Goal: Task Accomplishment & Management: Manage account settings

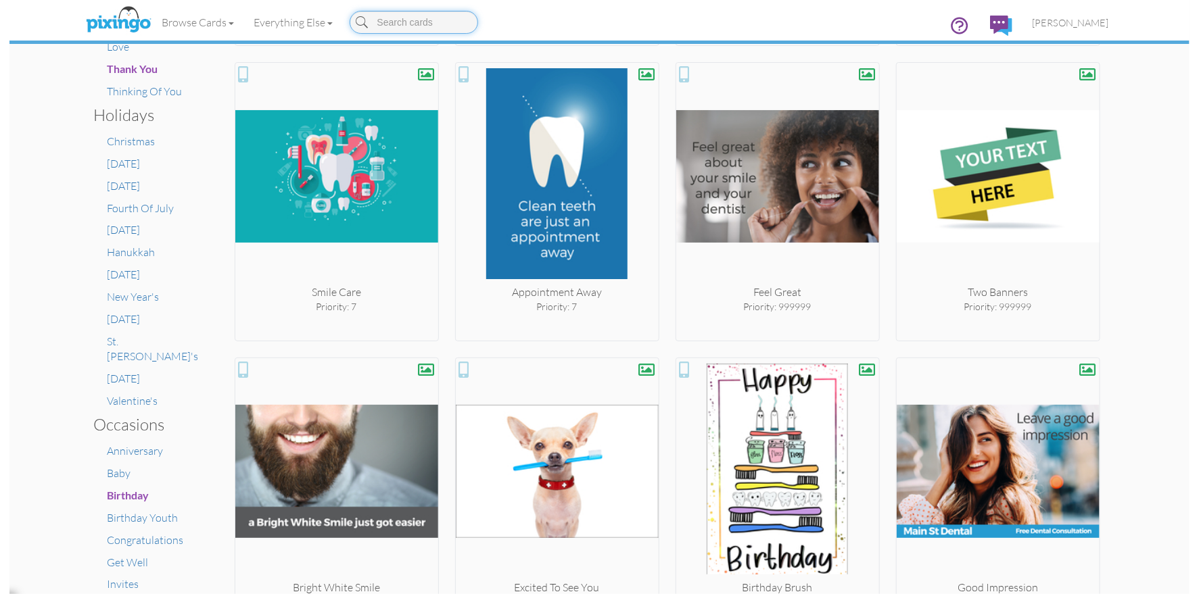
scroll to position [532, 0]
click at [1089, 28] on span "[PERSON_NAME]" at bounding box center [1070, 22] width 76 height 11
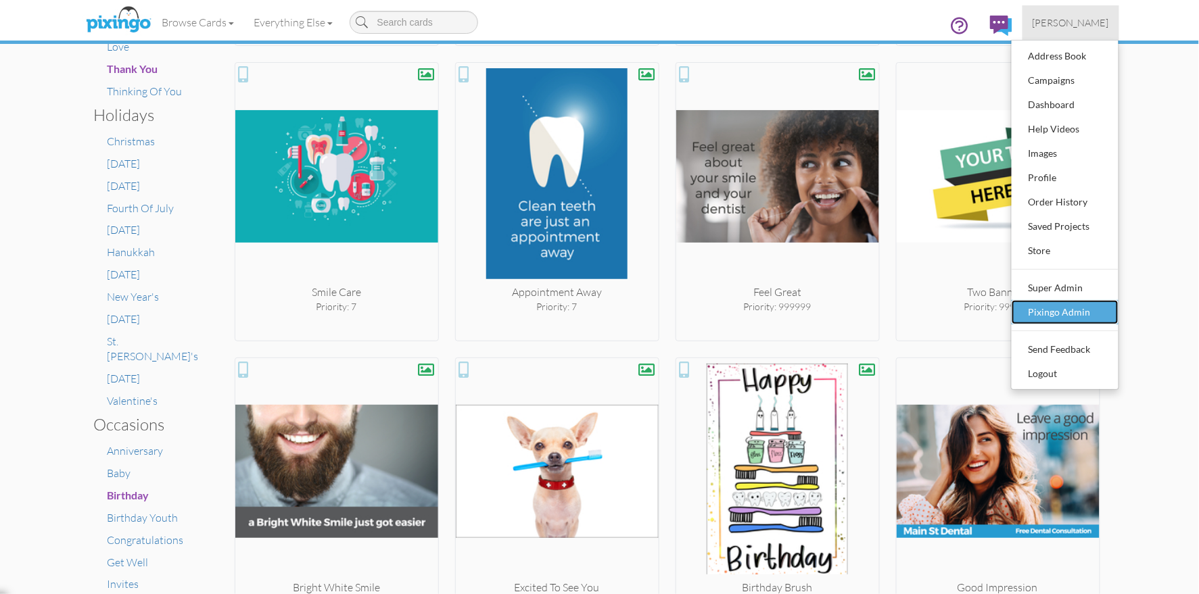
click at [1061, 310] on div "Pixingo Admin" at bounding box center [1065, 312] width 80 height 20
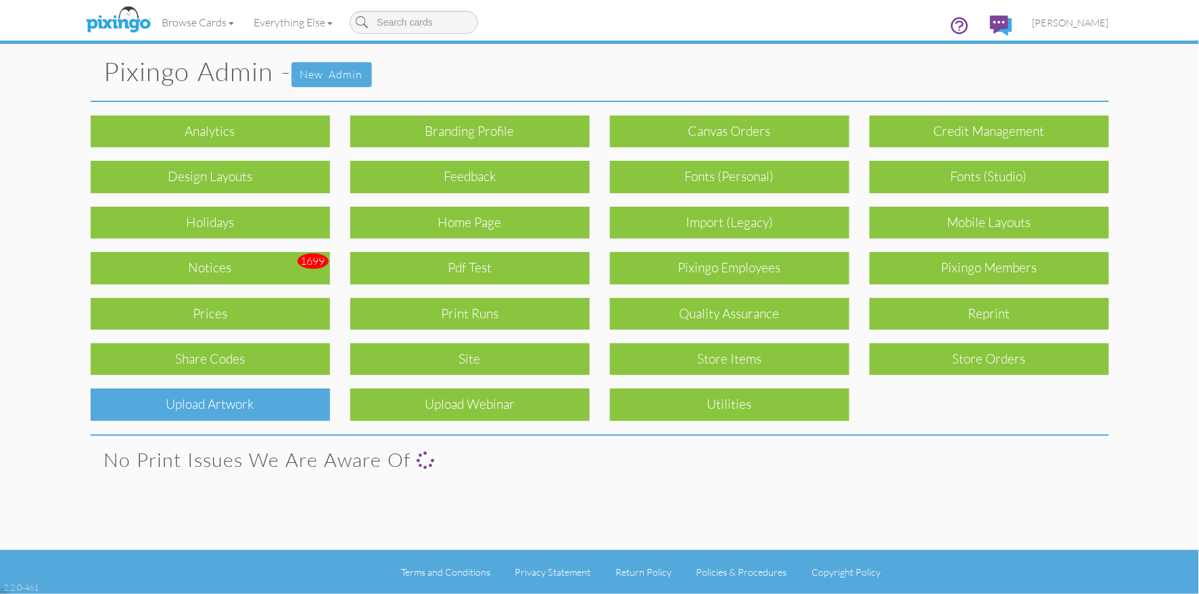
click at [217, 403] on div "Upload Artwork" at bounding box center [210, 405] width 239 height 32
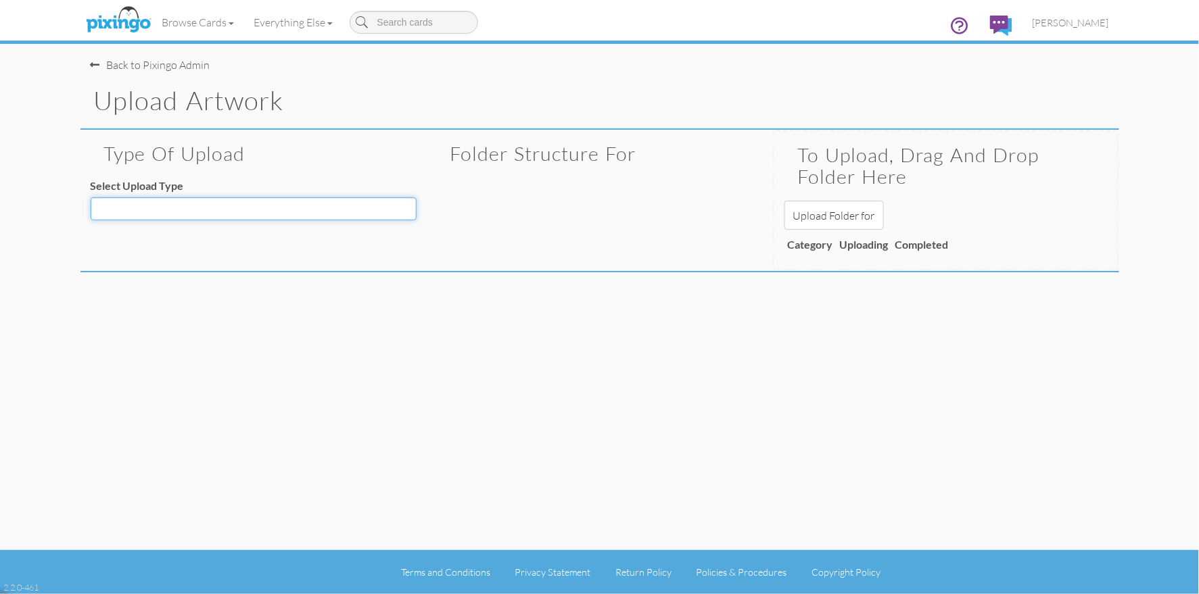
click at [199, 210] on select "Decoration - Backgrounds Decoration - Kits Decoration - Ready Texts Decoration …" at bounding box center [254, 208] width 326 height 23
select select "object:5287"
click at [91, 197] on select "Decoration - Backgrounds Decoration - Kits Decoration - Ready Texts Decoration …" at bounding box center [254, 208] width 326 height 23
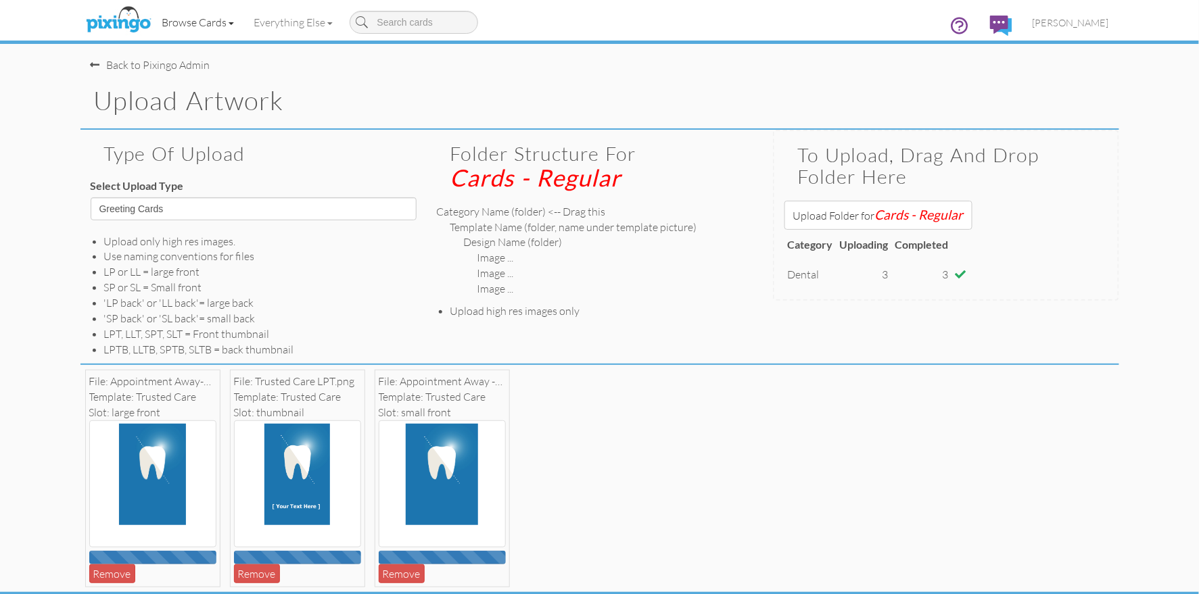
click at [203, 24] on link "Browse Cards" at bounding box center [198, 22] width 92 height 34
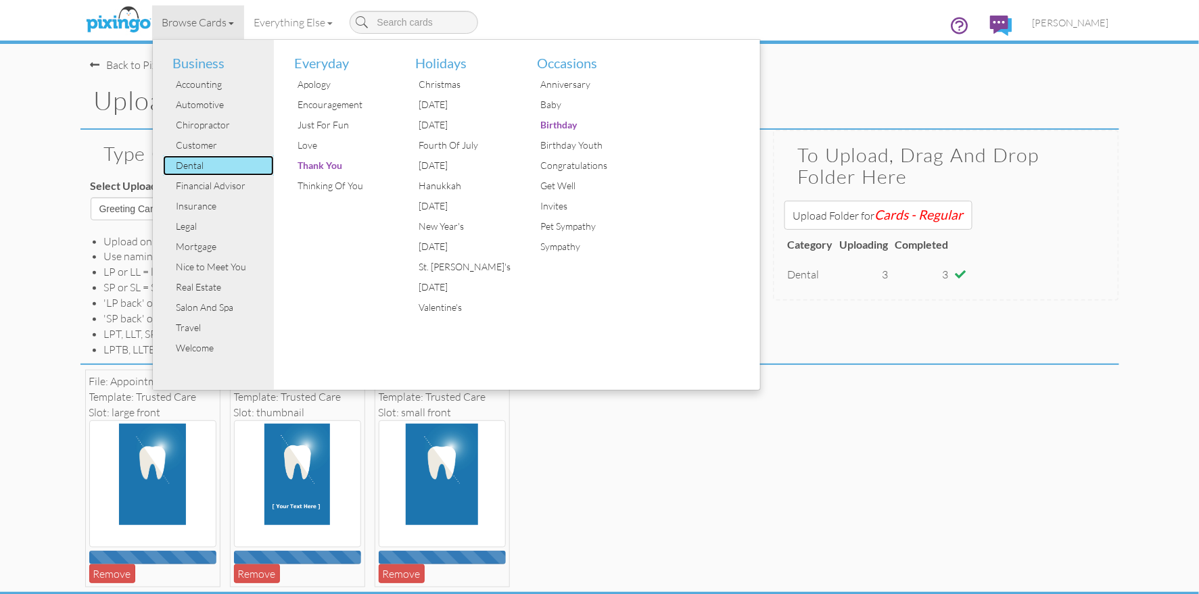
click at [197, 166] on div "Dental" at bounding box center [223, 165] width 101 height 20
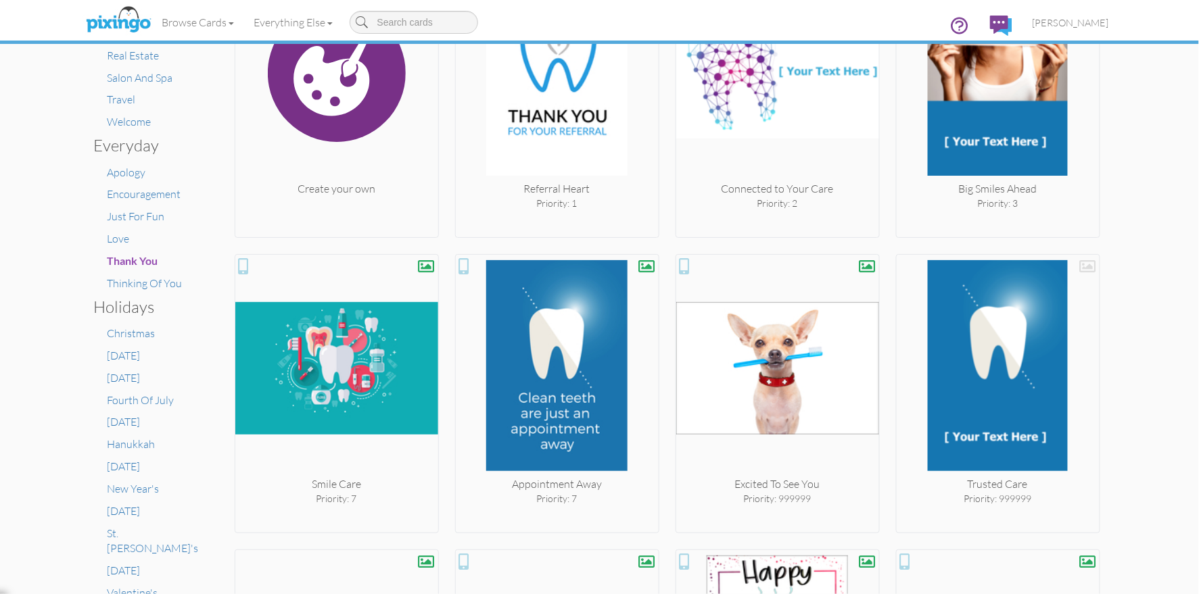
scroll to position [343, 0]
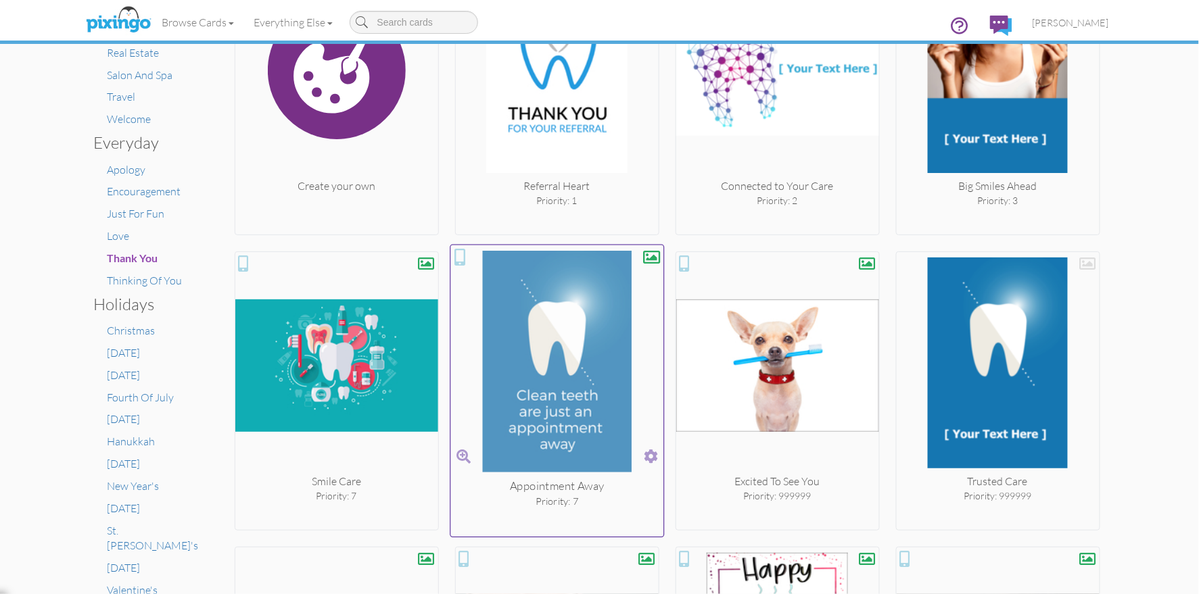
click at [646, 454] on span at bounding box center [651, 457] width 14 height 20
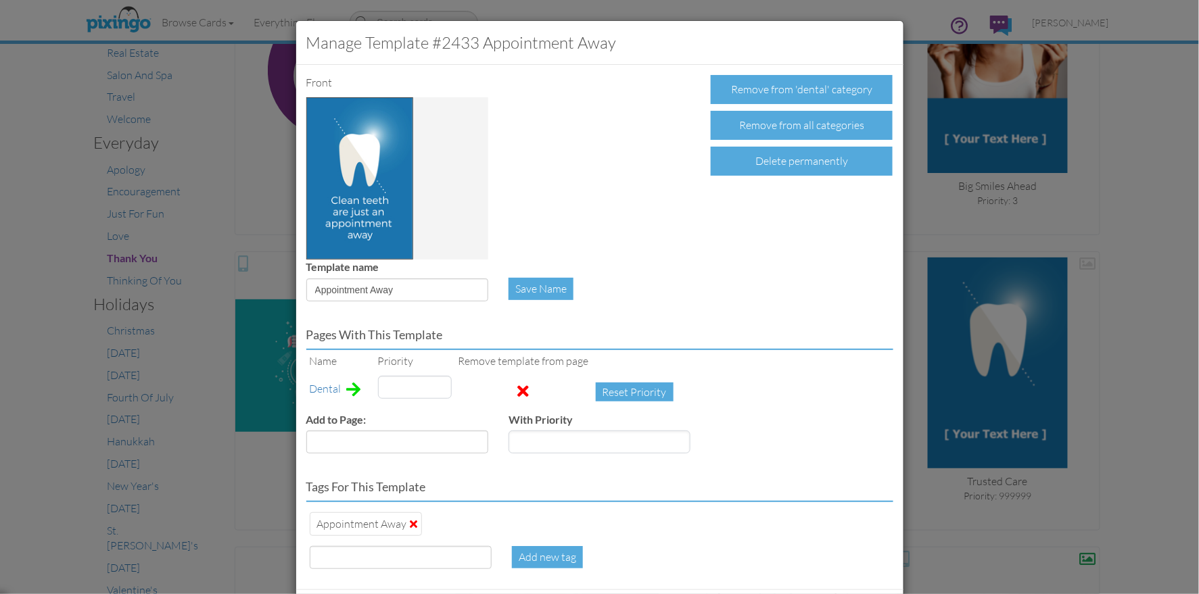
type input "7"
click at [774, 158] on div "Delete permanently" at bounding box center [801, 161] width 182 height 29
click at [739, 159] on div "Confirm Delete" at bounding box center [762, 161] width 105 height 29
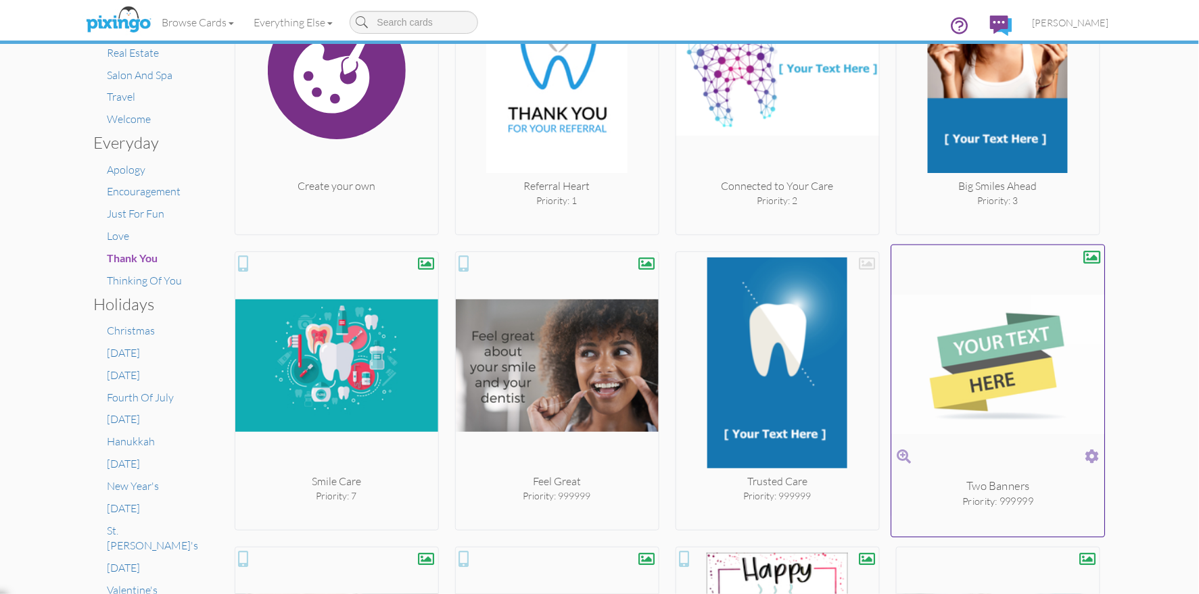
scroll to position [343, 0]
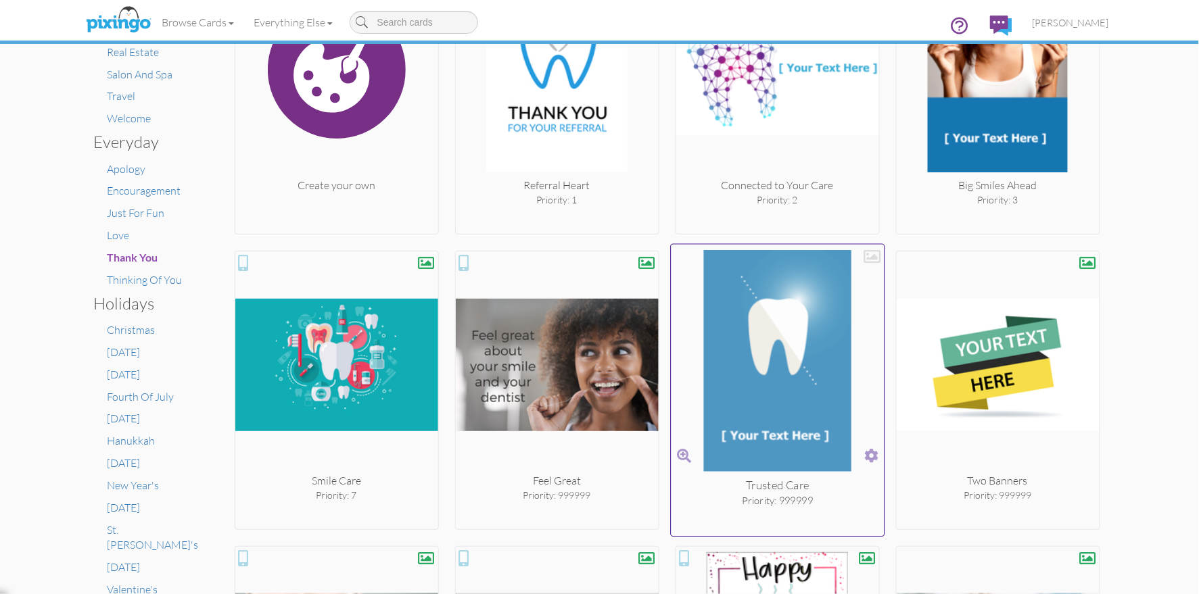
click at [757, 394] on img at bounding box center [777, 363] width 213 height 227
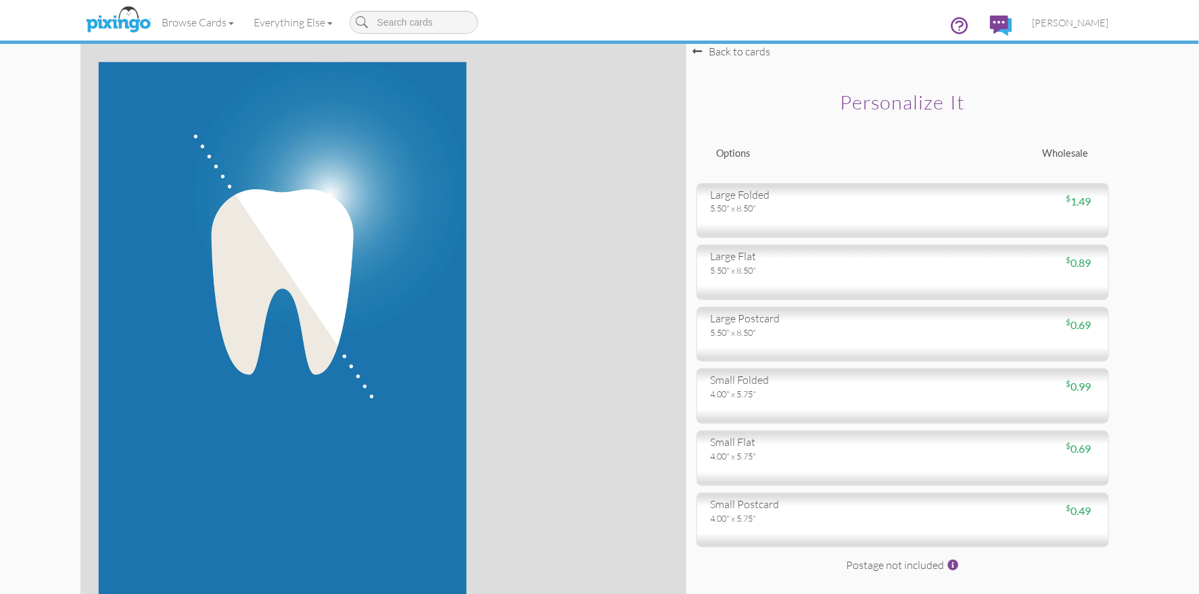
click at [730, 55] on div "Back to cards" at bounding box center [732, 52] width 78 height 16
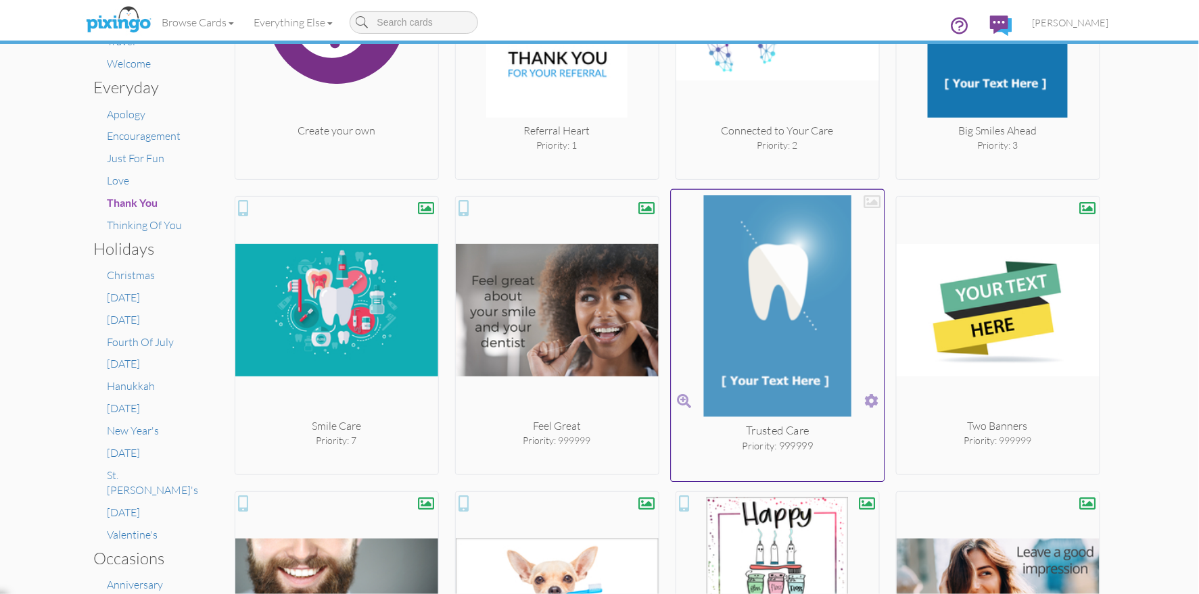
scroll to position [393, 0]
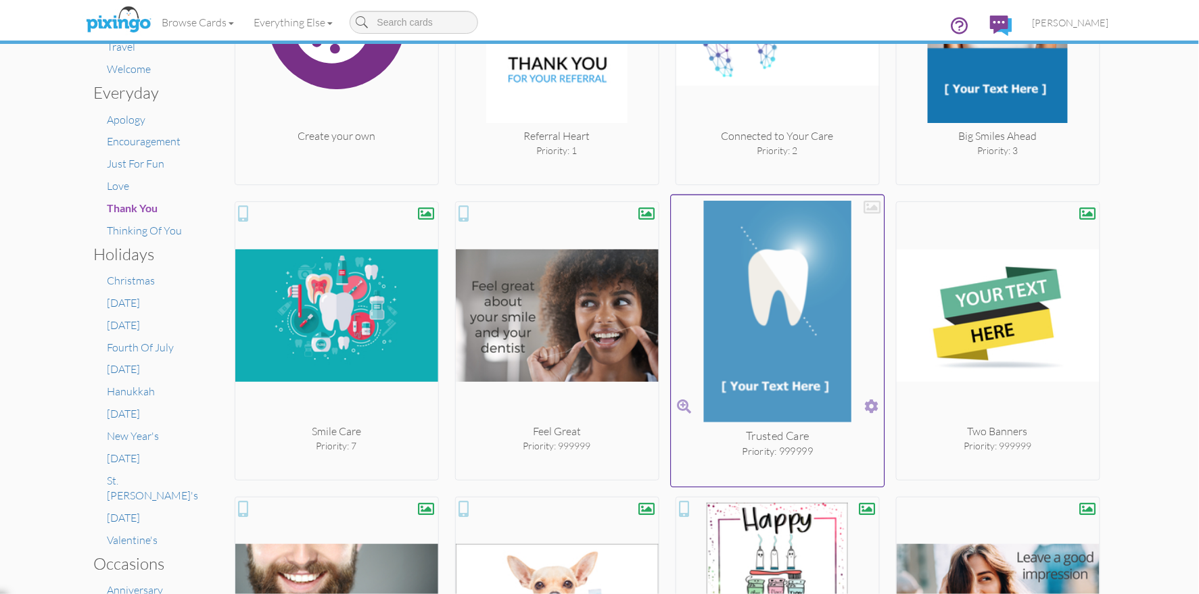
click at [872, 402] on span at bounding box center [871, 407] width 14 height 20
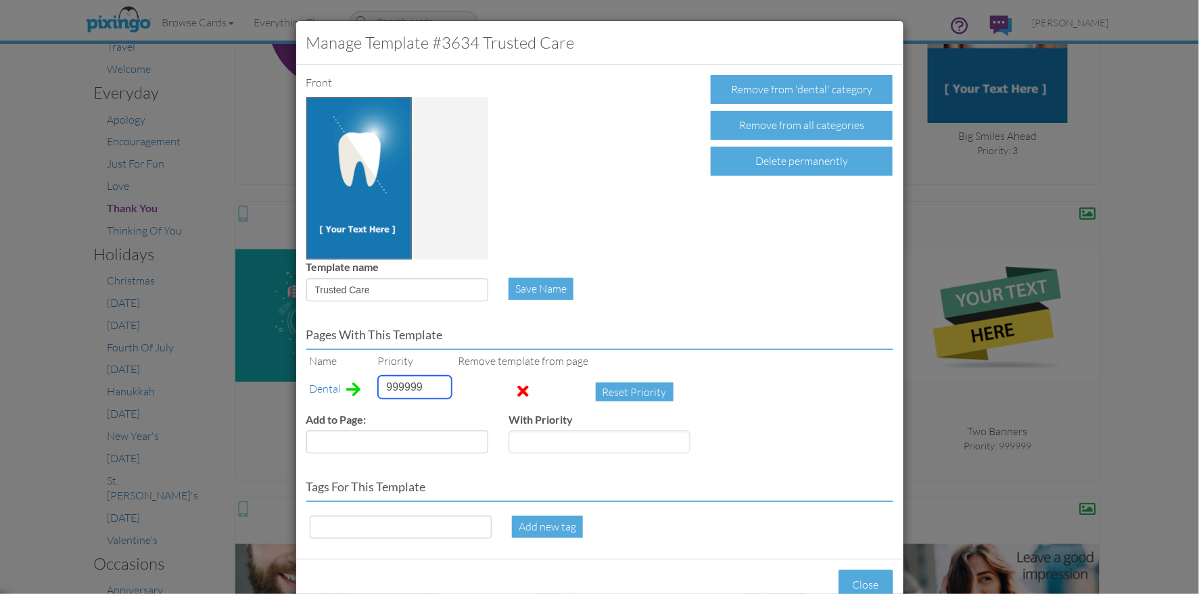
drag, startPoint x: 416, startPoint y: 385, endPoint x: 364, endPoint y: 381, distance: 52.2
click at [364, 381] on tr "Dental 999999 Reset Priority" at bounding box center [494, 392] width 377 height 40
type input "5"
drag, startPoint x: 374, startPoint y: 289, endPoint x: 310, endPoint y: 287, distance: 64.3
click at [310, 287] on input "Trusted Care" at bounding box center [397, 290] width 182 height 23
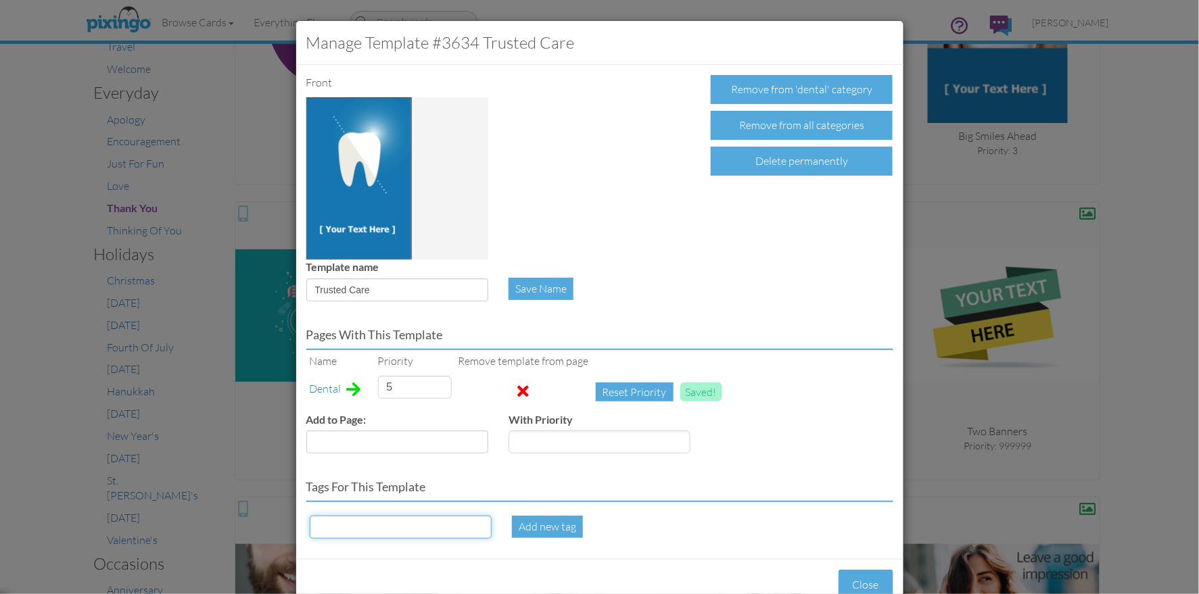
click at [360, 518] on input at bounding box center [401, 527] width 182 height 23
paste input "Trusted Care"
type input "Trusted Care"
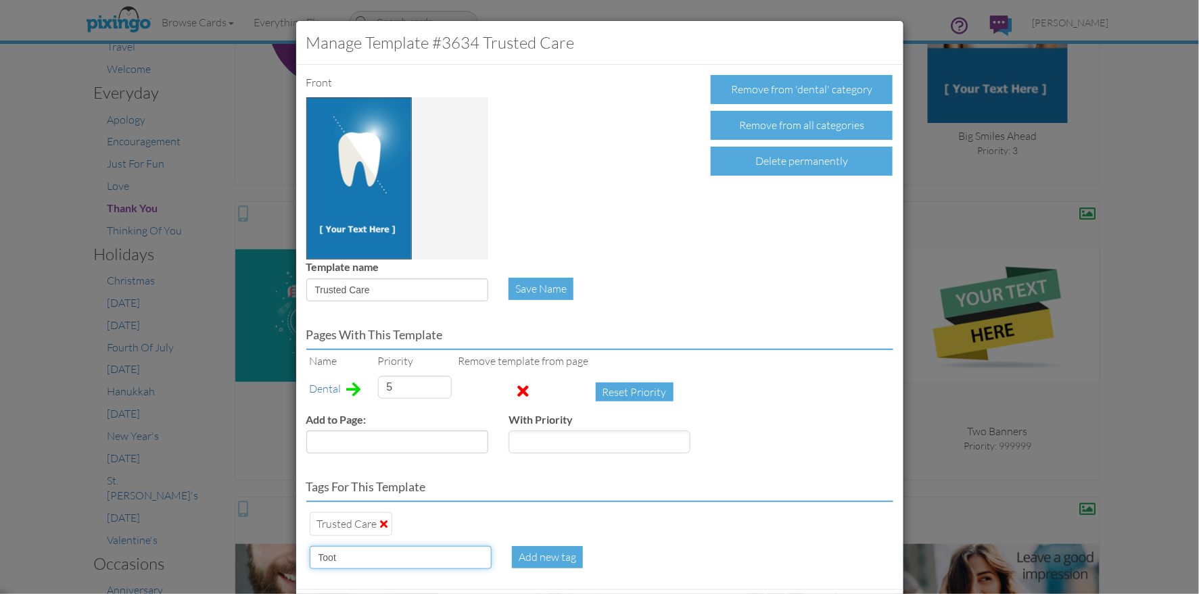
type input "Tooth"
type input "Teeth"
type input "5"
click at [786, 478] on div "Tags for this template Trusted Care tooth Teeth" at bounding box center [599, 502] width 607 height 76
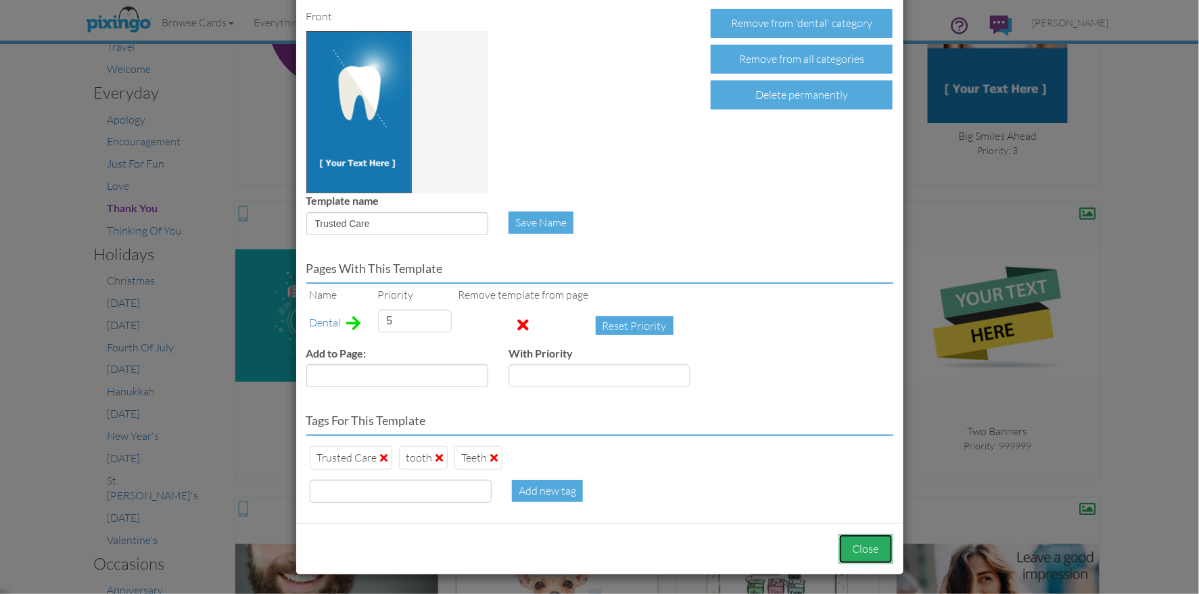
click at [868, 555] on button "Close" at bounding box center [865, 549] width 55 height 30
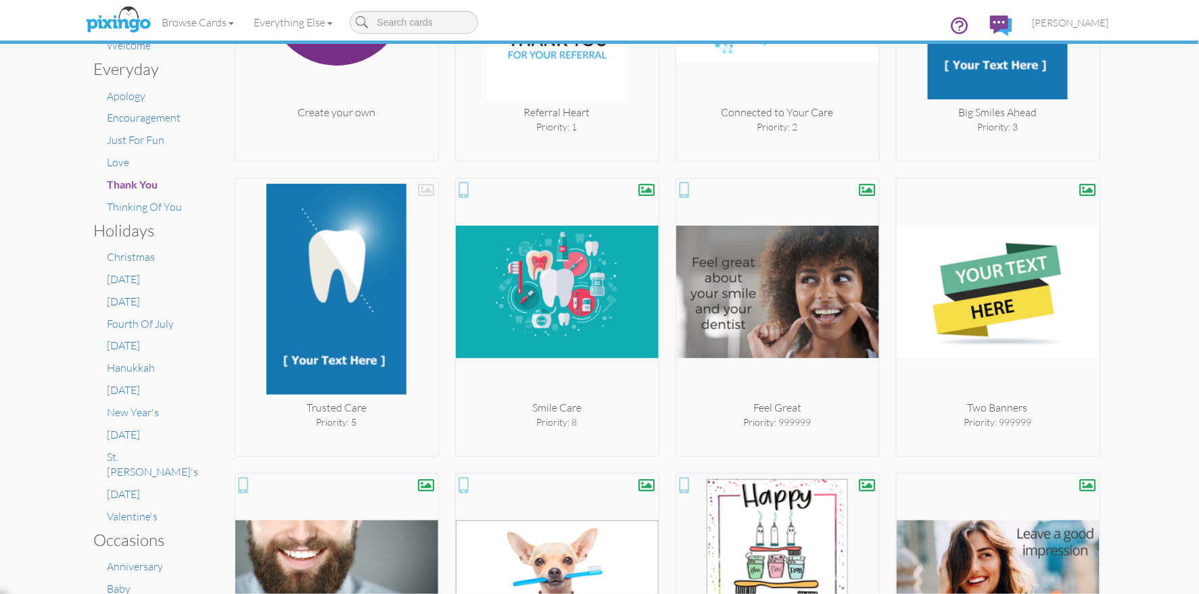
scroll to position [418, 0]
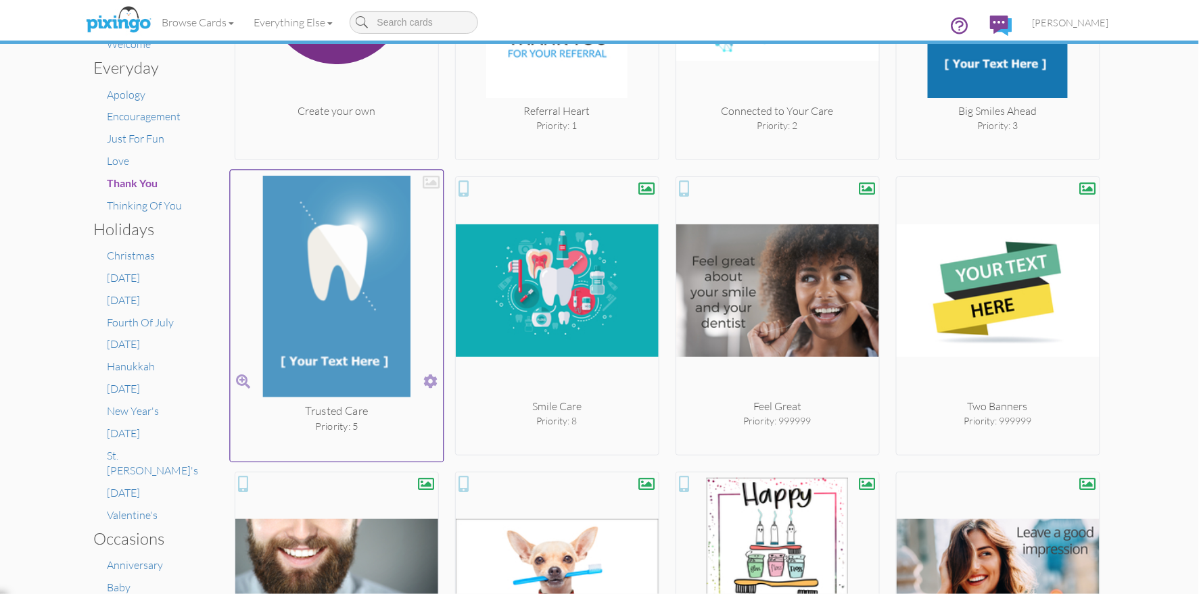
click at [434, 181] on div at bounding box center [430, 182] width 17 height 17
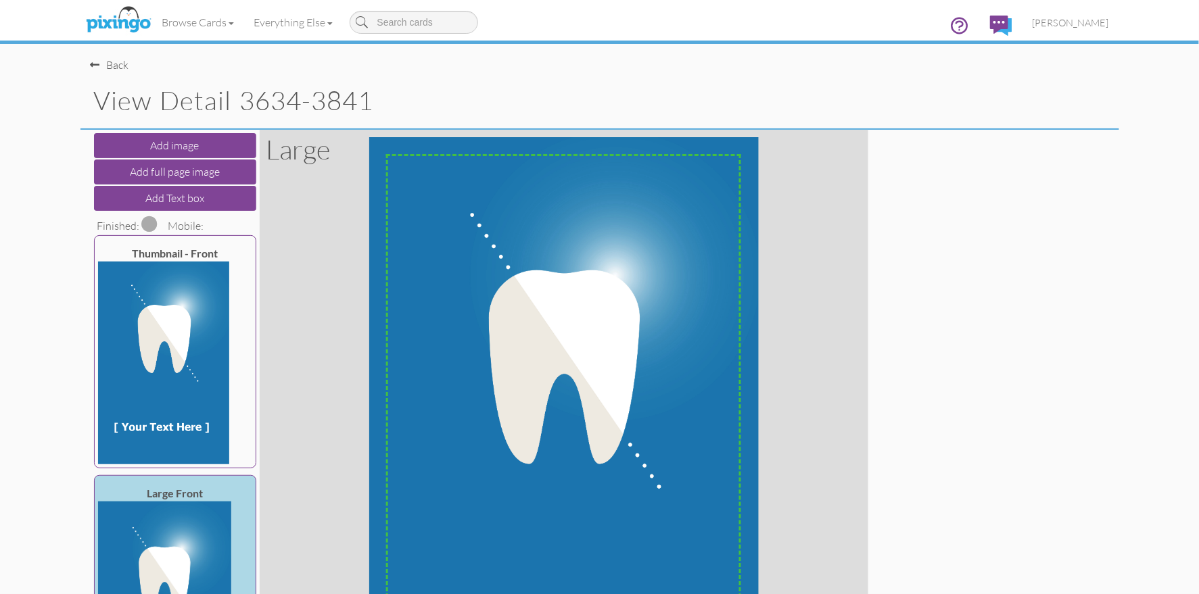
scroll to position [187, 0]
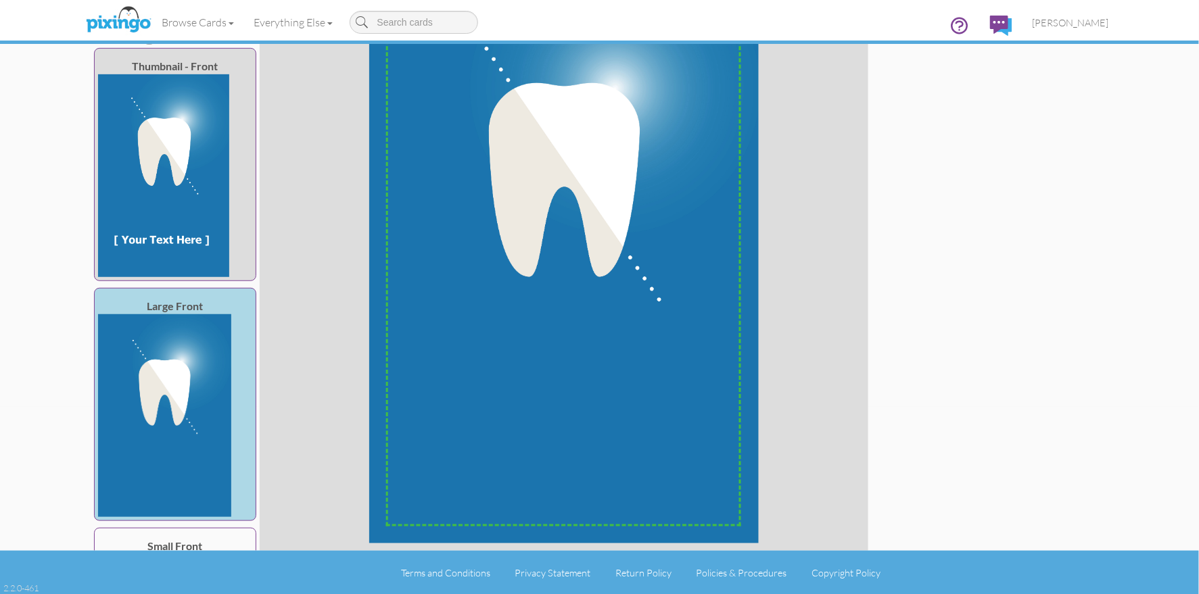
click at [158, 187] on img at bounding box center [163, 175] width 131 height 203
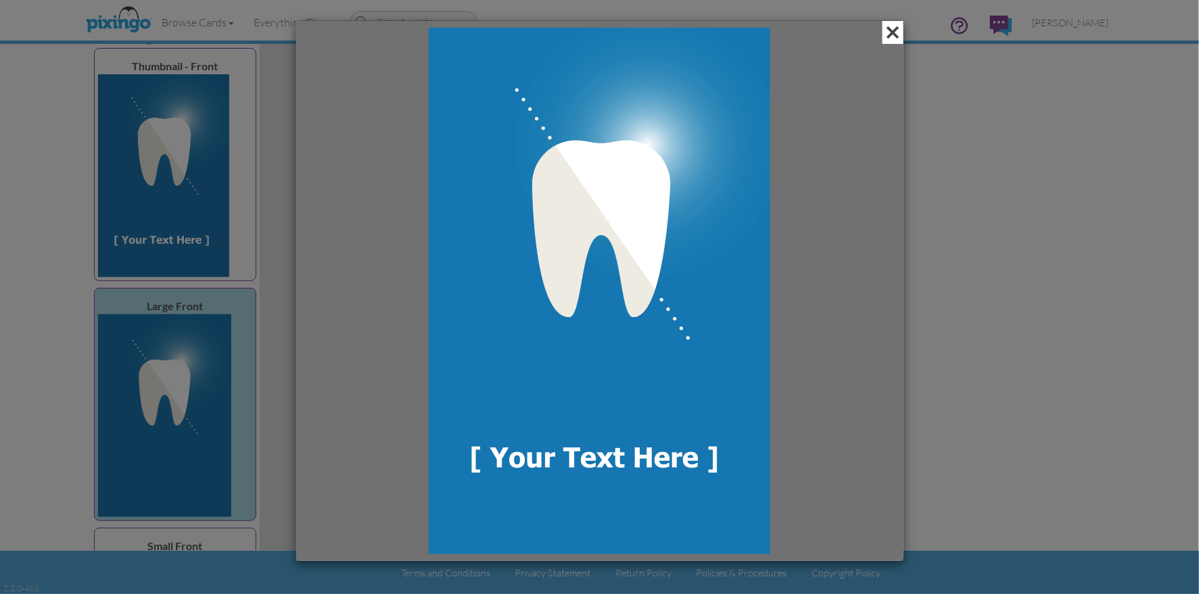
click at [898, 27] on span at bounding box center [892, 32] width 21 height 23
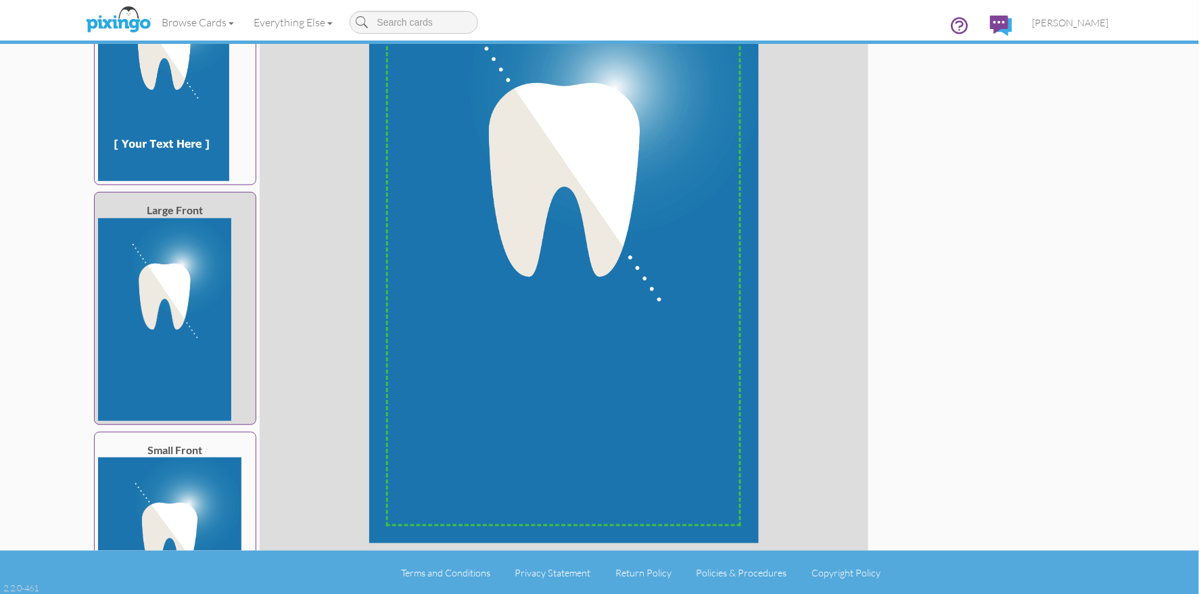
scroll to position [82, 0]
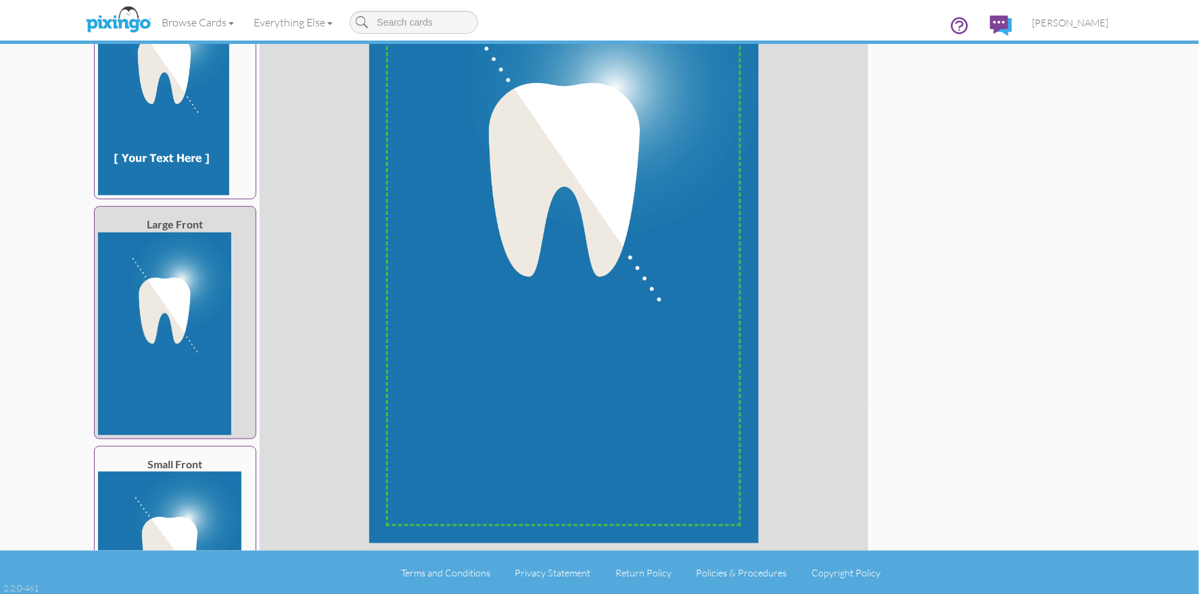
click at [186, 367] on img at bounding box center [164, 334] width 133 height 203
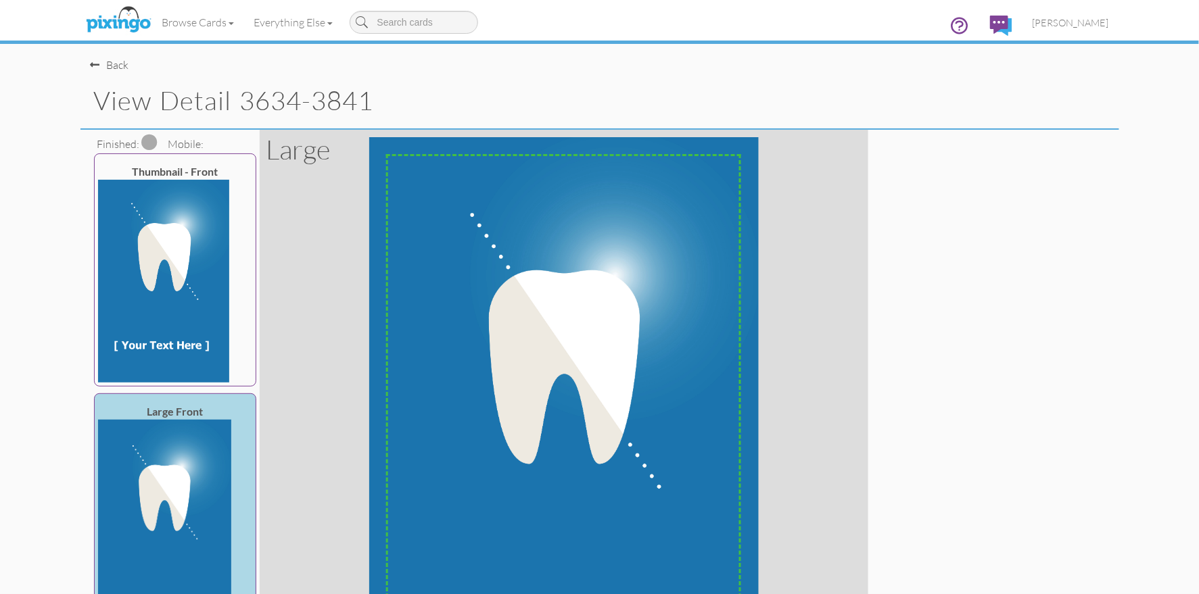
scroll to position [0, 0]
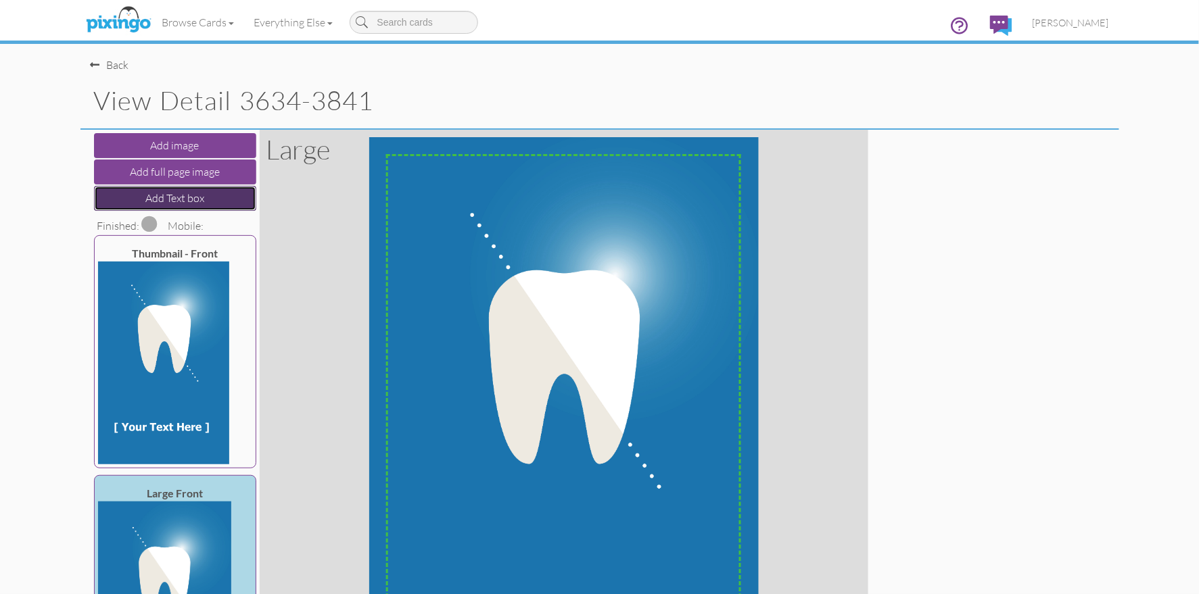
click at [172, 195] on button "Add Text box" at bounding box center [175, 198] width 162 height 25
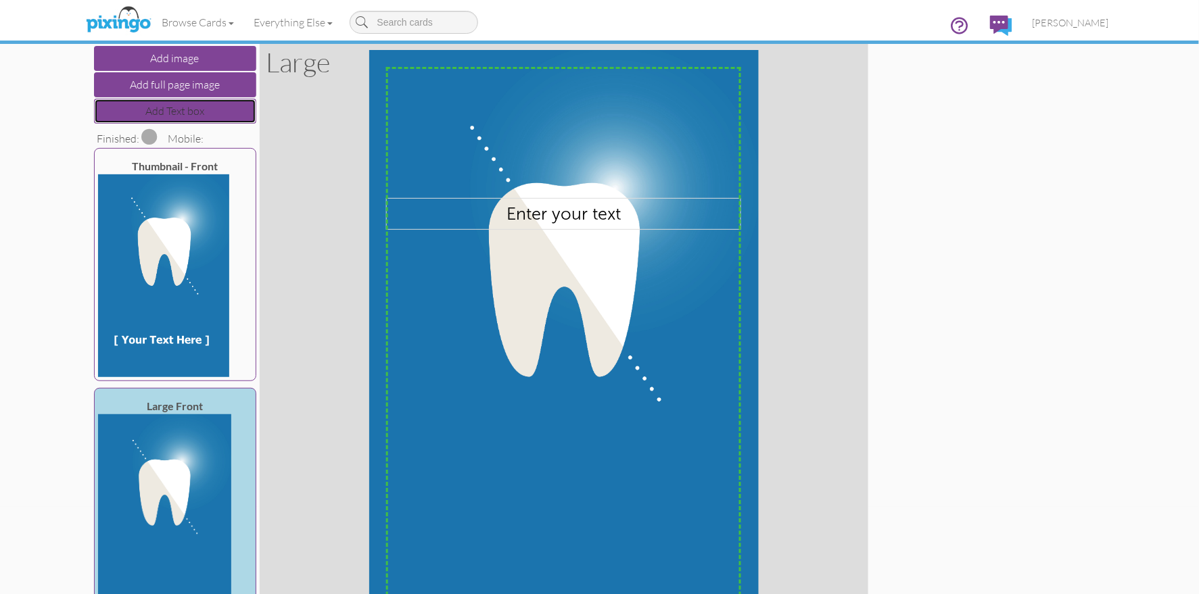
scroll to position [187, 0]
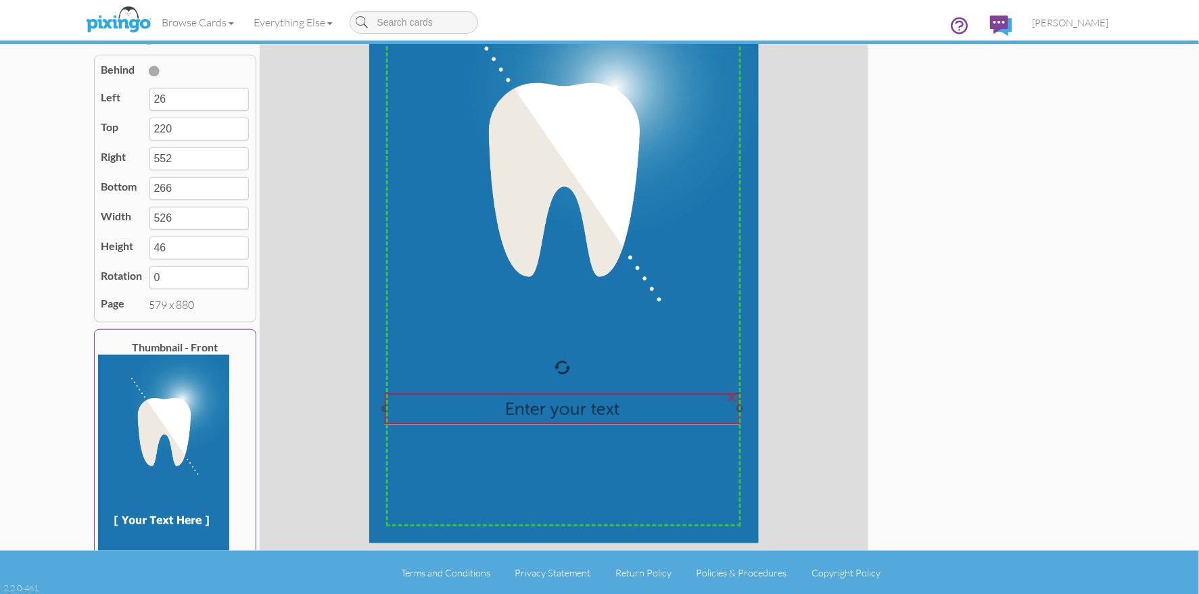
drag, startPoint x: 560, startPoint y: 125, endPoint x: 558, endPoint y: 420, distance: 295.4
click at [558, 420] on div "Enter your text" at bounding box center [563, 409] width 356 height 32
type input "24"
type input "656"
type input "550"
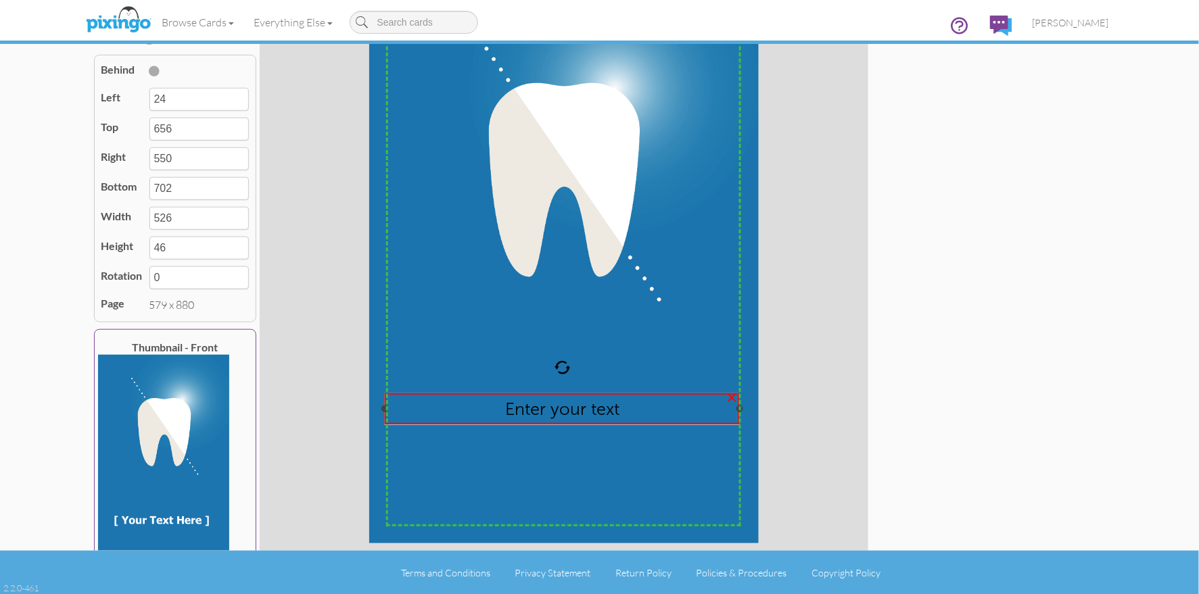
click at [552, 410] on span "Enter your text" at bounding box center [562, 409] width 114 height 21
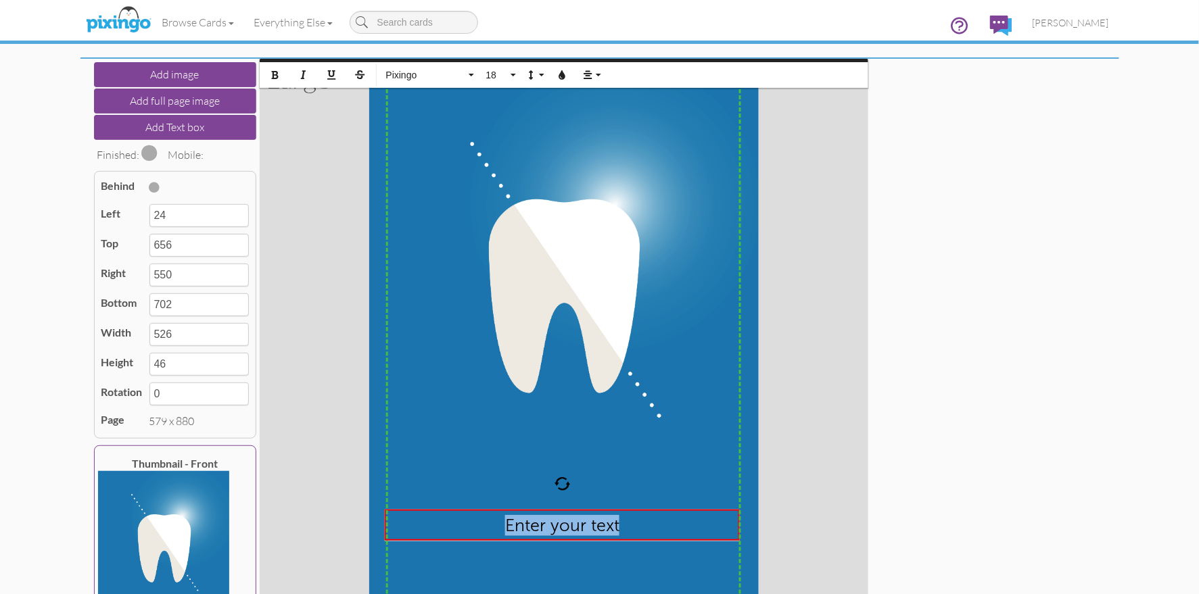
scroll to position [0, 0]
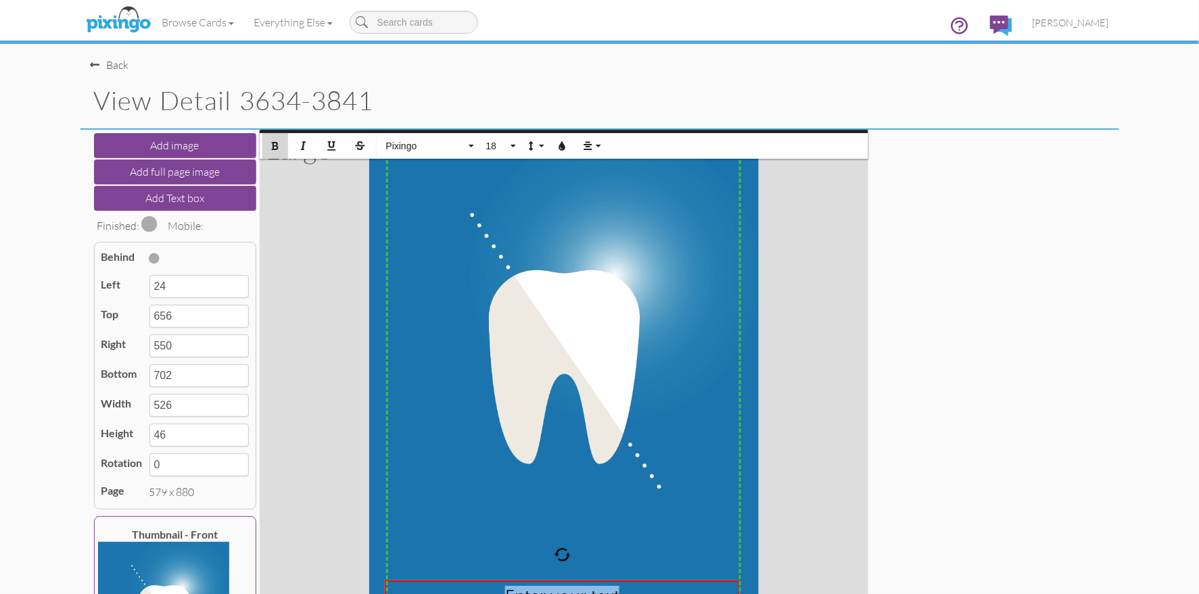
click at [276, 152] on button "Bold" at bounding box center [275, 146] width 26 height 26
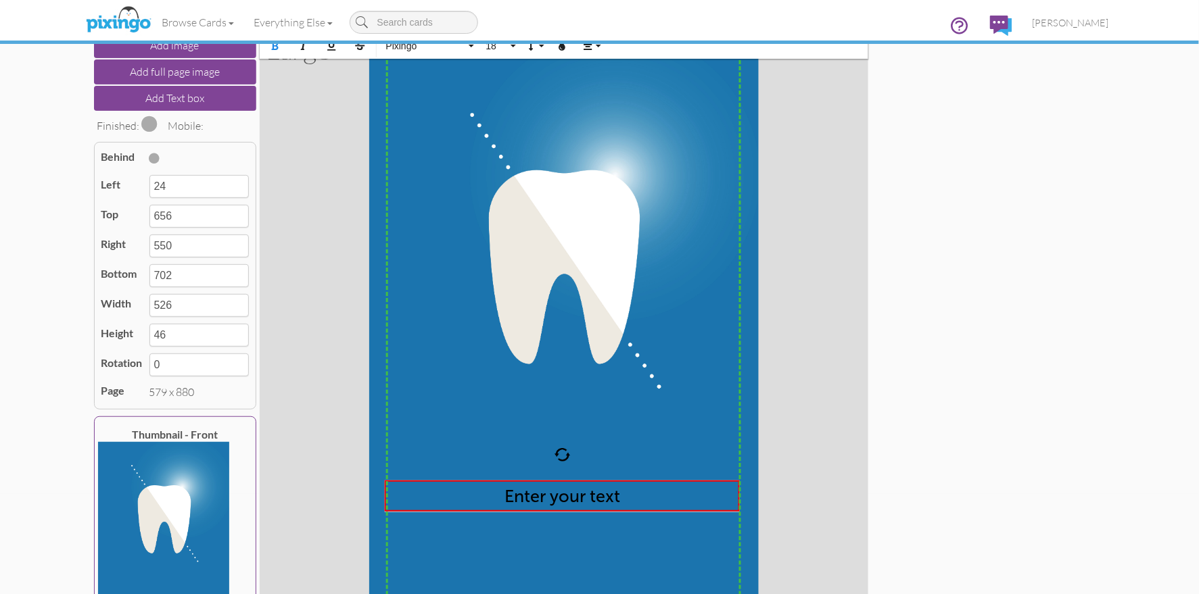
scroll to position [187, 0]
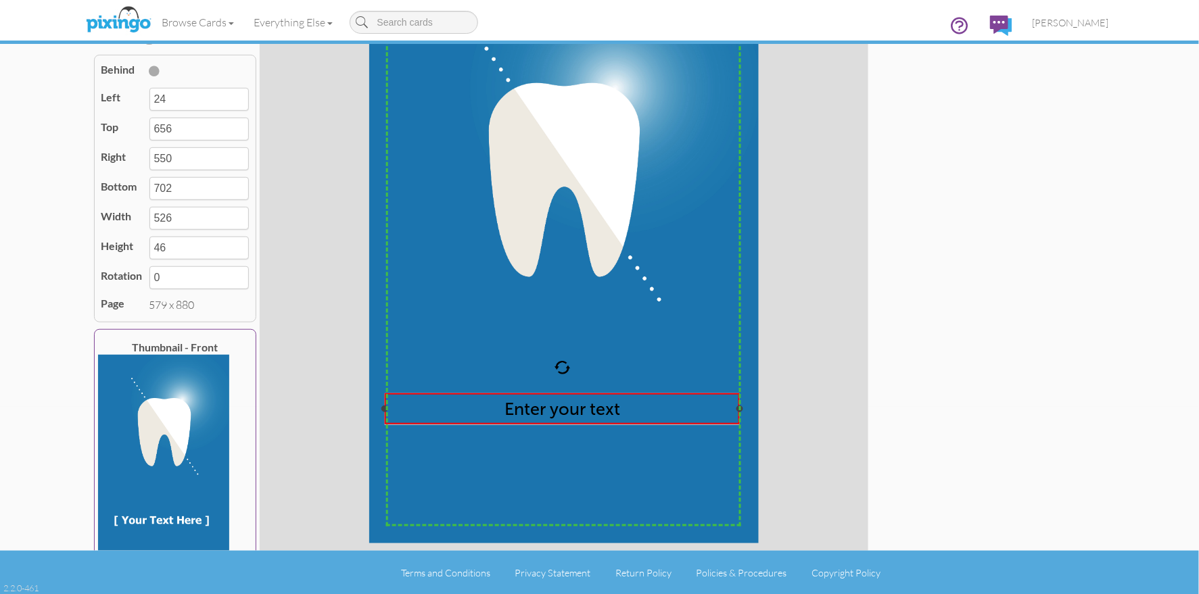
click at [549, 406] on span "Enter your text" at bounding box center [562, 409] width 116 height 21
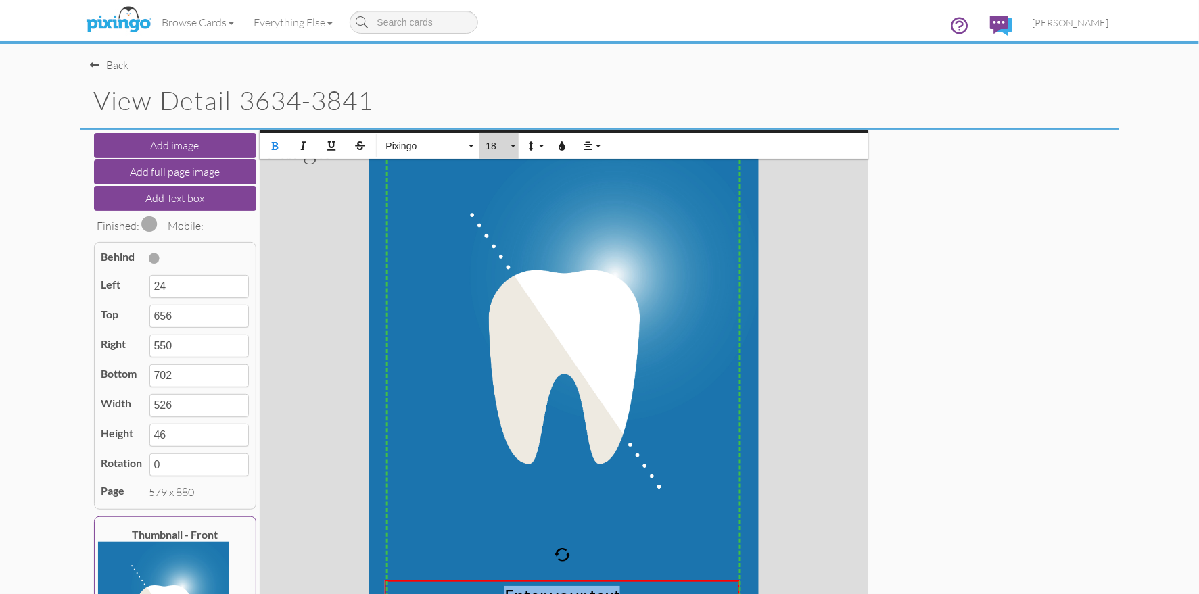
click at [513, 151] on button "18" at bounding box center [498, 146] width 39 height 26
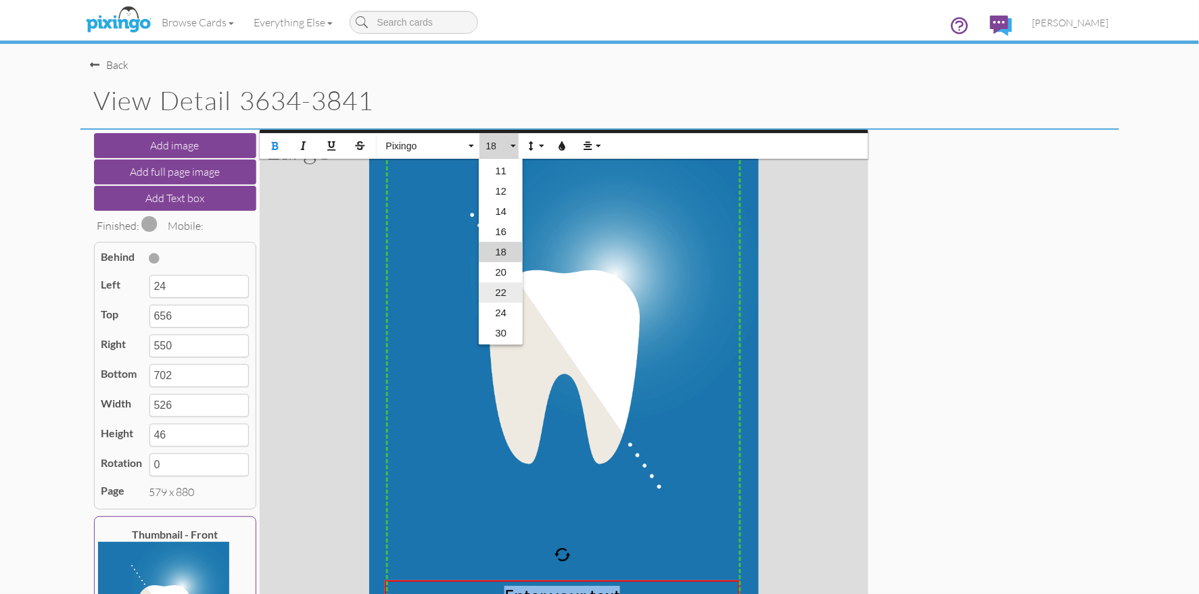
scroll to position [11, 0]
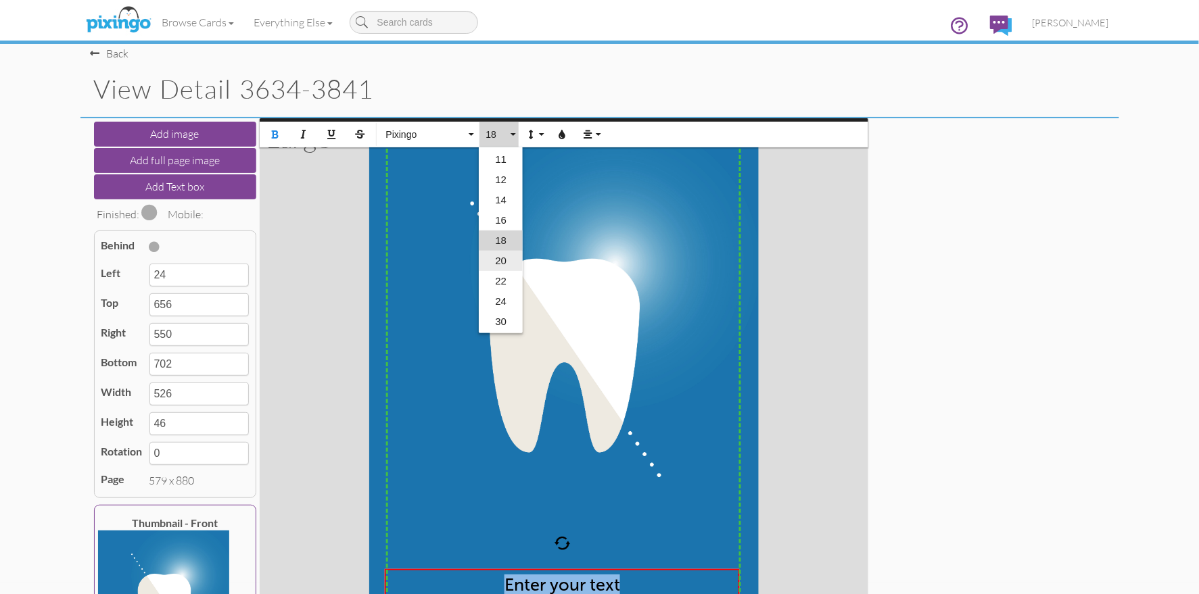
click at [498, 262] on link "20" at bounding box center [501, 261] width 44 height 20
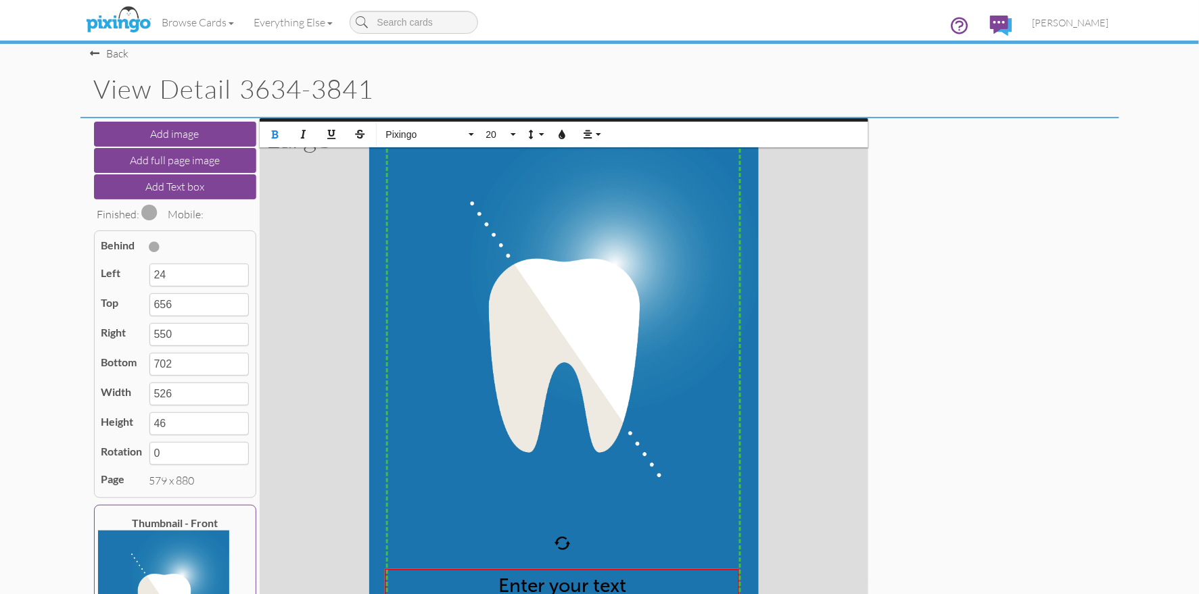
type input "706"
type input "50"
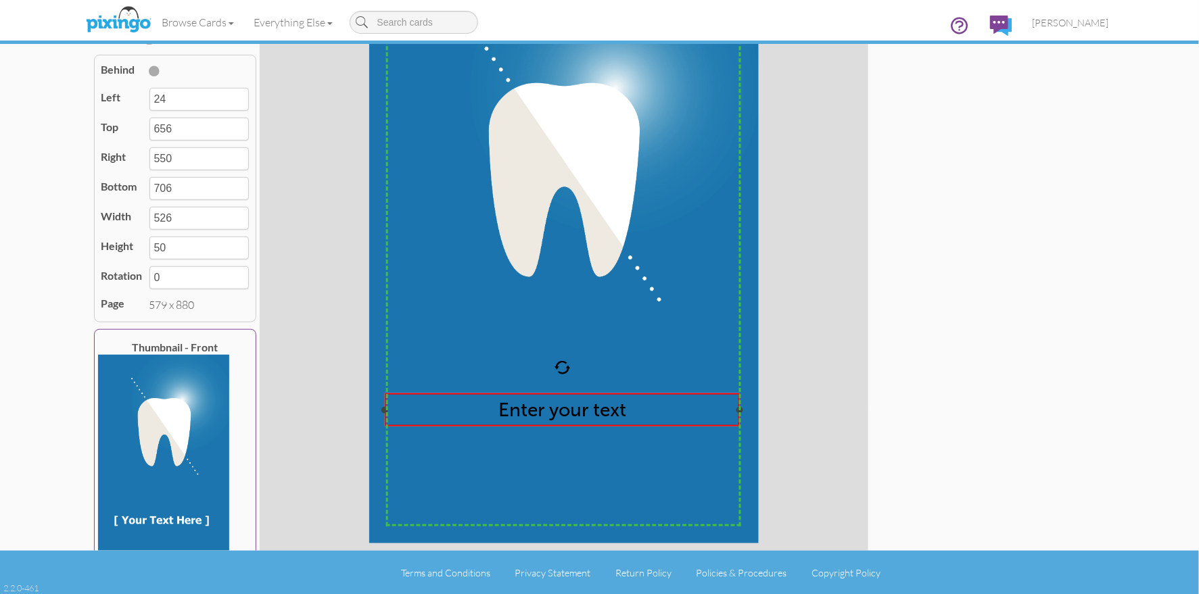
click at [572, 406] on span "Enter your text" at bounding box center [562, 410] width 128 height 22
click at [573, 406] on span "Enter your text" at bounding box center [562, 410] width 128 height 22
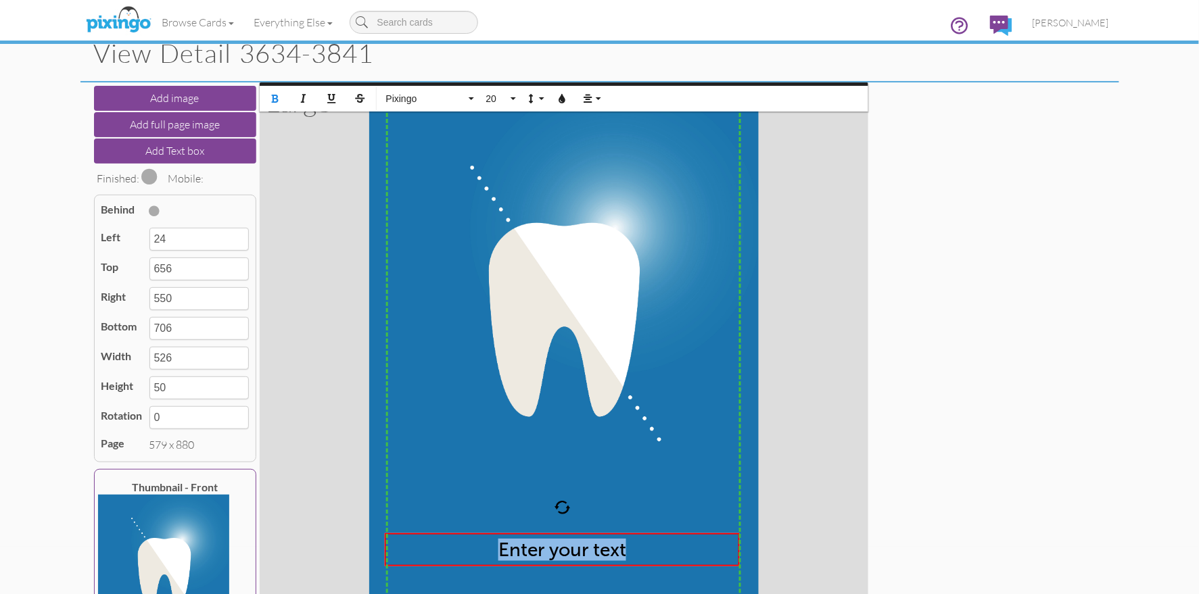
scroll to position [0, 0]
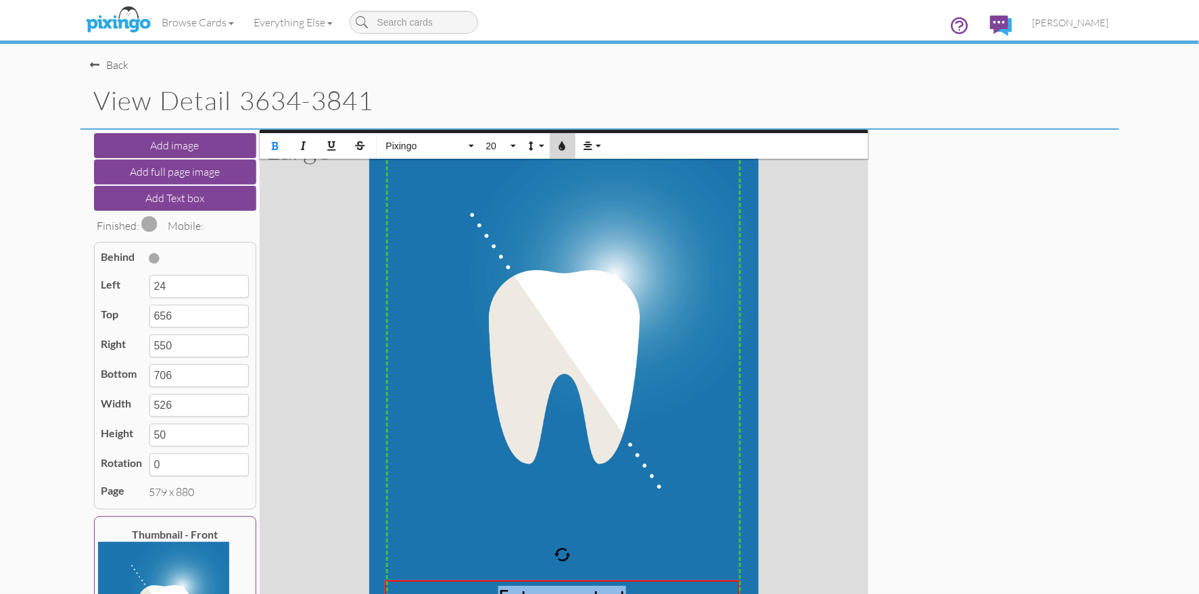
click at [558, 147] on icon "button" at bounding box center [562, 145] width 9 height 9
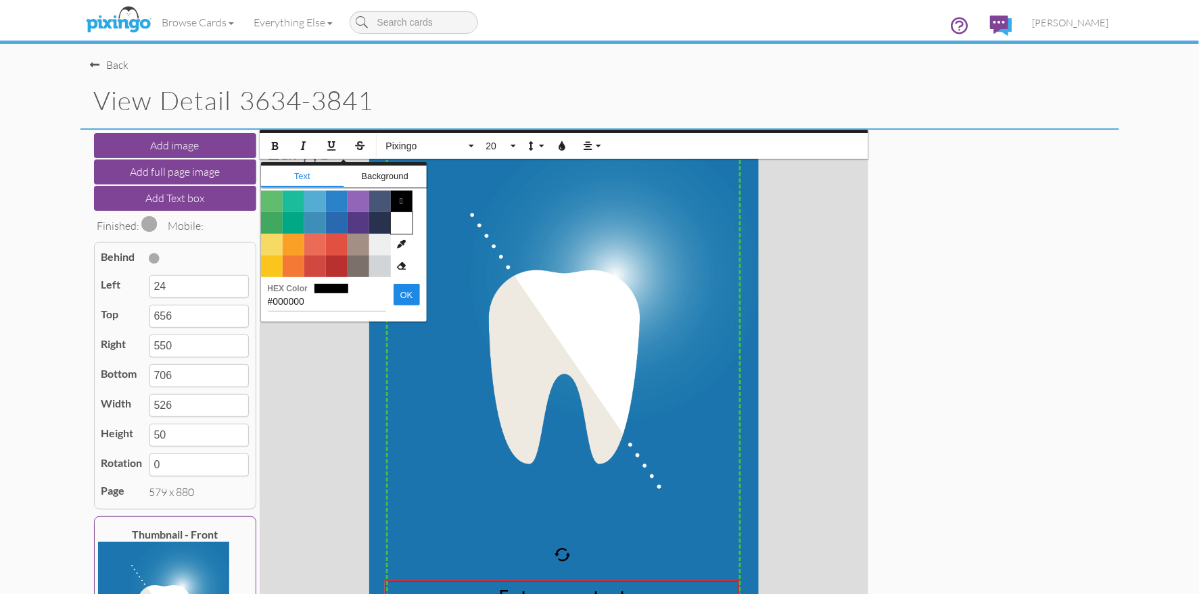
click at [399, 225] on span "Color #FFFFFF" at bounding box center [402, 223] width 22 height 22
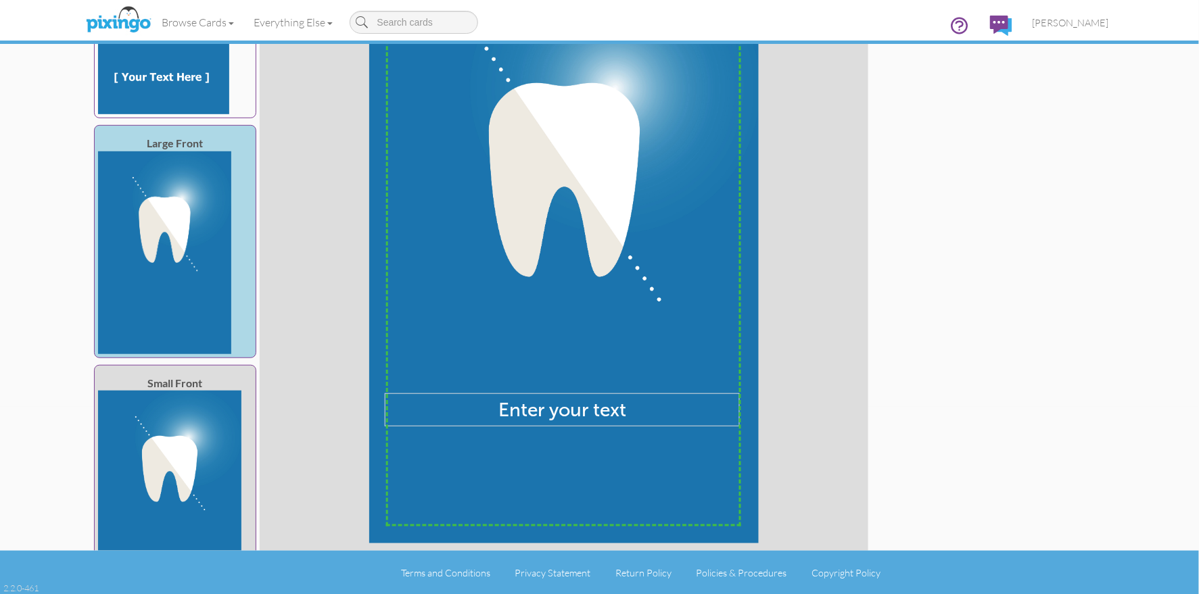
scroll to position [219, 0]
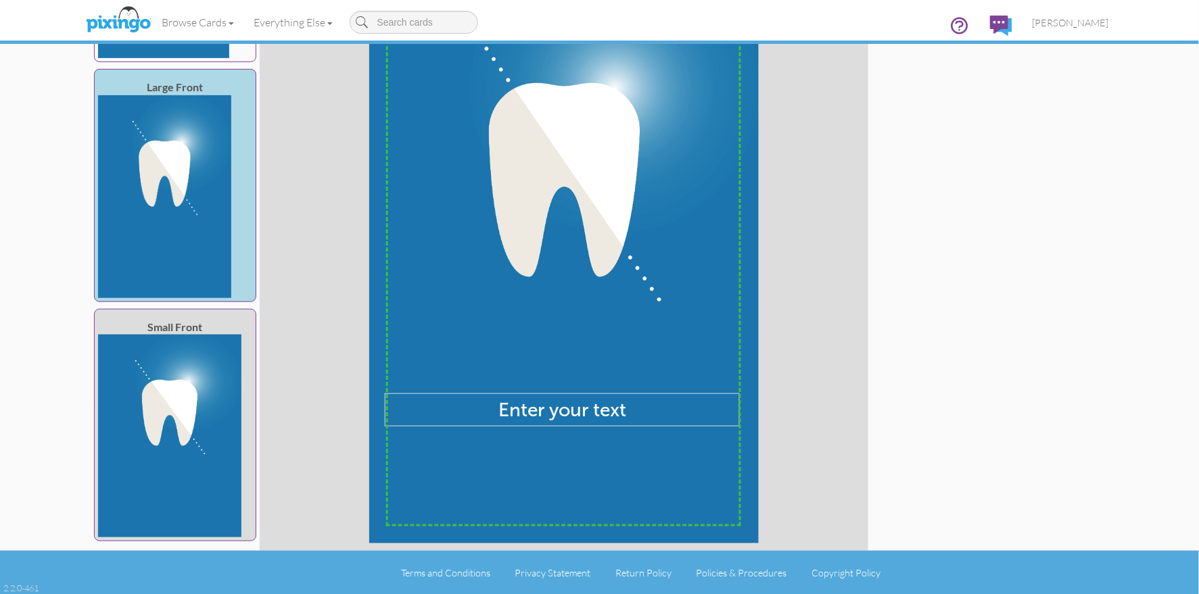
click at [215, 430] on img at bounding box center [170, 436] width 144 height 203
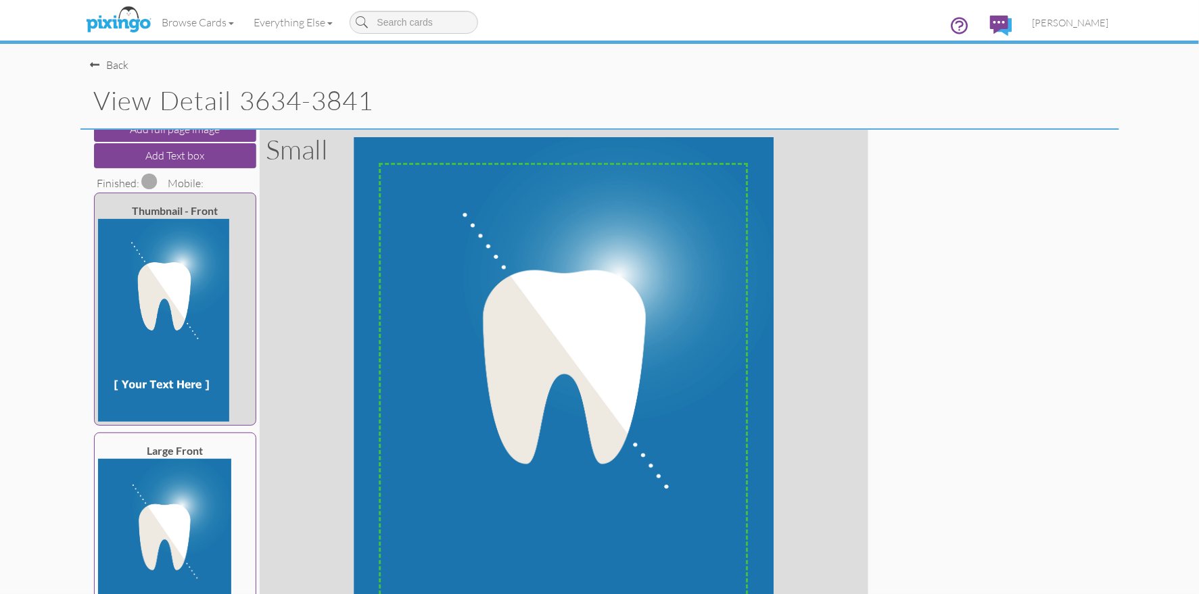
scroll to position [0, 0]
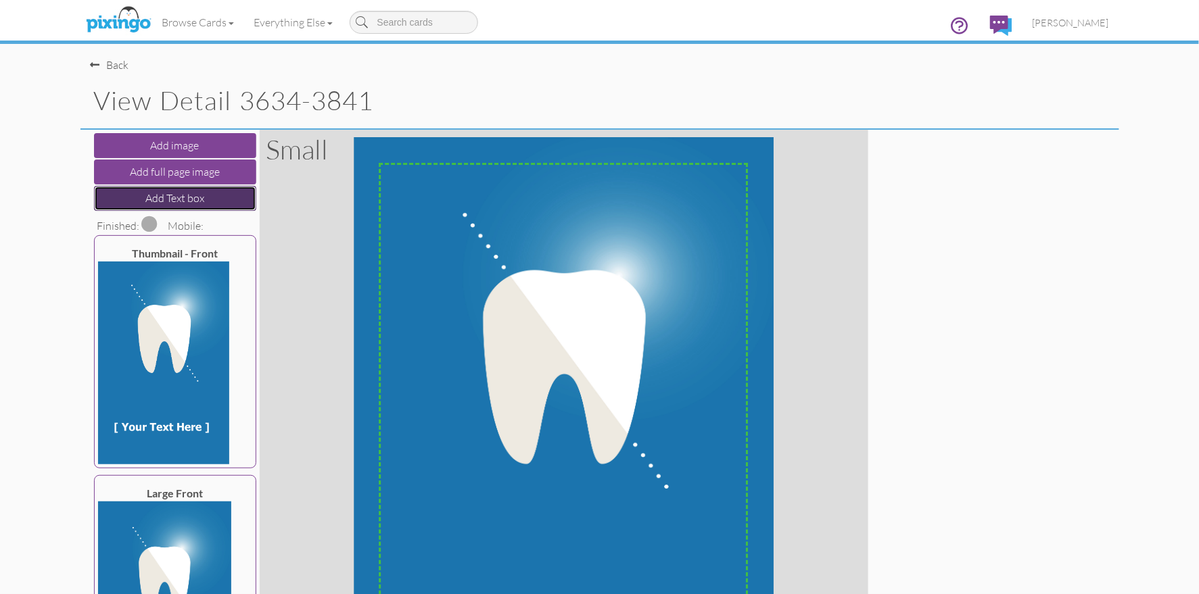
click at [194, 193] on button "Add Text box" at bounding box center [175, 198] width 162 height 25
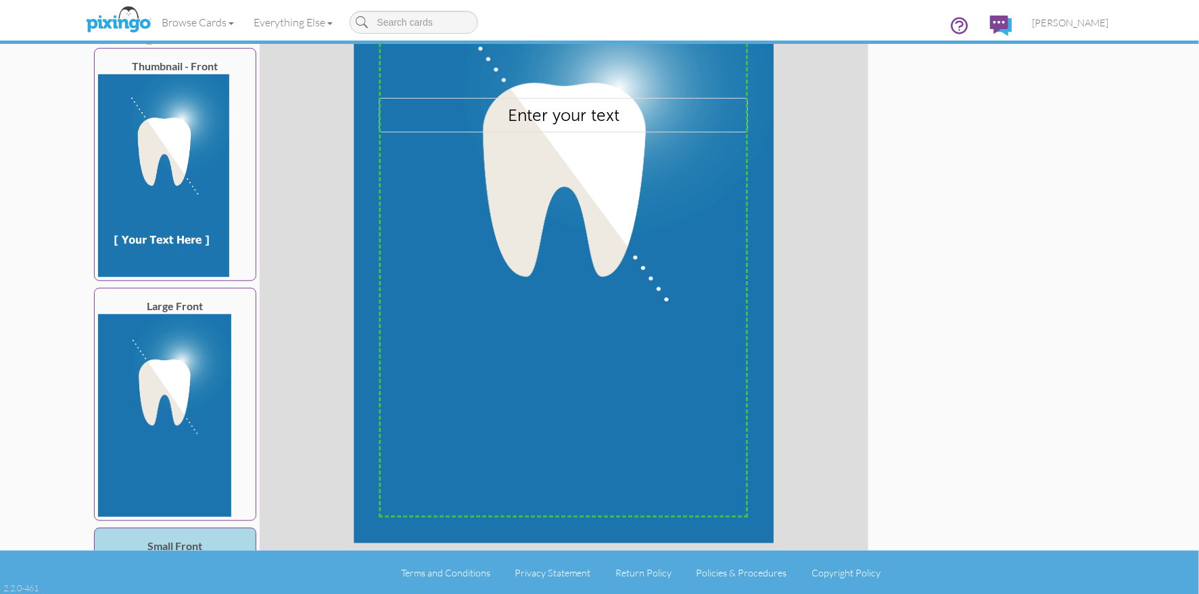
scroll to position [187, 0]
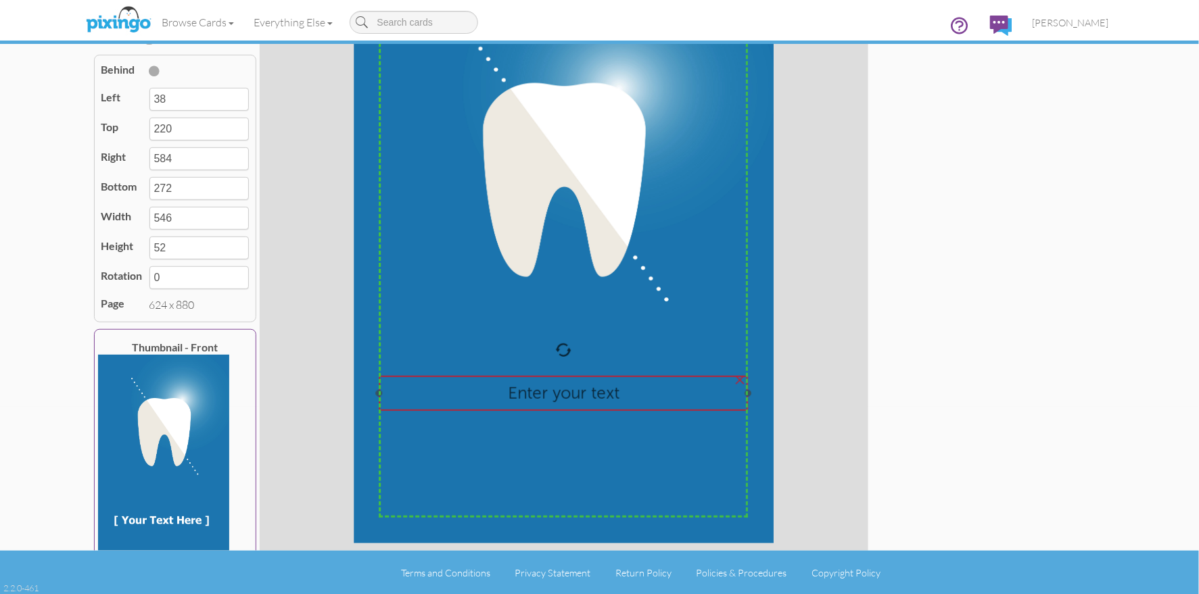
drag, startPoint x: 549, startPoint y: 130, endPoint x: 549, endPoint y: 408, distance: 277.8
click at [549, 408] on div "Enter your text" at bounding box center [563, 393] width 368 height 34
type input "630"
click at [554, 402] on span "Enter your text" at bounding box center [564, 393] width 112 height 20
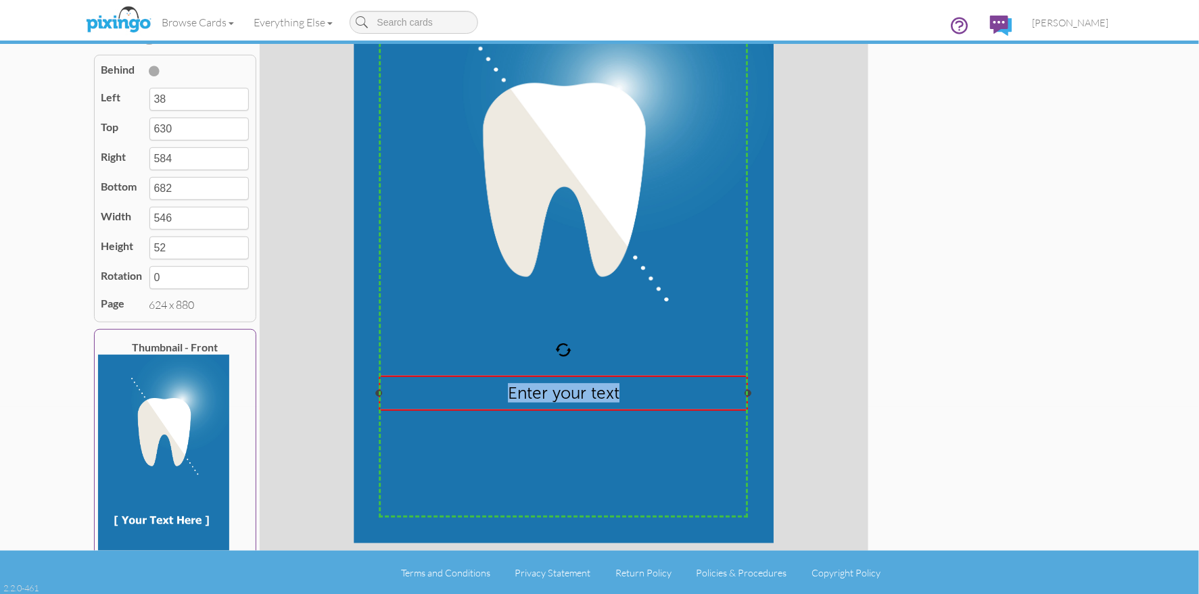
click at [554, 402] on span "Enter your text" at bounding box center [564, 393] width 112 height 20
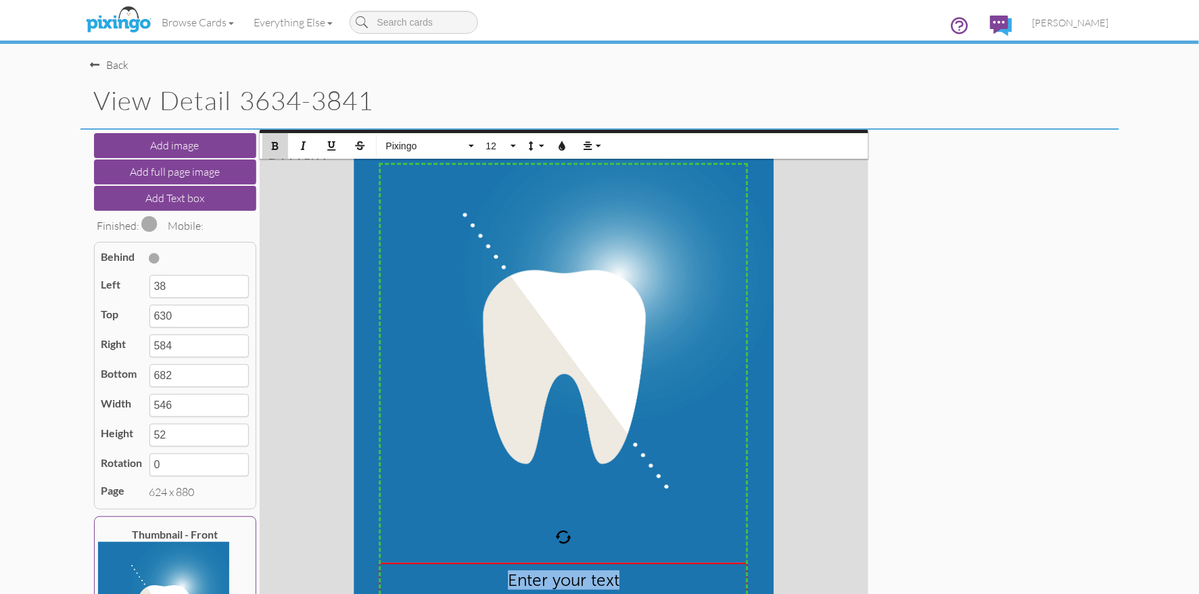
click at [274, 145] on icon "button" at bounding box center [274, 145] width 9 height 9
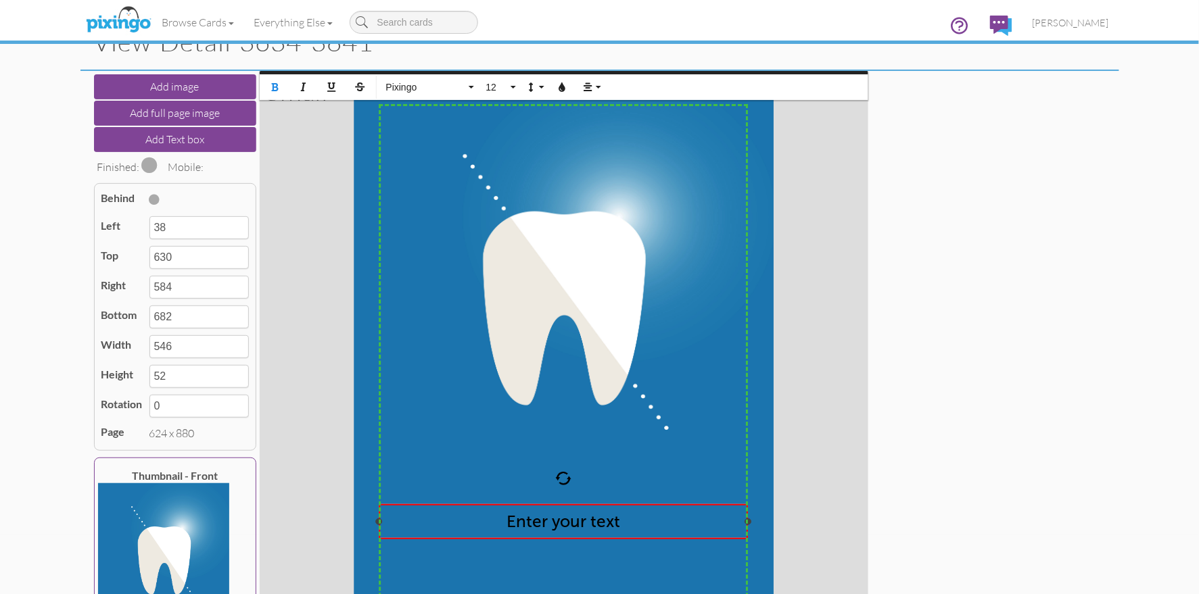
scroll to position [187, 0]
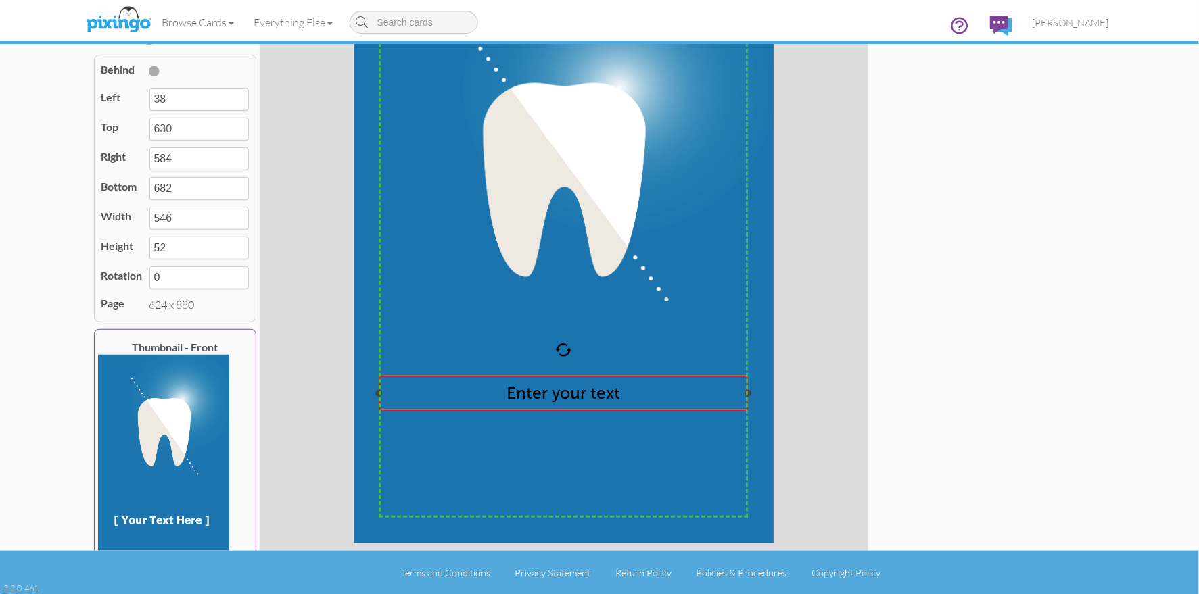
click at [545, 398] on span "Enter your text" at bounding box center [563, 393] width 114 height 20
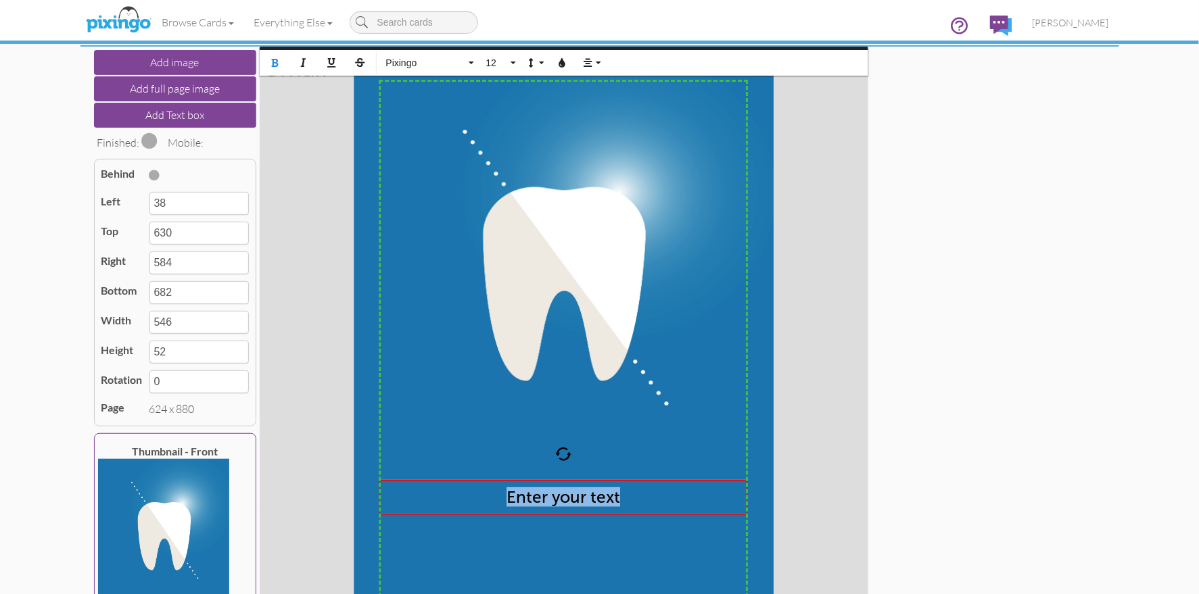
scroll to position [0, 0]
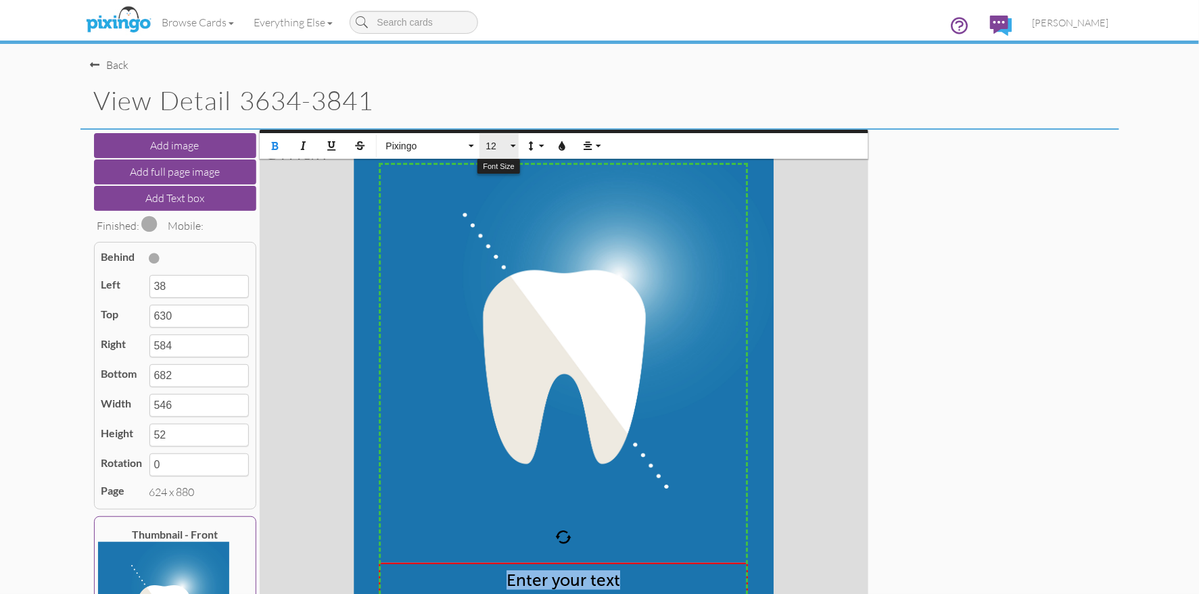
click at [507, 149] on button "12" at bounding box center [498, 146] width 39 height 26
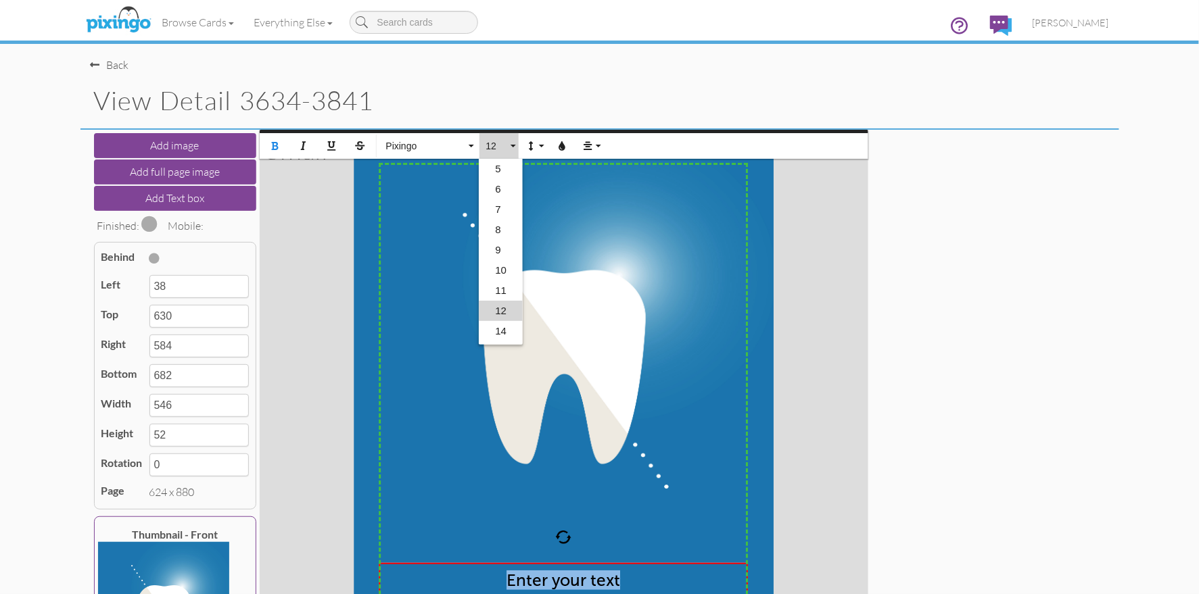
scroll to position [59, 0]
click at [504, 291] on link "16" at bounding box center [501, 293] width 44 height 20
type input "692"
type input "62"
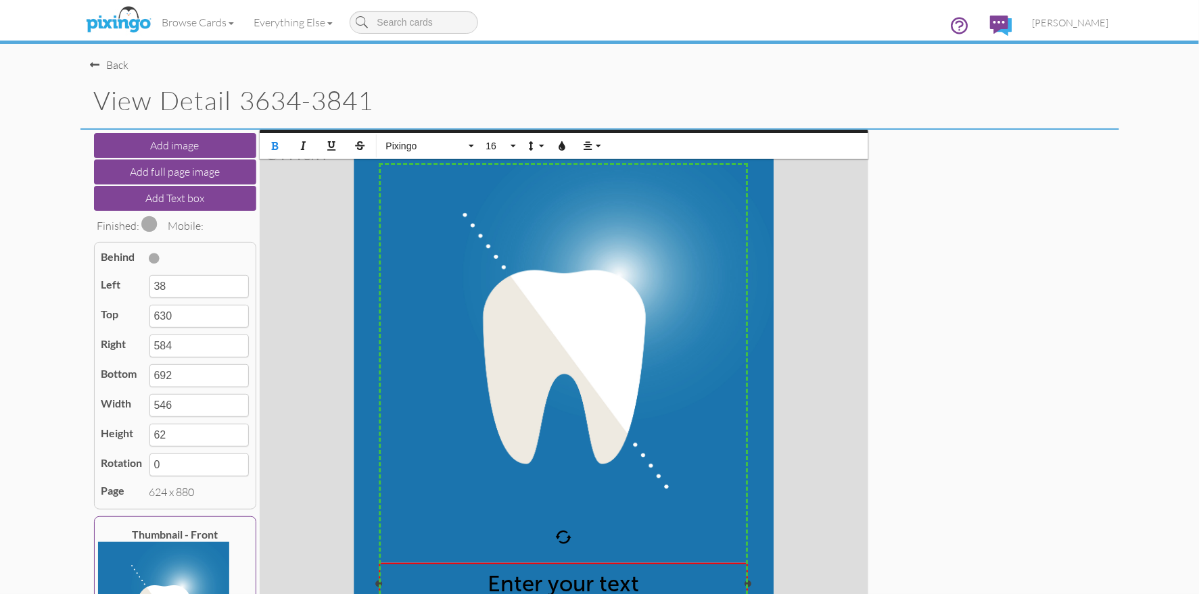
click at [566, 578] on span "Enter your text" at bounding box center [562, 584] width 151 height 26
click at [568, 577] on span "Enter your text" at bounding box center [562, 584] width 151 height 26
click at [571, 578] on span "Enter your text" at bounding box center [562, 584] width 151 height 26
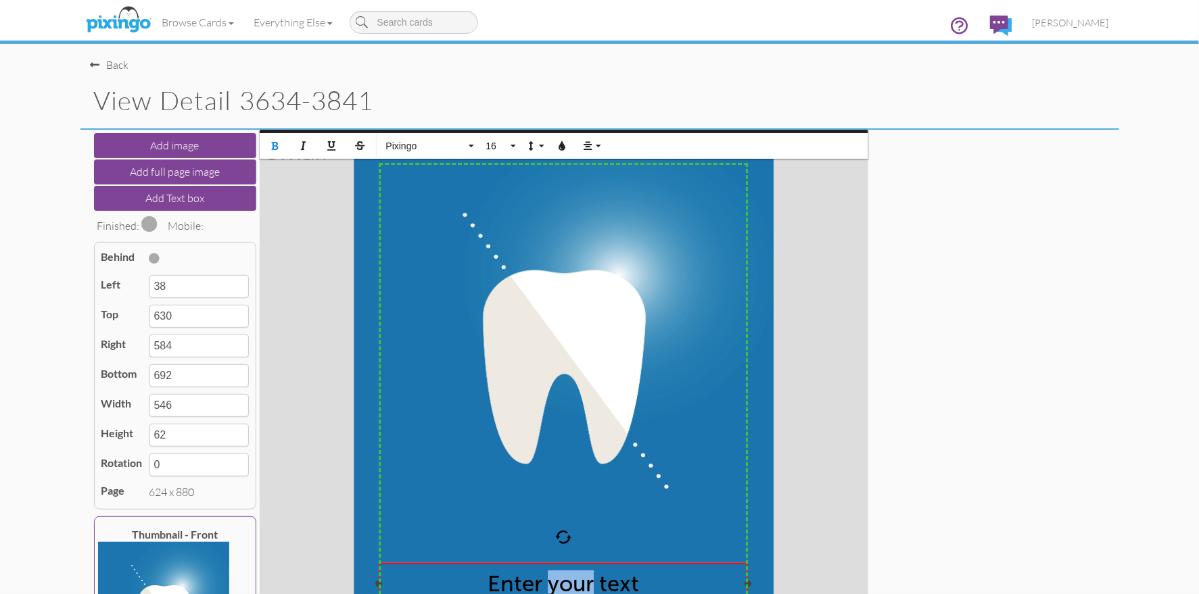
click at [571, 578] on span "Enter your text" at bounding box center [562, 584] width 151 height 26
click at [562, 153] on button "Colors" at bounding box center [563, 146] width 26 height 26
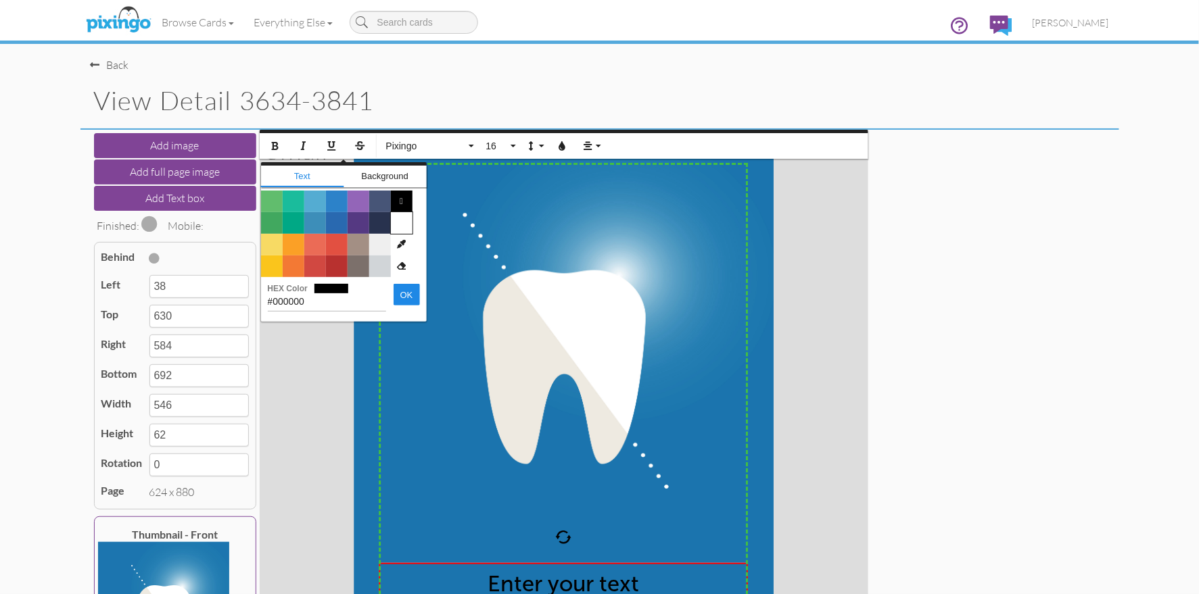
click at [404, 218] on span "Color #FFFFFF" at bounding box center [402, 223] width 22 height 22
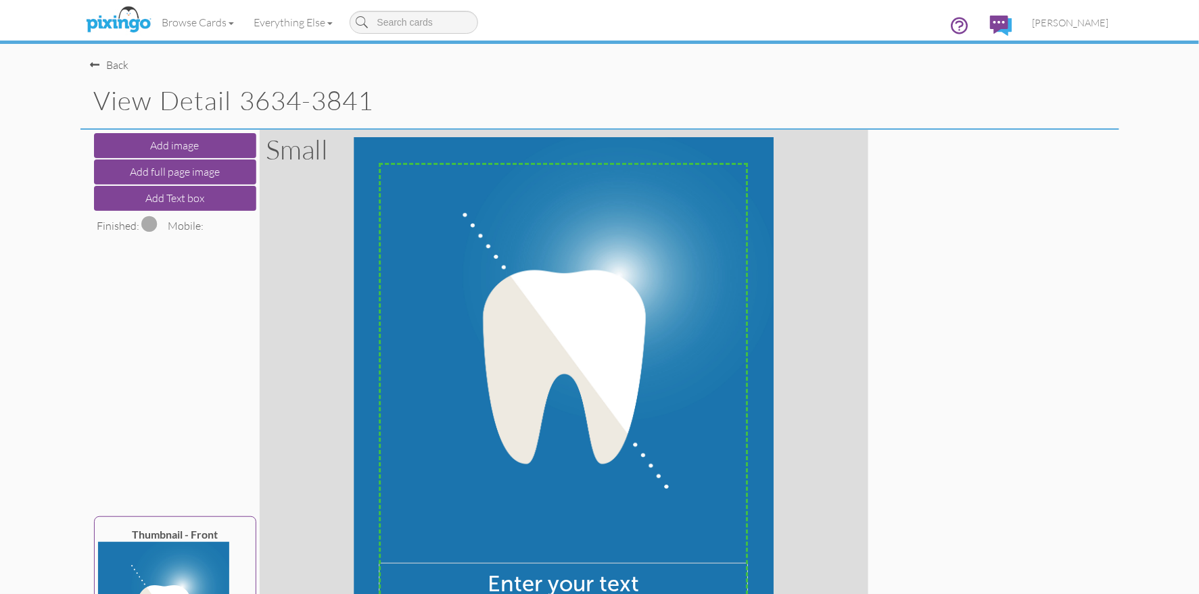
click at [803, 266] on div "X X X X X X X X X X X X X X X X X X X X X X X X X X X X X X X X X X X X X X X X…" at bounding box center [564, 434] width 608 height 608
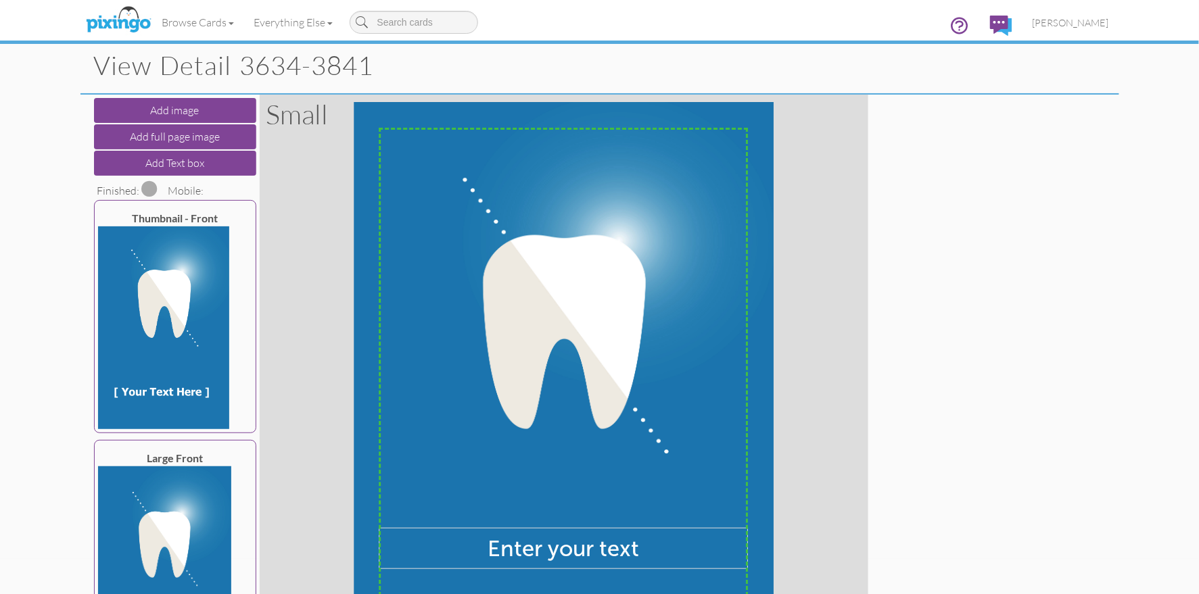
scroll to position [0, 0]
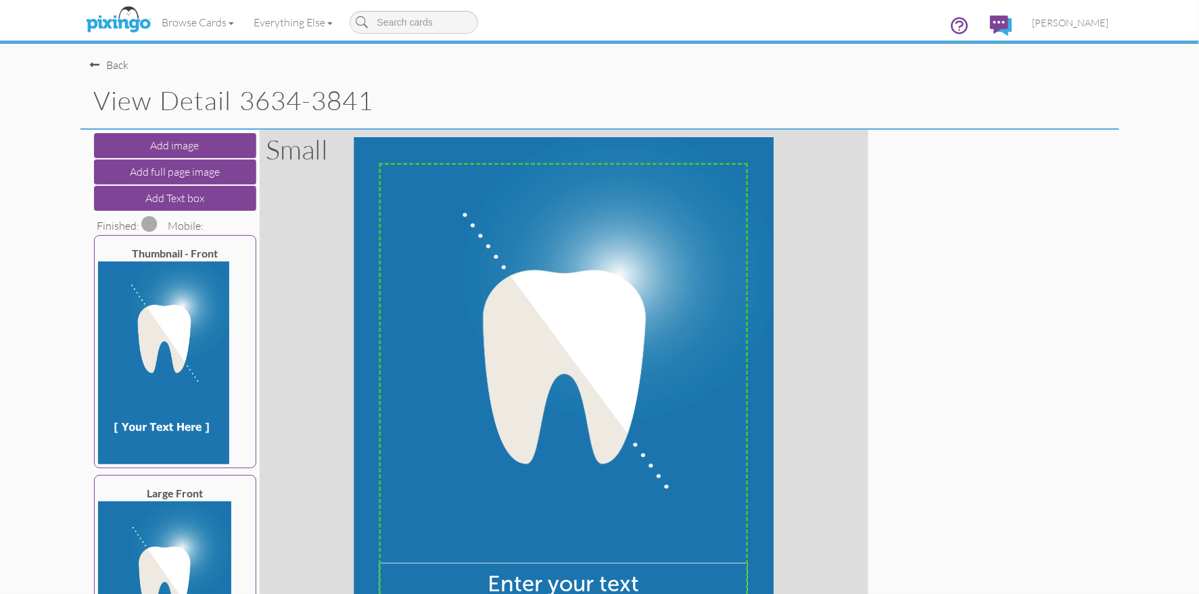
click at [151, 224] on span at bounding box center [150, 224] width 16 height 16
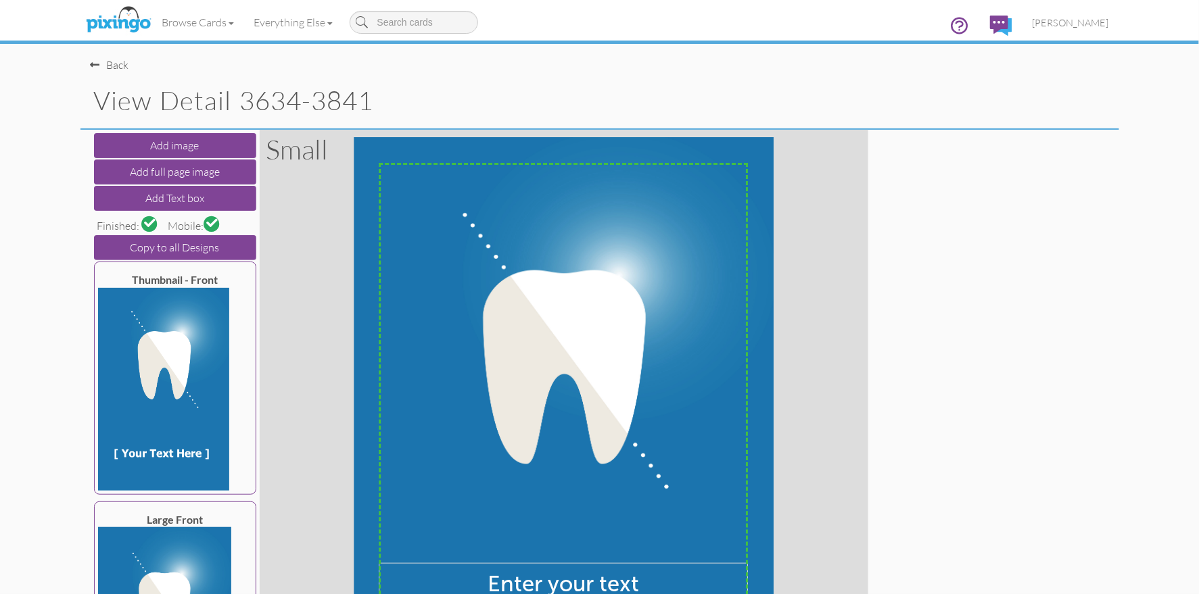
click at [217, 222] on span at bounding box center [211, 223] width 11 height 11
click at [114, 66] on div "Back" at bounding box center [110, 65] width 39 height 16
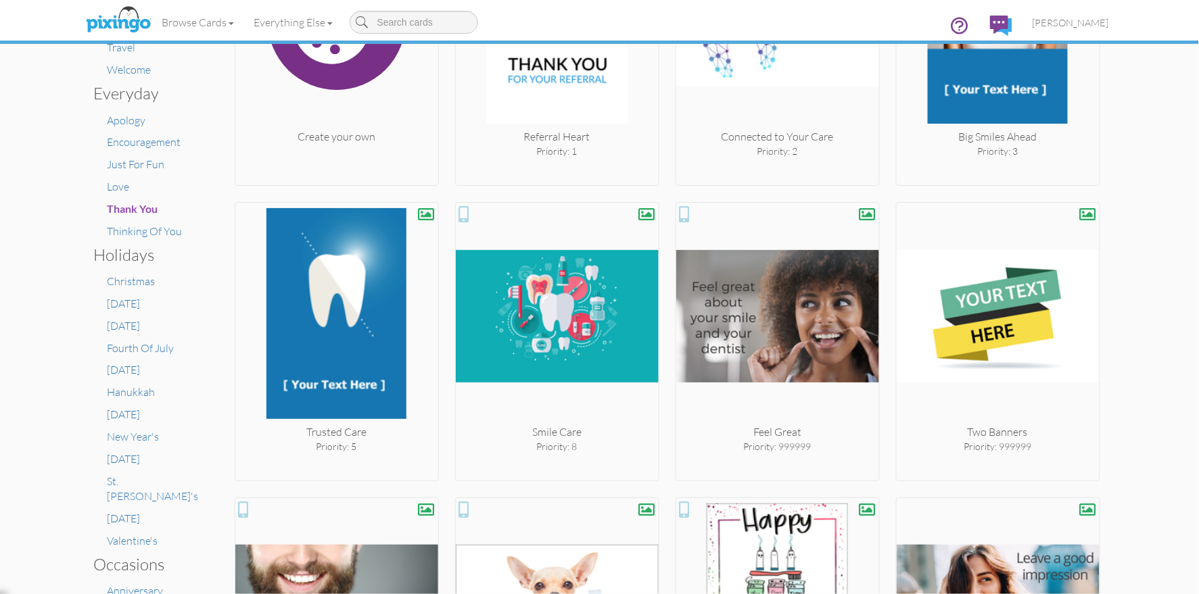
scroll to position [393, 0]
click at [1128, 175] on div "× Card home Create Your Own My Projects Business Accounting Automotive Chiropra…" at bounding box center [599, 319] width 1199 height 550
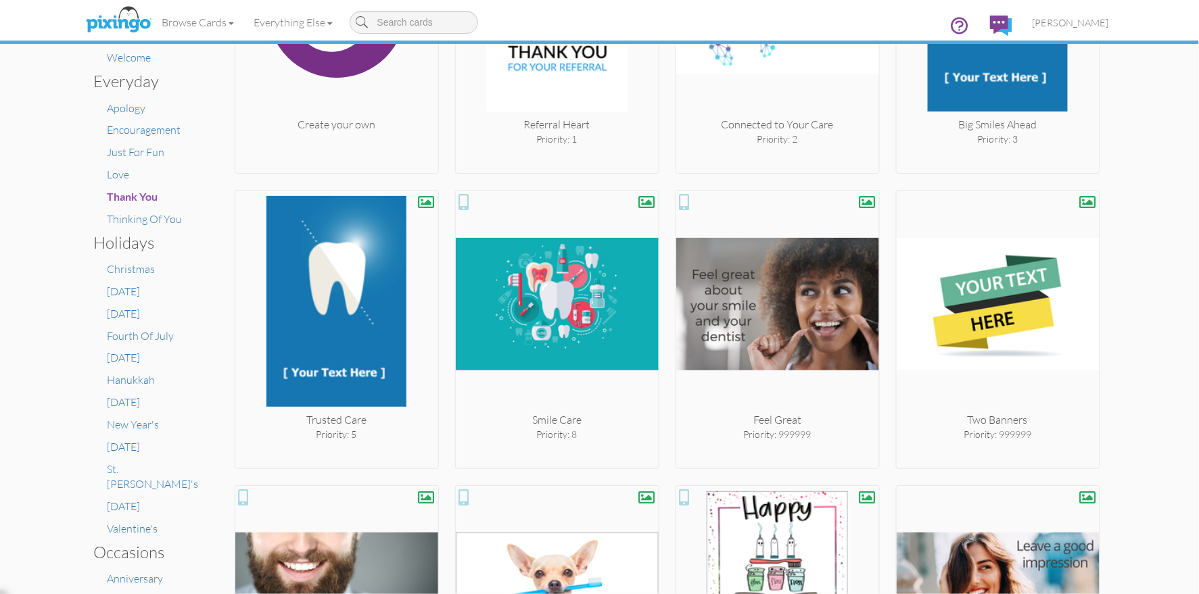
scroll to position [393, 0]
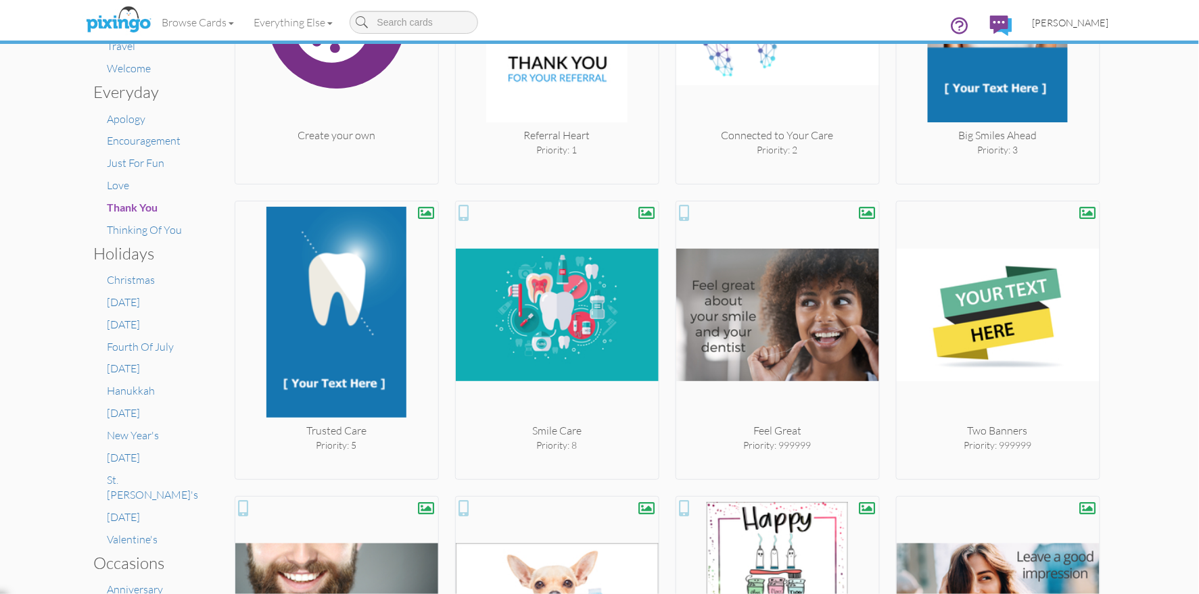
click at [1066, 20] on span "[PERSON_NAME]" at bounding box center [1070, 22] width 76 height 11
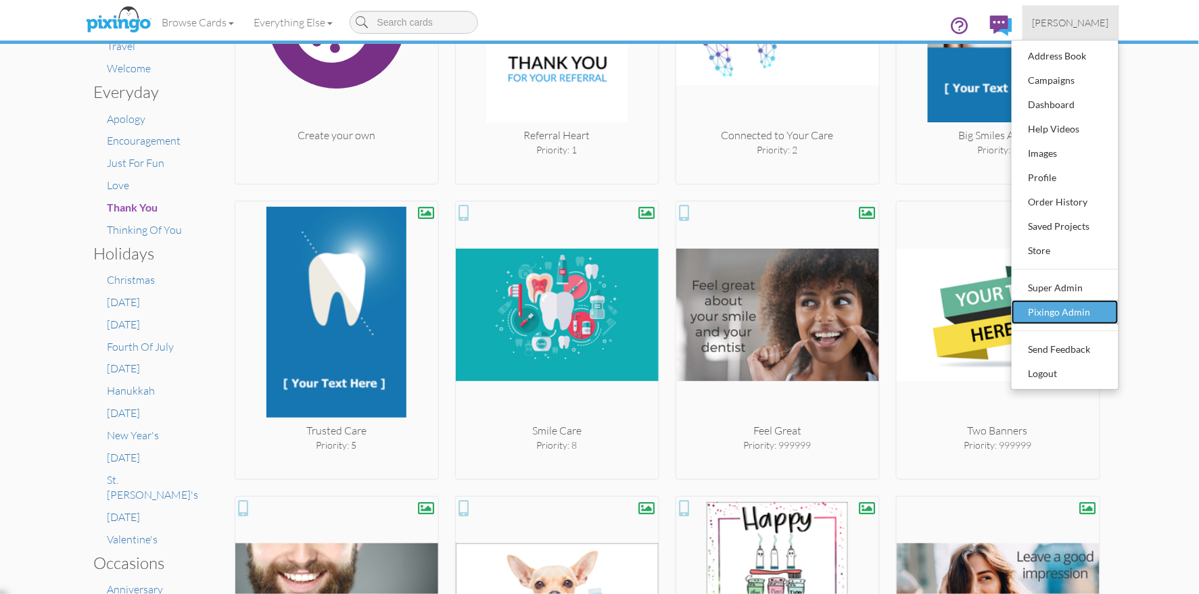
click at [1082, 310] on div "Pixingo Admin" at bounding box center [1065, 312] width 80 height 20
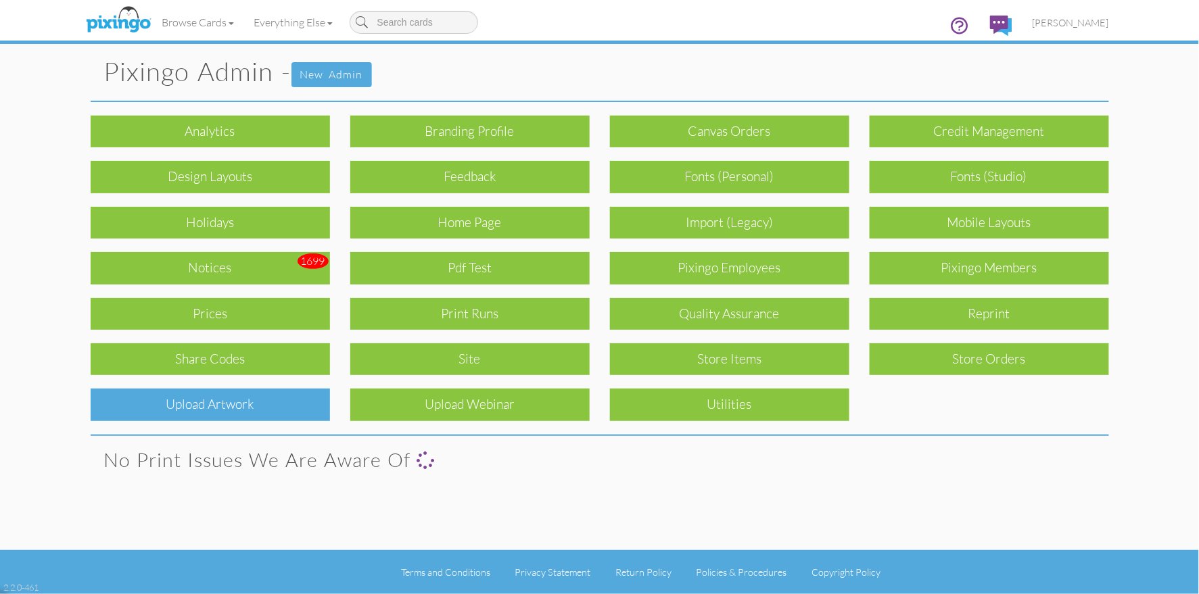
click at [219, 406] on div "Upload Artwork" at bounding box center [210, 405] width 239 height 32
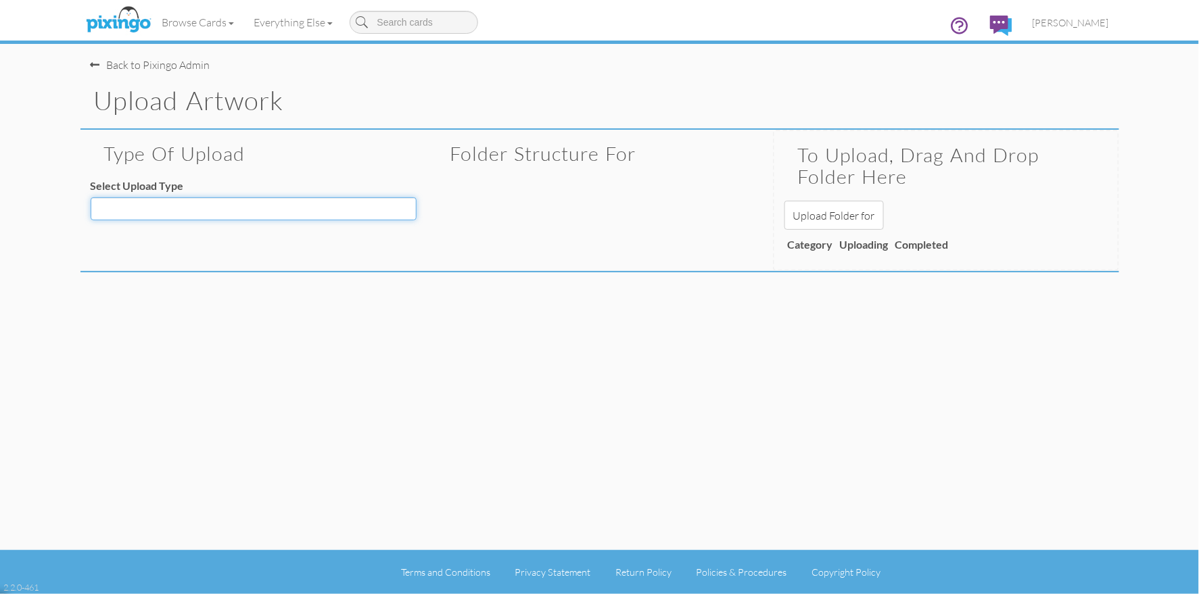
click at [176, 205] on select "Decoration - Backgrounds Decoration - Kits Decoration - Ready Texts Decoration …" at bounding box center [254, 208] width 326 height 23
select select "object:7827"
click at [91, 197] on select "Decoration - Backgrounds Decoration - Kits Decoration - Ready Texts Decoration …" at bounding box center [254, 208] width 326 height 23
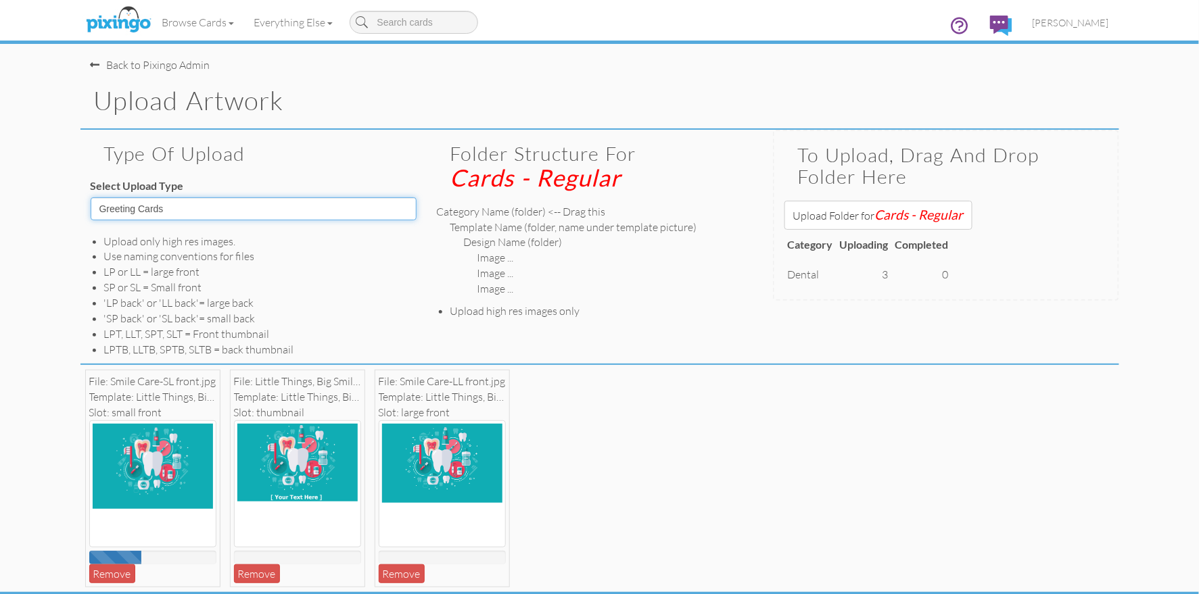
scroll to position [41, 0]
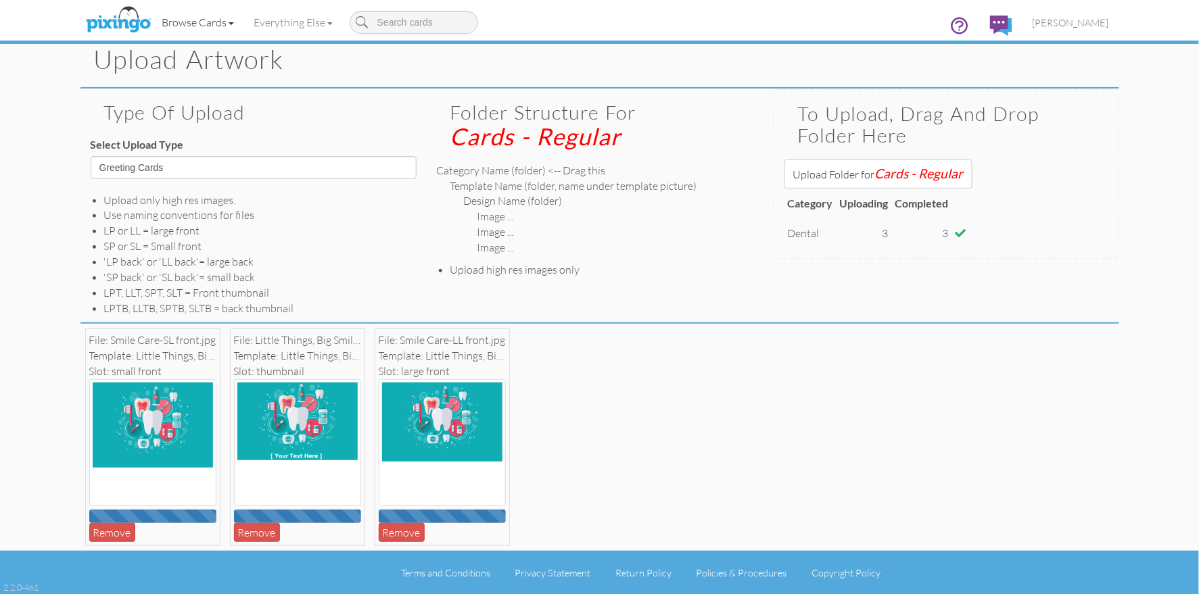
click at [201, 28] on link "Browse Cards" at bounding box center [198, 22] width 92 height 34
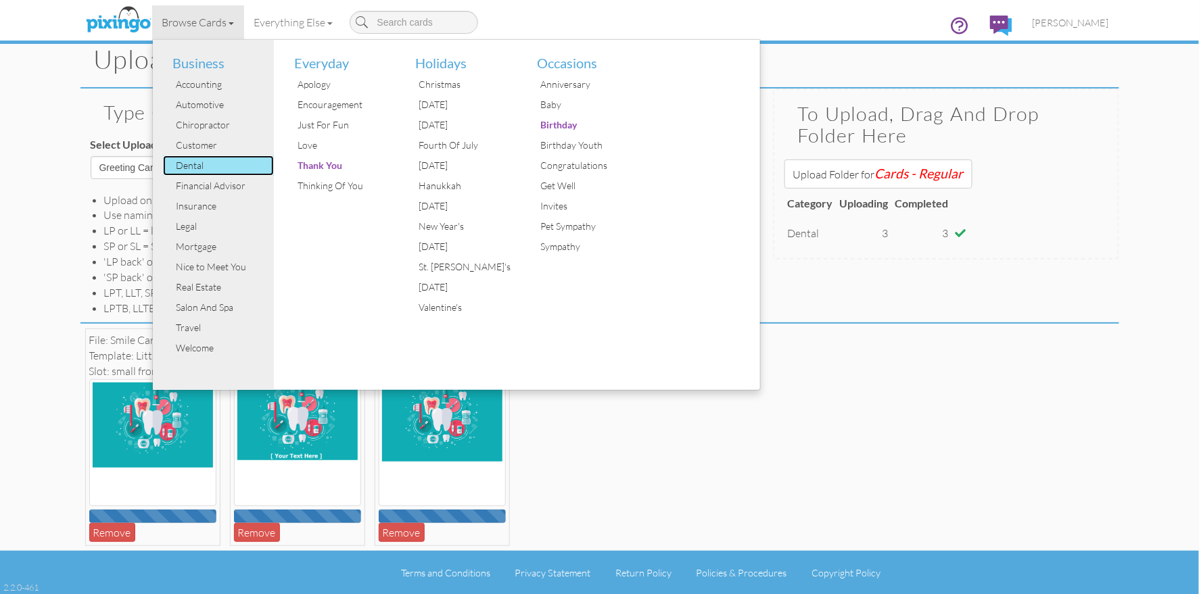
click at [218, 165] on div "Dental" at bounding box center [223, 165] width 101 height 20
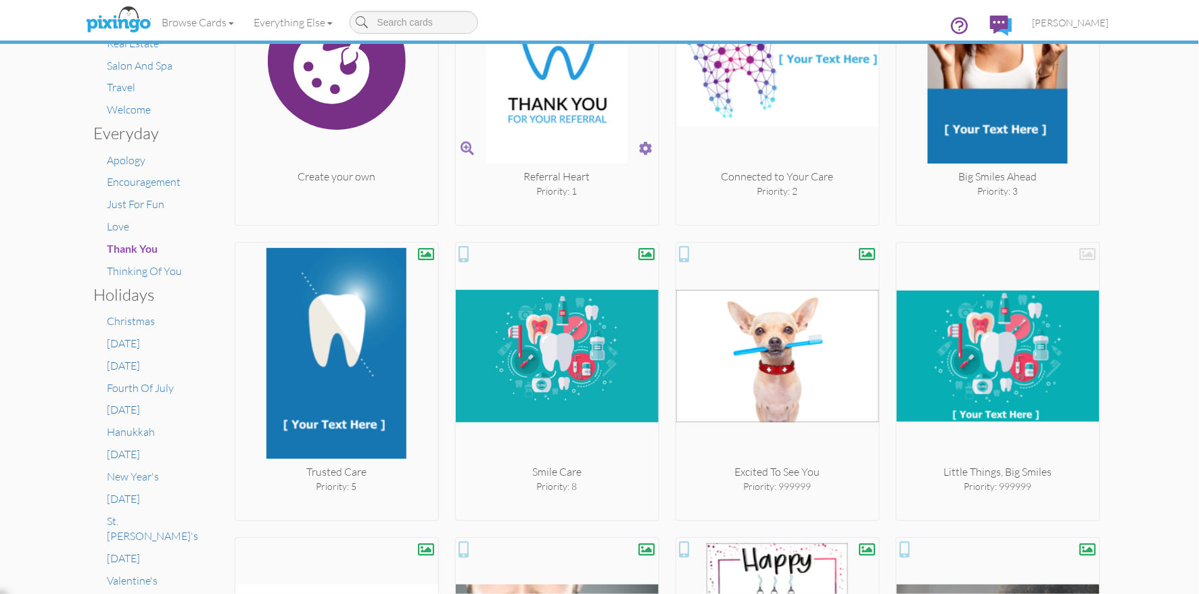
scroll to position [379, 0]
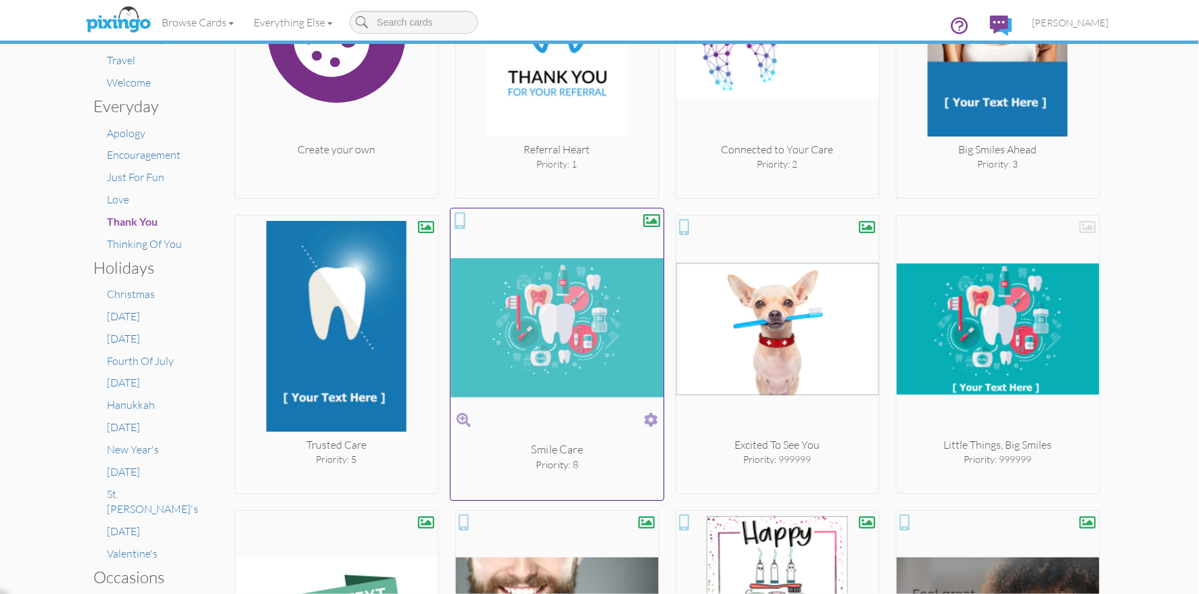
click at [652, 420] on span at bounding box center [651, 420] width 14 height 20
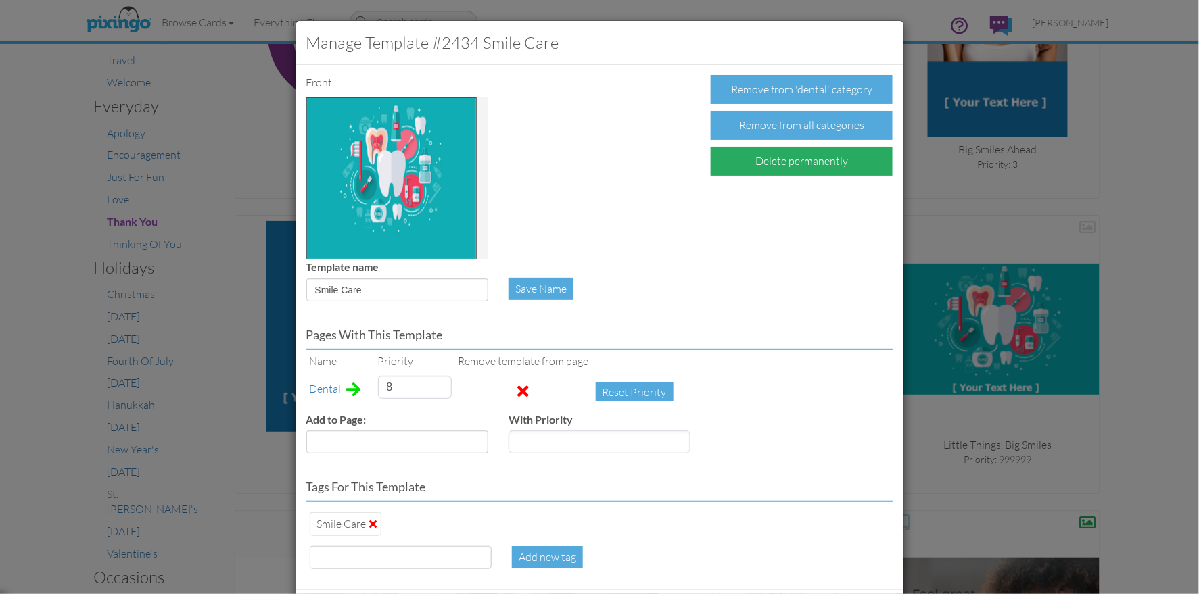
click at [800, 161] on div "Delete permanently" at bounding box center [801, 161] width 182 height 29
click at [773, 165] on div "Confirm Delete" at bounding box center [762, 161] width 105 height 29
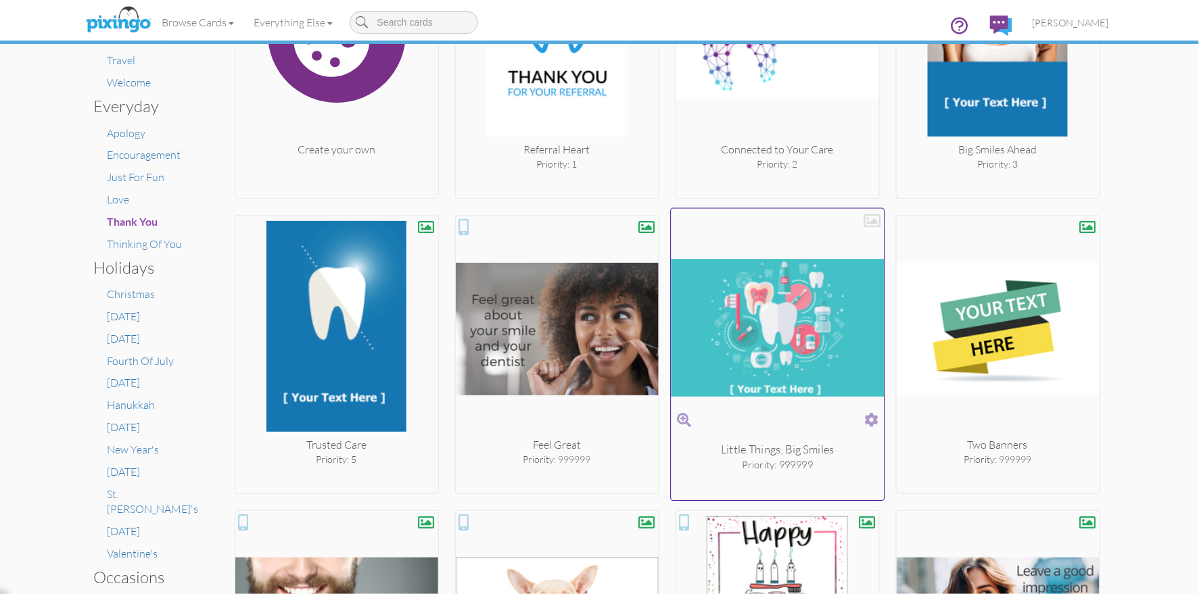
click at [871, 415] on span at bounding box center [871, 420] width 14 height 20
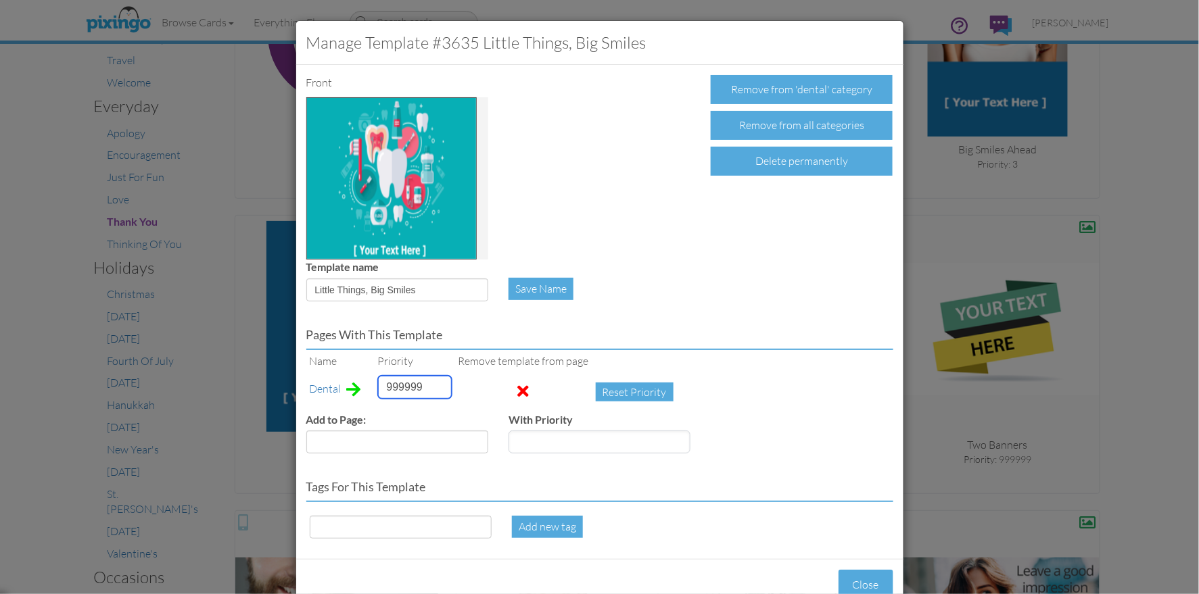
click at [388, 380] on input "999999" at bounding box center [415, 387] width 74 height 23
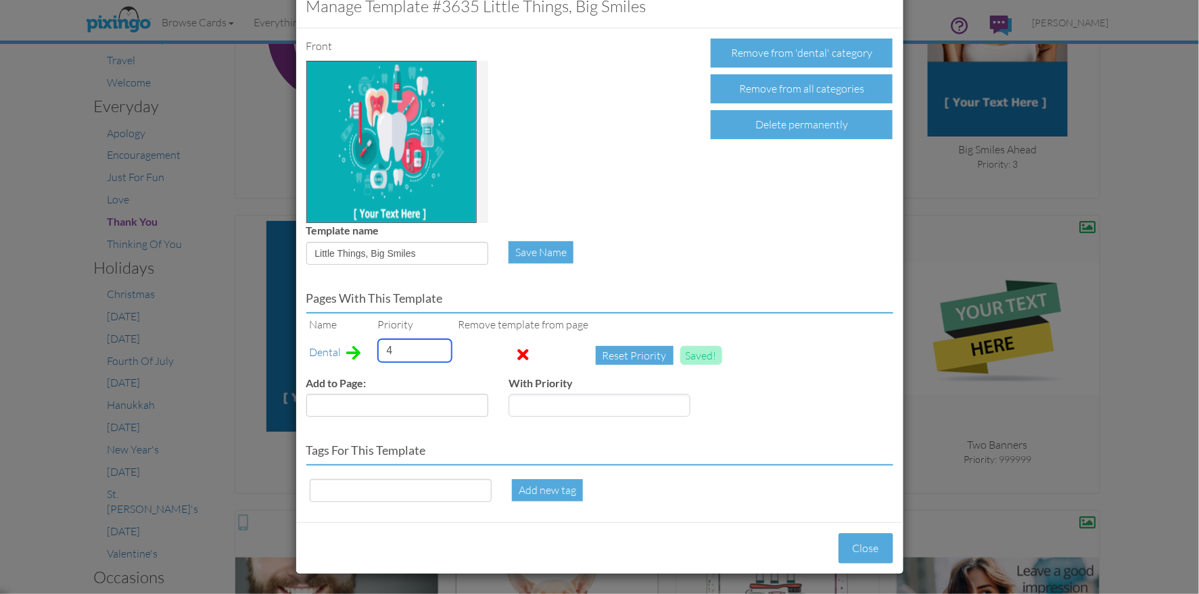
type input "4"
drag, startPoint x: 436, startPoint y: 251, endPoint x: 322, endPoint y: 254, distance: 113.6
click at [309, 253] on input "Little Things, Big Smiles" at bounding box center [397, 253] width 182 height 23
click at [410, 496] on input at bounding box center [401, 490] width 182 height 23
paste input "Little Things, Big Smiles"
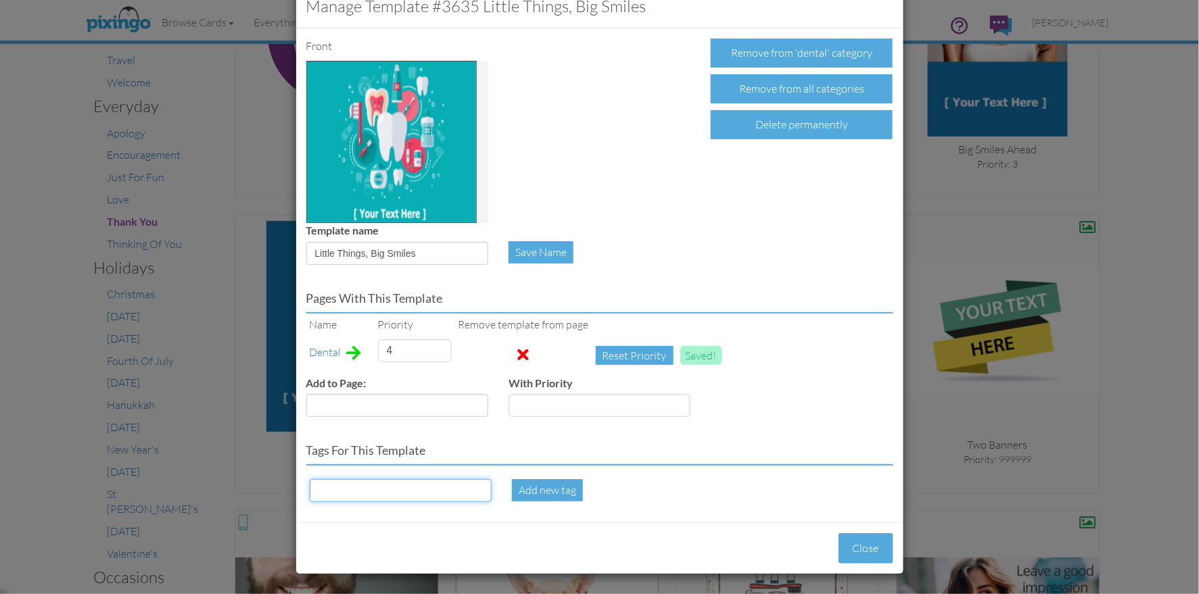
type input "Little Things, Big Smiles"
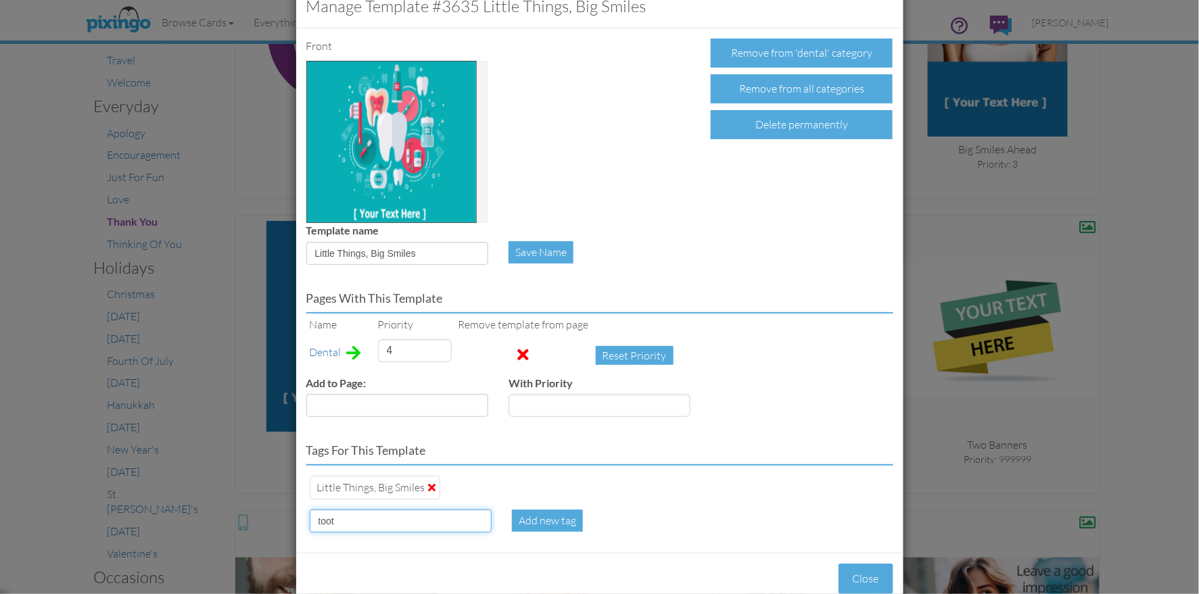
type input "tooth"
type input "4"
type input "teeth"
type input "4"
type input "floss"
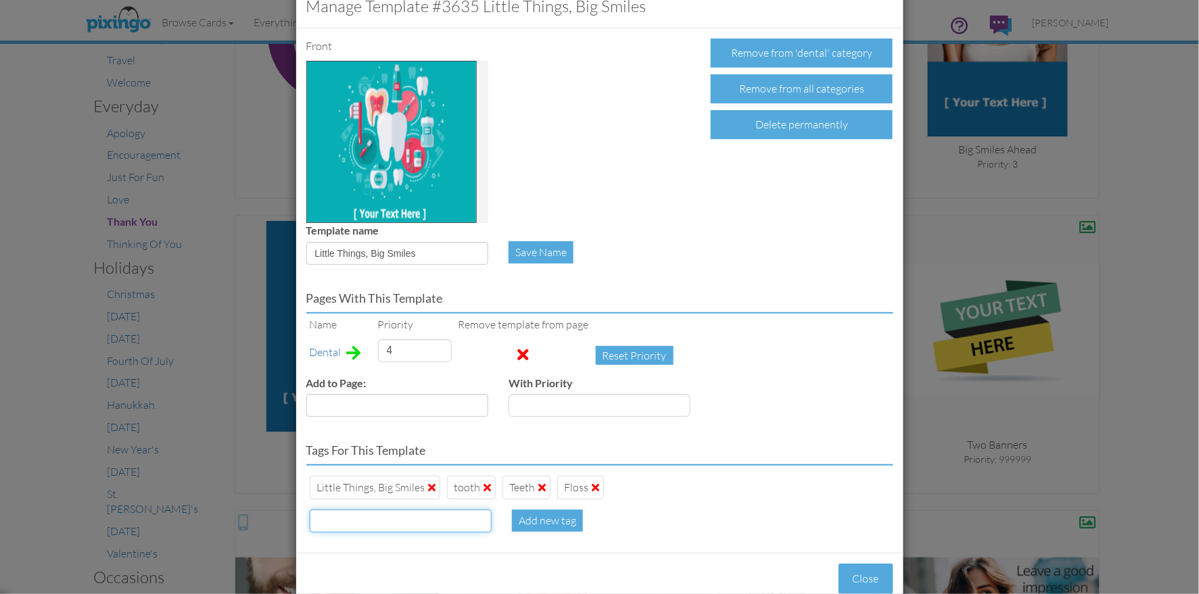
scroll to position [66, 0]
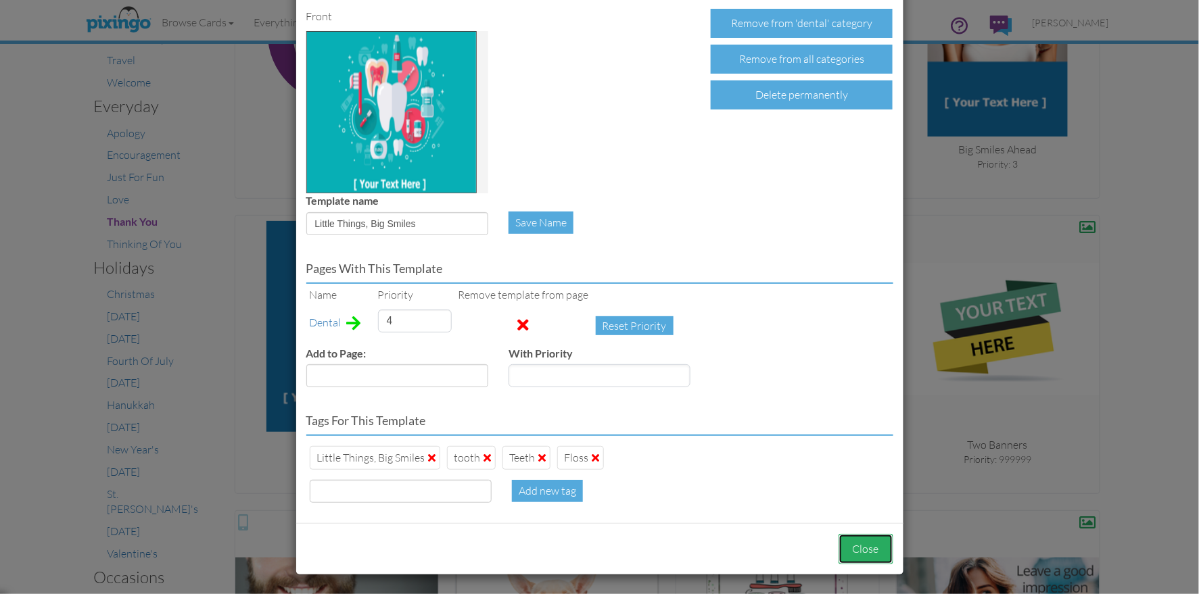
click at [865, 546] on button "Close" at bounding box center [865, 549] width 55 height 30
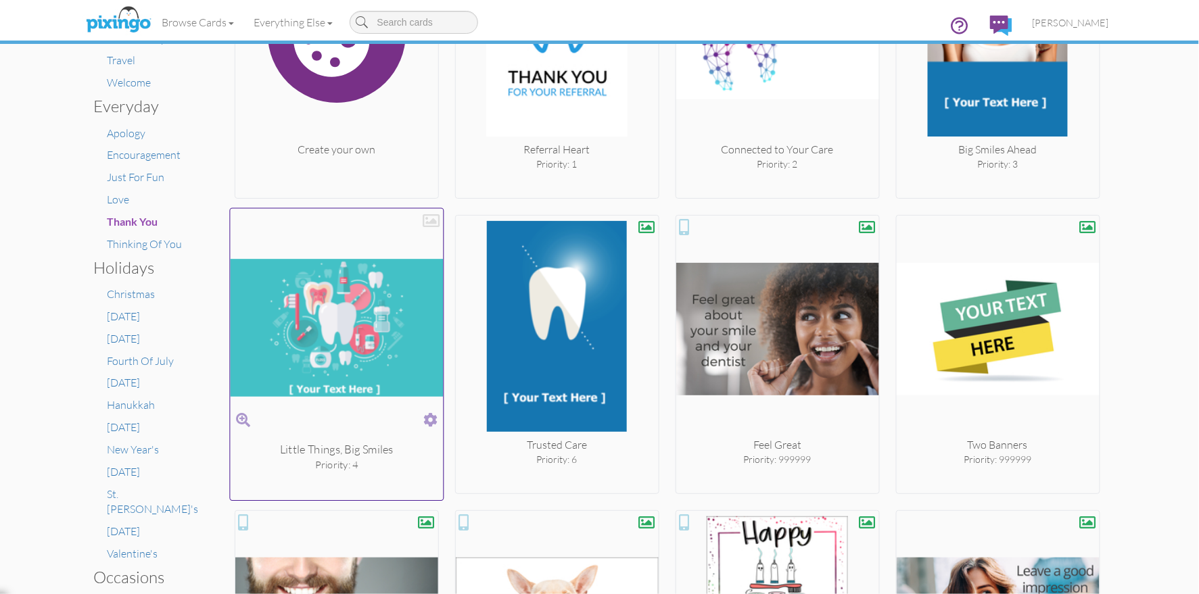
click at [430, 221] on div at bounding box center [430, 220] width 17 height 17
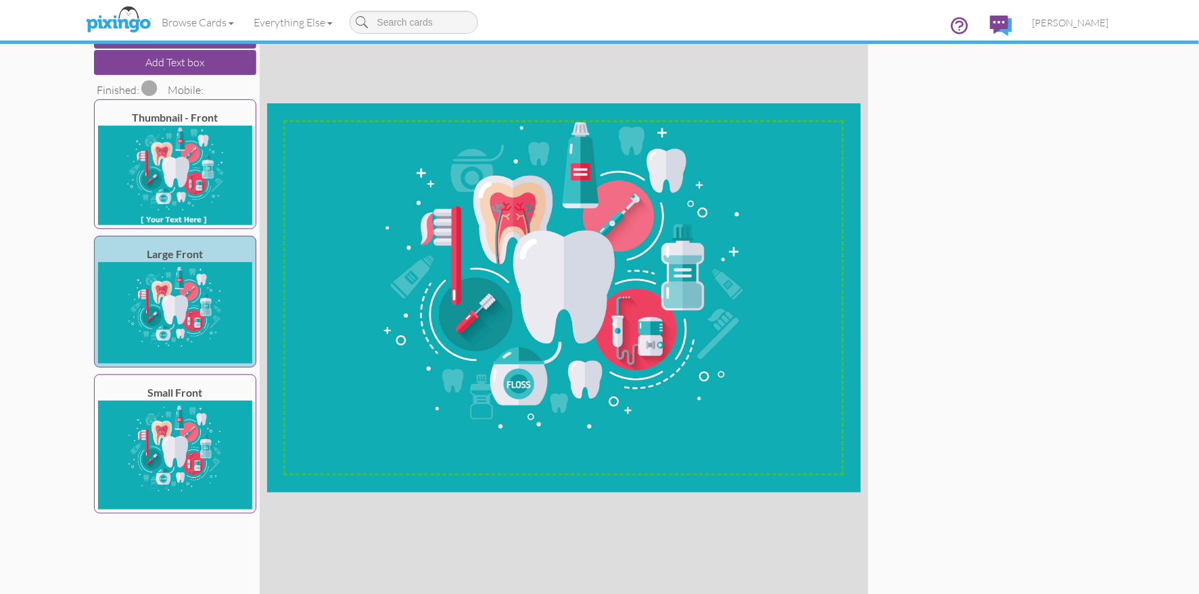
scroll to position [187, 0]
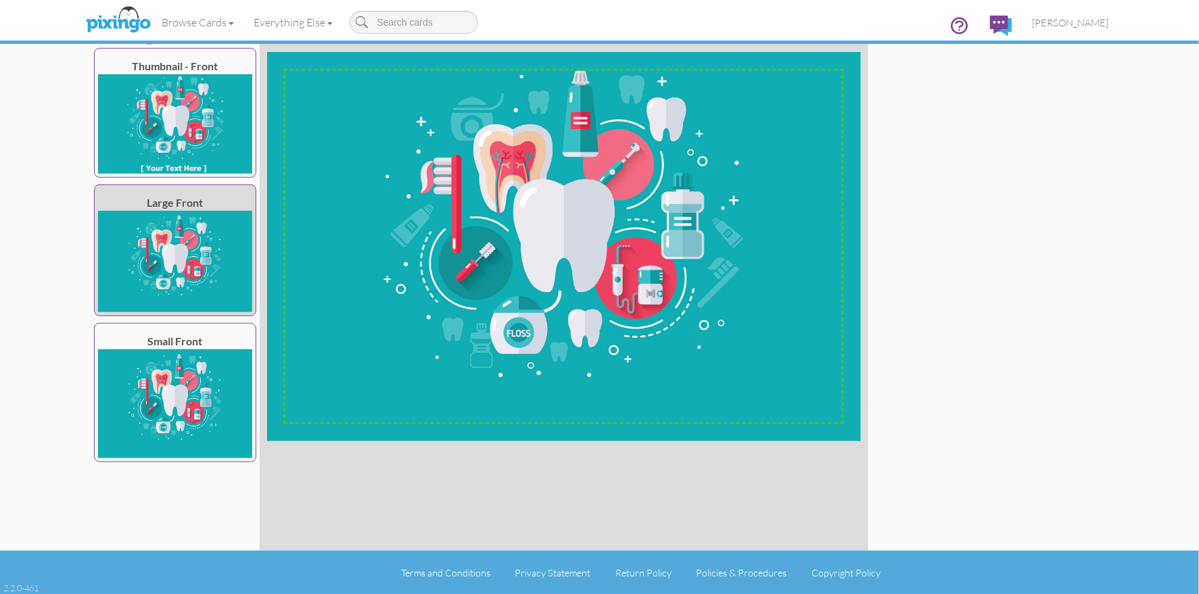
click at [184, 274] on img at bounding box center [175, 261] width 154 height 101
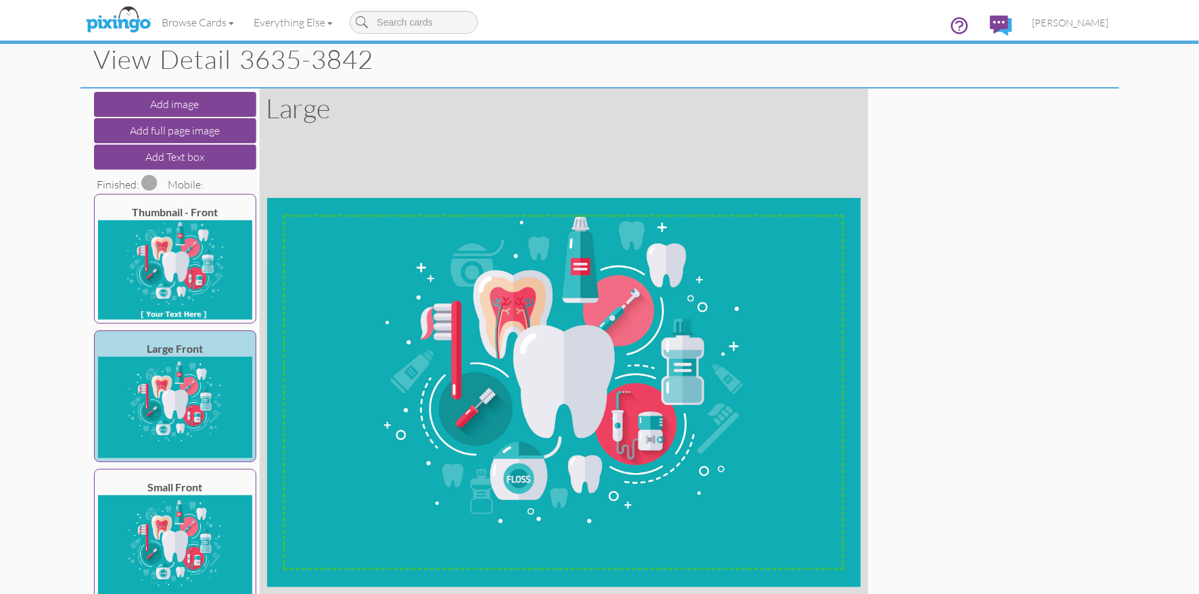
scroll to position [26, 0]
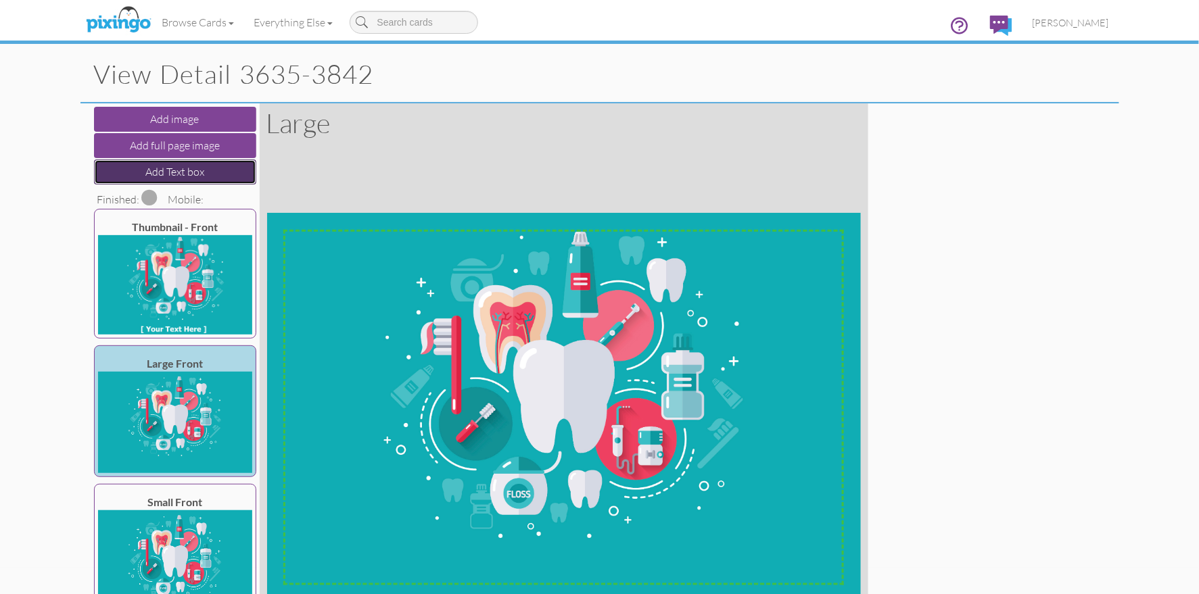
click at [165, 168] on button "Add Text box" at bounding box center [175, 172] width 162 height 25
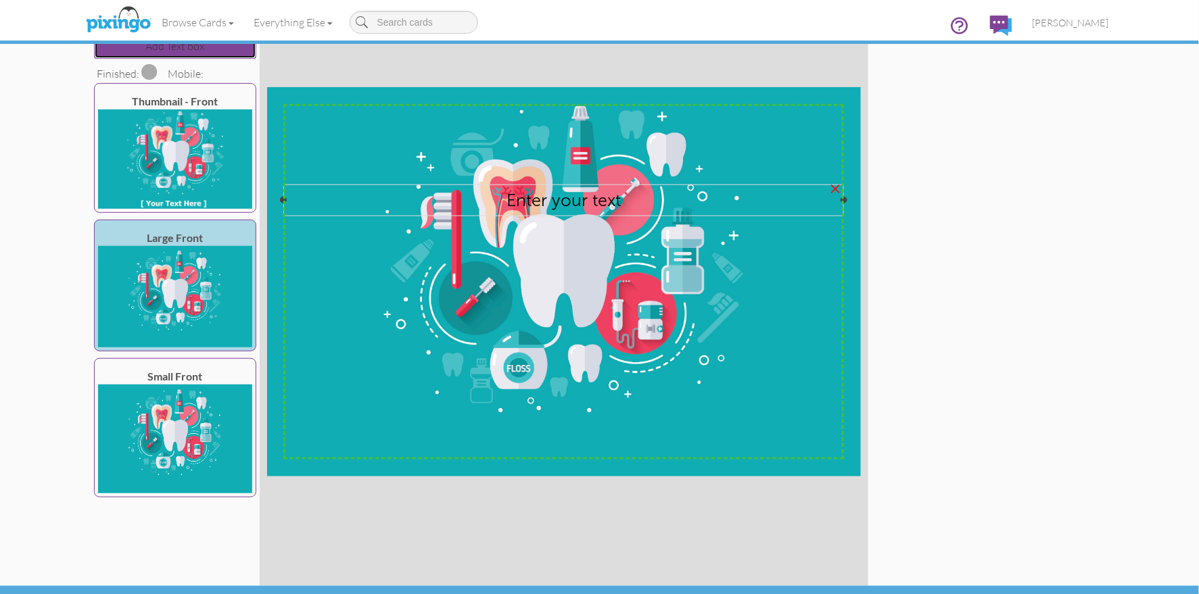
scroll to position [187, 0]
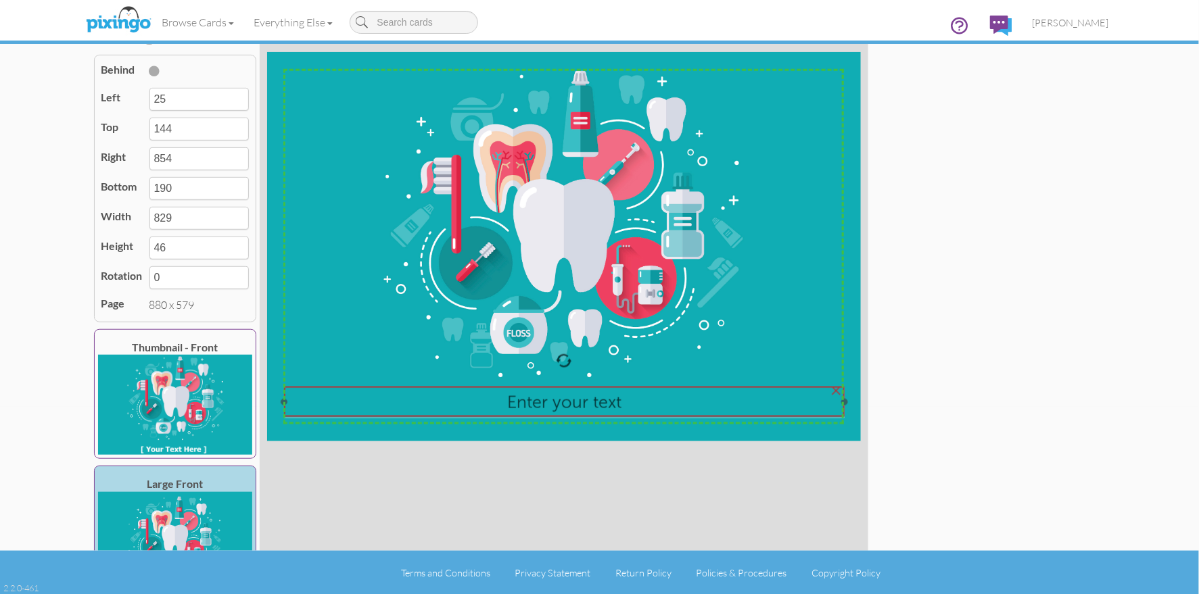
drag, startPoint x: 584, startPoint y: 178, endPoint x: 565, endPoint y: 405, distance: 227.2
click at [585, 416] on div "Enter your text" at bounding box center [564, 403] width 560 height 32
type input "26"
type input "495"
type input "855"
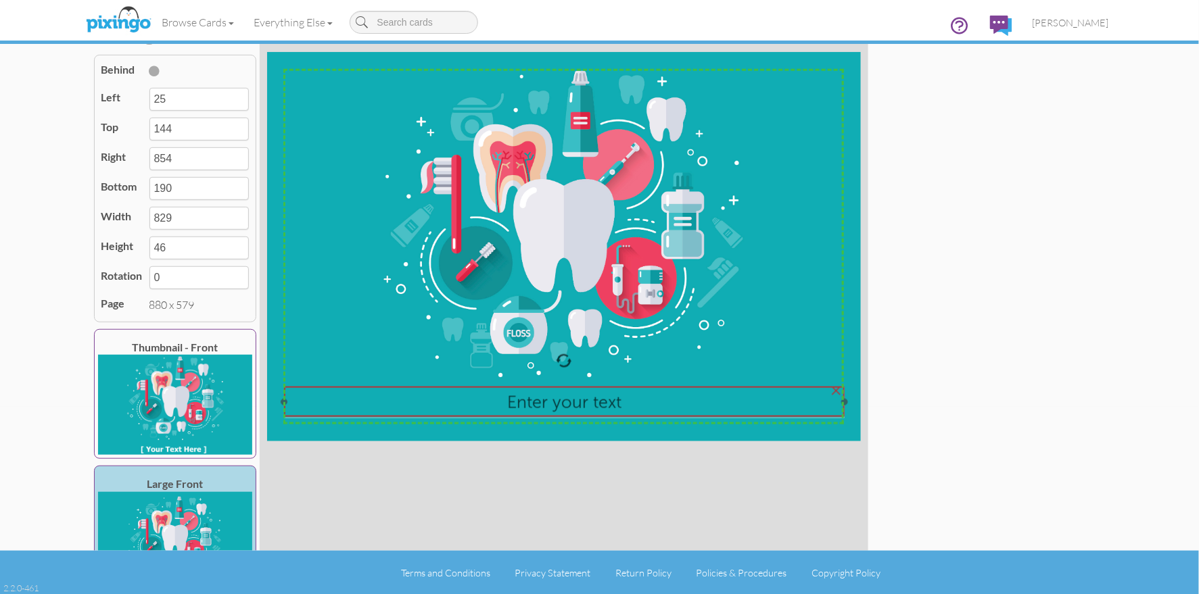
type input "541"
click at [565, 405] on span "Enter your text" at bounding box center [564, 401] width 114 height 21
click at [565, 404] on span "Enter your text" at bounding box center [564, 401] width 114 height 21
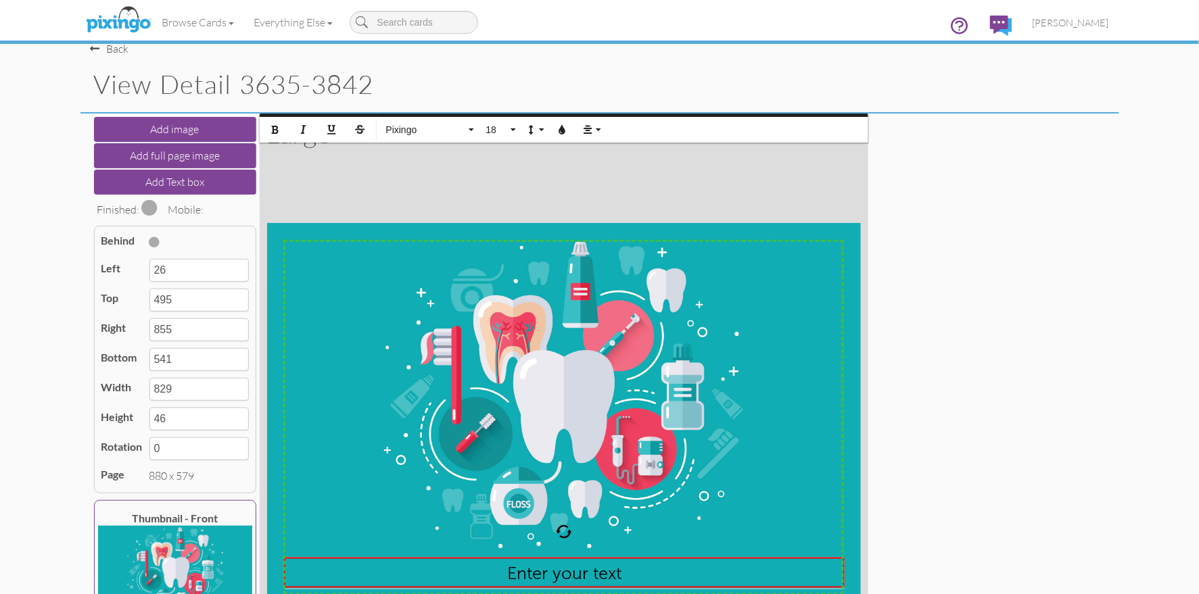
scroll to position [0, 0]
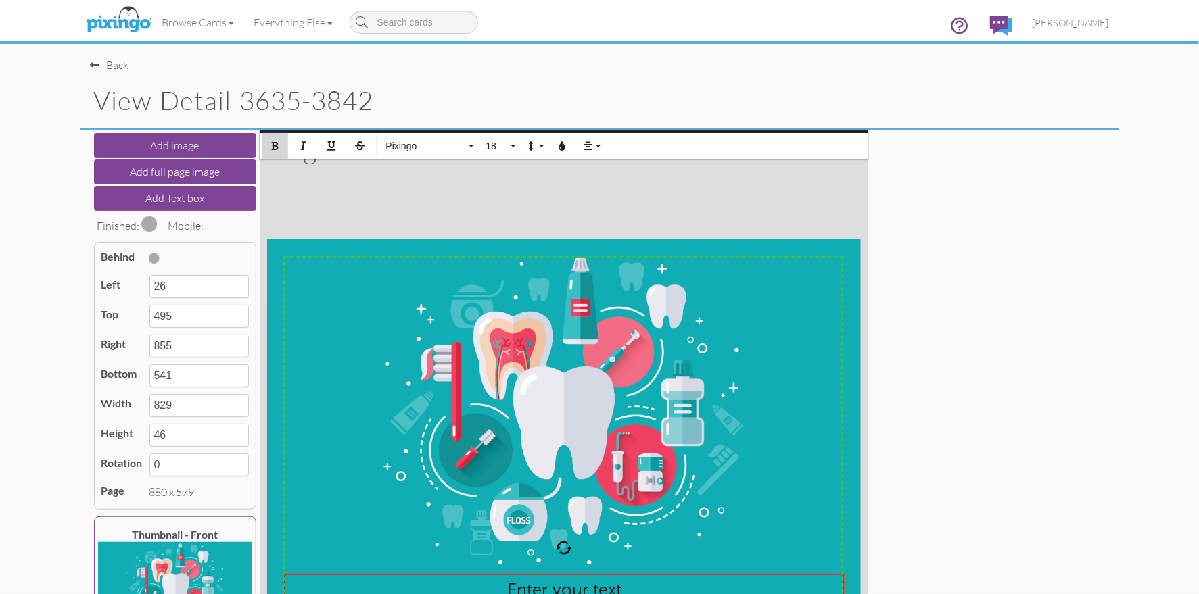
click at [279, 145] on icon "button" at bounding box center [274, 145] width 9 height 9
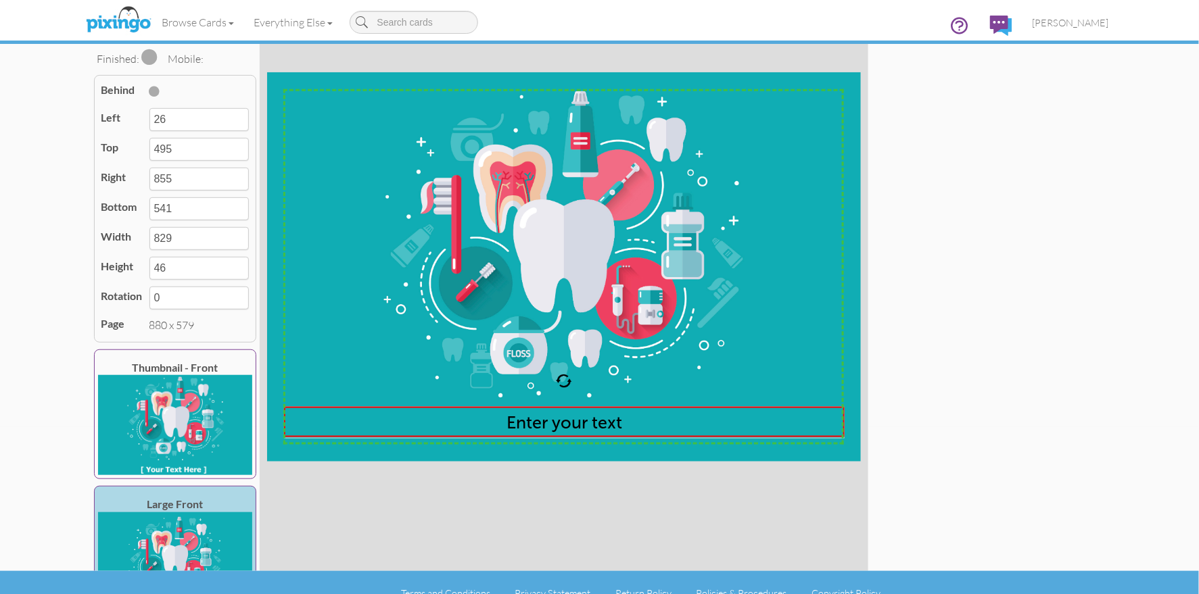
scroll to position [187, 0]
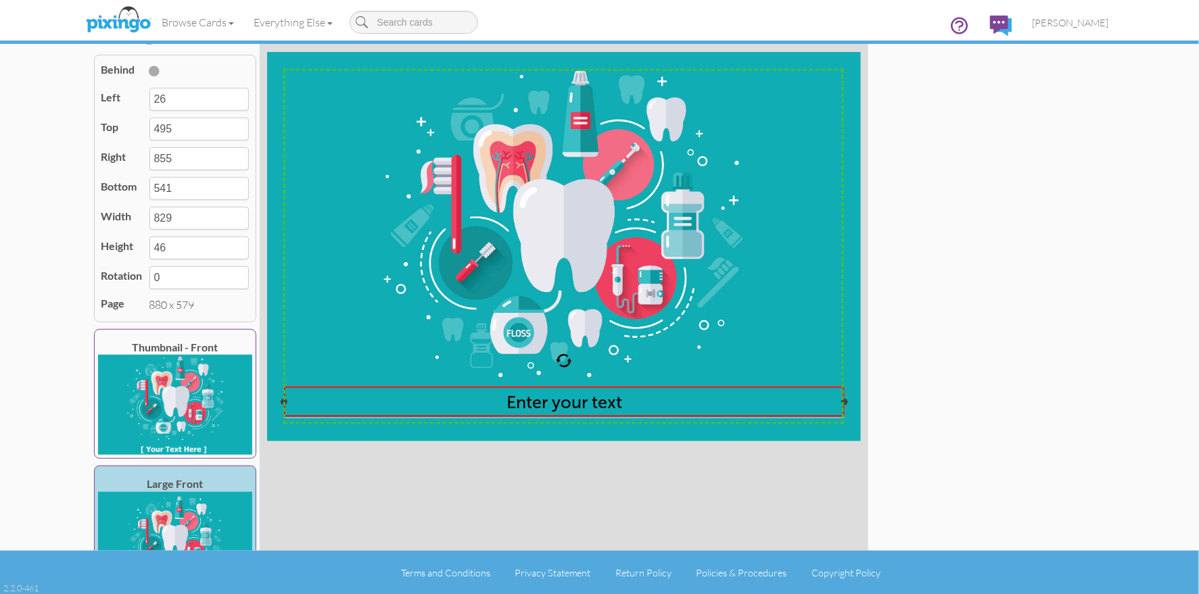
click at [529, 406] on span "Enter your text" at bounding box center [564, 401] width 116 height 21
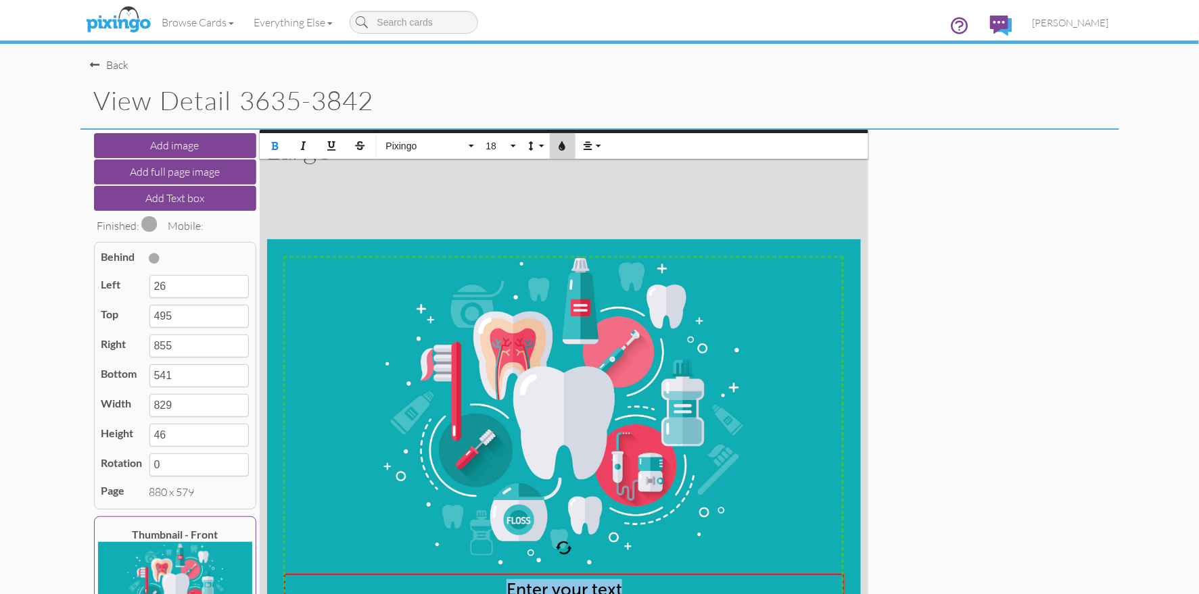
click at [566, 147] on icon "button" at bounding box center [562, 145] width 9 height 9
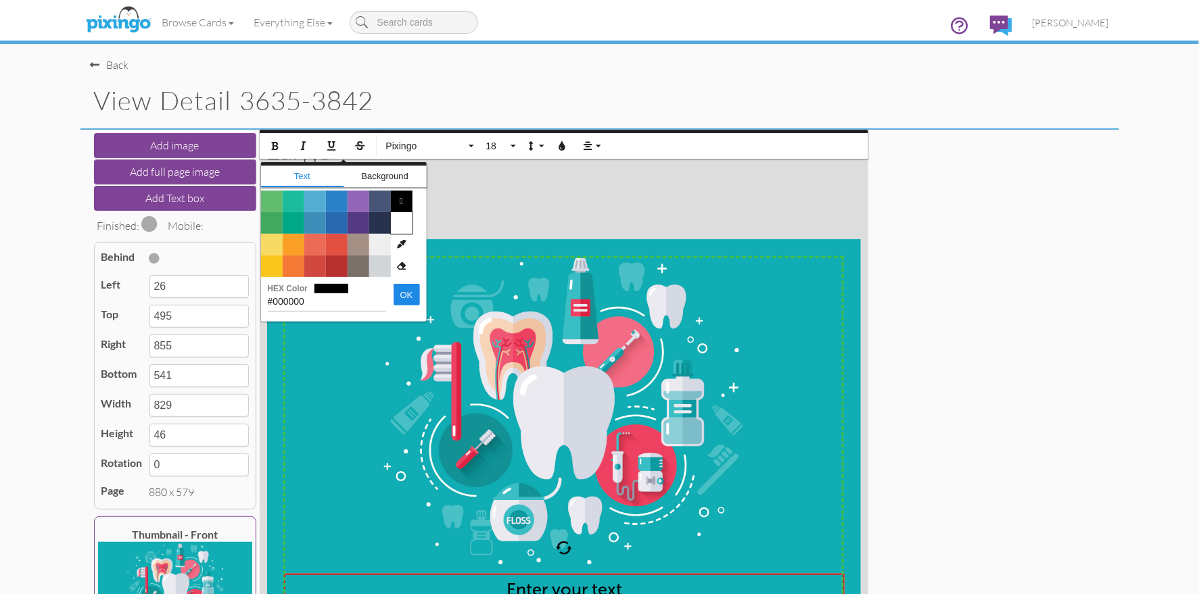
click at [403, 222] on span "Color #FFFFFF" at bounding box center [402, 223] width 22 height 22
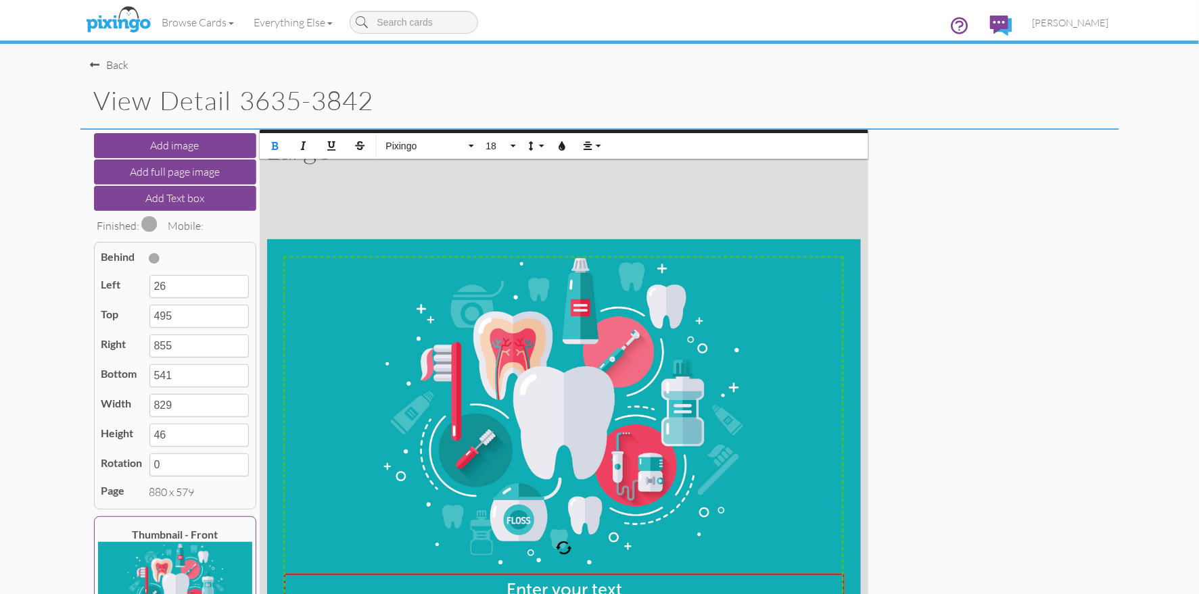
click at [402, 221] on div "X X X X X X X X X X X X X X X X X X X X X X X X X X X X X X X X X X X X X X X X…" at bounding box center [564, 434] width 608 height 608
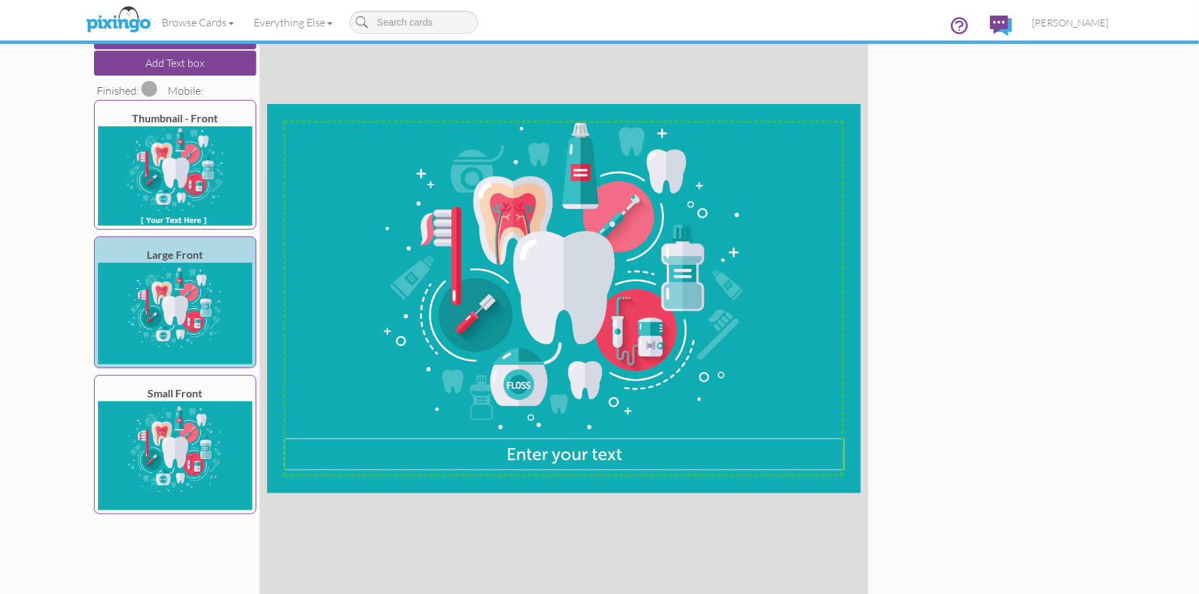
scroll to position [187, 0]
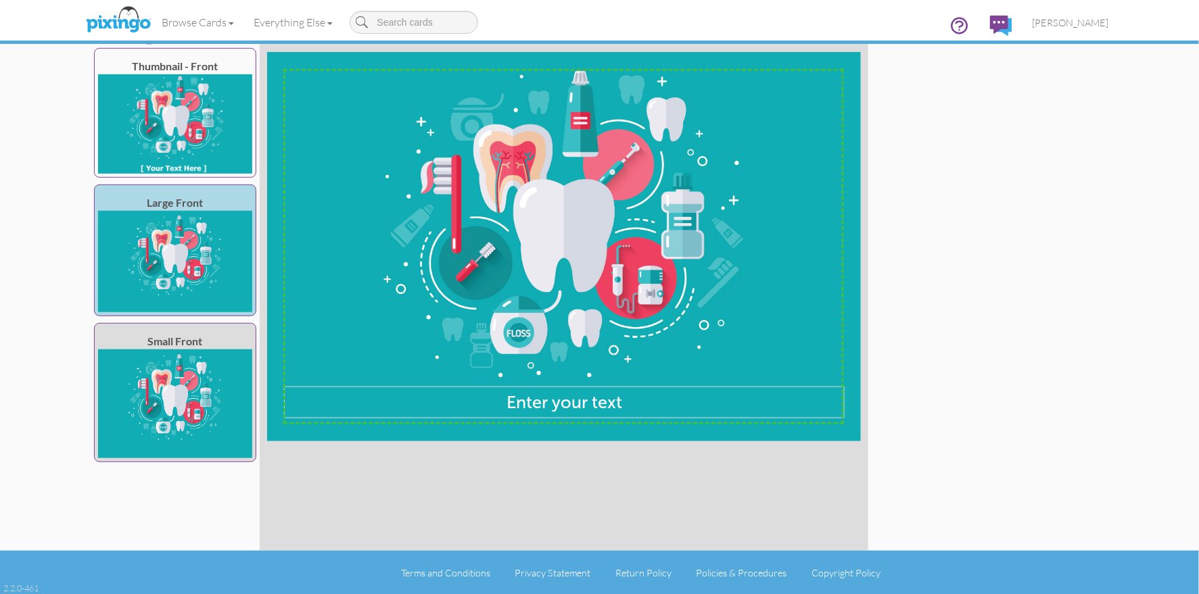
click at [174, 408] on img at bounding box center [175, 404] width 154 height 110
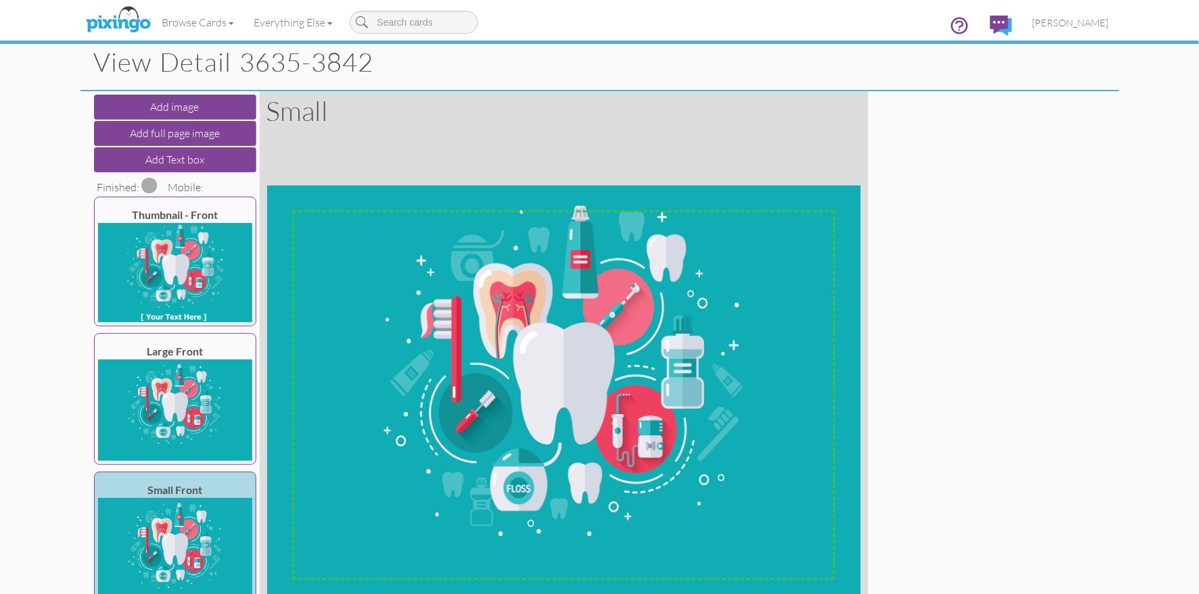
scroll to position [0, 0]
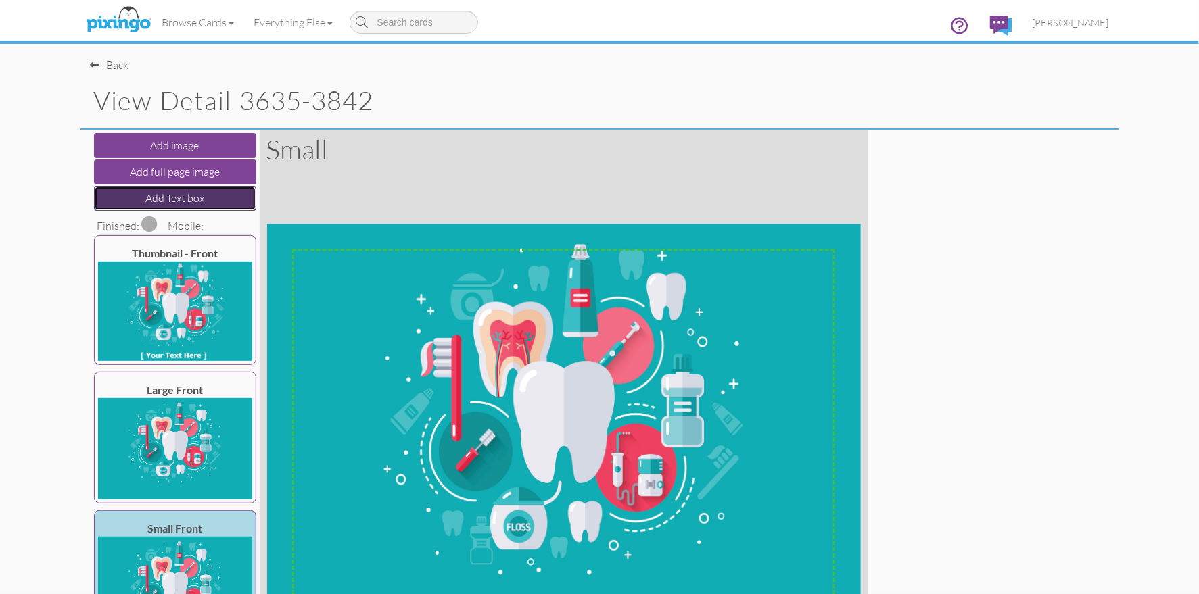
click at [151, 197] on button "Add Text box" at bounding box center [175, 198] width 162 height 25
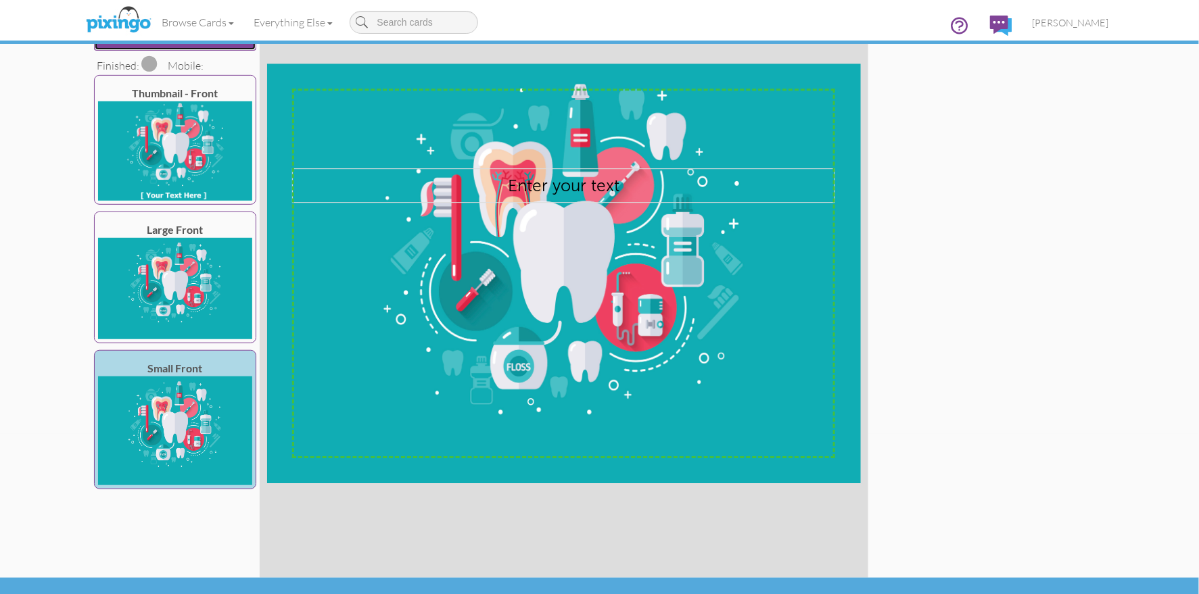
scroll to position [187, 0]
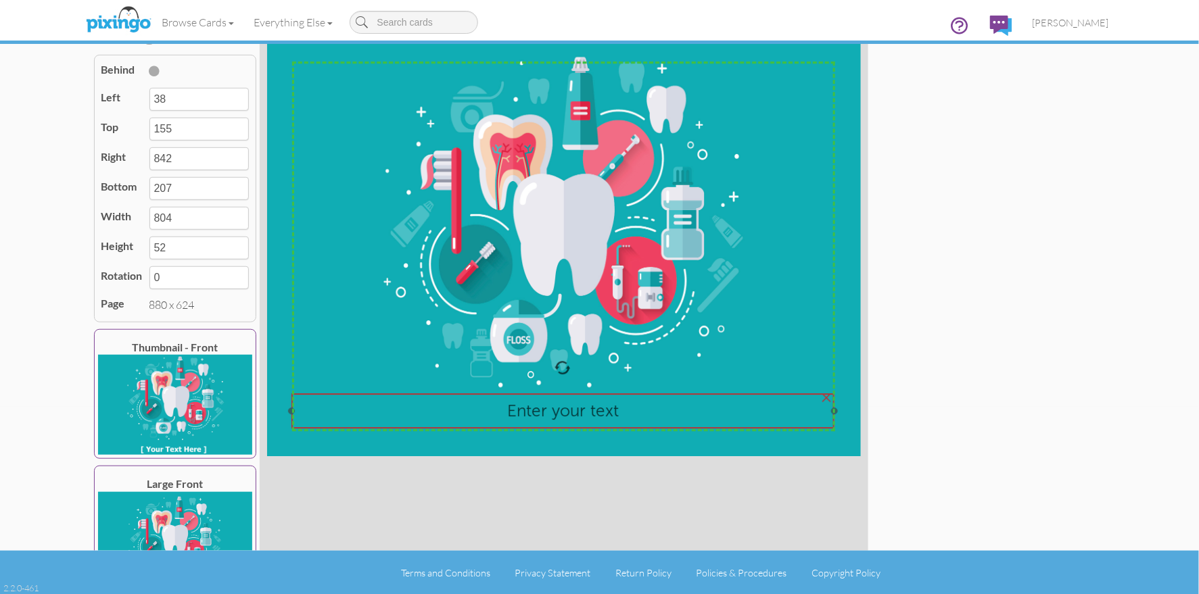
drag, startPoint x: 554, startPoint y: 172, endPoint x: 554, endPoint y: 424, distance: 252.1
click at [554, 424] on div "Enter your text" at bounding box center [562, 410] width 543 height 34
type input "37"
type input "528"
type input "841"
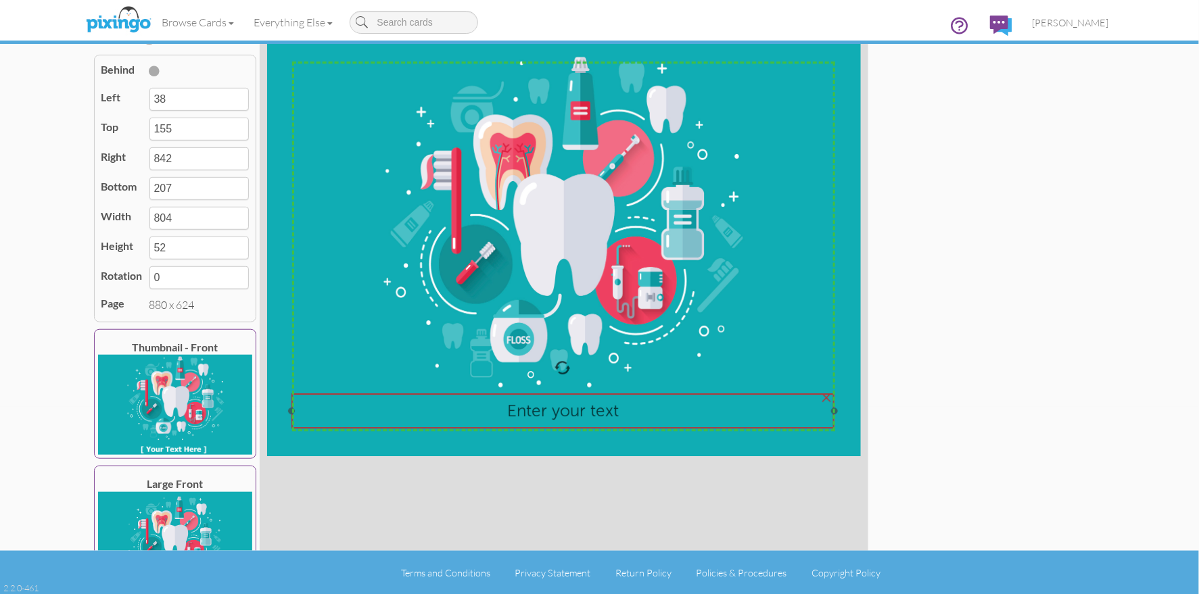
type input "580"
click at [550, 414] on span "Enter your text" at bounding box center [563, 411] width 112 height 20
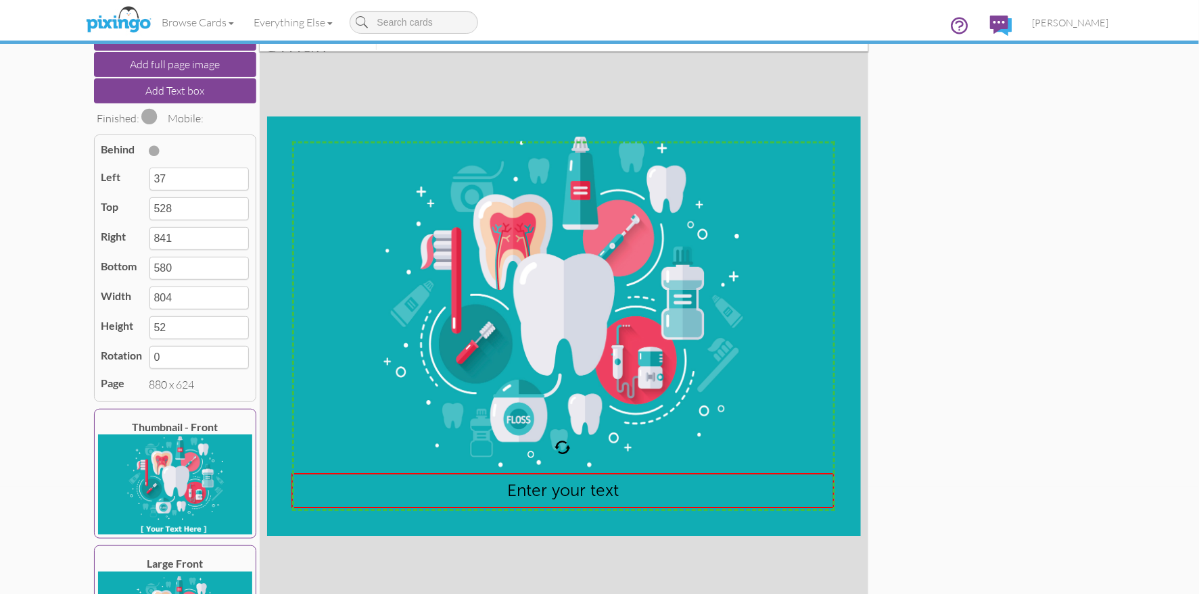
scroll to position [0, 0]
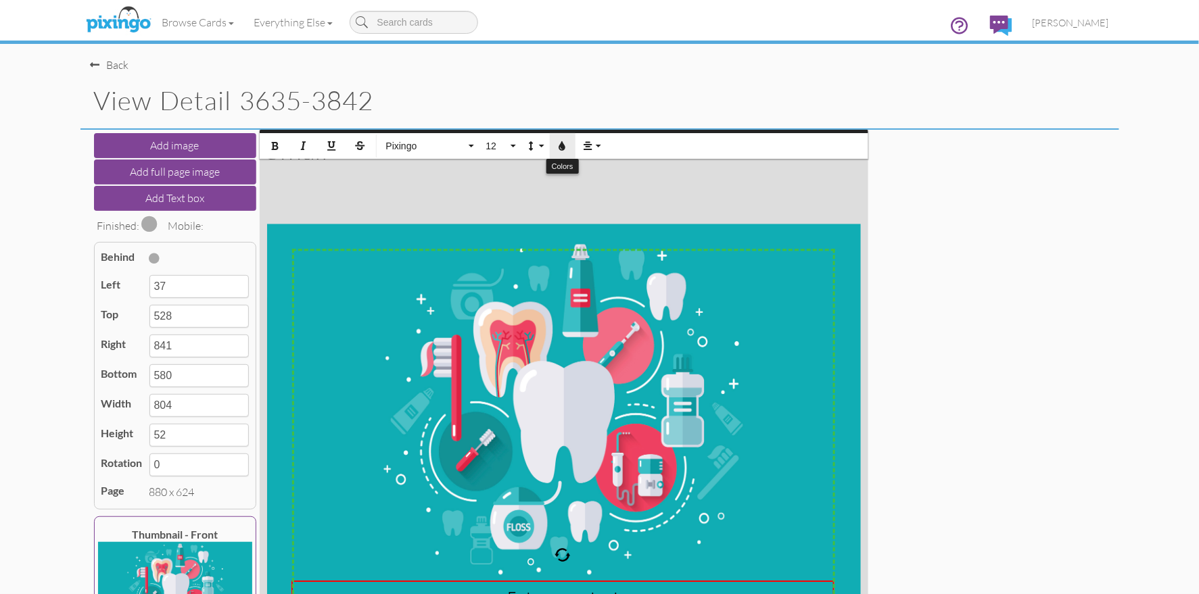
click at [559, 147] on icon "button" at bounding box center [562, 145] width 9 height 9
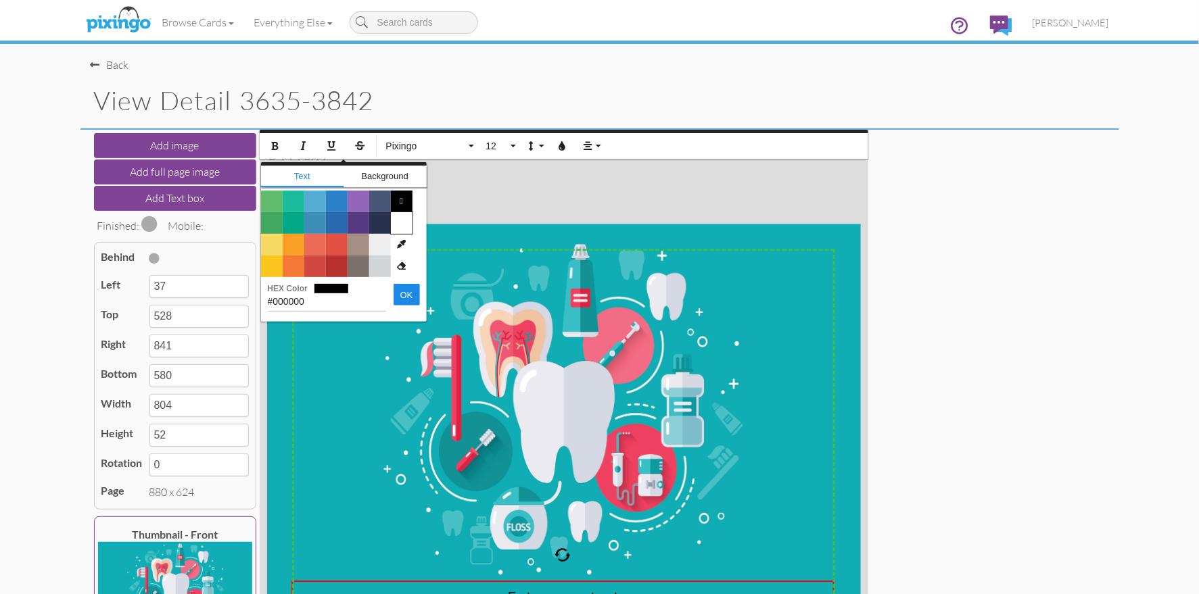
click at [394, 224] on span "Color #FFFFFF" at bounding box center [402, 223] width 22 height 22
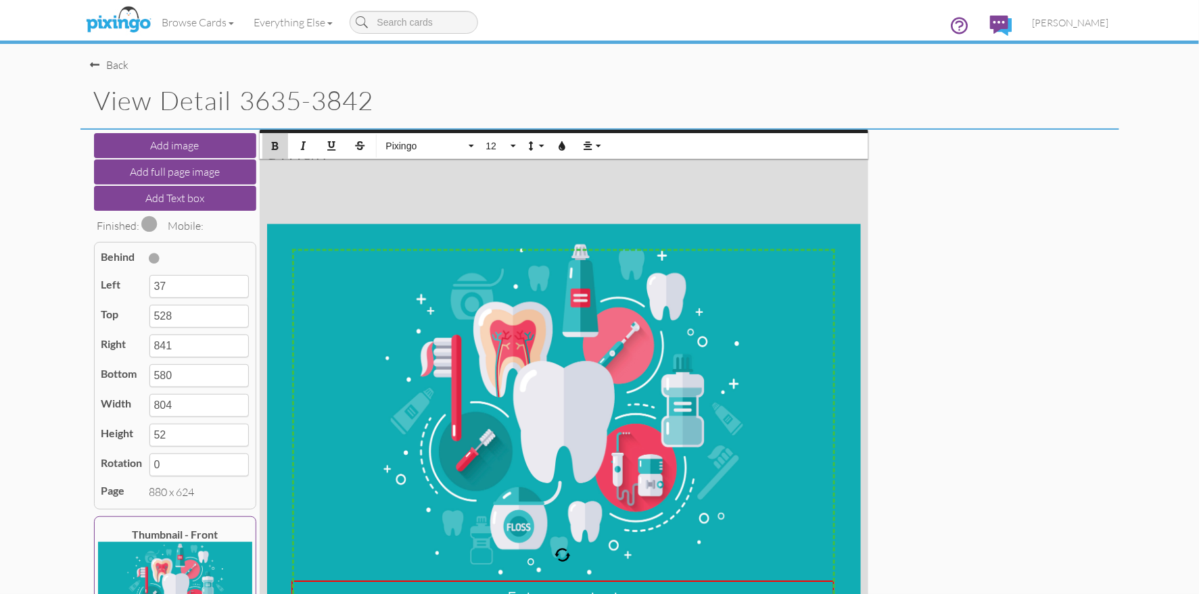
click at [277, 144] on icon "button" at bounding box center [274, 145] width 9 height 9
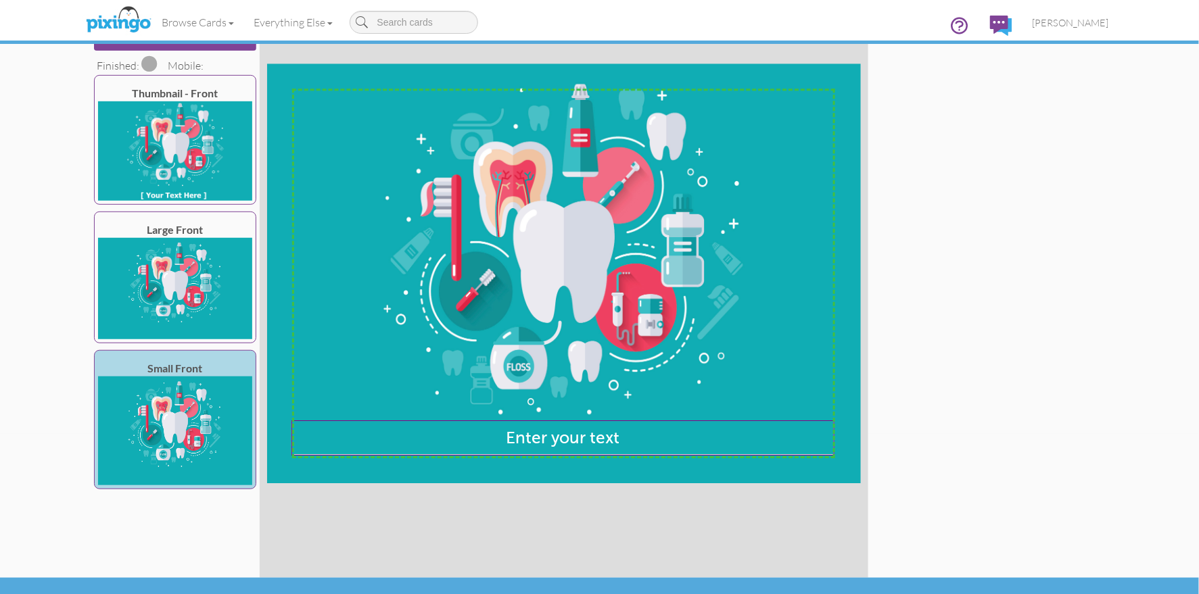
scroll to position [187, 0]
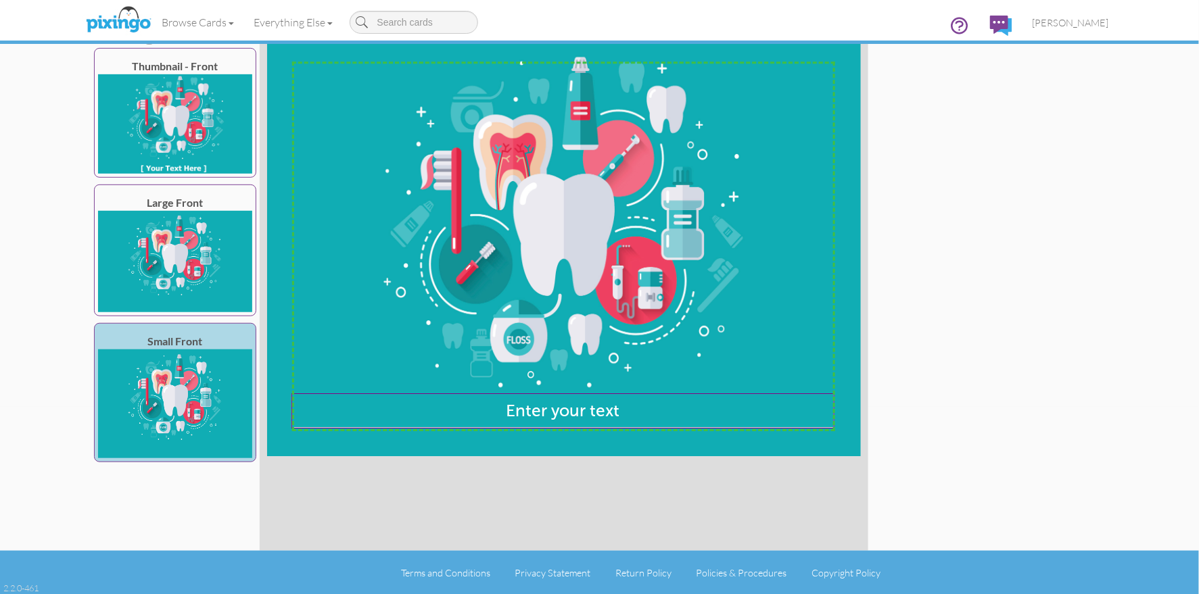
click at [959, 331] on div "Add image Add full page image Add Text box Finished: Mobile: Thumbnail - Front …" at bounding box center [600, 247] width 1018 height 608
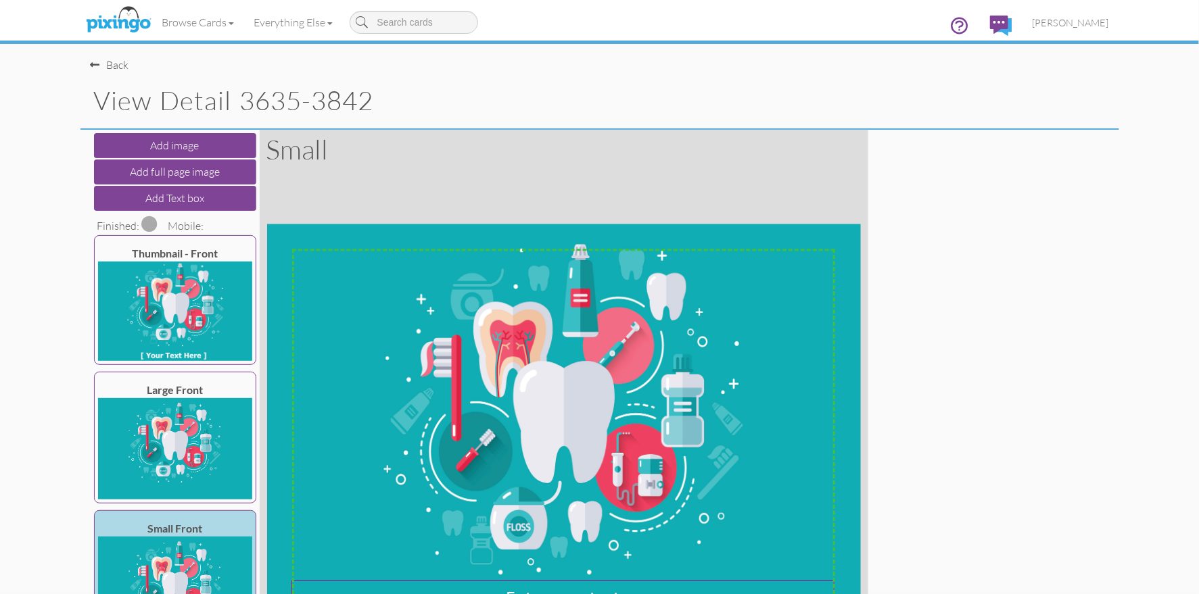
click at [151, 226] on span at bounding box center [150, 224] width 16 height 16
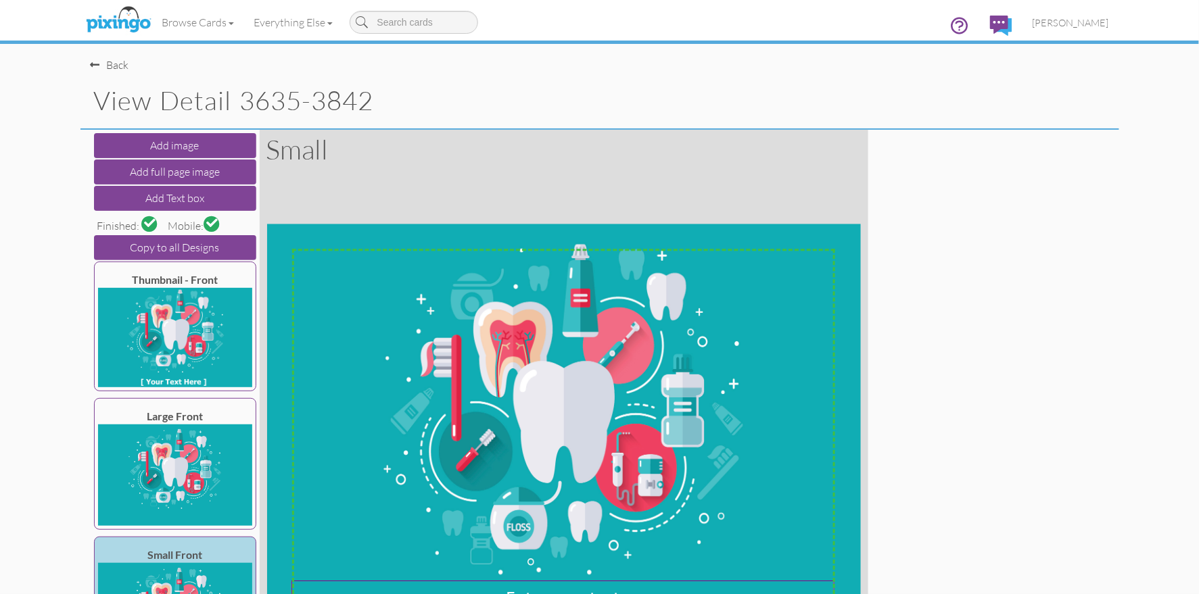
click at [213, 226] on span at bounding box center [211, 223] width 11 height 11
click at [114, 63] on div "Back" at bounding box center [110, 65] width 39 height 16
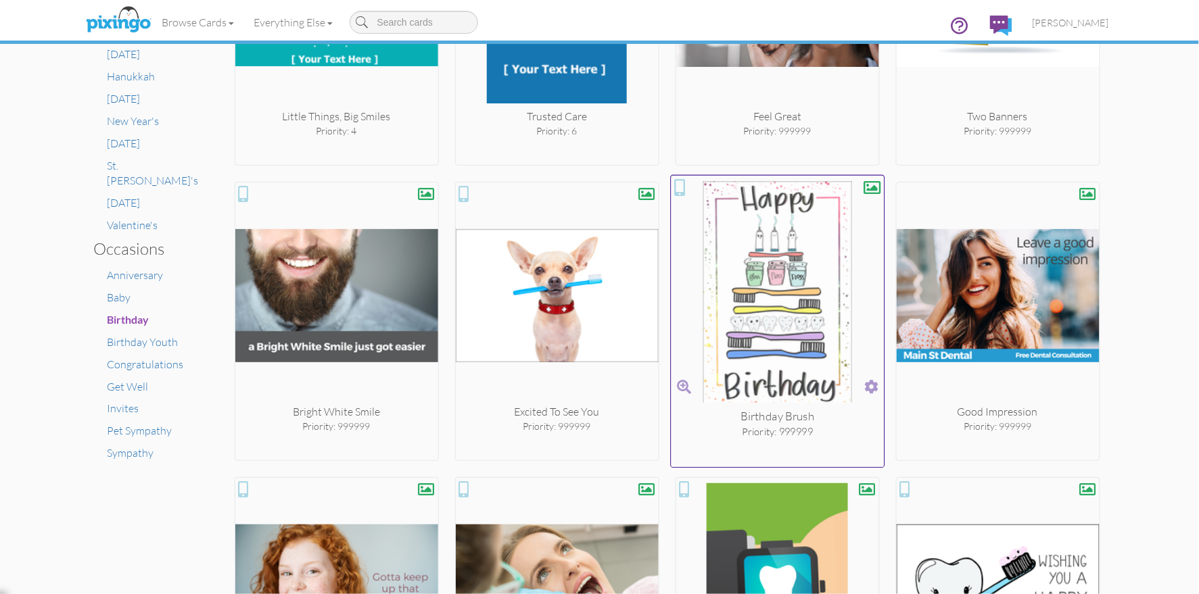
scroll to position [764, 0]
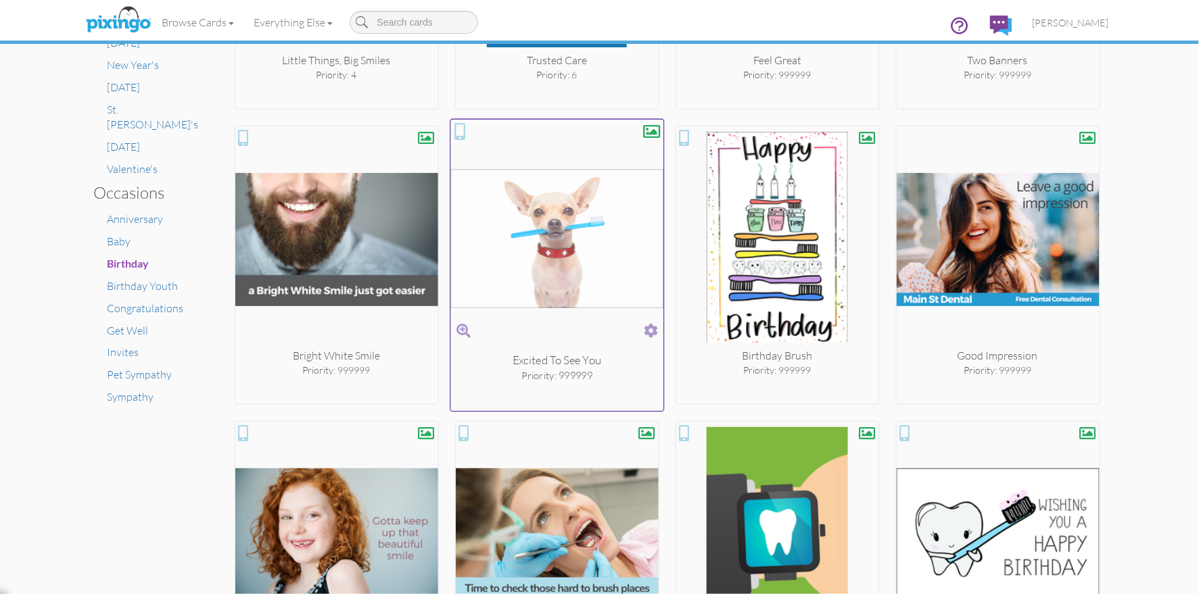
click at [650, 333] on span at bounding box center [651, 331] width 14 height 20
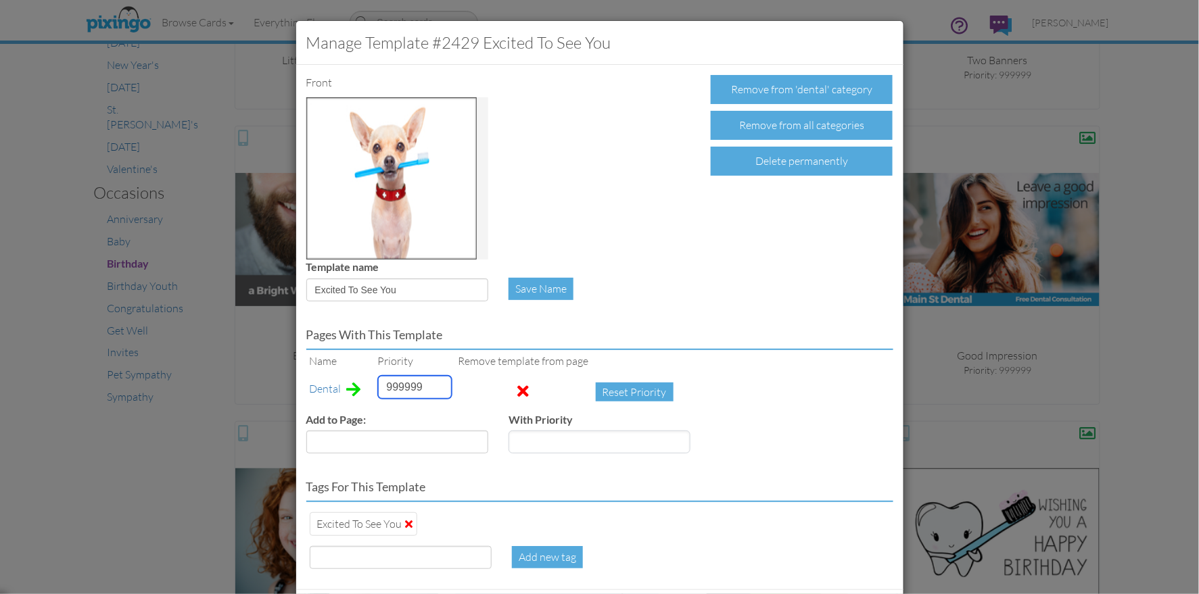
click at [381, 383] on input "999999" at bounding box center [415, 387] width 74 height 23
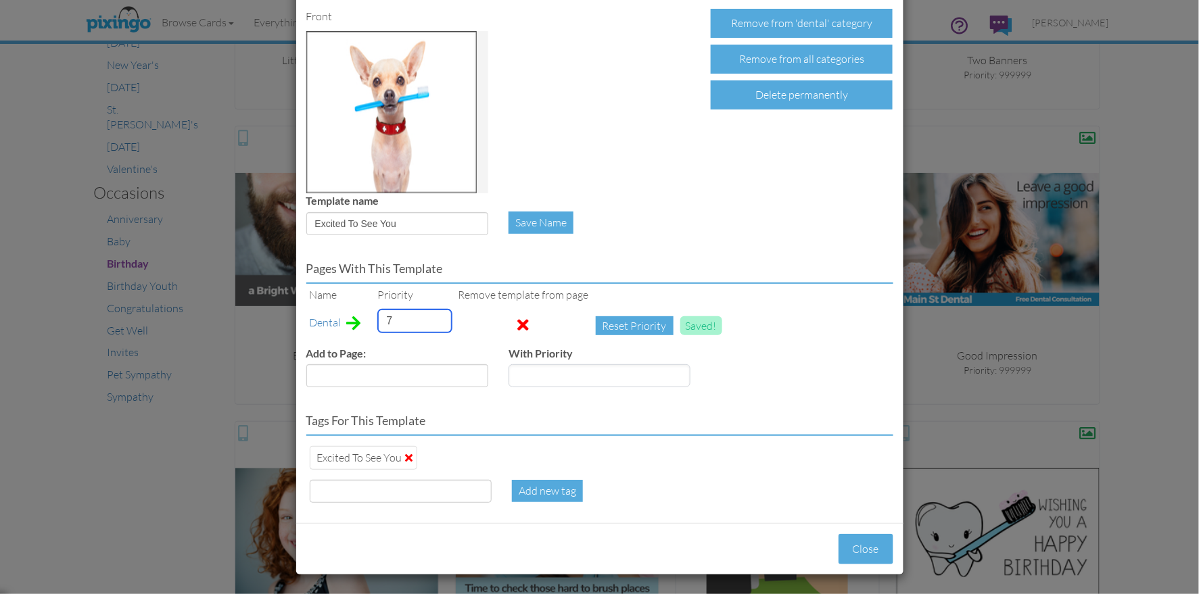
type input "7"
click at [416, 485] on input at bounding box center [401, 491] width 182 height 23
type input "dog"
click at [865, 542] on button "Close" at bounding box center [865, 549] width 55 height 30
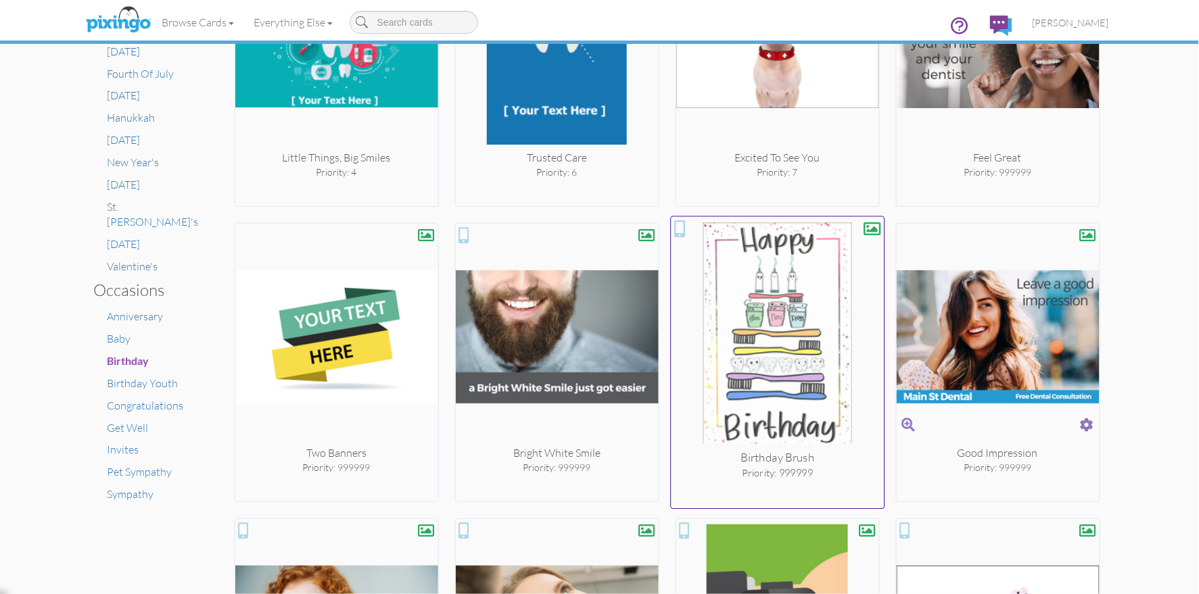
scroll to position [671, 0]
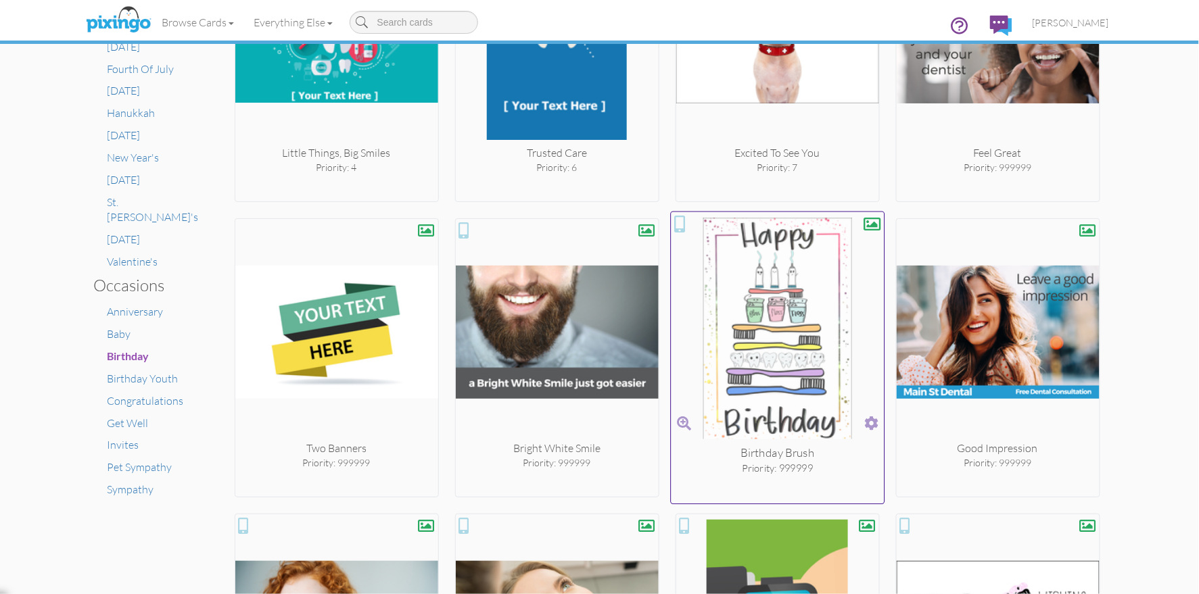
click at [872, 425] on span at bounding box center [871, 424] width 14 height 20
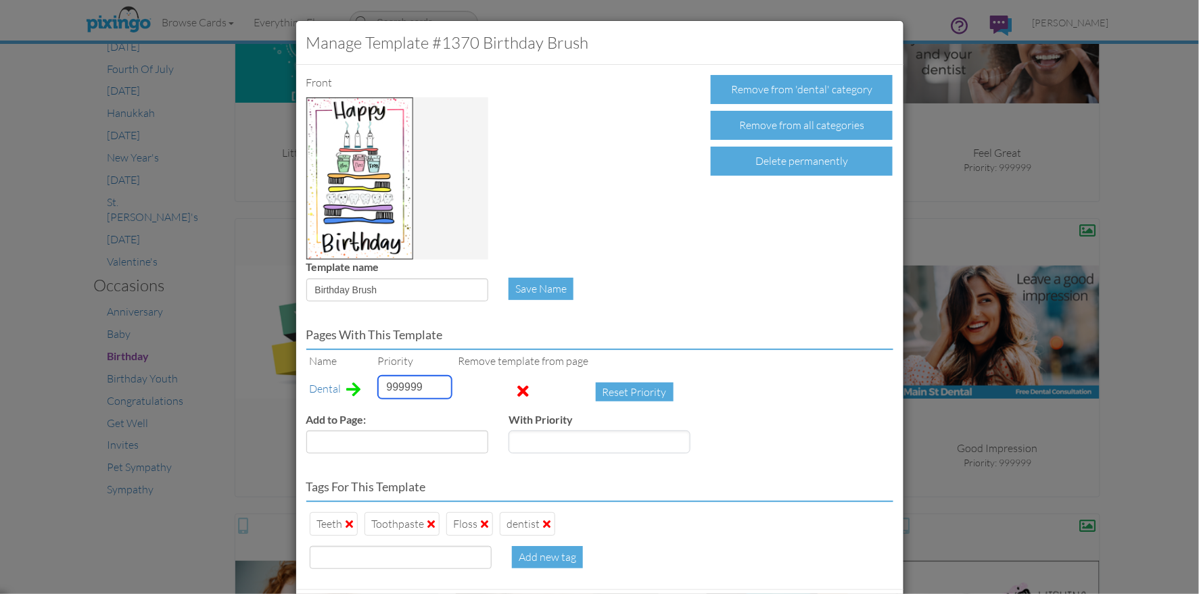
click at [395, 380] on input "999999" at bounding box center [415, 387] width 74 height 23
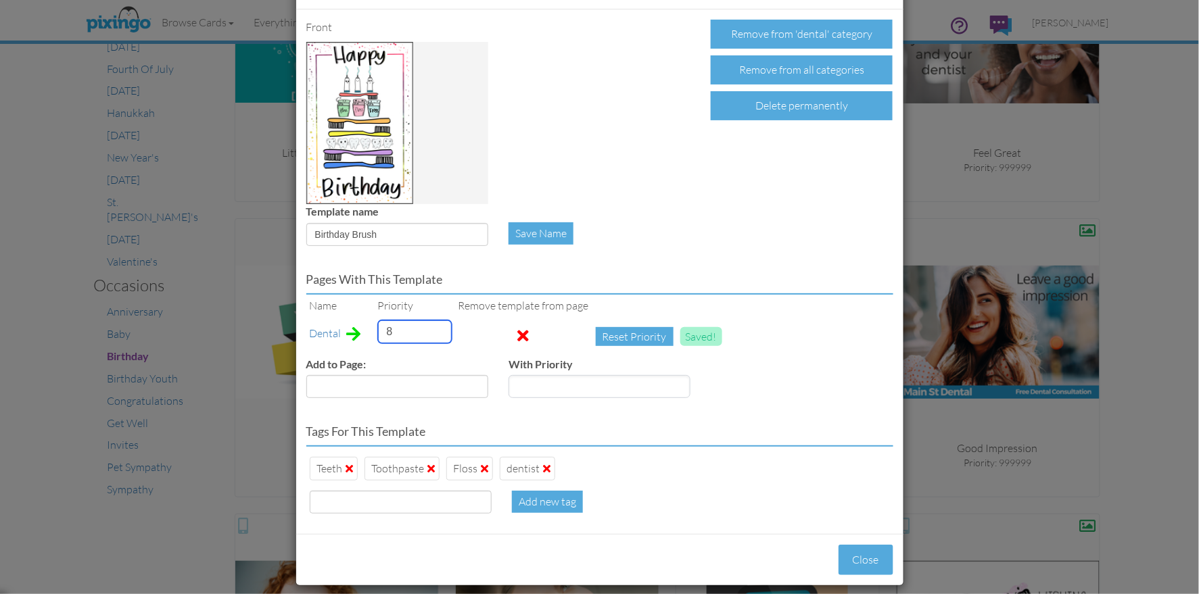
scroll to position [66, 0]
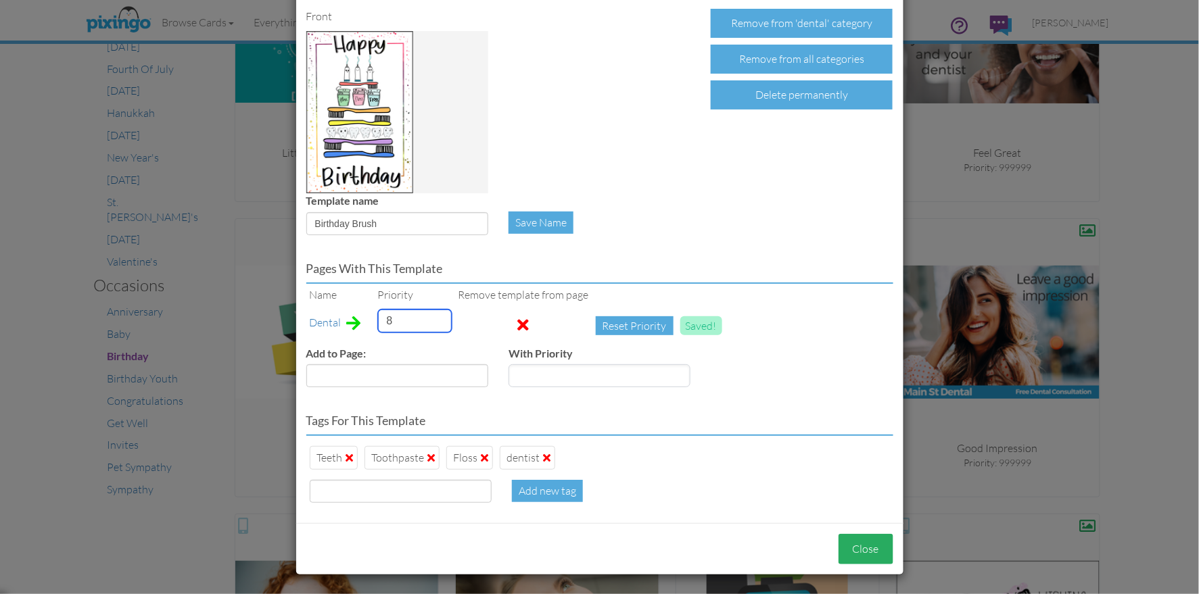
type input "8"
click at [863, 535] on button "Close" at bounding box center [865, 549] width 55 height 30
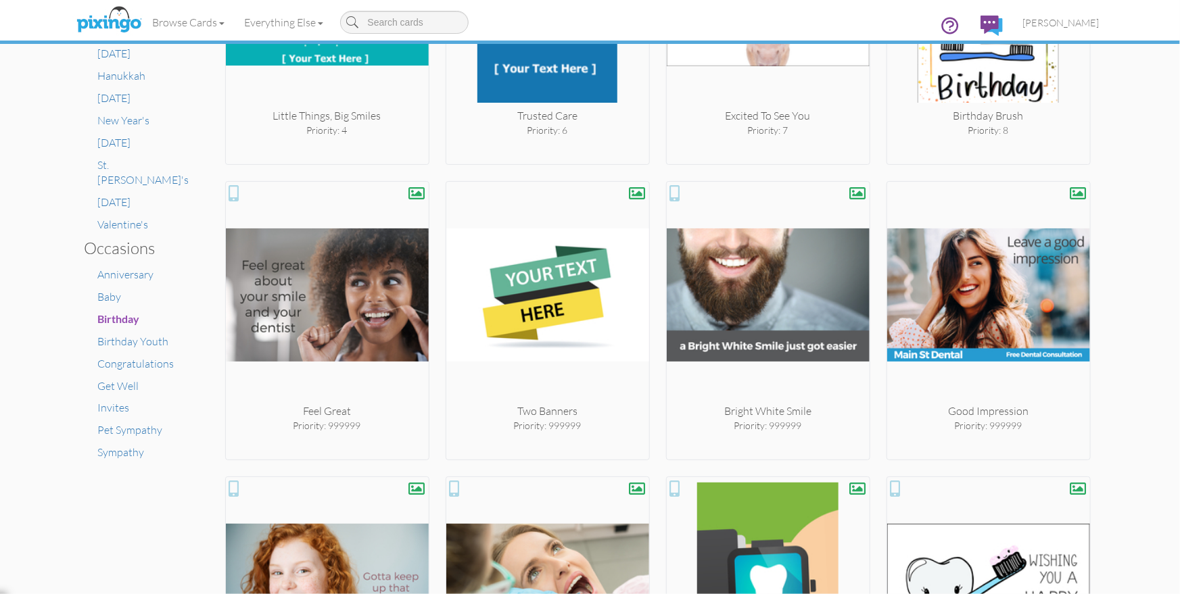
scroll to position [708, 0]
click at [1080, 22] on span "[PERSON_NAME]" at bounding box center [1061, 22] width 76 height 11
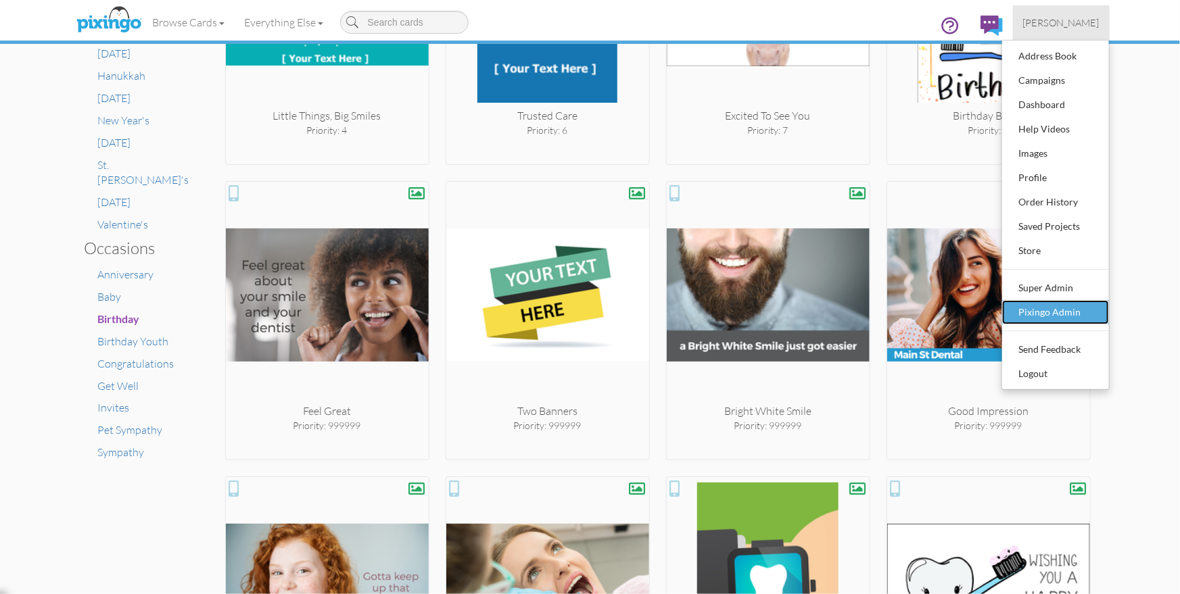
click at [1032, 303] on div "Pixingo Admin" at bounding box center [1055, 312] width 80 height 20
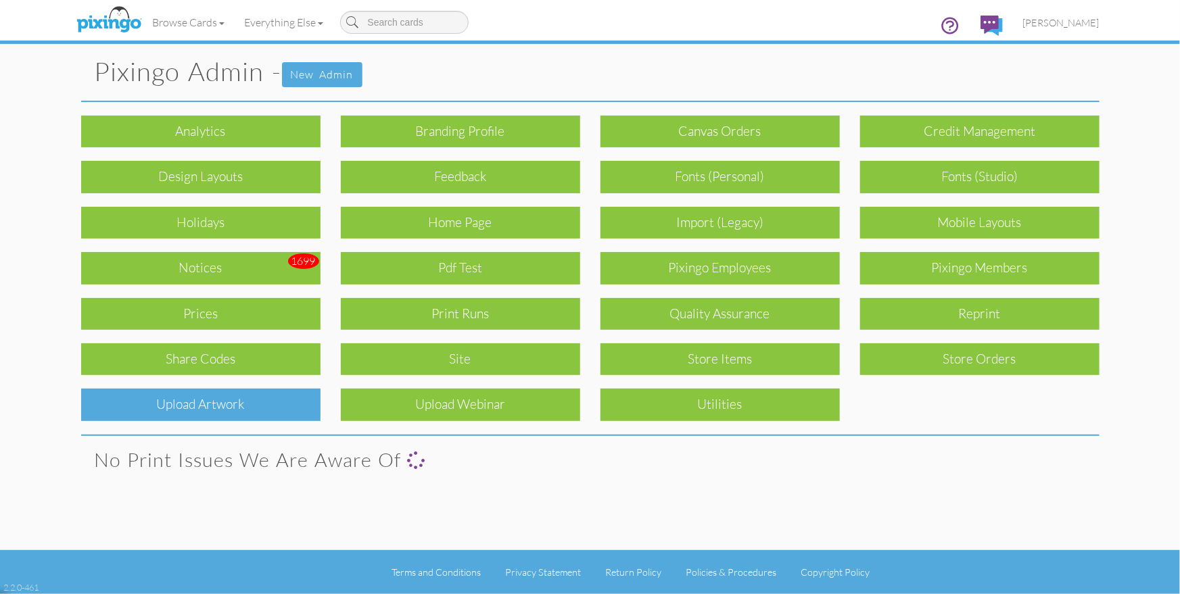
click at [205, 400] on div "Upload Artwork" at bounding box center [200, 405] width 239 height 32
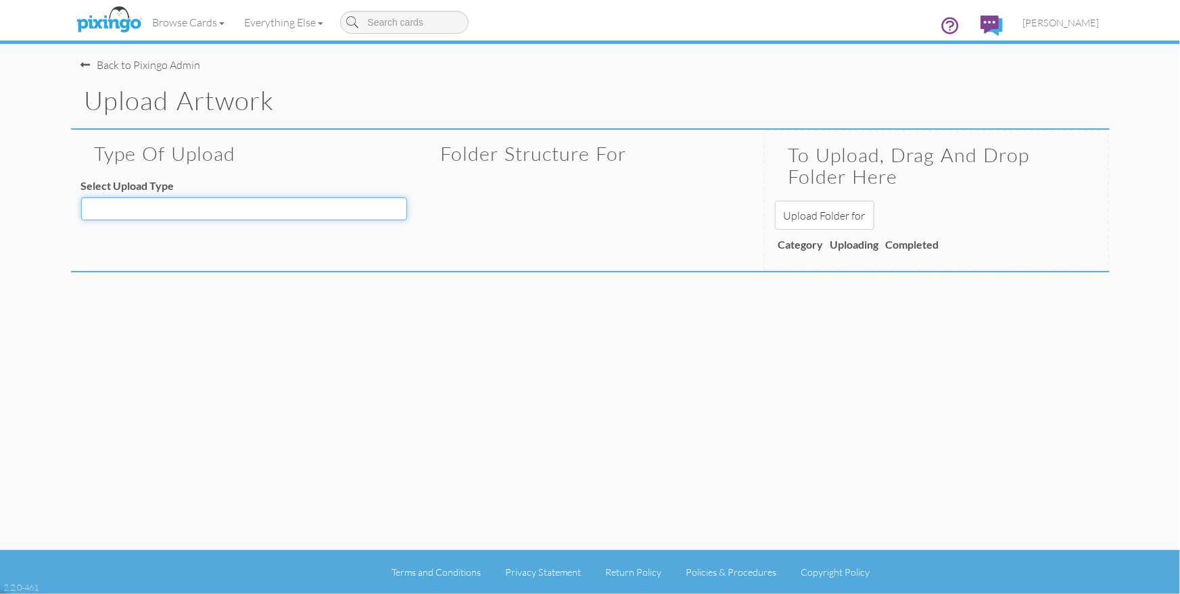
click at [174, 214] on select "Decoration - Backgrounds Decoration - Kits Decoration - Ready Texts Decoration …" at bounding box center [244, 208] width 326 height 23
select select "object:10275"
click at [81, 197] on select "Decoration - Backgrounds Decoration - Kits Decoration - Ready Texts Decoration …" at bounding box center [244, 208] width 326 height 23
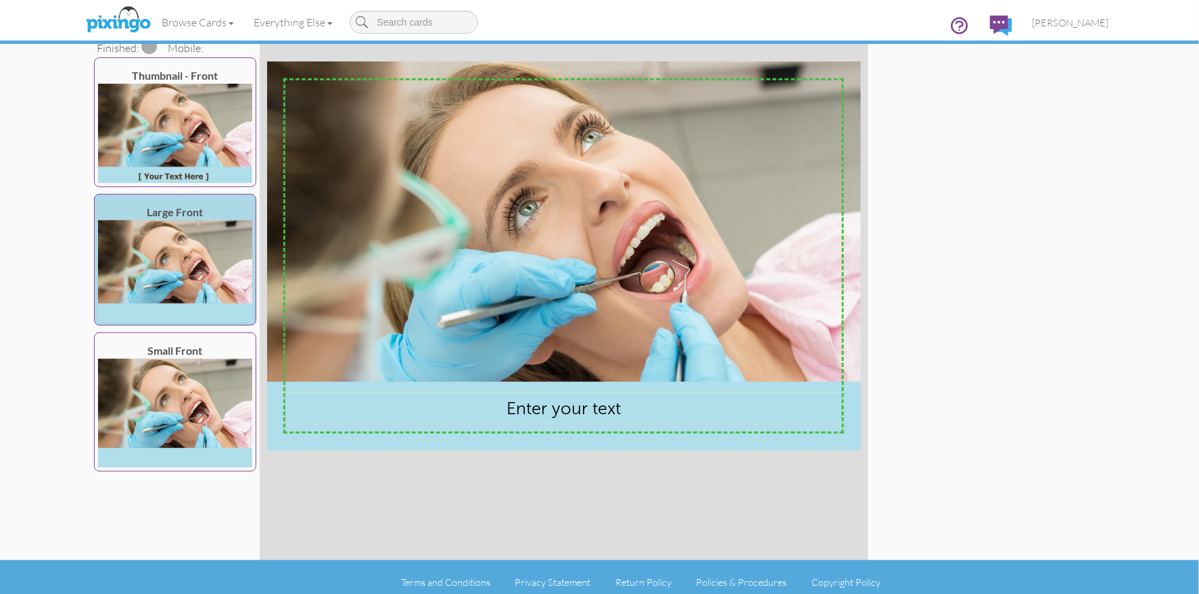
scroll to position [187, 0]
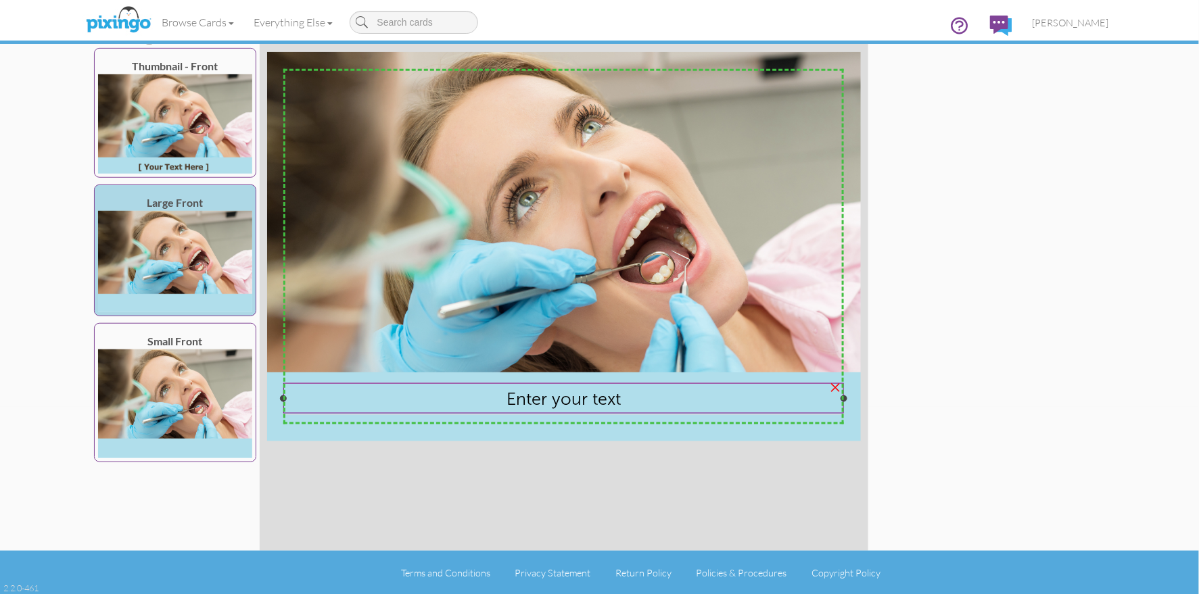
click at [529, 400] on span "Enter your text" at bounding box center [563, 398] width 114 height 21
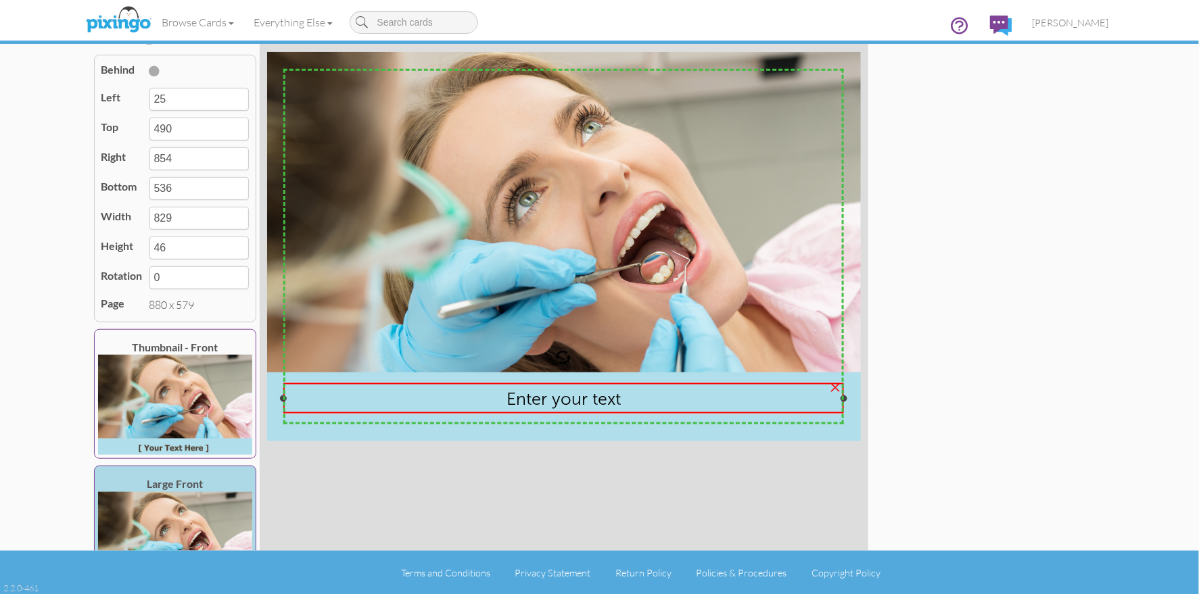
click at [529, 400] on span "Enter your text" at bounding box center [563, 398] width 114 height 21
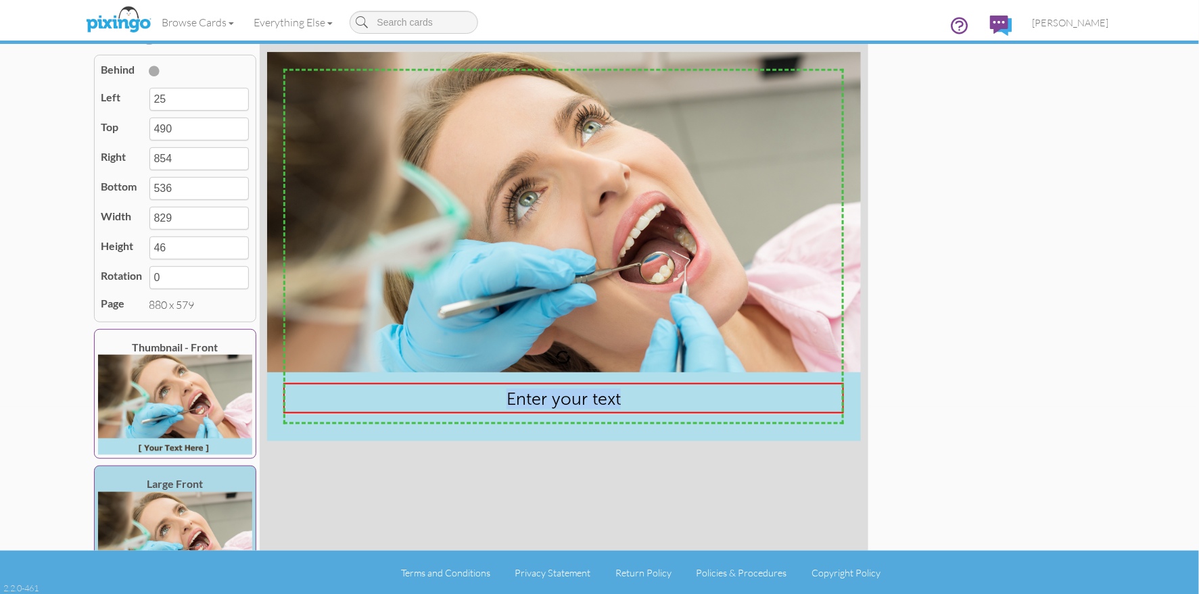
scroll to position [0, 0]
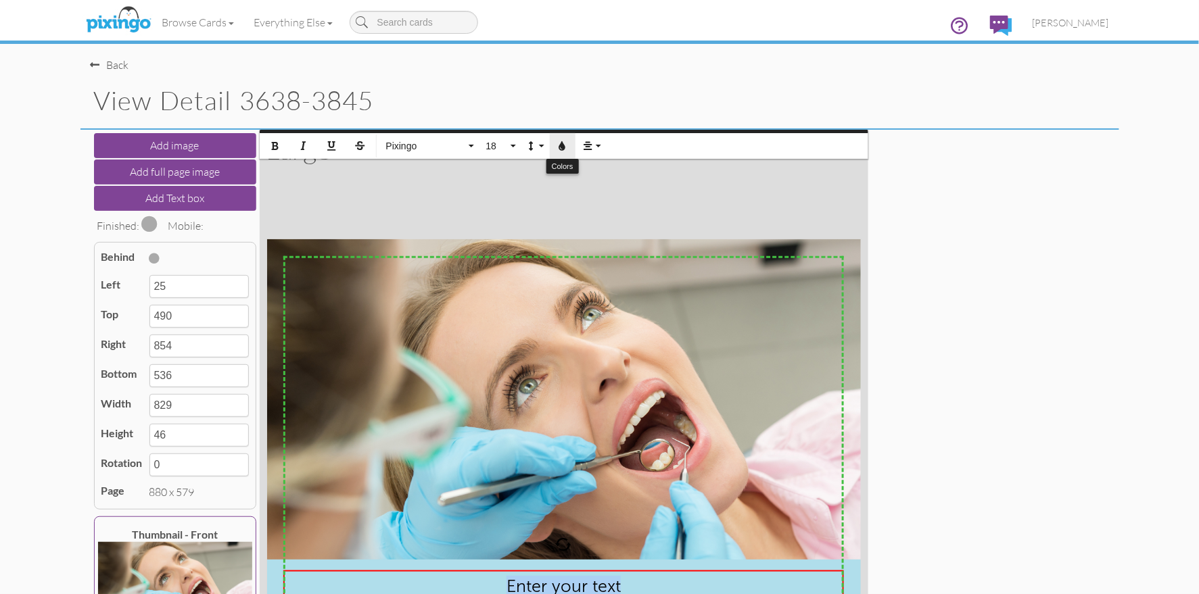
click at [558, 141] on icon "button" at bounding box center [562, 145] width 9 height 9
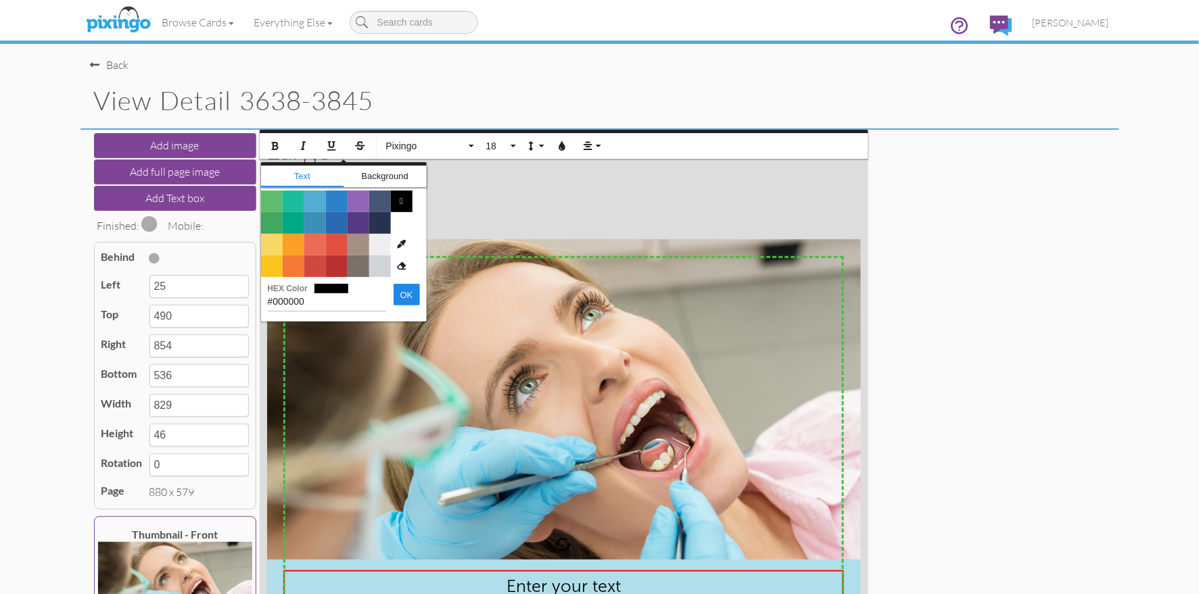
drag, startPoint x: 315, startPoint y: 302, endPoint x: 262, endPoint y: 296, distance: 53.1
click at [260, 296] on div "X X X X X X X X X X X X X X X X X X X X X X X X X X X X X X X X X X X X X X X X…" at bounding box center [564, 434] width 608 height 608
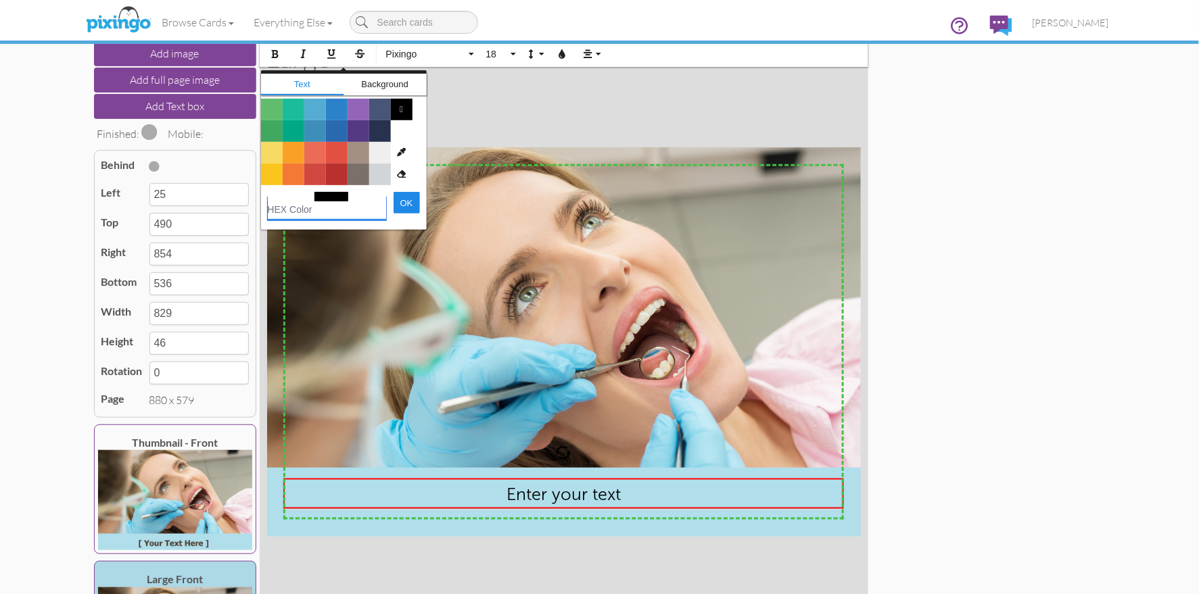
scroll to position [187, 0]
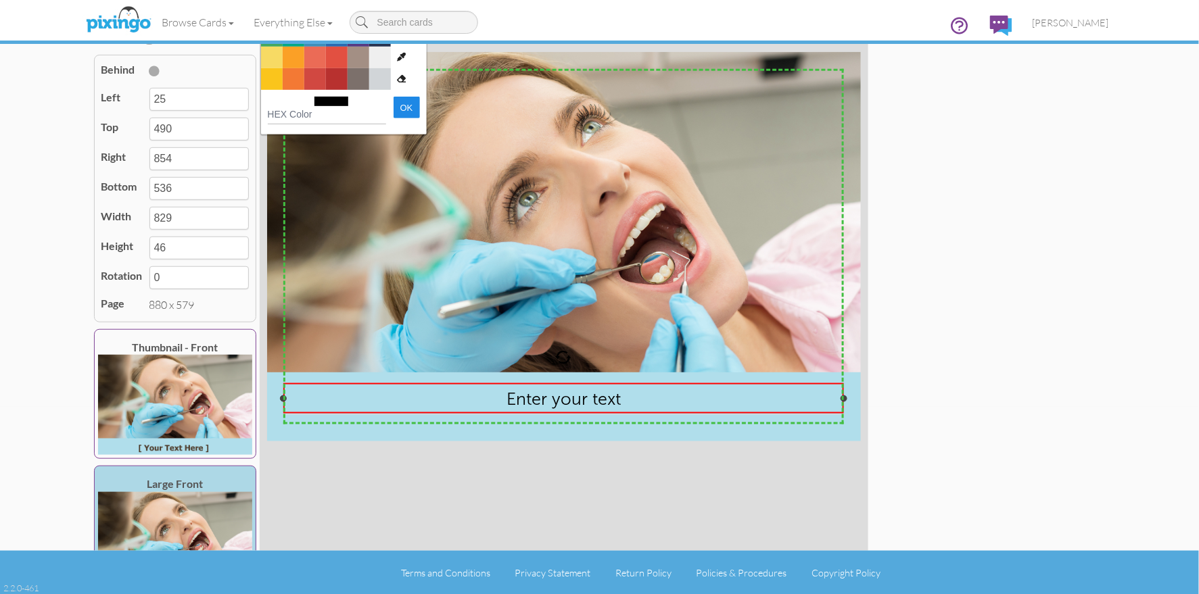
click at [529, 400] on span "Enter your text" at bounding box center [563, 398] width 114 height 21
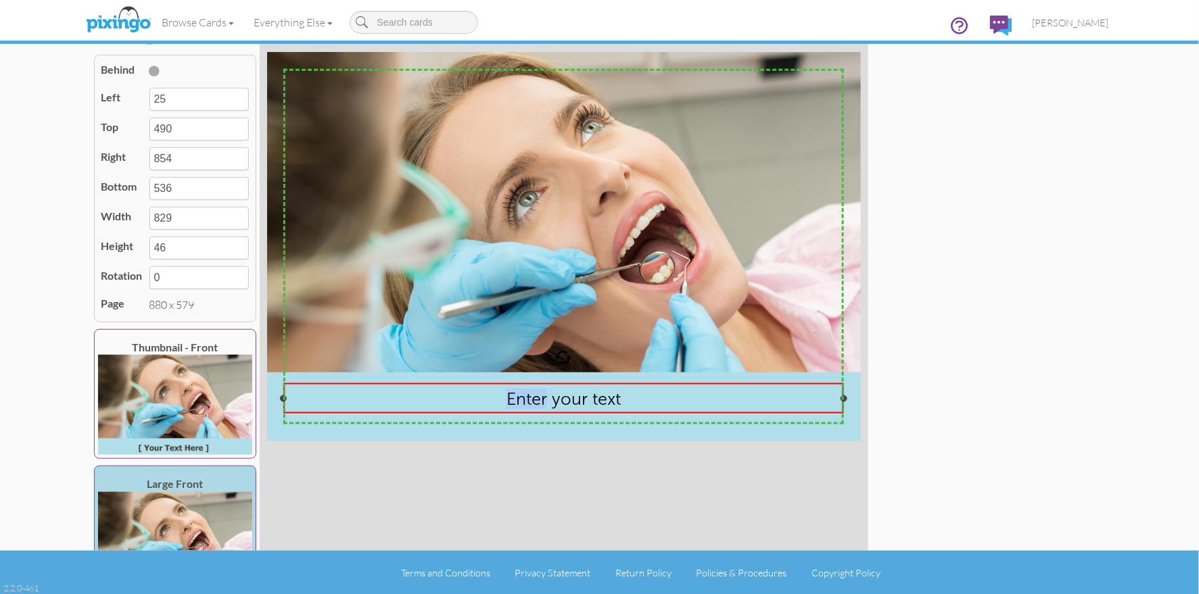
click at [529, 400] on span "Enter your text" at bounding box center [563, 398] width 114 height 21
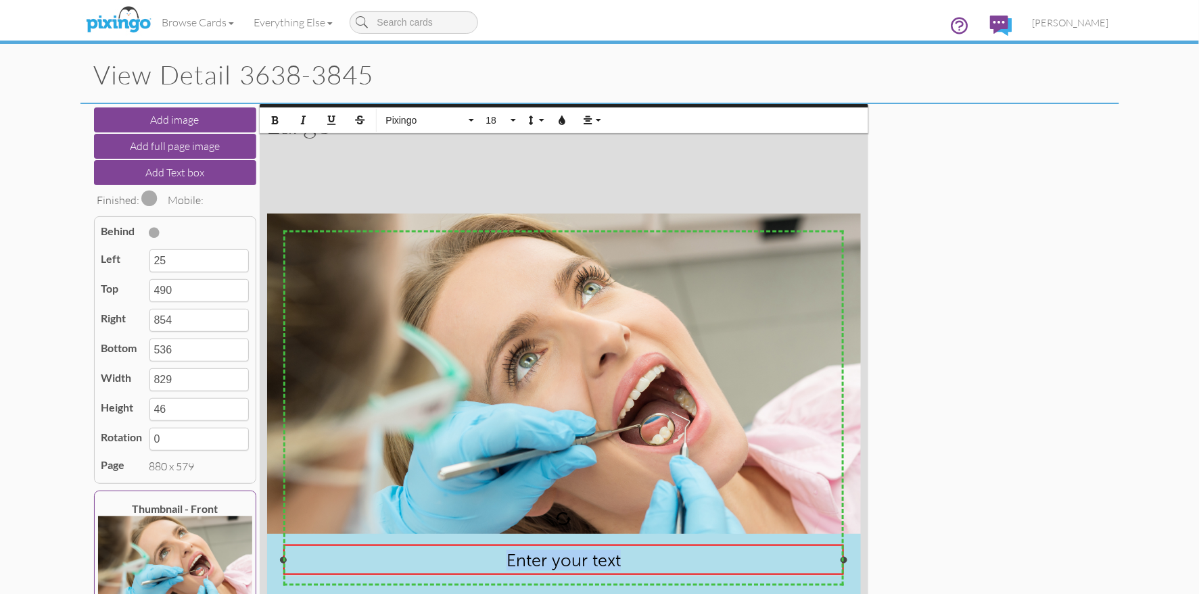
scroll to position [0, 0]
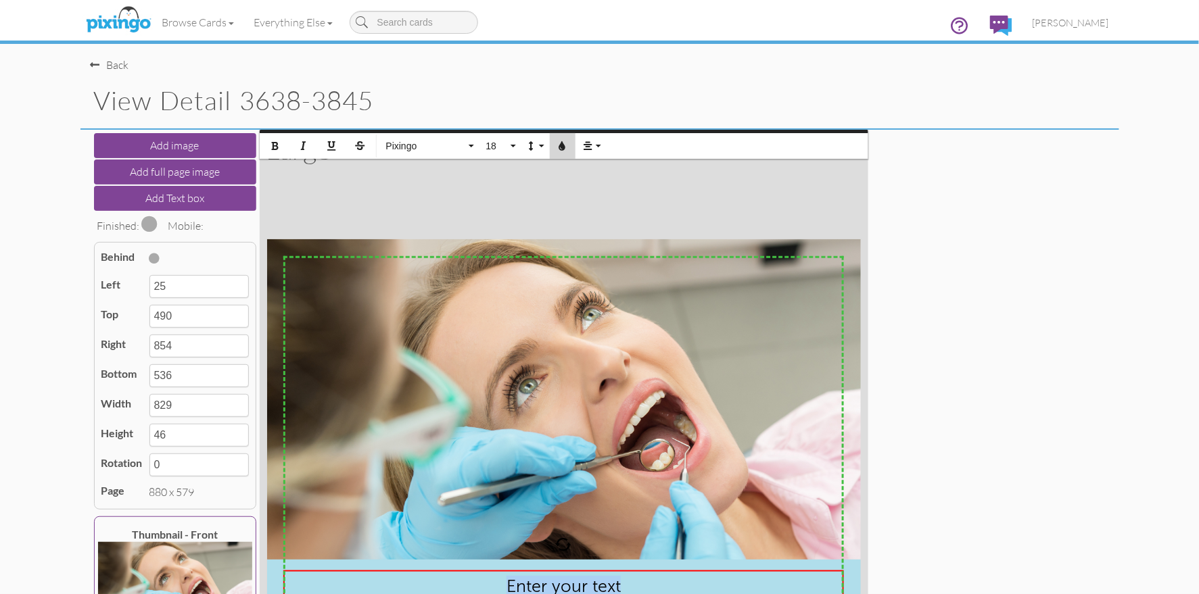
click at [558, 143] on icon "button" at bounding box center [562, 145] width 9 height 9
type input "#000000"
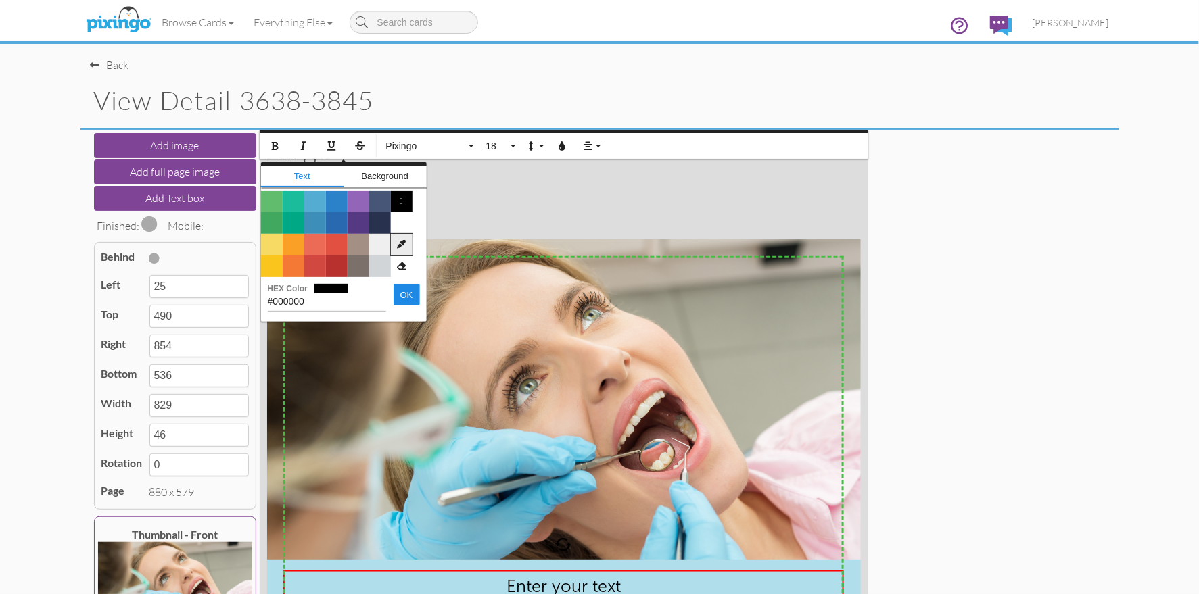
click at [402, 244] on icon at bounding box center [402, 245] width 22 height 22
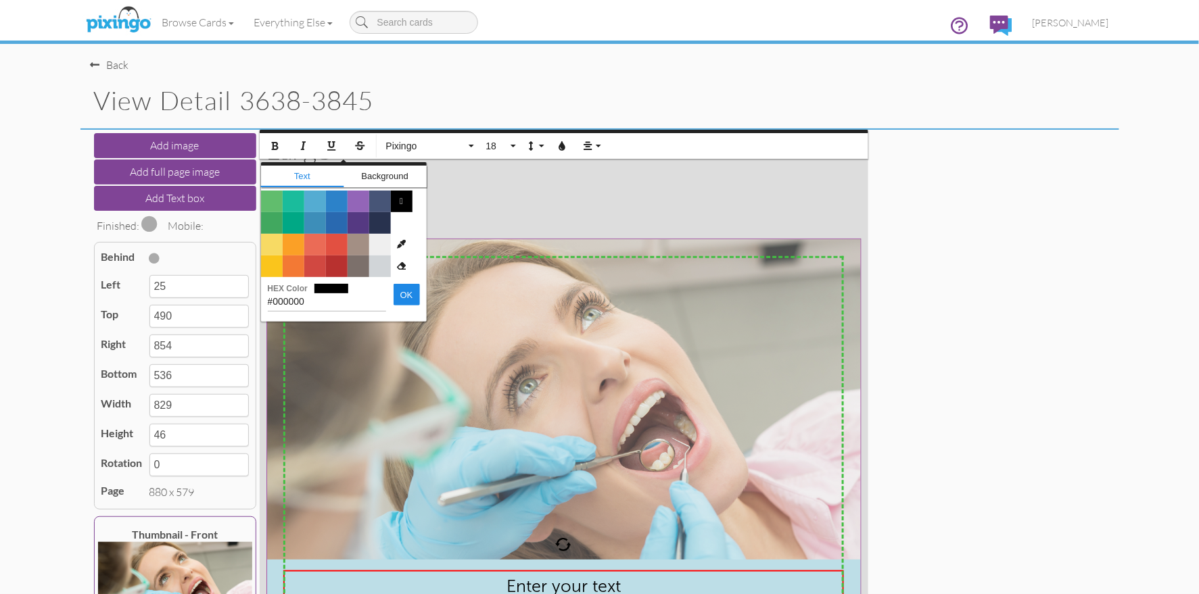
click at [339, 343] on img at bounding box center [564, 434] width 595 height 391
click at [276, 144] on icon "button" at bounding box center [274, 145] width 9 height 9
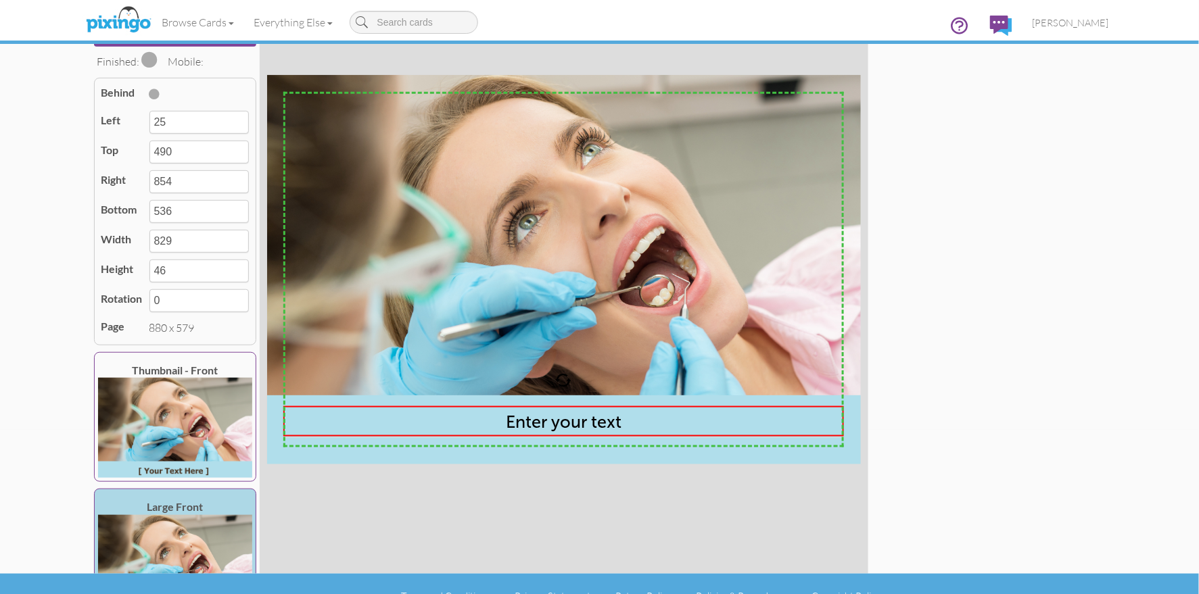
scroll to position [187, 0]
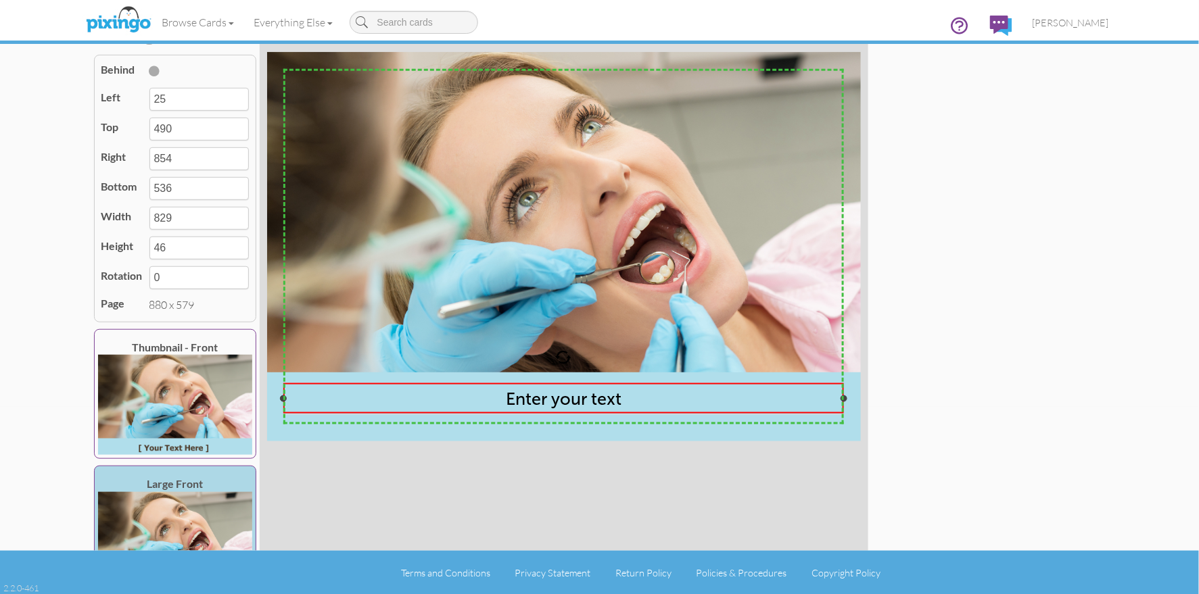
click at [538, 397] on span "Enter your text" at bounding box center [564, 398] width 116 height 21
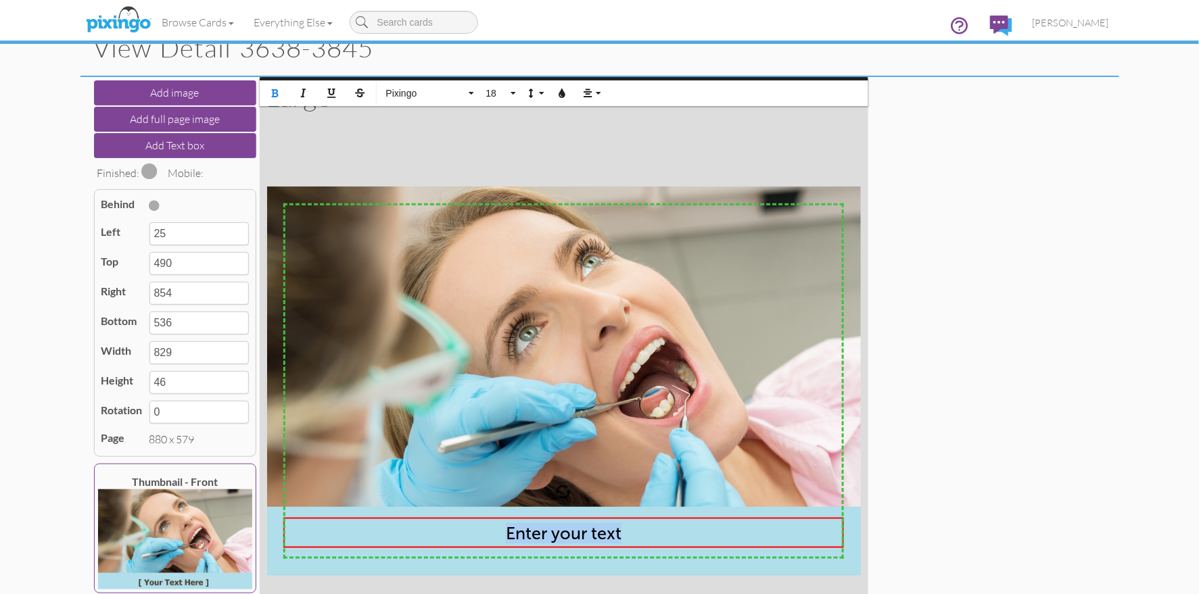
scroll to position [51, 0]
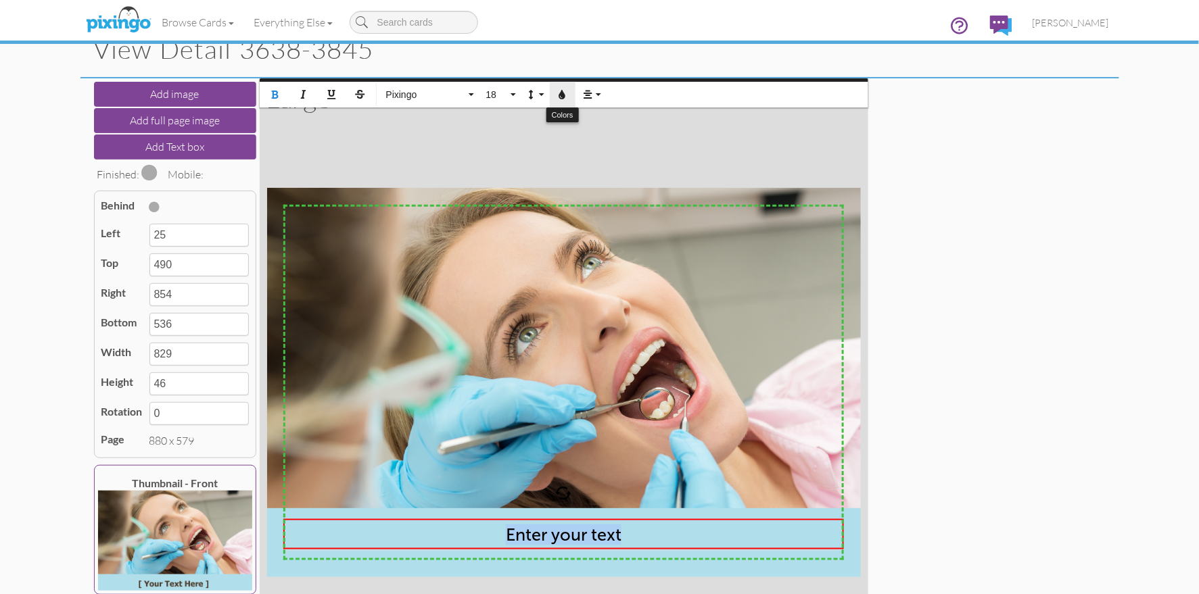
click at [566, 93] on button "Colors" at bounding box center [563, 95] width 26 height 26
type input "#000000"
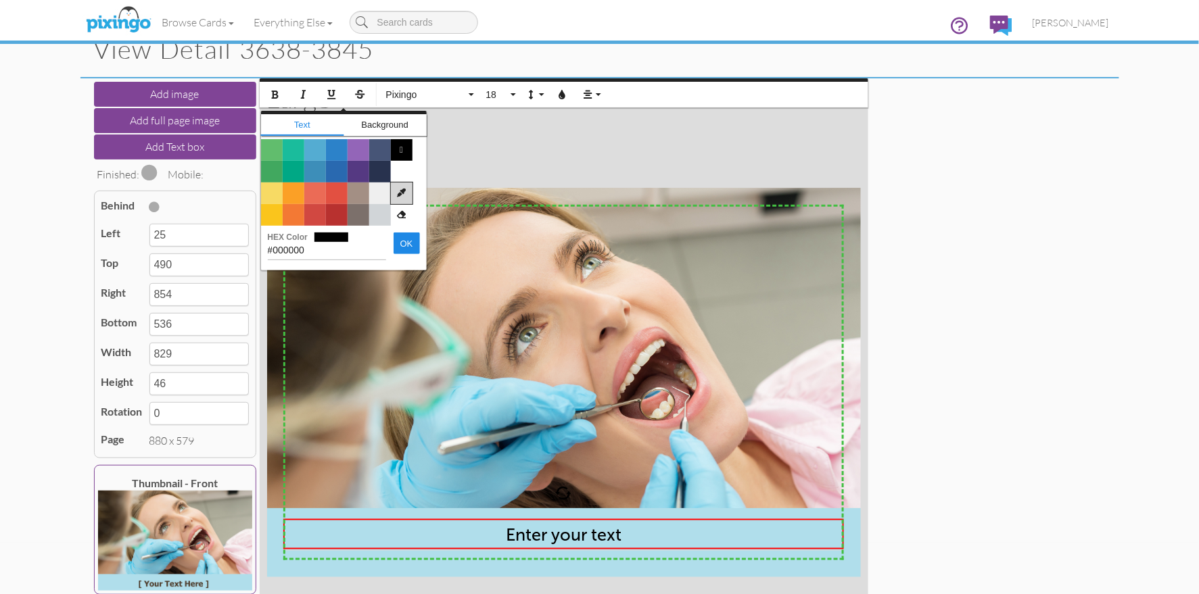
click at [399, 192] on icon at bounding box center [402, 194] width 22 height 22
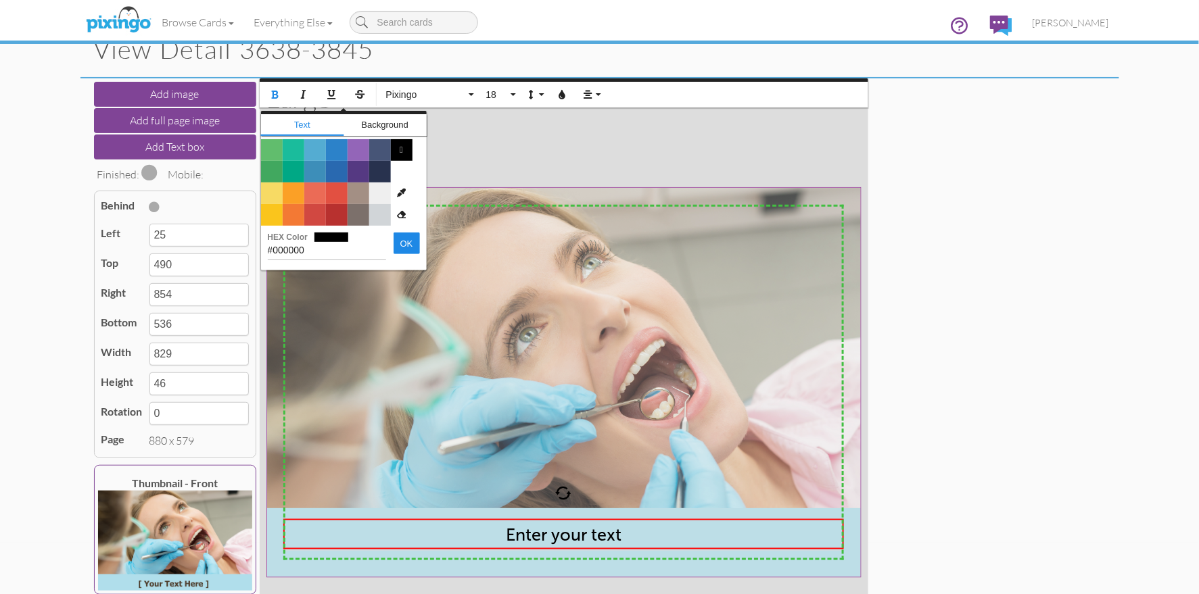
click at [463, 199] on img at bounding box center [564, 383] width 595 height 391
click at [524, 200] on img at bounding box center [564, 383] width 595 height 391
type input "#4C2F14"
drag, startPoint x: 324, startPoint y: 249, endPoint x: 287, endPoint y: 247, distance: 36.6
click at [262, 245] on div "#4C2F14 HEX Color OK" at bounding box center [344, 247] width 166 height 42
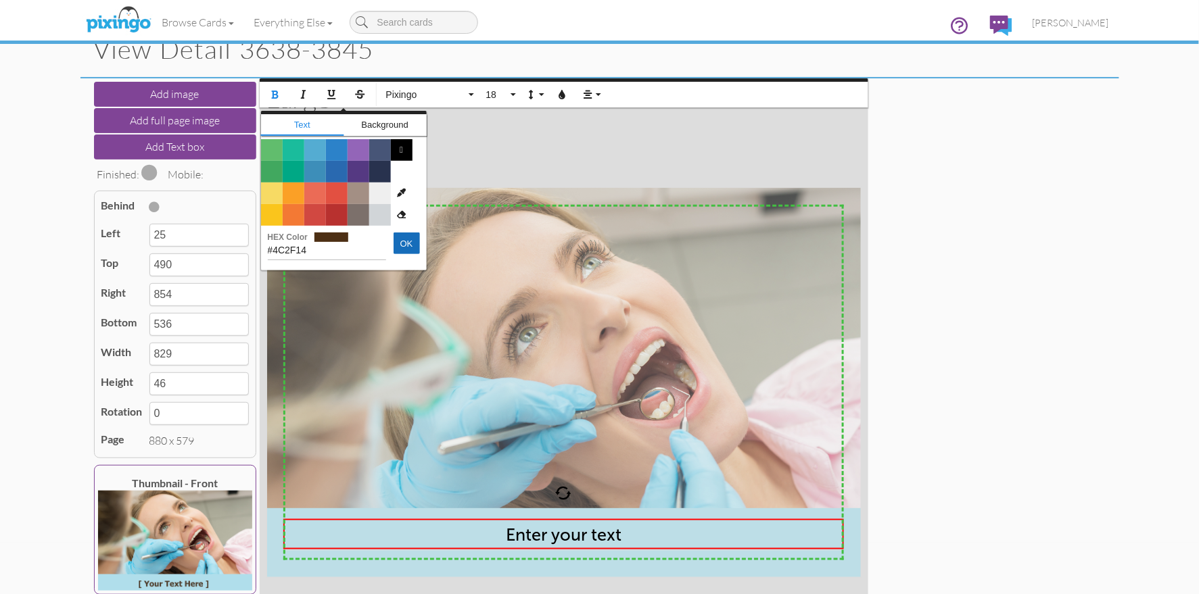
click at [393, 243] on button "OK" at bounding box center [406, 244] width 26 height 22
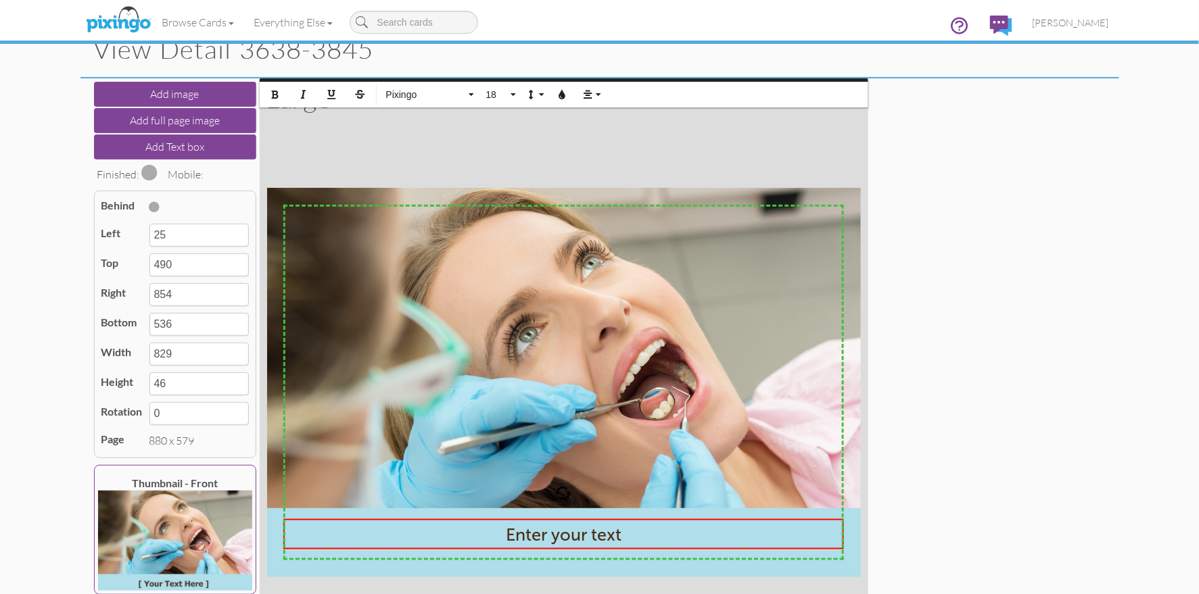
click at [998, 418] on div "Add image Add full page image Add Text box Finished: Mobile: Behind Left 25 Top…" at bounding box center [600, 382] width 1018 height 608
click at [585, 539] on span "Enter your text" at bounding box center [564, 534] width 116 height 21
click at [498, 95] on span "18" at bounding box center [496, 94] width 23 height 11
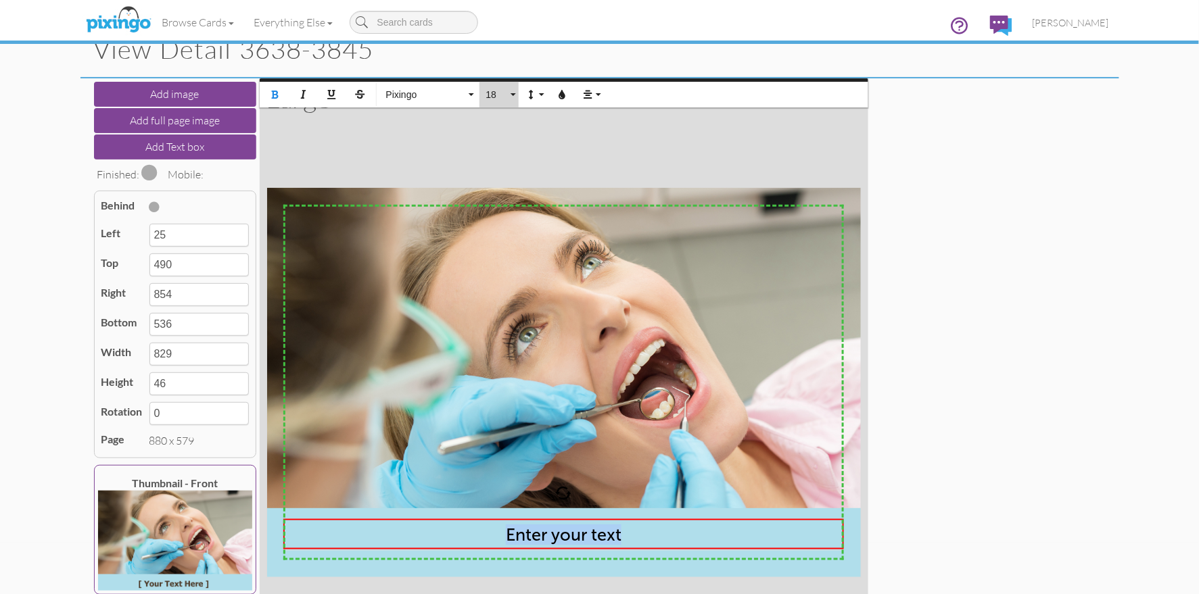
scroll to position [120, 0]
click at [503, 258] on link "24" at bounding box center [501, 261] width 44 height 20
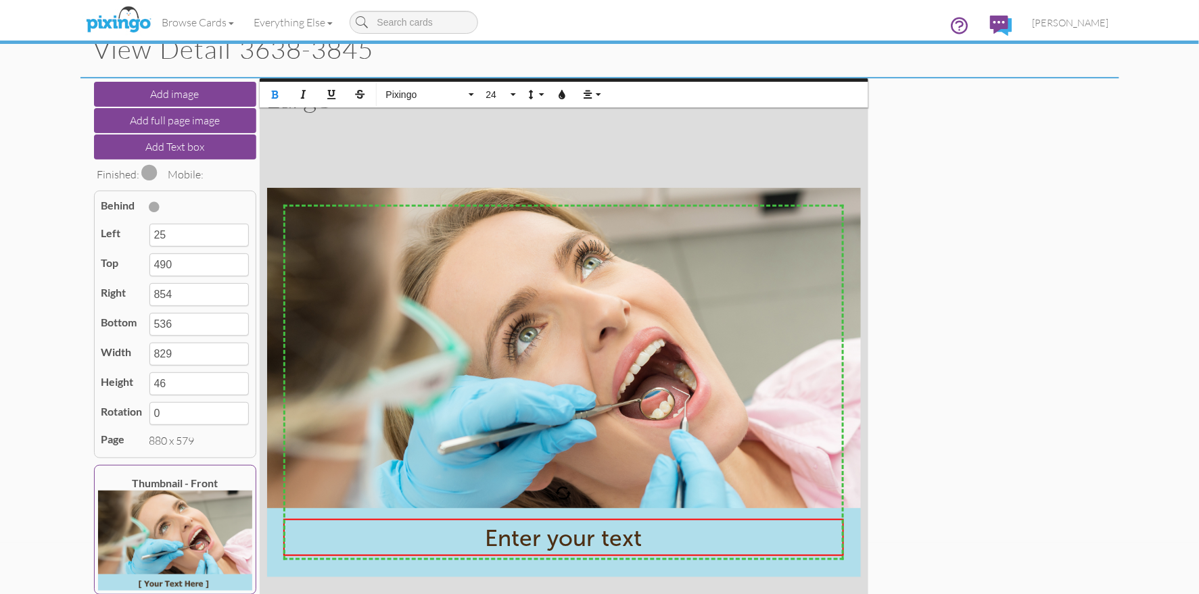
click at [984, 354] on div "Add image Add full page image Add Text box Finished: Mobile: Behind Left 25 Top…" at bounding box center [600, 382] width 1018 height 608
click at [938, 348] on div "Add image Add full page image Add Text box Finished: Mobile: Behind Left 25 Top…" at bounding box center [600, 382] width 1018 height 608
click at [938, 347] on div "Add image Add full page image Add Text box Finished: Mobile: Behind Left 25 Top…" at bounding box center [600, 382] width 1018 height 608
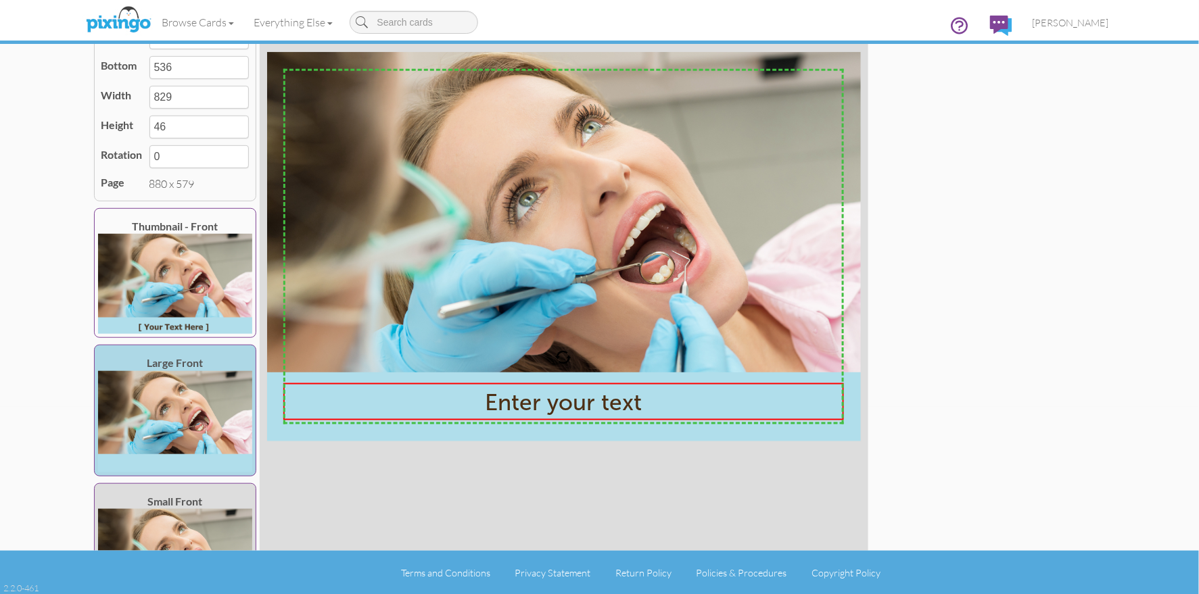
scroll to position [202, 0]
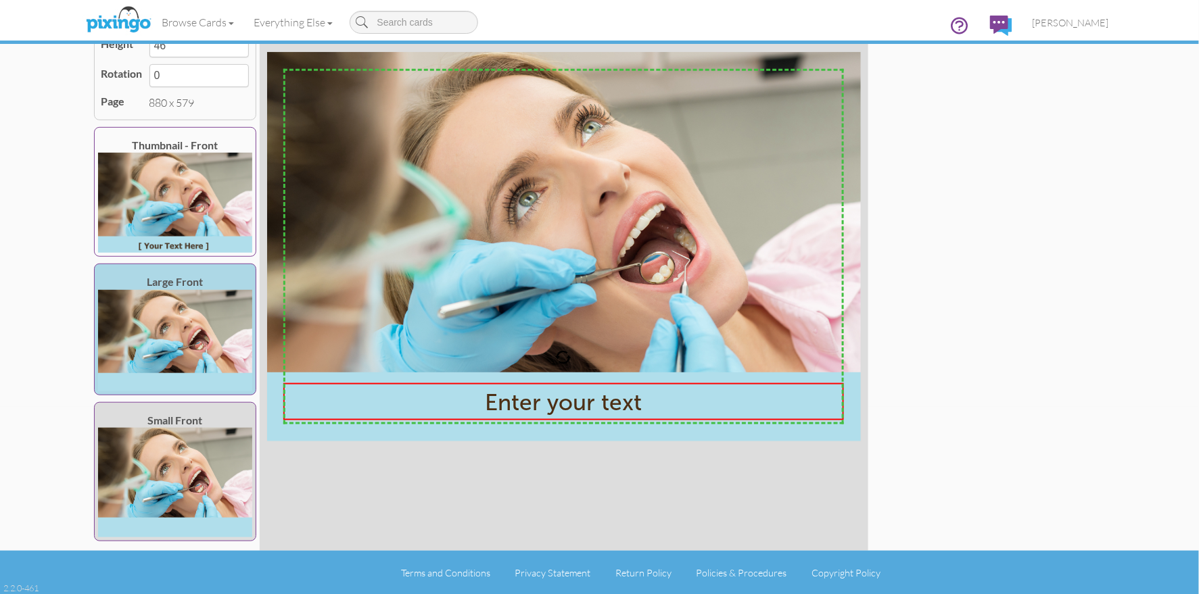
click at [176, 476] on img at bounding box center [175, 483] width 154 height 110
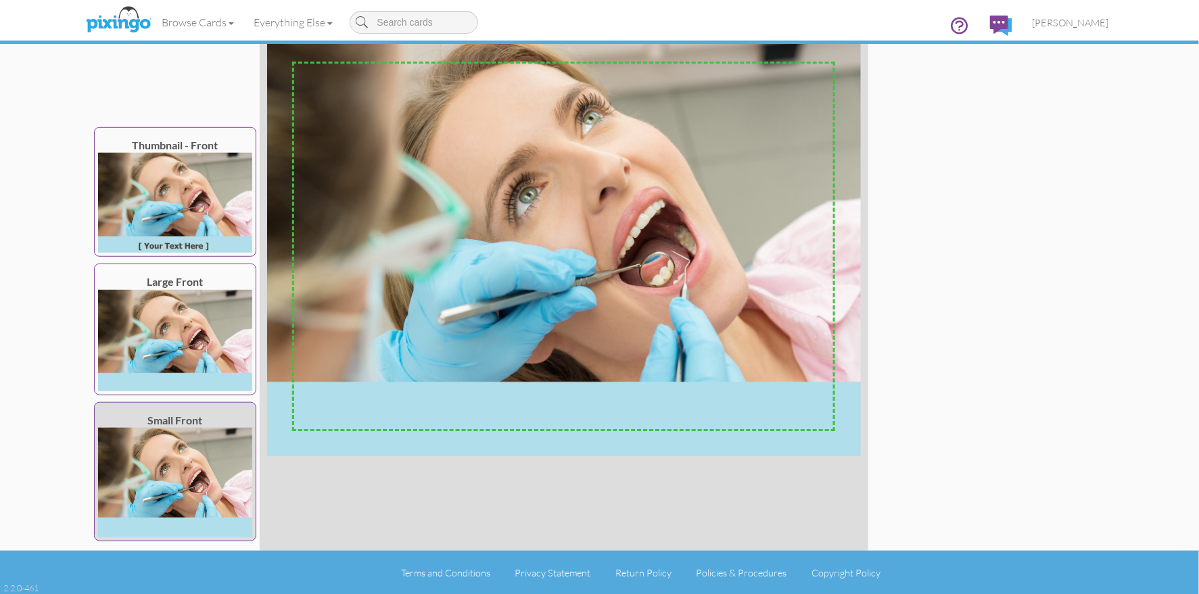
scroll to position [109, 0]
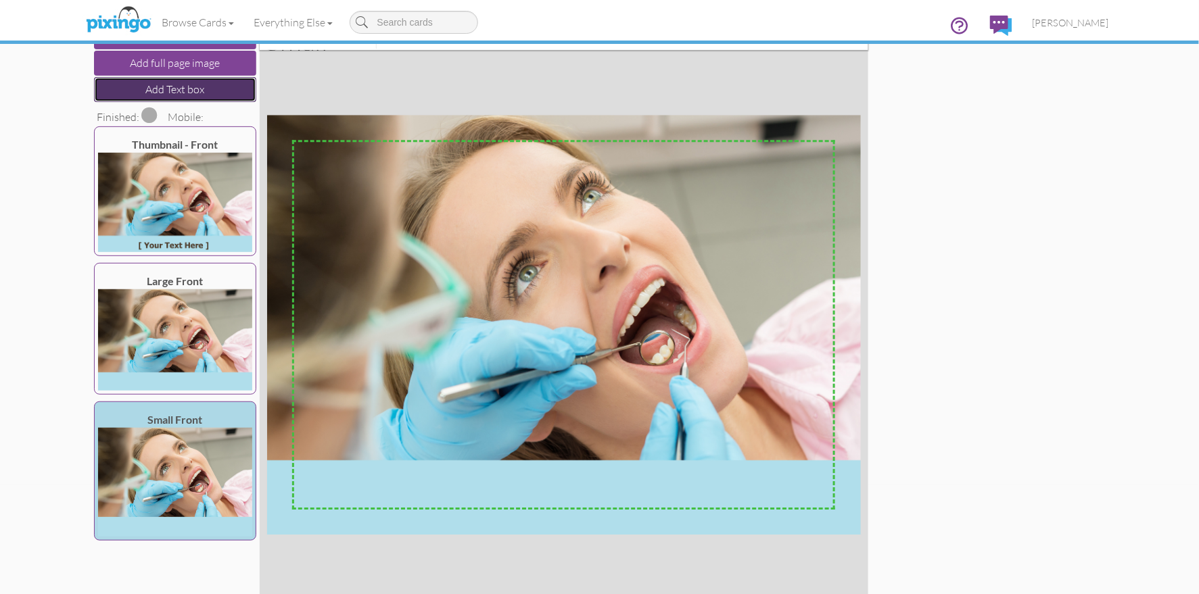
click at [160, 91] on button "Add Text box" at bounding box center [175, 89] width 162 height 25
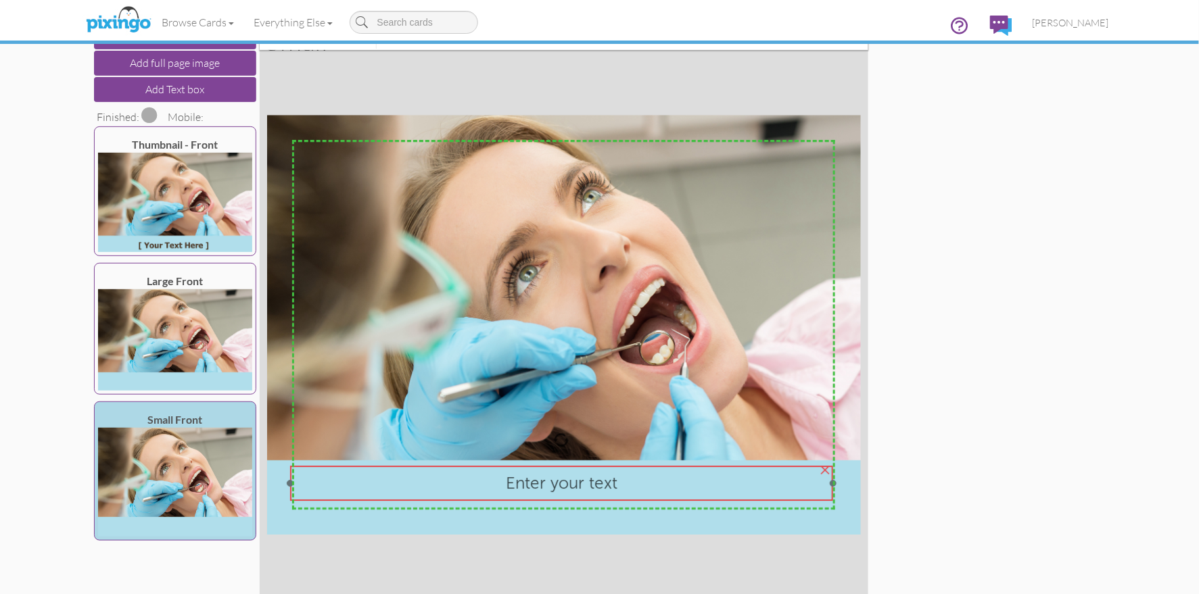
drag, startPoint x: 606, startPoint y: 251, endPoint x: 606, endPoint y: 502, distance: 250.8
click at [604, 498] on div "Enter your text" at bounding box center [561, 483] width 543 height 34
click at [579, 490] on span "Enter your text" at bounding box center [562, 483] width 112 height 20
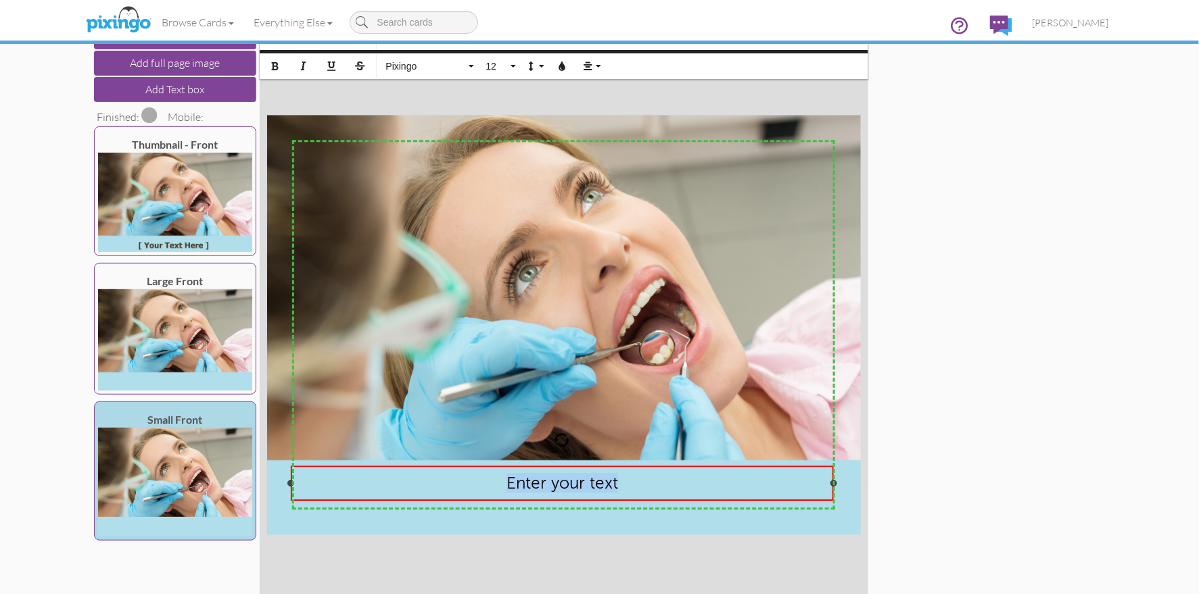
click at [579, 490] on span "Enter your text" at bounding box center [562, 483] width 112 height 20
click at [566, 65] on icon "button" at bounding box center [562, 66] width 9 height 9
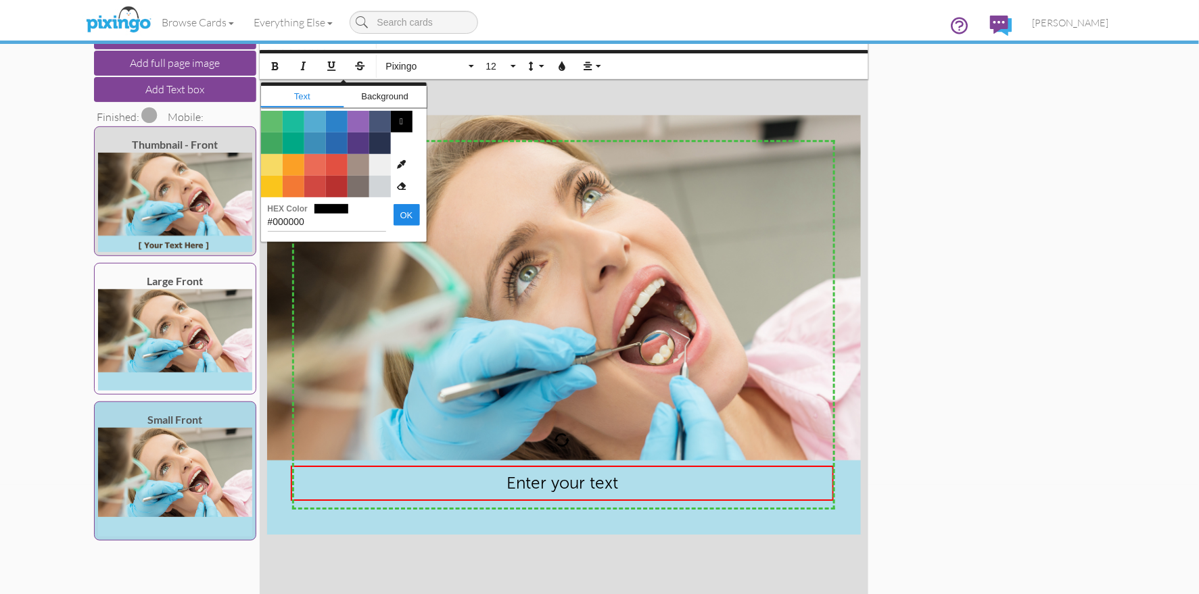
drag, startPoint x: 316, startPoint y: 218, endPoint x: 238, endPoint y: 213, distance: 77.9
click at [237, 213] on div "Add image Add full page image Add Text box Finished: Mobile: Thumbnail - Front …" at bounding box center [600, 325] width 1018 height 608
type input "#4C2F14"
click at [354, 220] on input "#4C2F14" at bounding box center [327, 221] width 118 height 22
drag, startPoint x: 321, startPoint y: 219, endPoint x: 258, endPoint y: 218, distance: 62.9
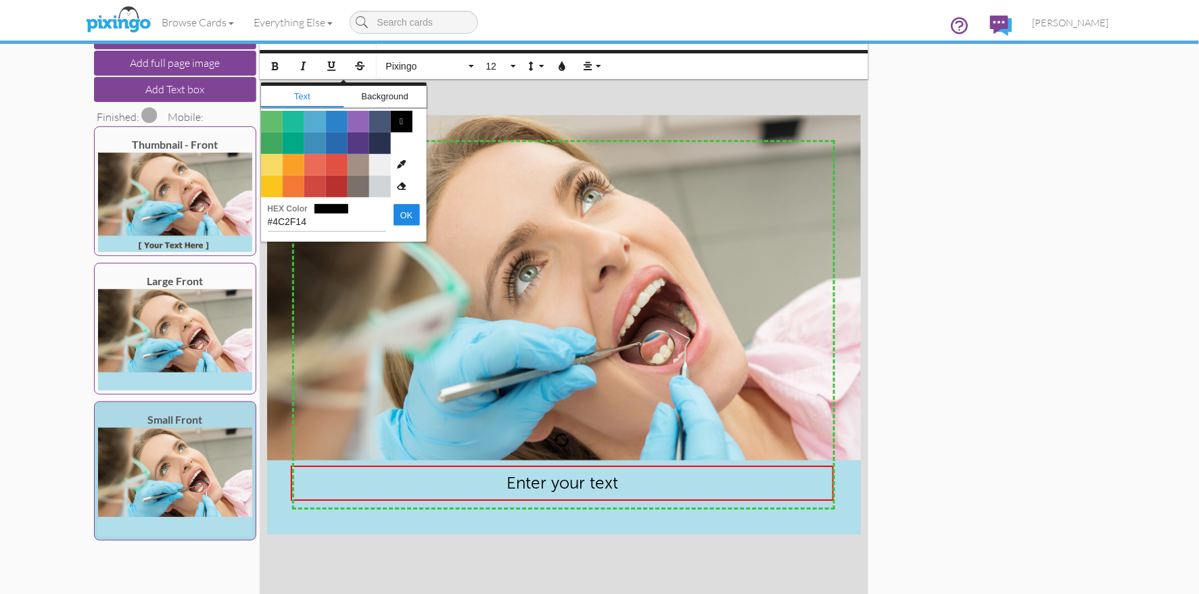
click at [258, 218] on div "Add image Add full page image Add Text box Finished: Mobile: Thumbnail - Front …" at bounding box center [600, 325] width 1018 height 608
click at [393, 212] on button "OK" at bounding box center [406, 215] width 26 height 22
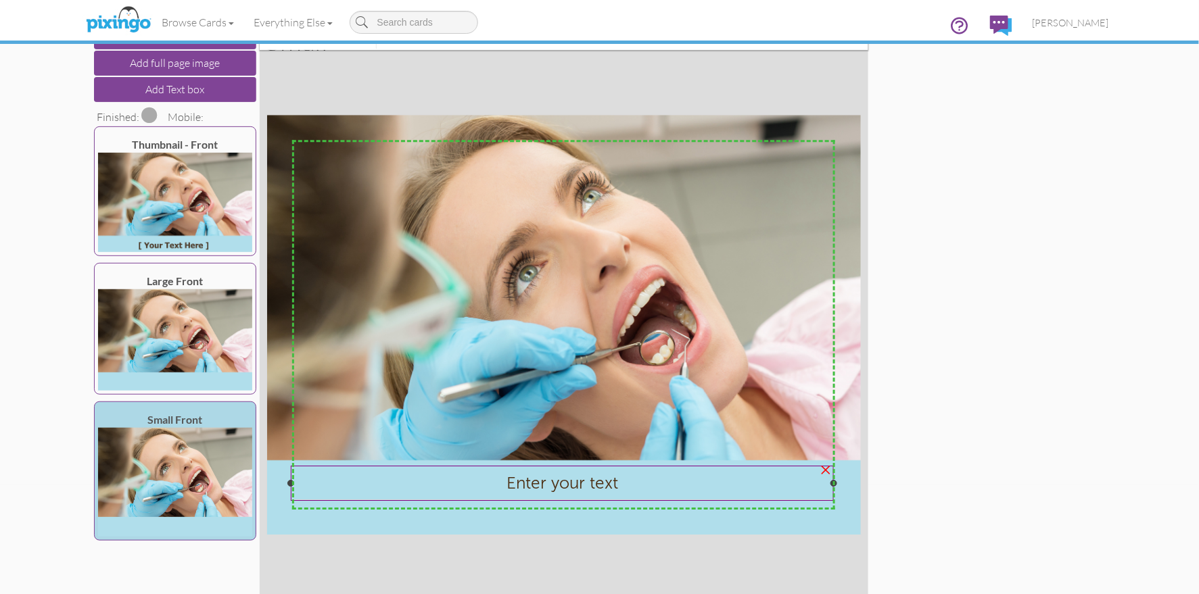
click at [586, 481] on span "Enter your text" at bounding box center [562, 483] width 112 height 20
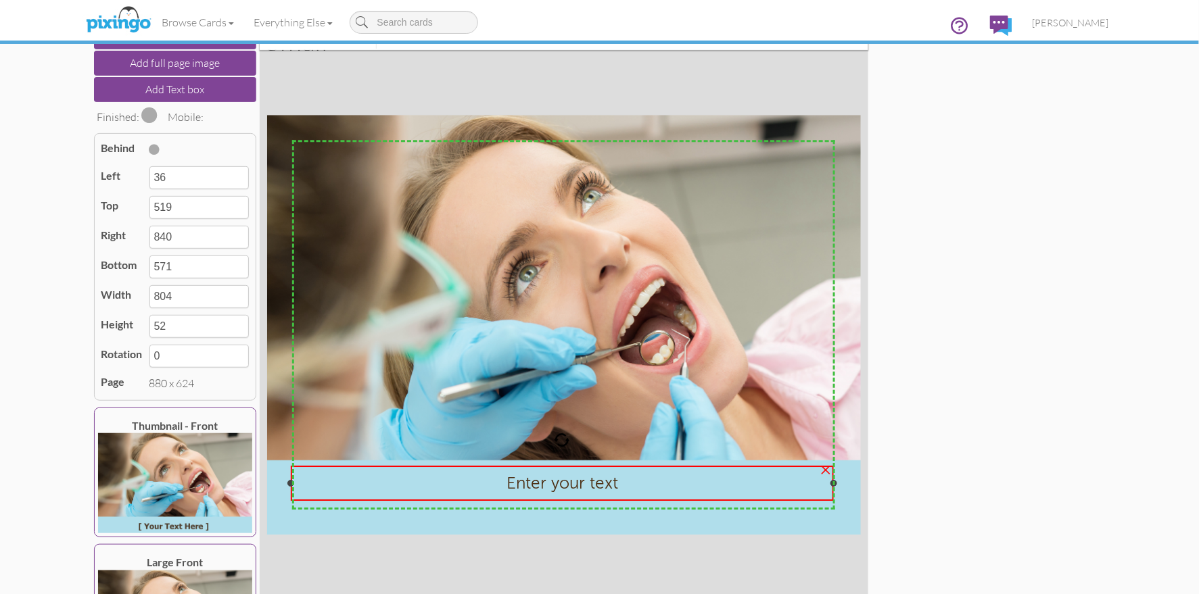
click at [586, 481] on span "Enter your text" at bounding box center [562, 483] width 112 height 20
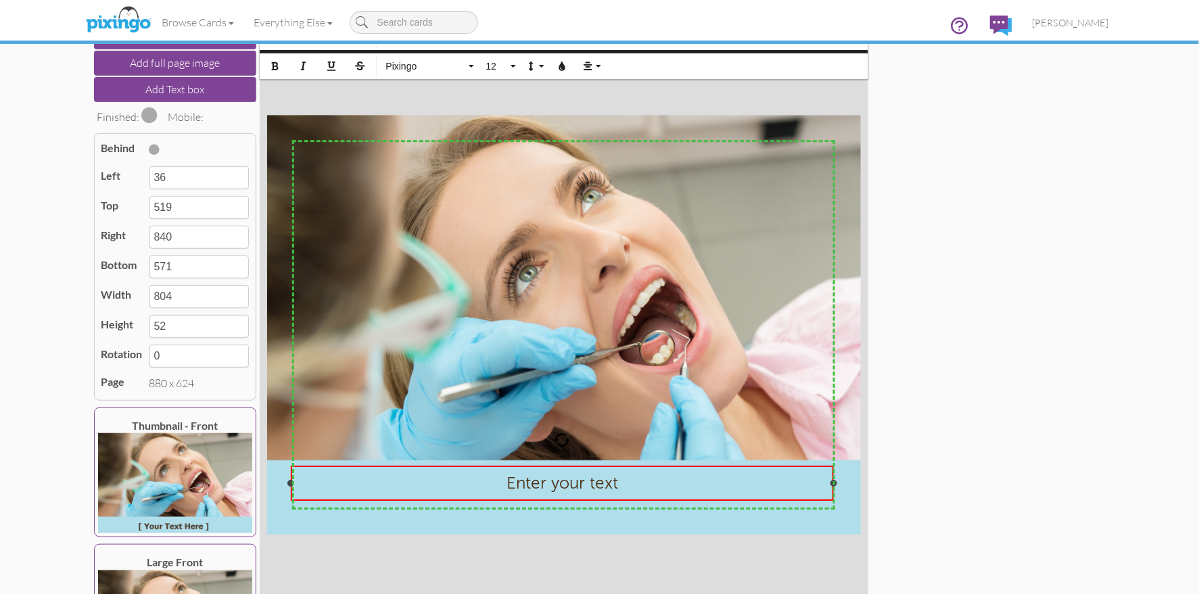
click at [586, 481] on span "Enter your text" at bounding box center [562, 483] width 112 height 20
click at [279, 63] on icon "button" at bounding box center [274, 66] width 9 height 9
click at [560, 485] on span "Enter your text" at bounding box center [562, 483] width 114 height 20
click at [560, 484] on span "Enter your text" at bounding box center [562, 483] width 114 height 20
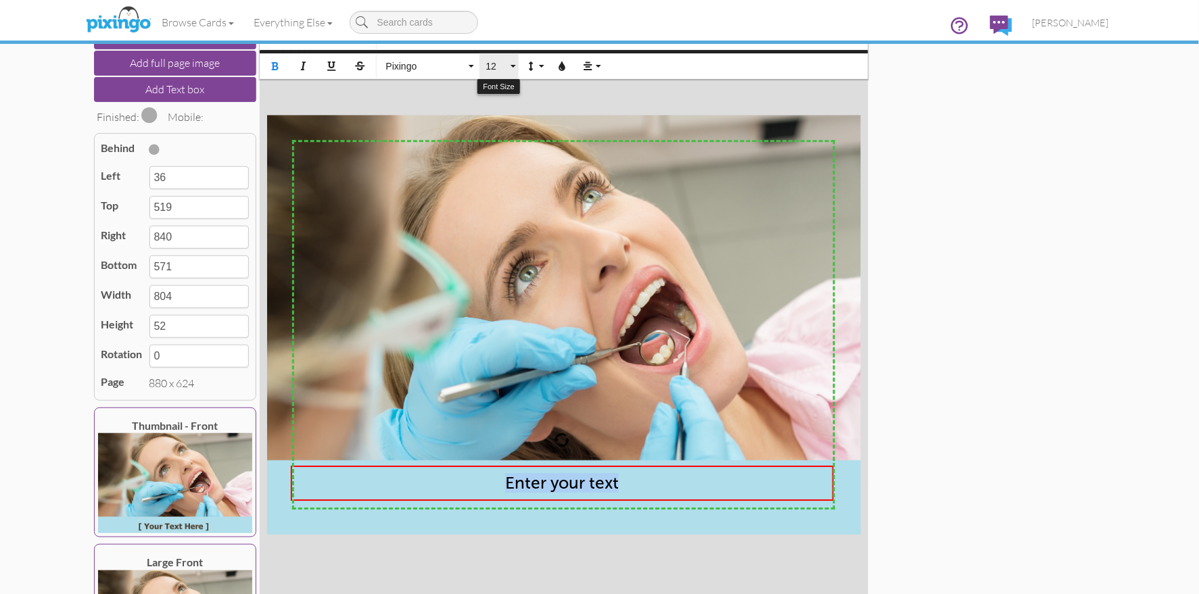
click at [485, 66] on span "12" at bounding box center [496, 66] width 23 height 11
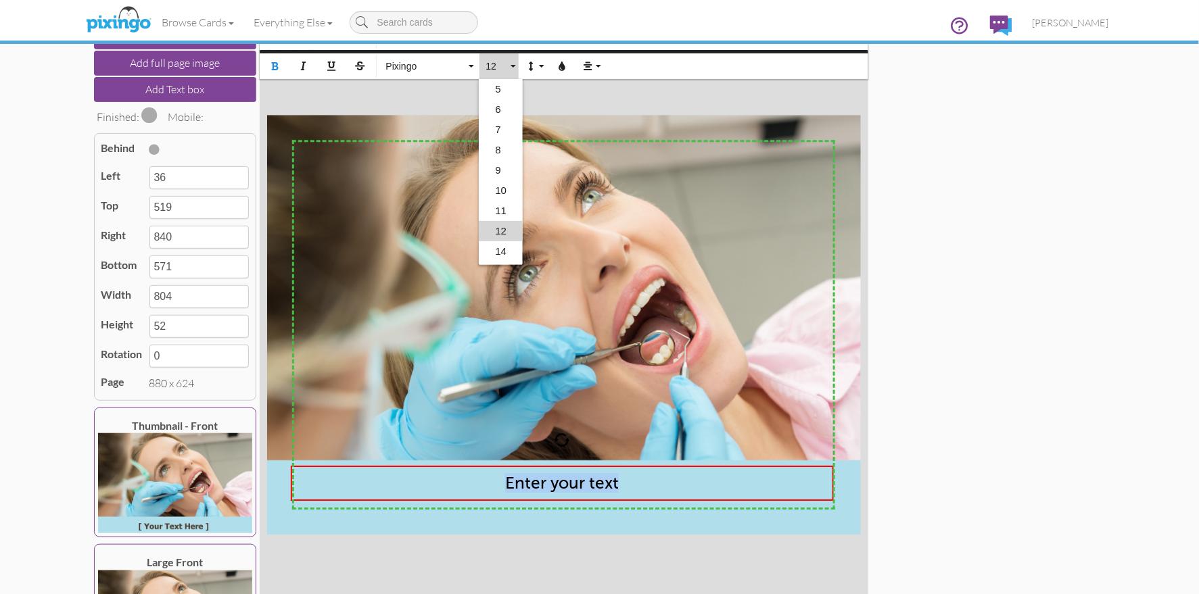
scroll to position [59, 0]
click at [499, 203] on link "16" at bounding box center [501, 213] width 44 height 20
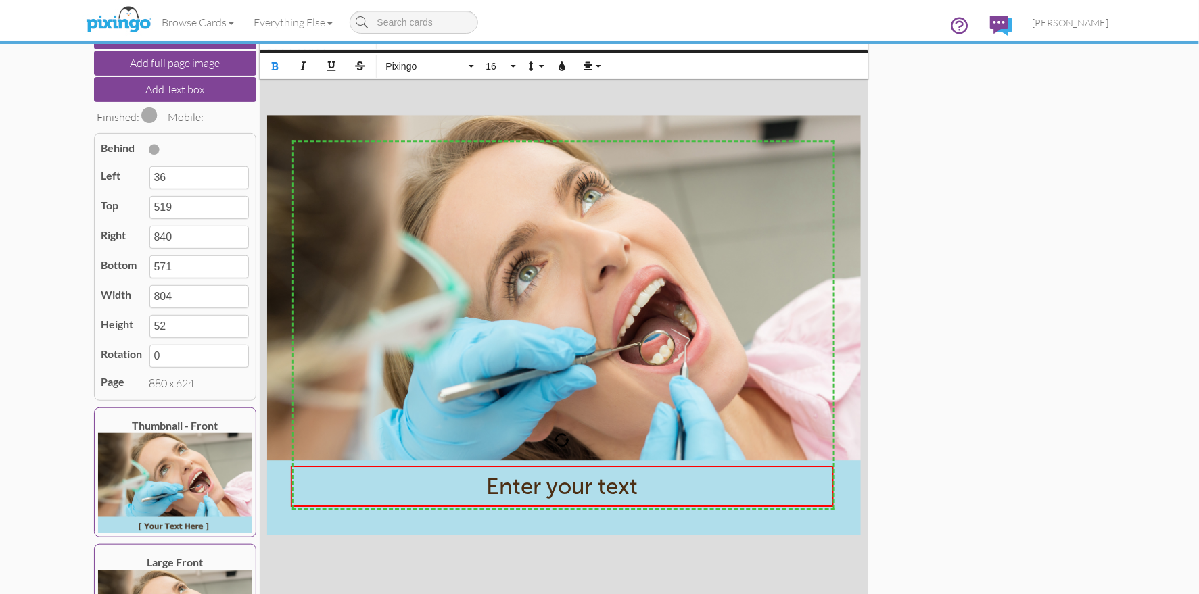
type input "581"
type input "62"
click at [978, 430] on div "Add image Add full page image Add Text box Finished: Mobile: Behind Left 36 Top…" at bounding box center [600, 325] width 1018 height 608
click at [975, 429] on div "Add image Add full page image Add Text box Finished: Mobile: Behind Left 36 Top…" at bounding box center [600, 325] width 1018 height 608
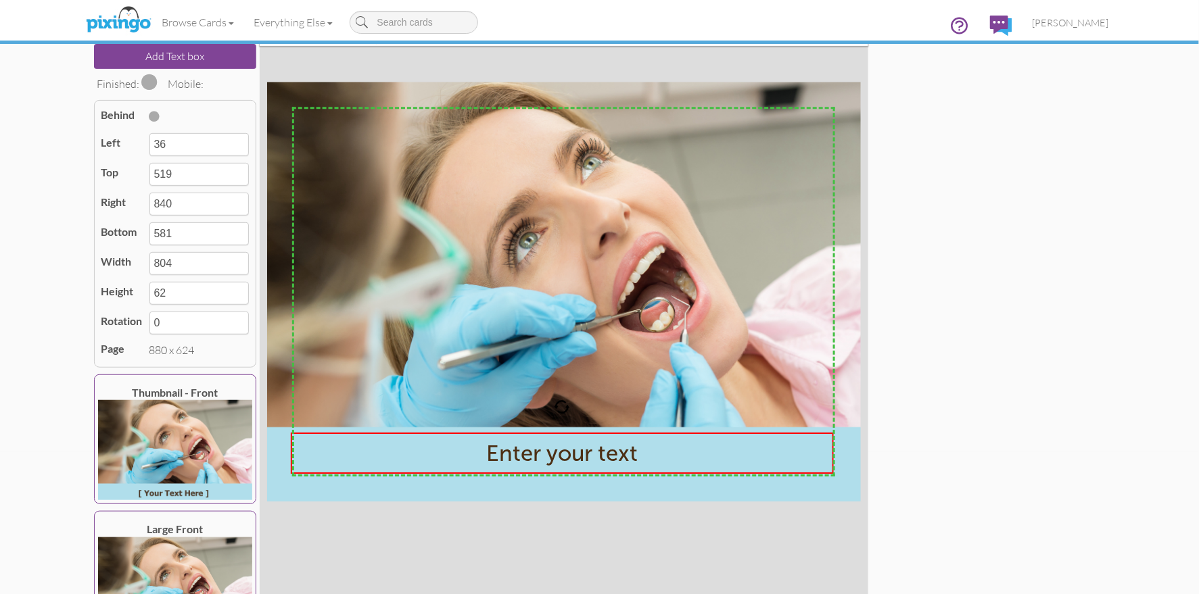
scroll to position [187, 0]
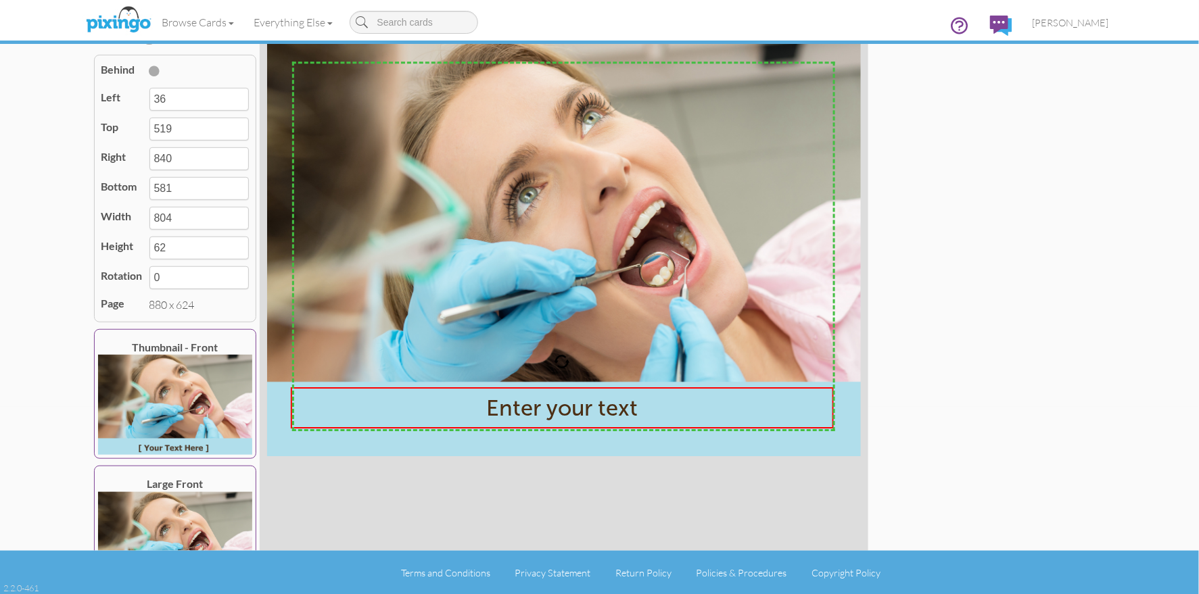
click at [976, 433] on div "Add image Add full page image Add Text box Finished: Mobile: Behind Left 36 Top…" at bounding box center [600, 247] width 1018 height 608
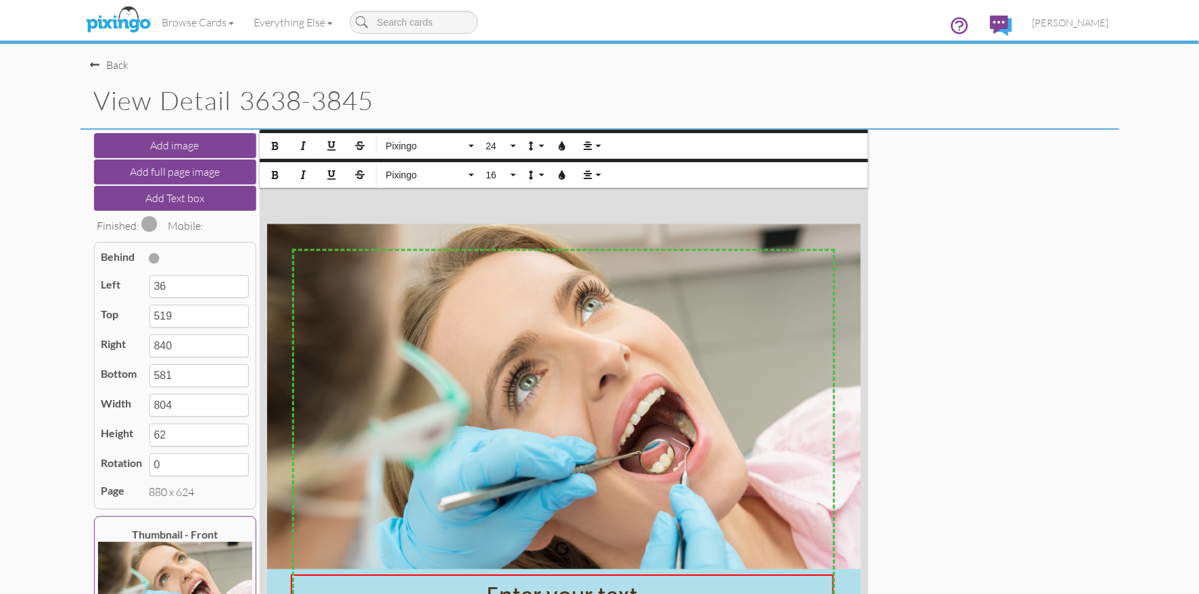
click at [151, 222] on span at bounding box center [150, 224] width 16 height 16
click at [923, 371] on div "Add image Add full page image Add Text box Finished: Mobile: Behind Left 36 Top…" at bounding box center [600, 434] width 1018 height 608
click at [150, 225] on span at bounding box center [150, 224] width 16 height 16
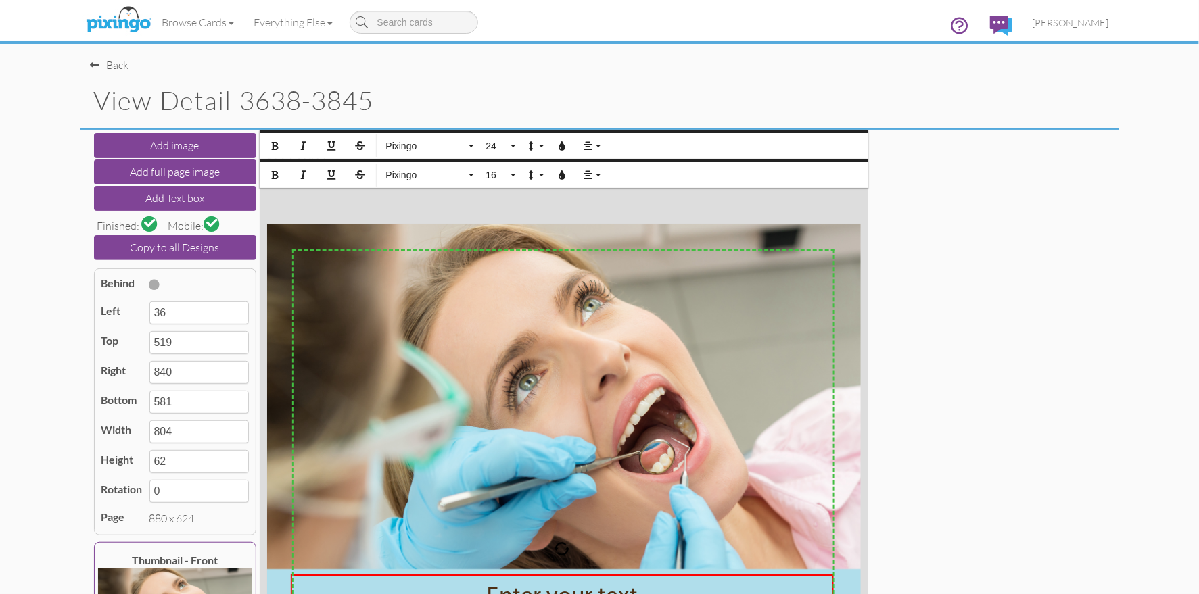
click at [210, 222] on span at bounding box center [211, 223] width 11 height 11
click at [1045, 364] on div "Add image Add full page image Add Text box Finished: Mobile: Copy to all Design…" at bounding box center [600, 434] width 1018 height 608
click at [106, 68] on div "Back" at bounding box center [110, 65] width 39 height 16
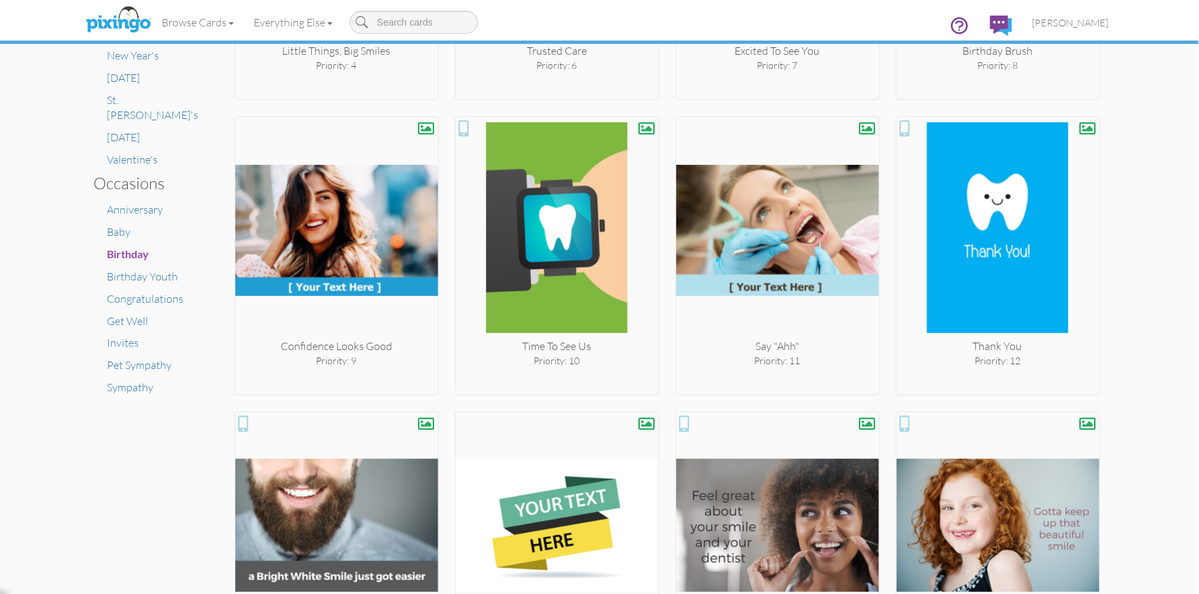
scroll to position [774, 0]
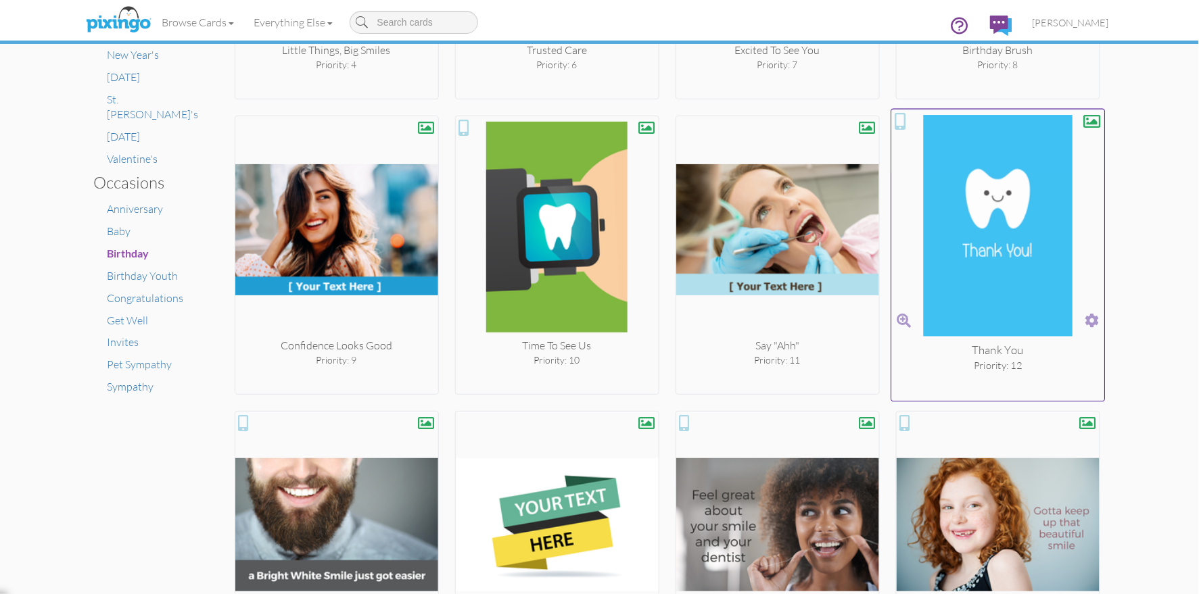
click at [1086, 316] on span at bounding box center [1091, 321] width 14 height 20
click at [1091, 316] on span at bounding box center [1091, 321] width 14 height 20
click at [1095, 320] on span at bounding box center [1091, 321] width 14 height 20
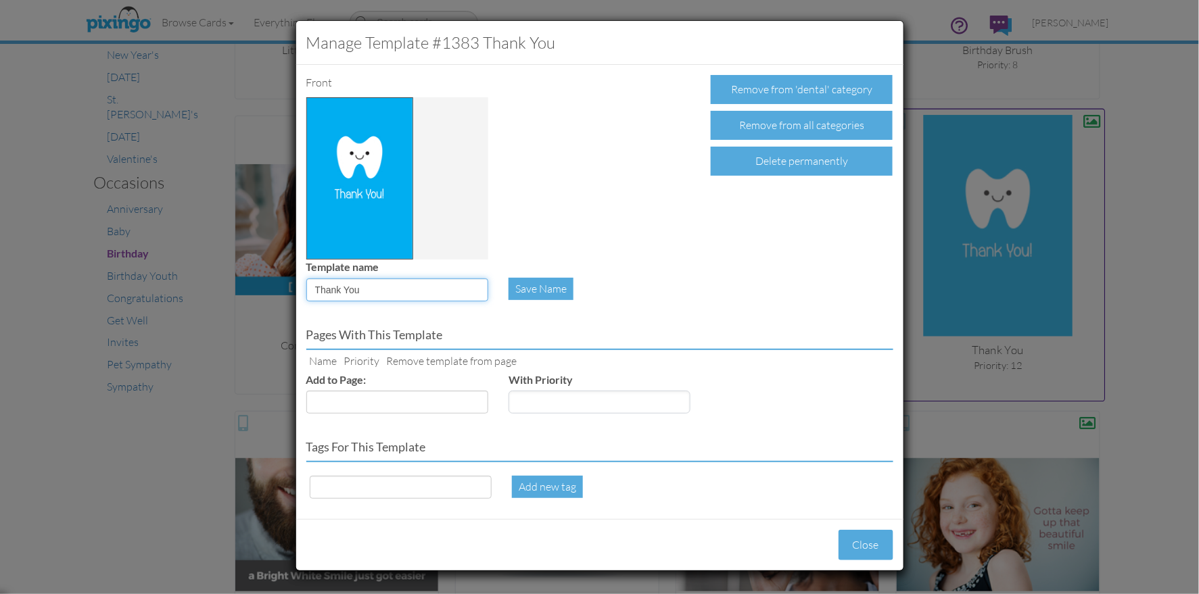
click at [416, 288] on input "Thank You" at bounding box center [397, 290] width 182 height 23
paste input "Crown’d With Thanks"
type input "Crown’d With Thanks"
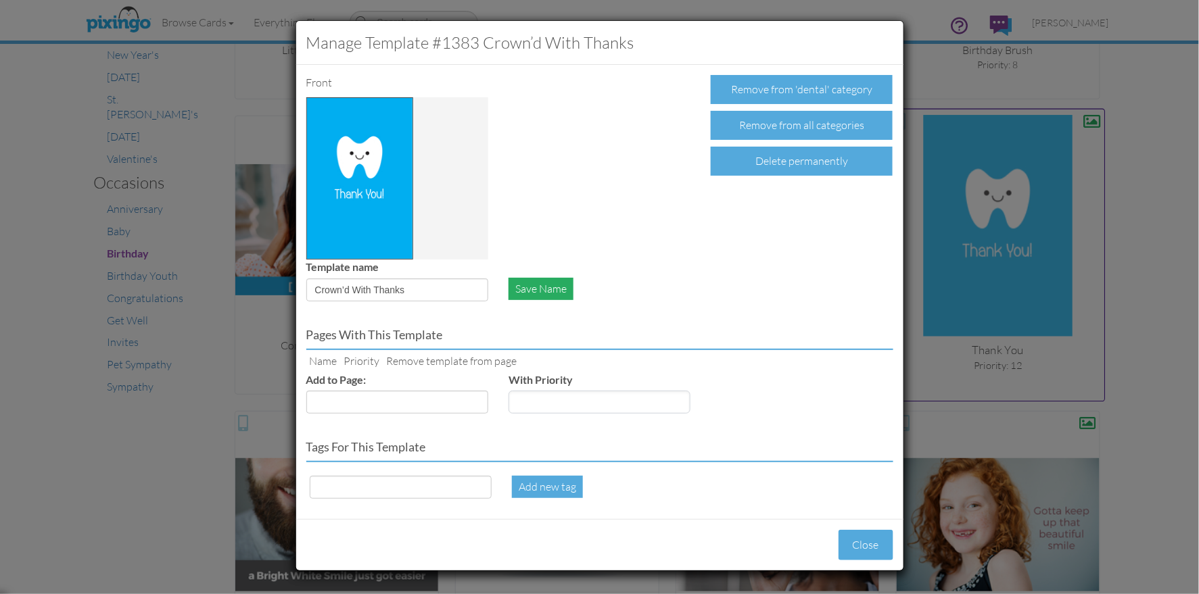
click at [535, 289] on div "Save Name" at bounding box center [540, 289] width 65 height 22
click at [350, 486] on input at bounding box center [401, 487] width 182 height 23
paste input "Crown’d With Thanks"
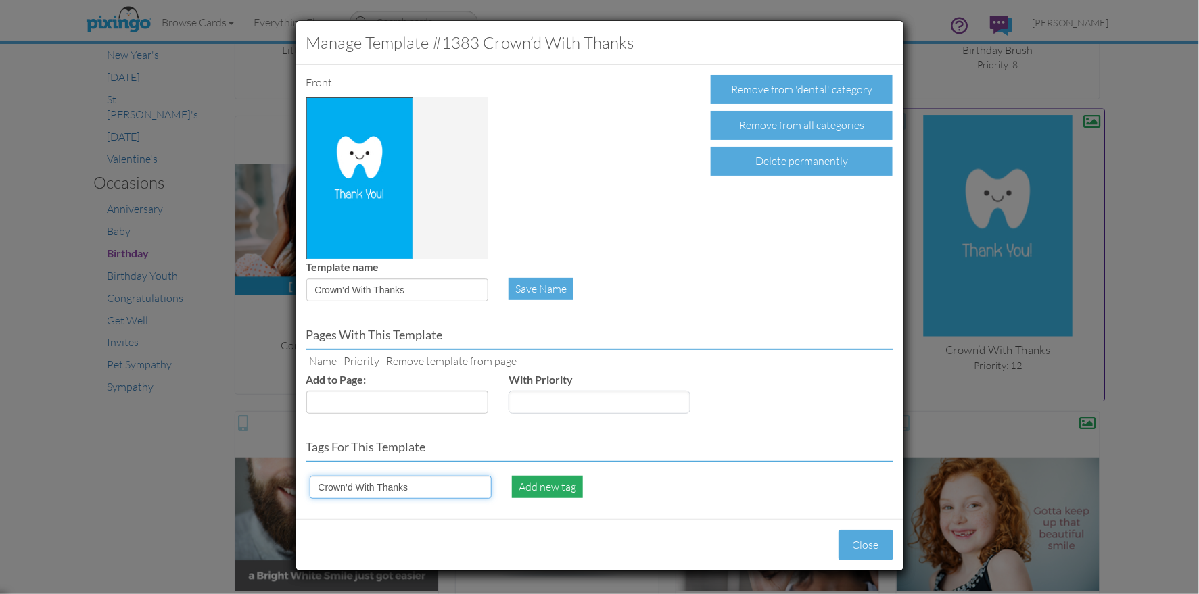
type input "Crown’d With Thanks"
click at [523, 482] on div "Add new tag" at bounding box center [547, 487] width 71 height 22
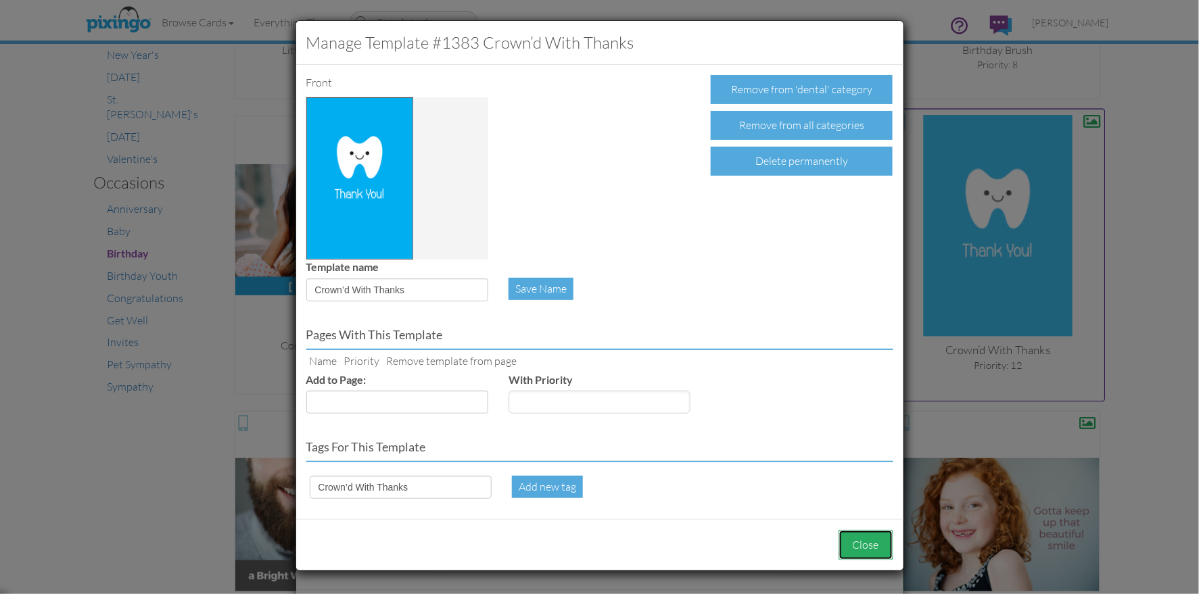
click at [859, 554] on button "Close" at bounding box center [865, 545] width 55 height 30
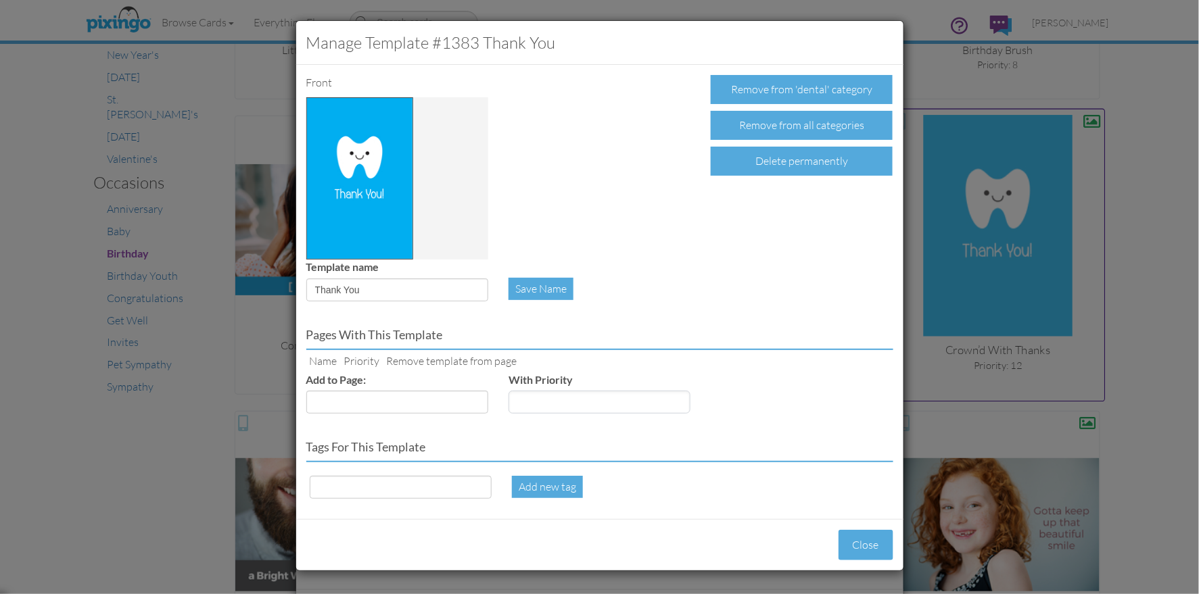
scroll to position [623, 0]
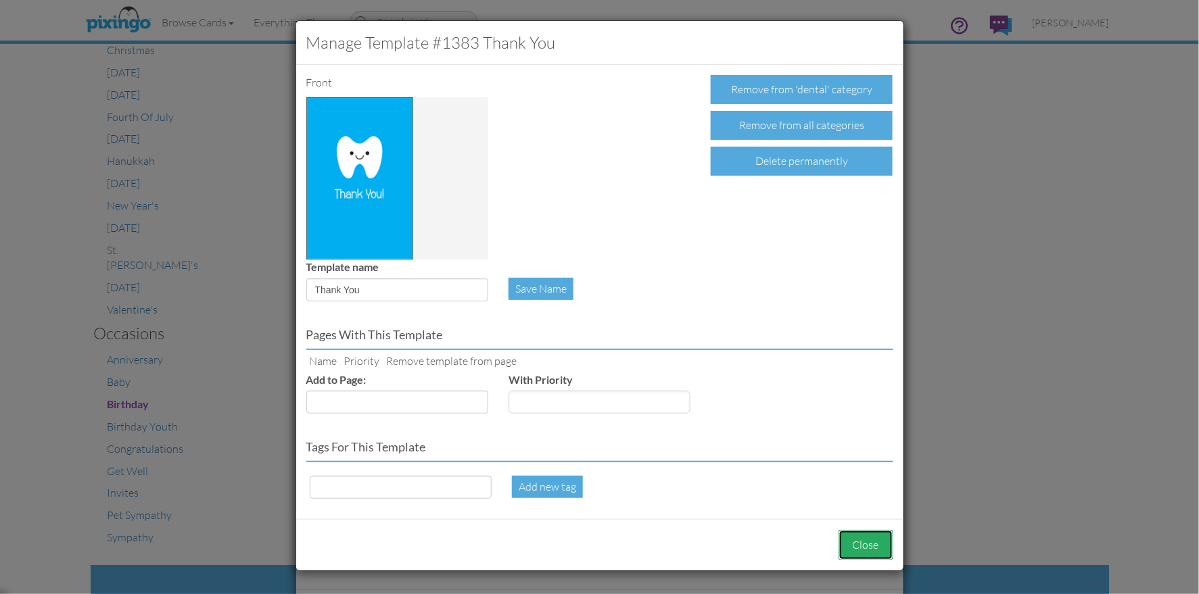
click at [869, 539] on button "Close" at bounding box center [865, 545] width 55 height 30
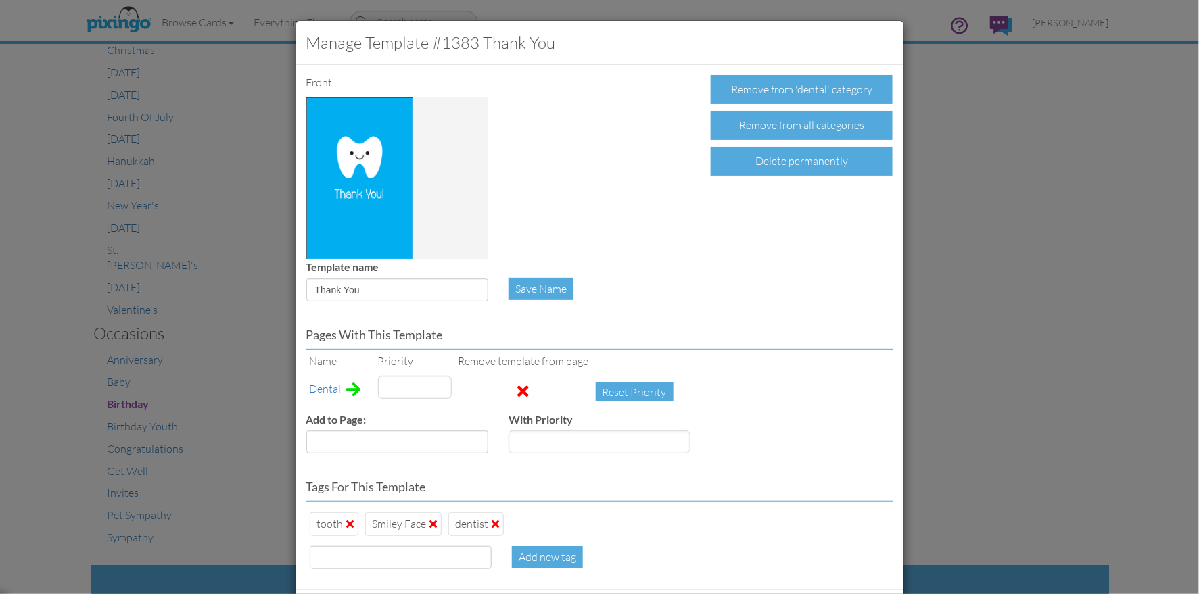
type input "12"
click at [996, 312] on div "Manage Template #1383 Thank You Front Remove from 'dental' category Remove from…" at bounding box center [599, 297] width 1199 height 594
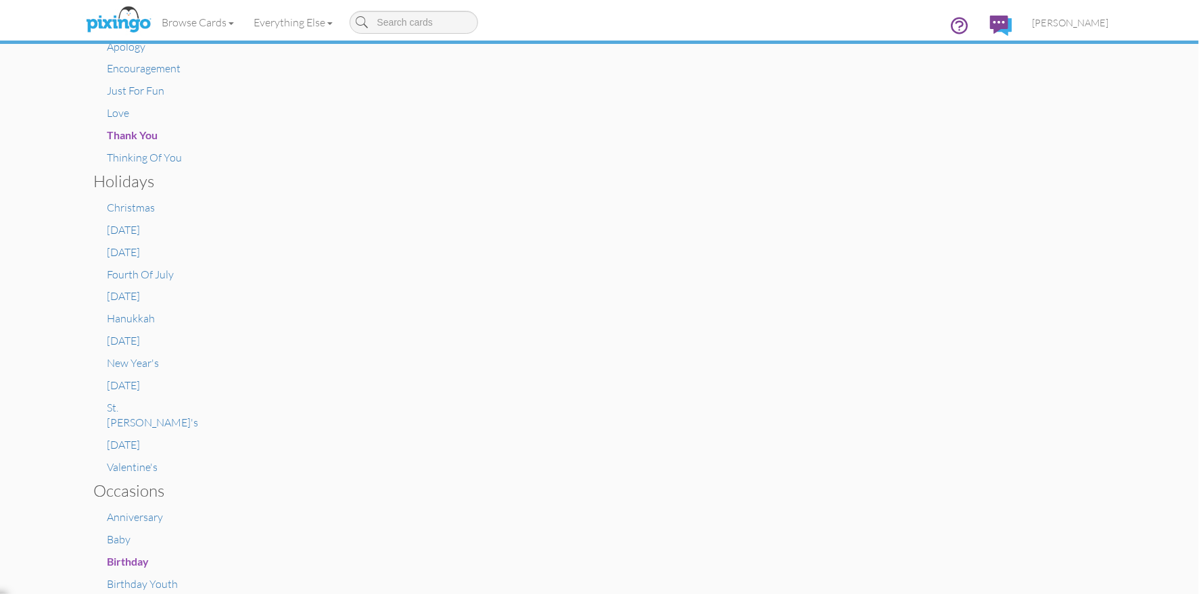
scroll to position [0, 0]
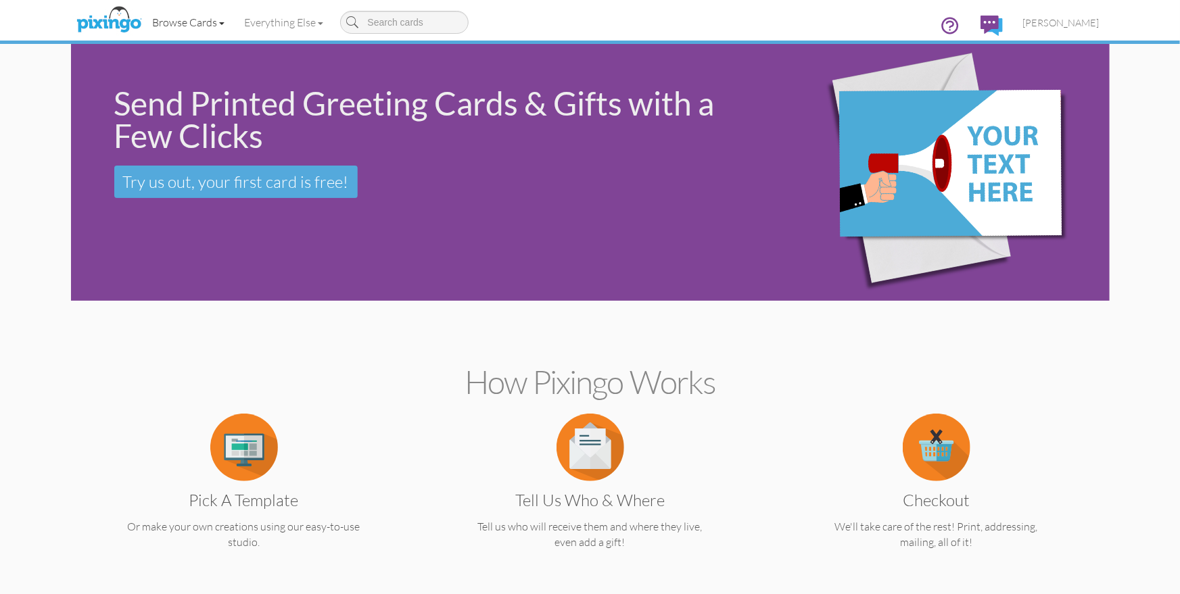
click at [183, 28] on link "Browse Cards" at bounding box center [189, 22] width 92 height 34
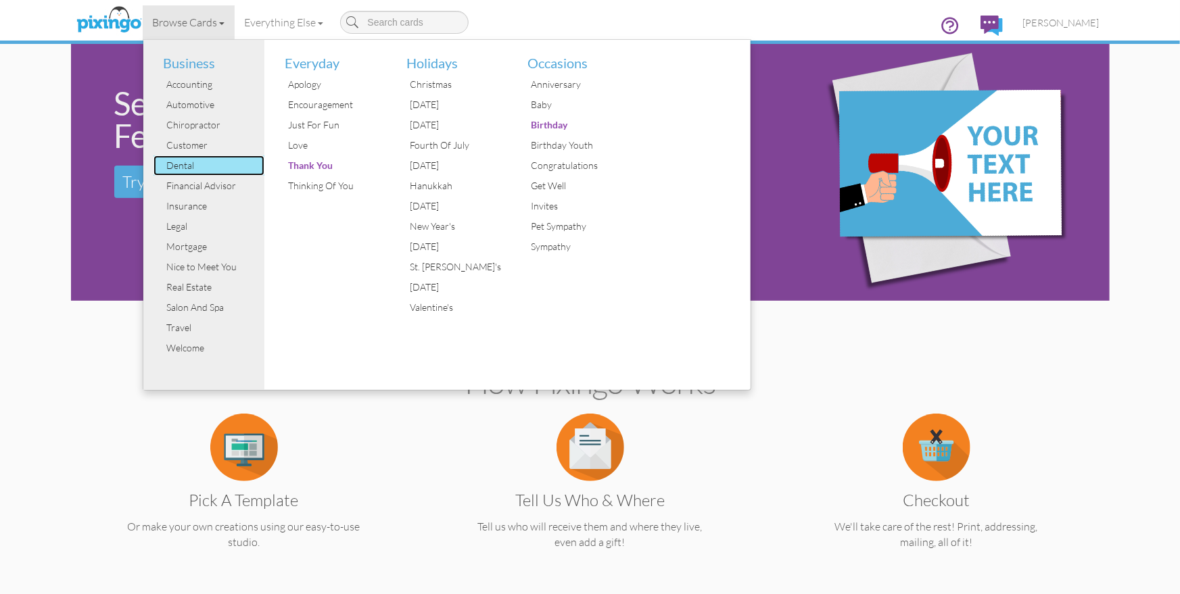
click at [189, 161] on div "Dental" at bounding box center [214, 165] width 101 height 20
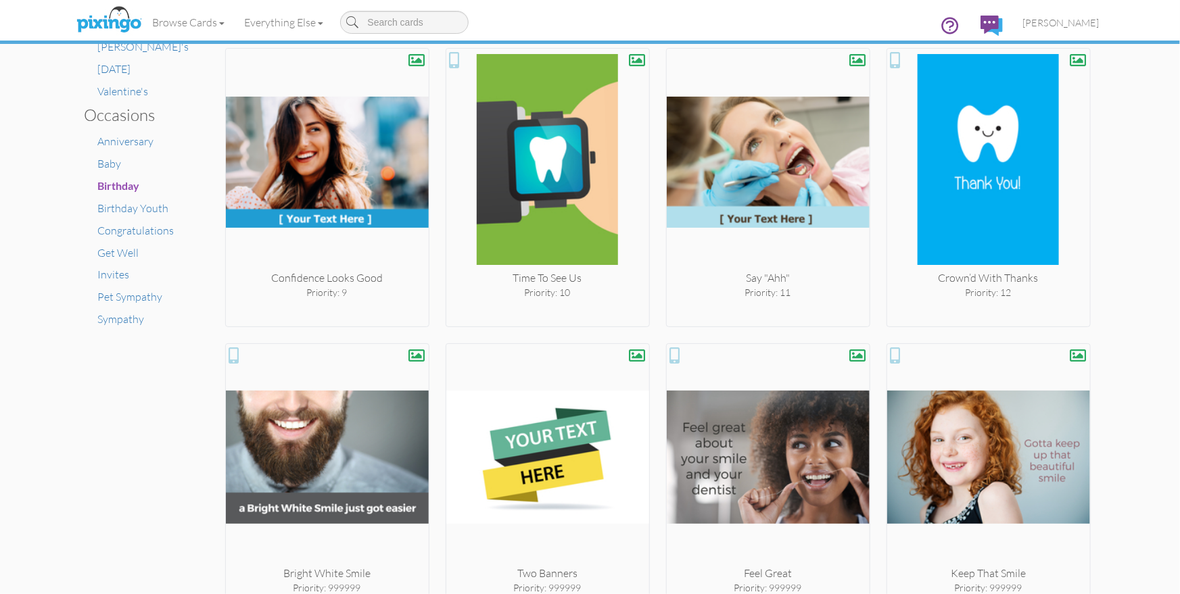
scroll to position [869, 0]
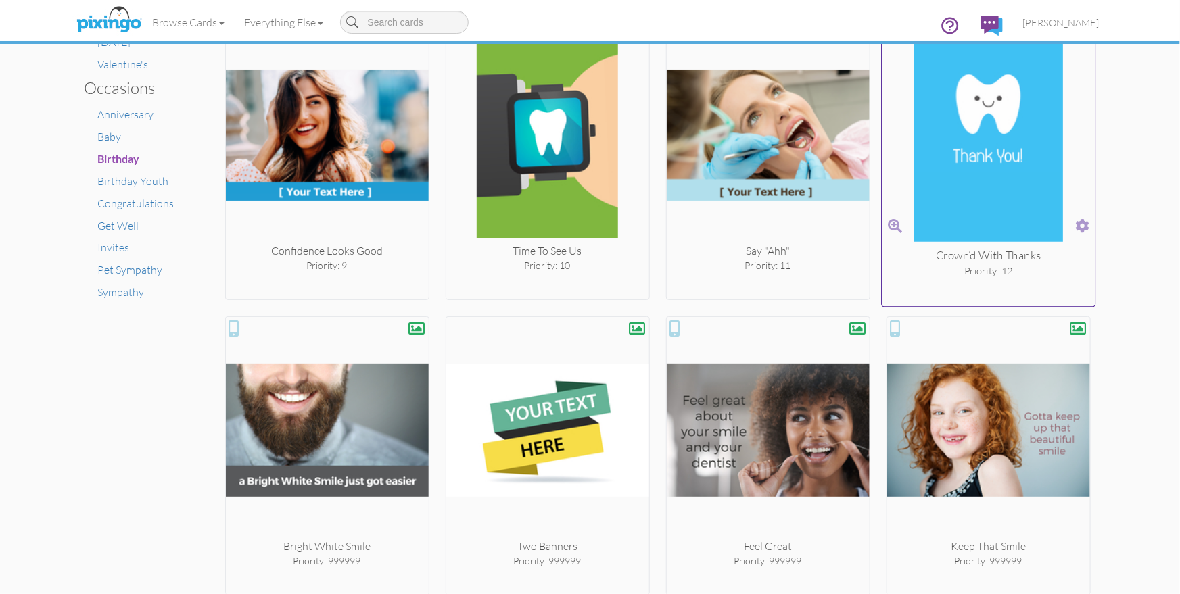
click at [1084, 223] on span at bounding box center [1082, 226] width 14 height 20
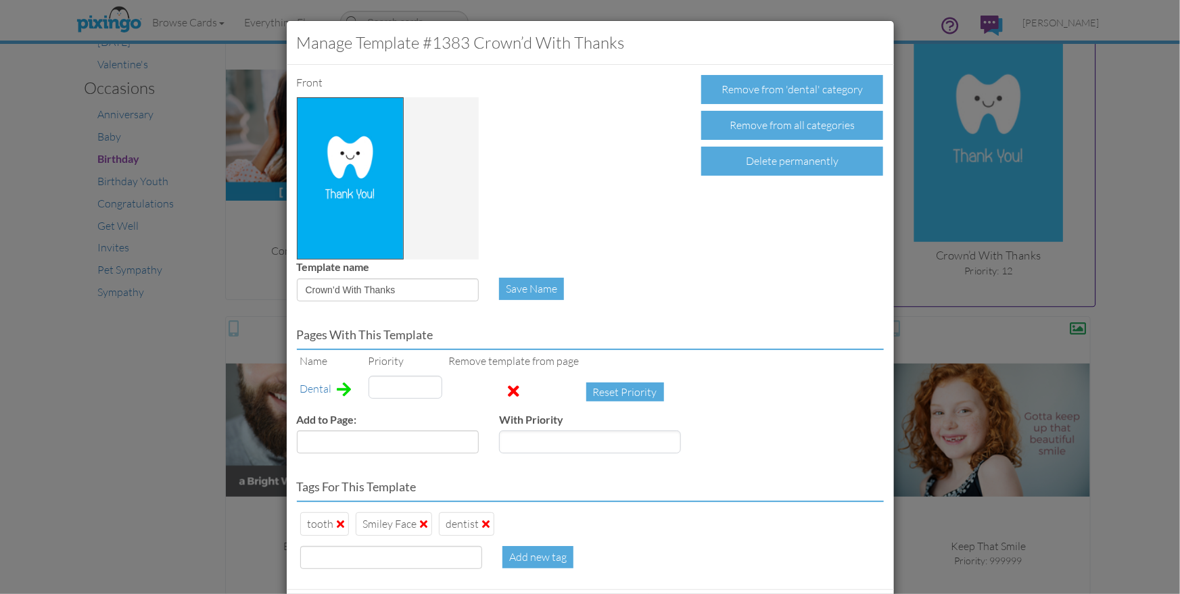
type input "12"
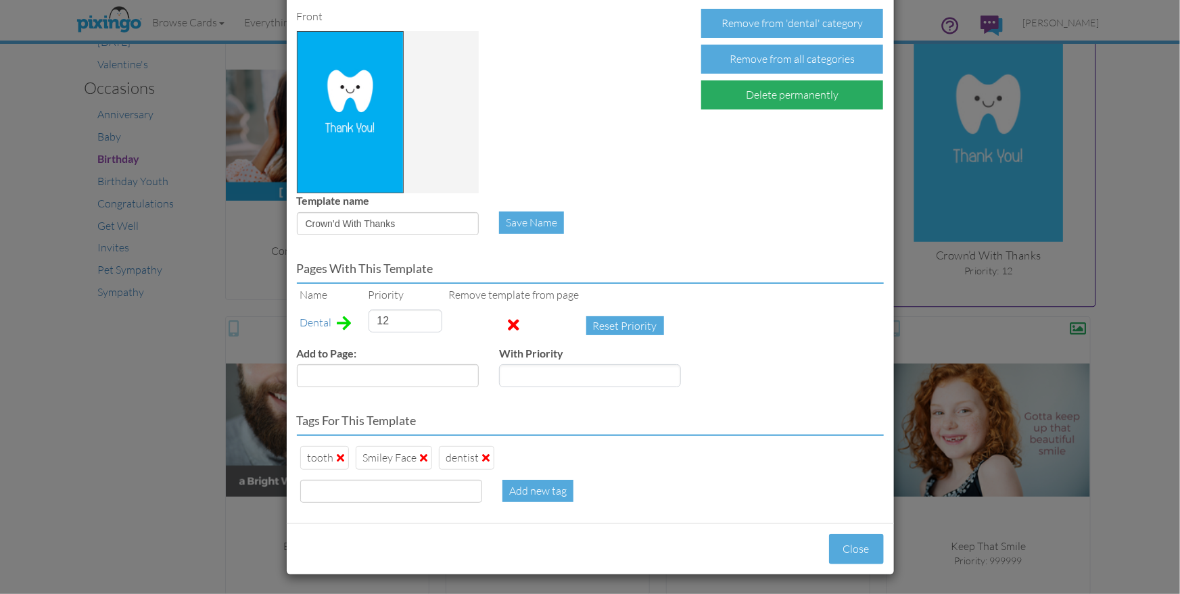
scroll to position [66, 0]
drag, startPoint x: 306, startPoint y: 226, endPoint x: 378, endPoint y: 224, distance: 72.4
click at [420, 222] on input "Crown’d With Thanks" at bounding box center [388, 223] width 182 height 23
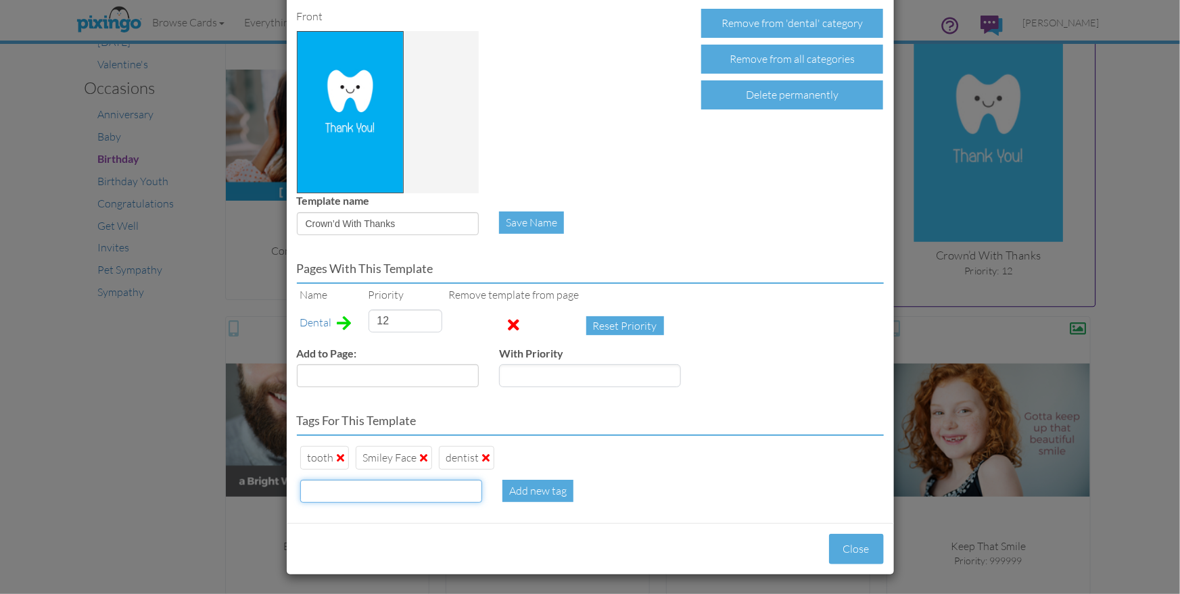
click at [337, 500] on input at bounding box center [391, 491] width 182 height 23
paste input "Crown’d With Thanks"
type input "Crown’d With Thanks"
click at [522, 489] on div "Add new tag" at bounding box center [537, 491] width 71 height 22
click at [721, 481] on div "Add new tag" at bounding box center [590, 496] width 607 height 33
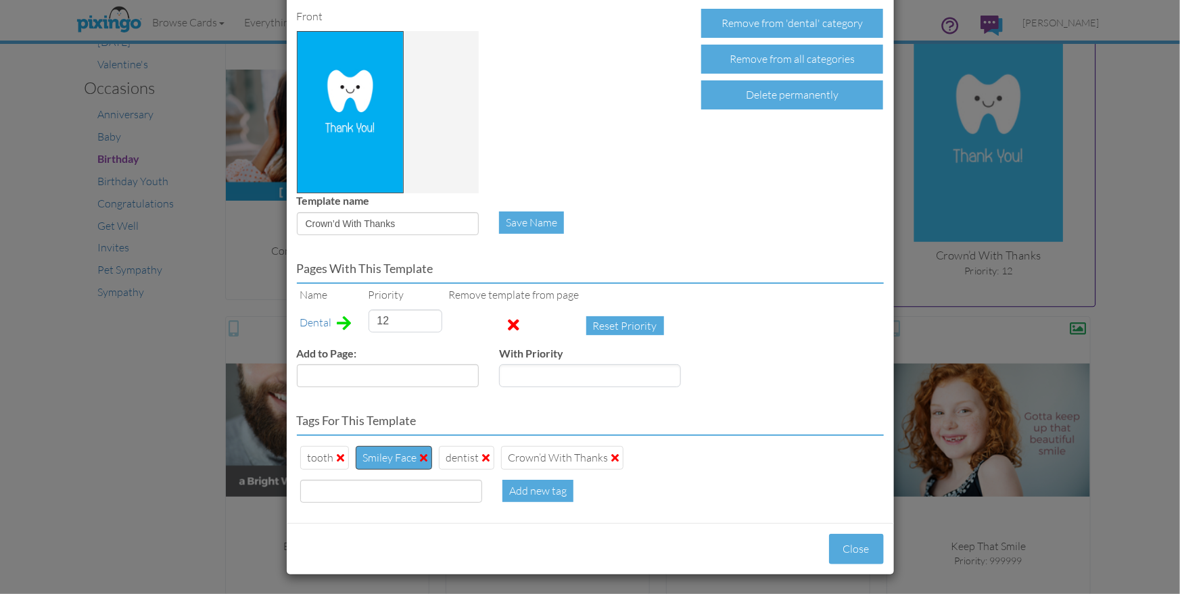
click at [420, 456] on span at bounding box center [423, 457] width 7 height 11
click at [780, 501] on div "Add new tag" at bounding box center [590, 496] width 607 height 33
click at [433, 487] on input at bounding box center [391, 491] width 182 height 23
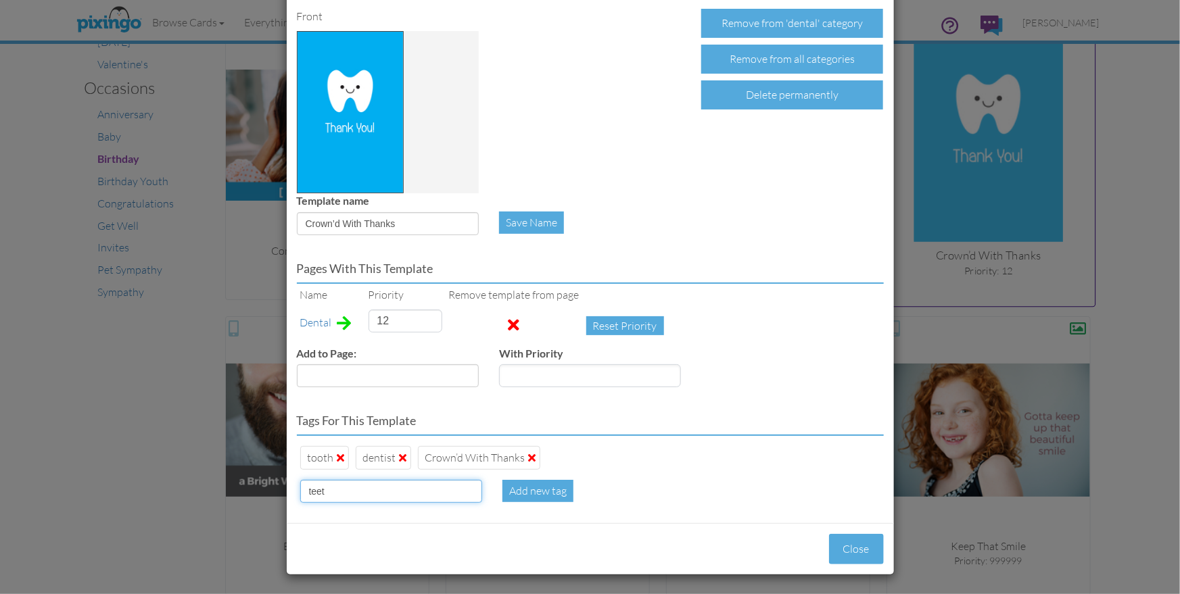
type input "teeth"
click at [850, 548] on button "Close" at bounding box center [856, 549] width 55 height 30
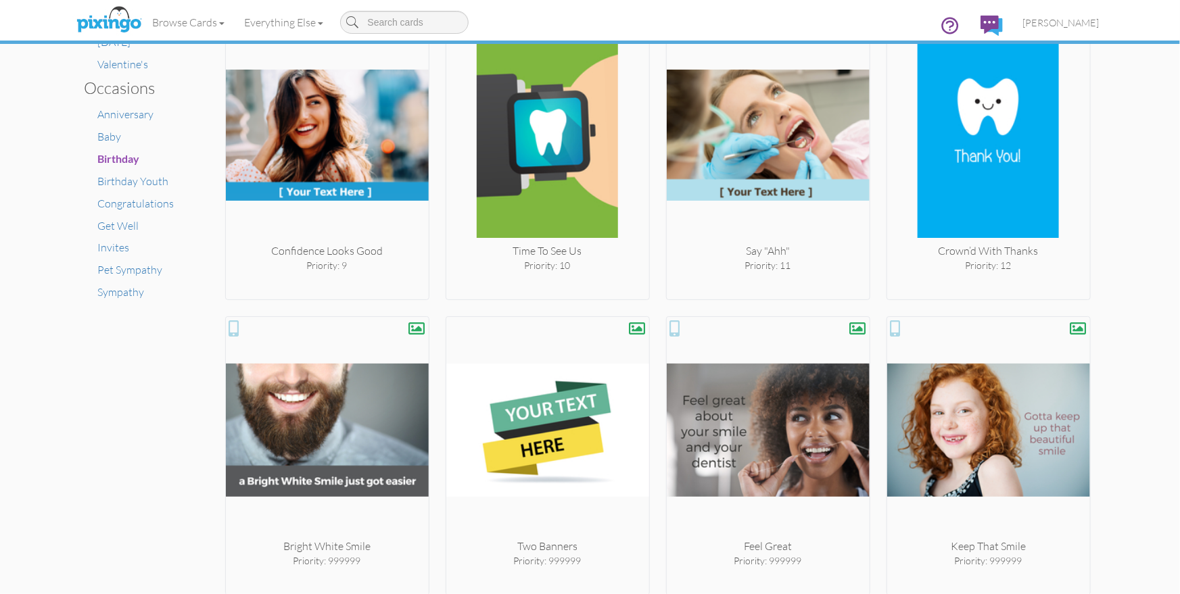
click at [1134, 257] on div "× Card home Create Your Own My Projects Business Accounting Automotive Chiropra…" at bounding box center [590, 319] width 1180 height 550
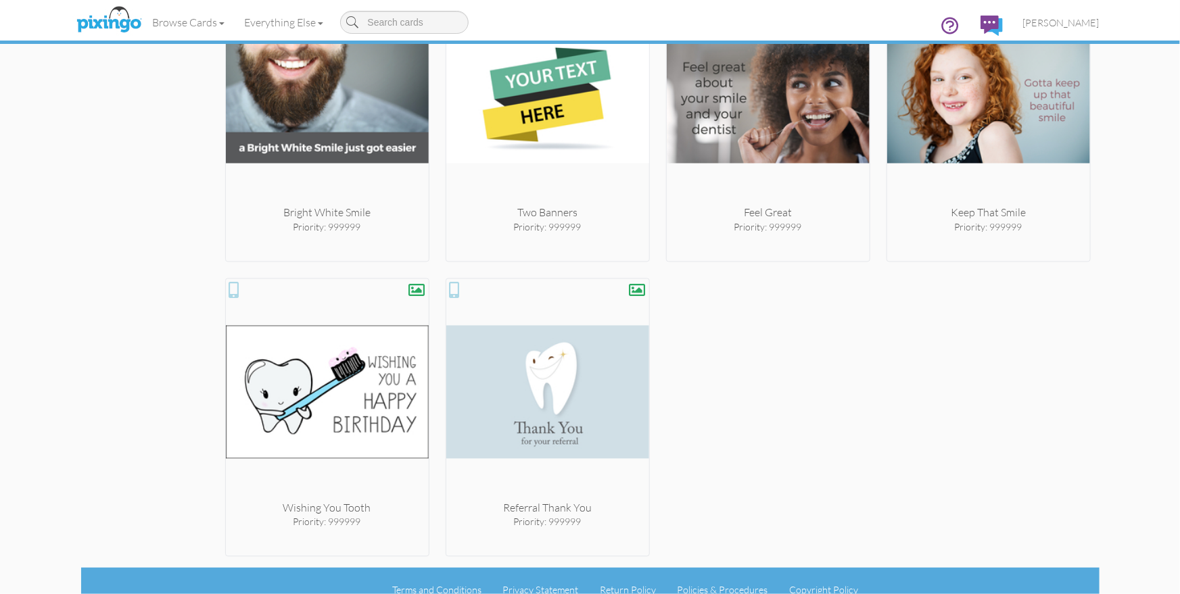
scroll to position [1203, 0]
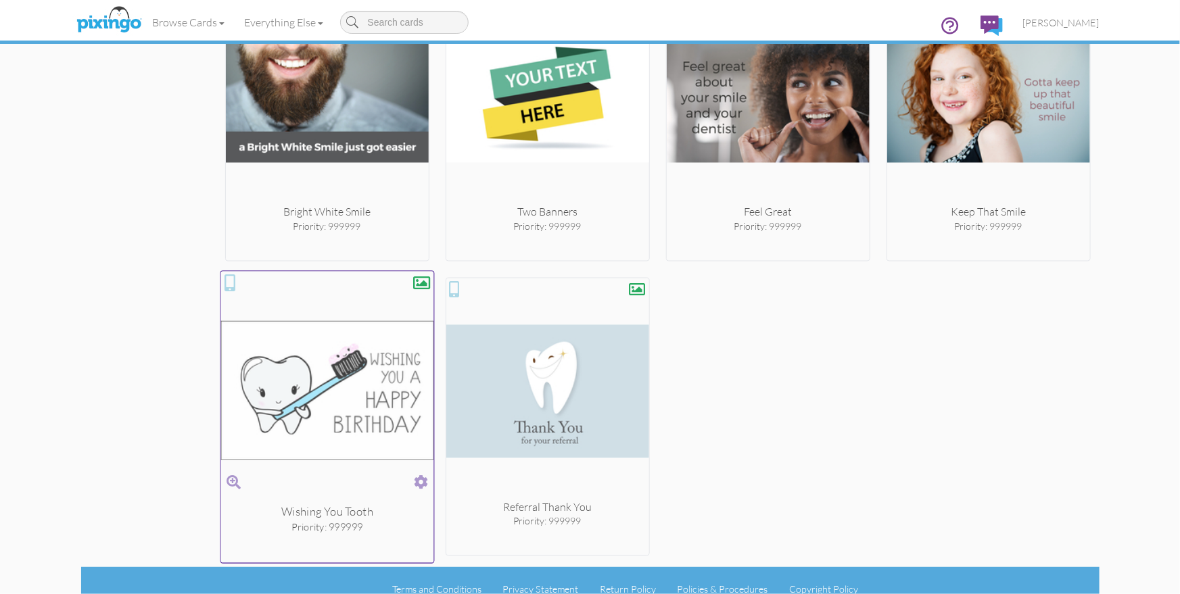
click at [422, 478] on span at bounding box center [421, 483] width 14 height 20
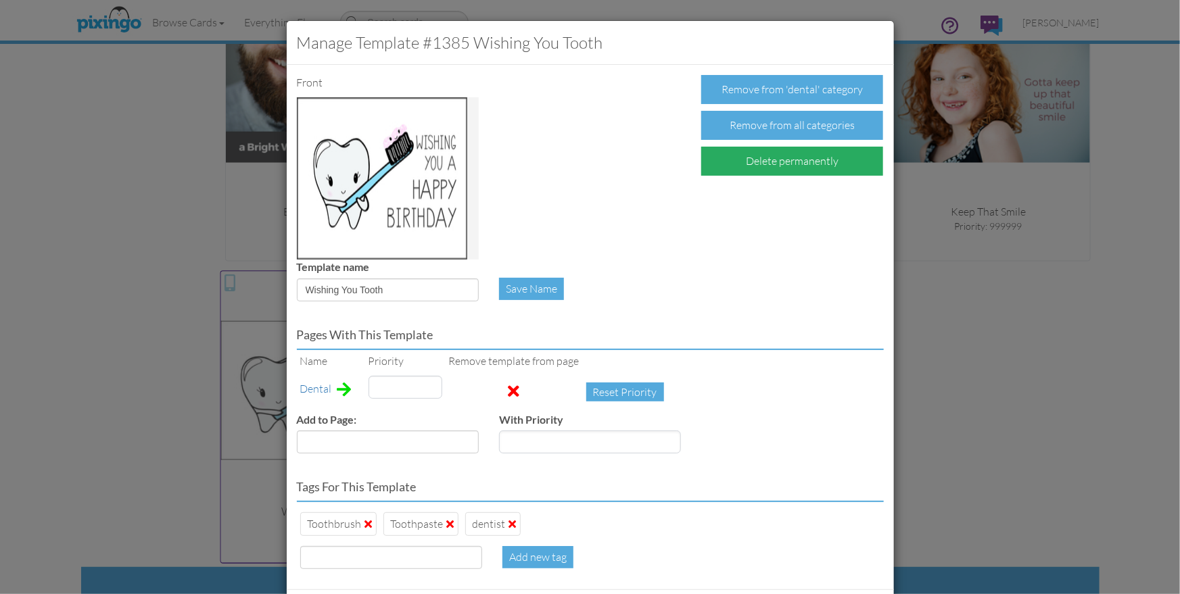
click at [731, 159] on div "Delete permanently" at bounding box center [792, 161] width 182 height 29
type input "999999"
click at [731, 160] on div "Confirm Delete" at bounding box center [753, 161] width 105 height 29
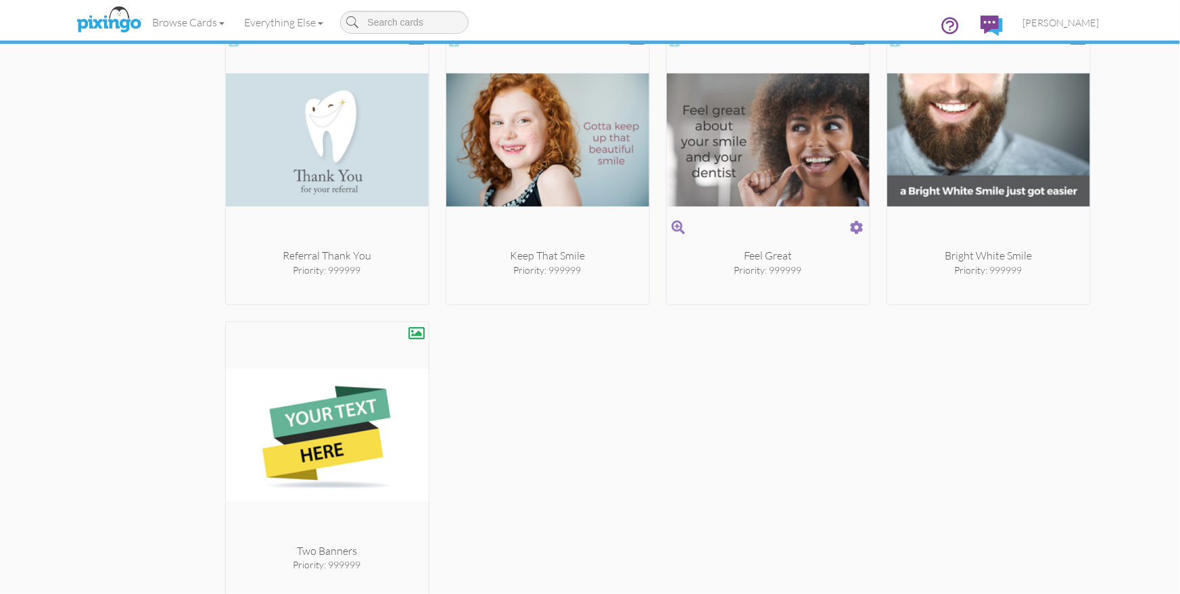
scroll to position [1161, 0]
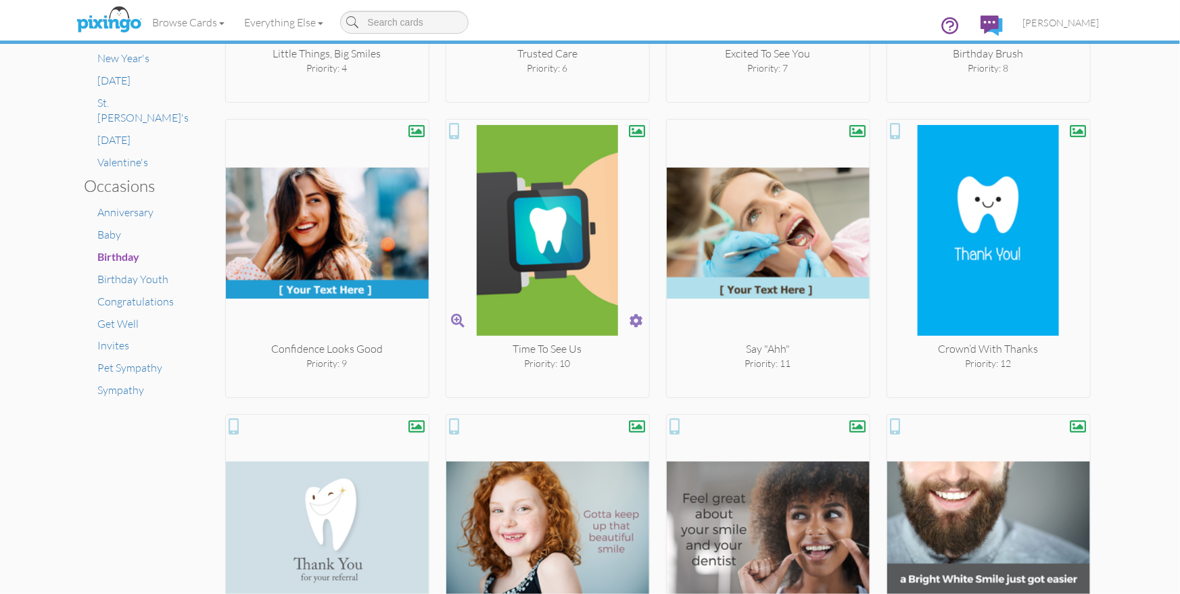
scroll to position [950, 0]
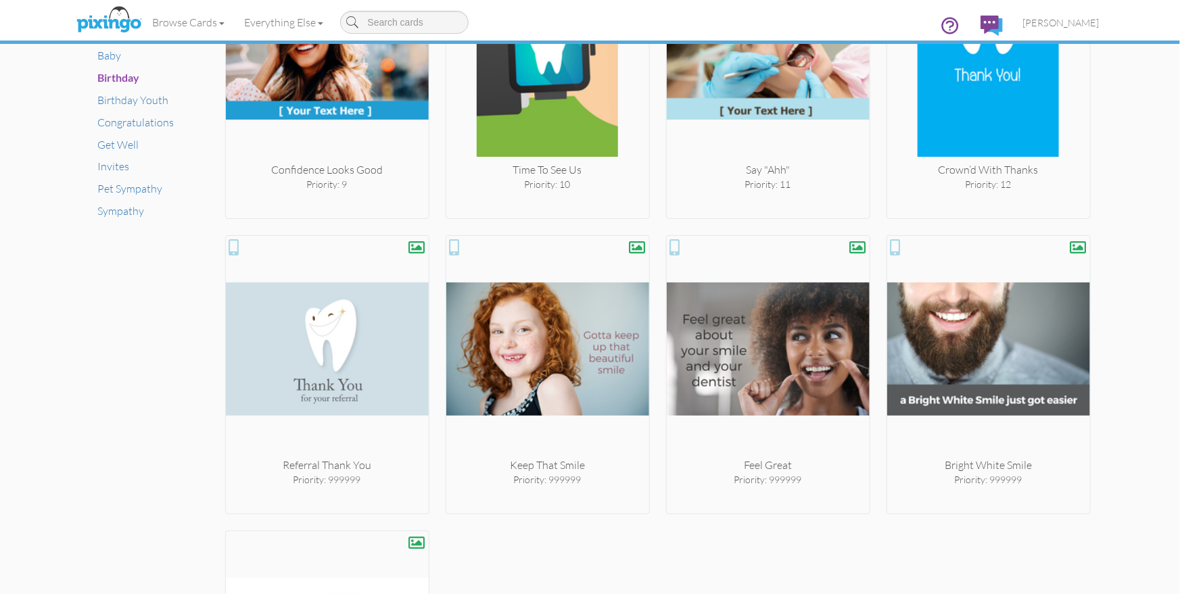
click at [795, 546] on div "Create your own Referral Heart Priority: 1 Connected to Your Care Priority: 2 T…" at bounding box center [657, 79] width 865 height 1460
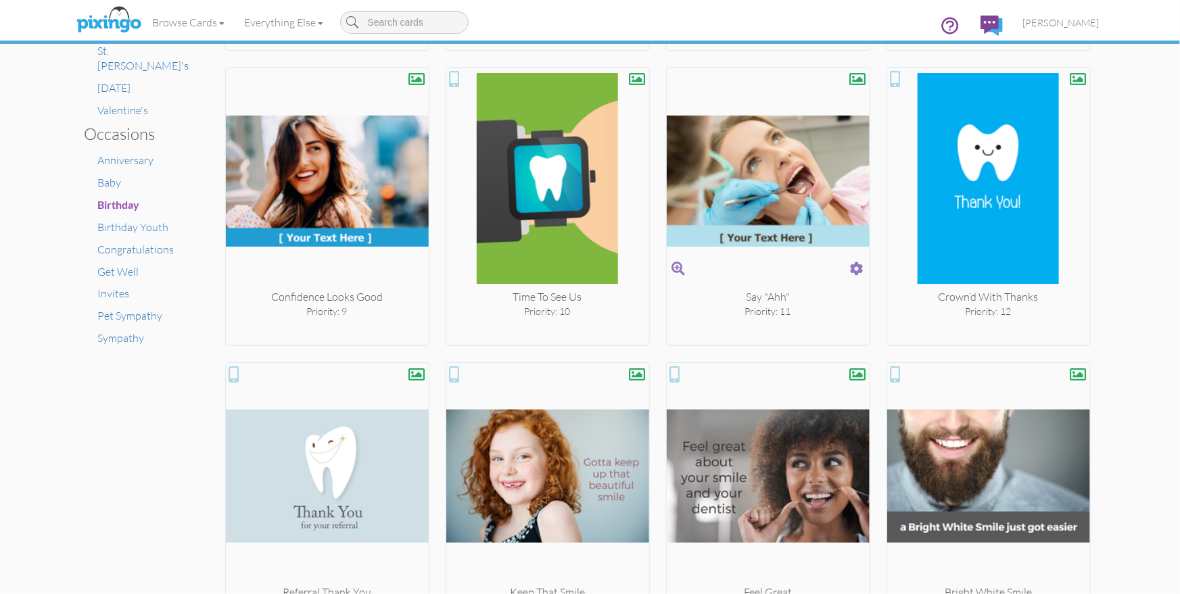
scroll to position [826, 0]
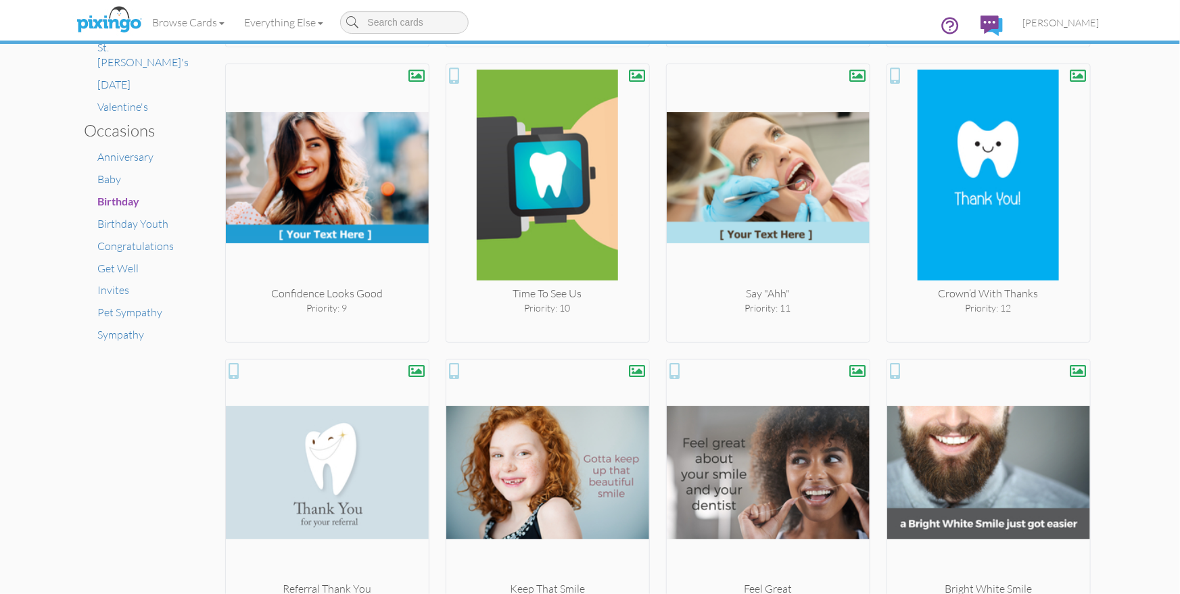
click at [1130, 308] on div "× Card home Create Your Own My Projects Business Accounting Automotive Chiropra…" at bounding box center [590, 319] width 1180 height 550
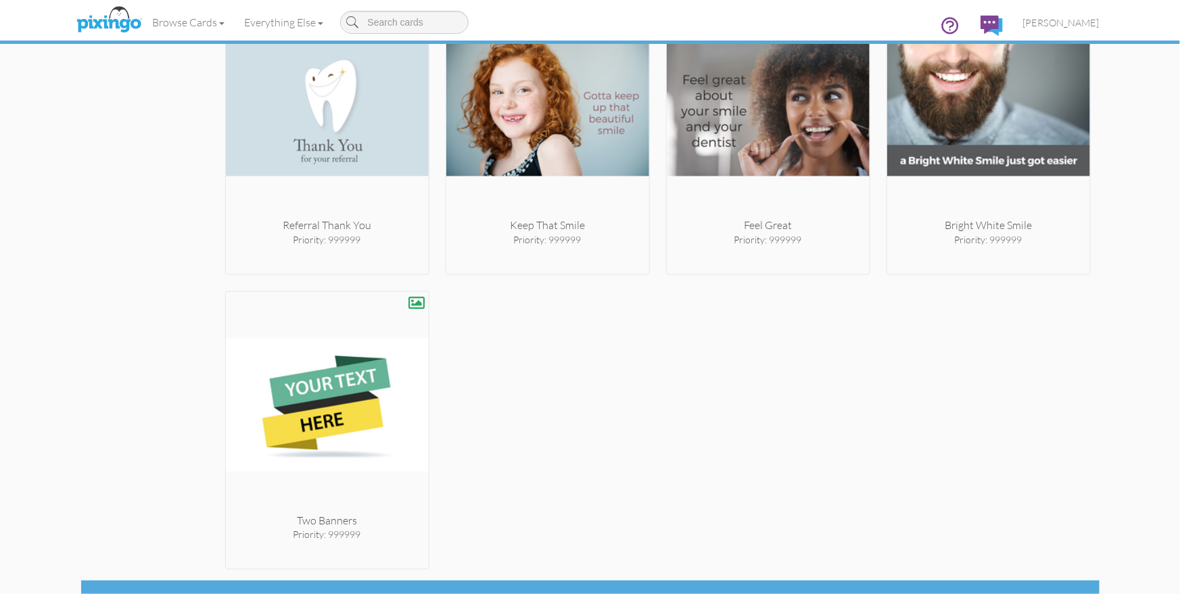
scroll to position [1180, 0]
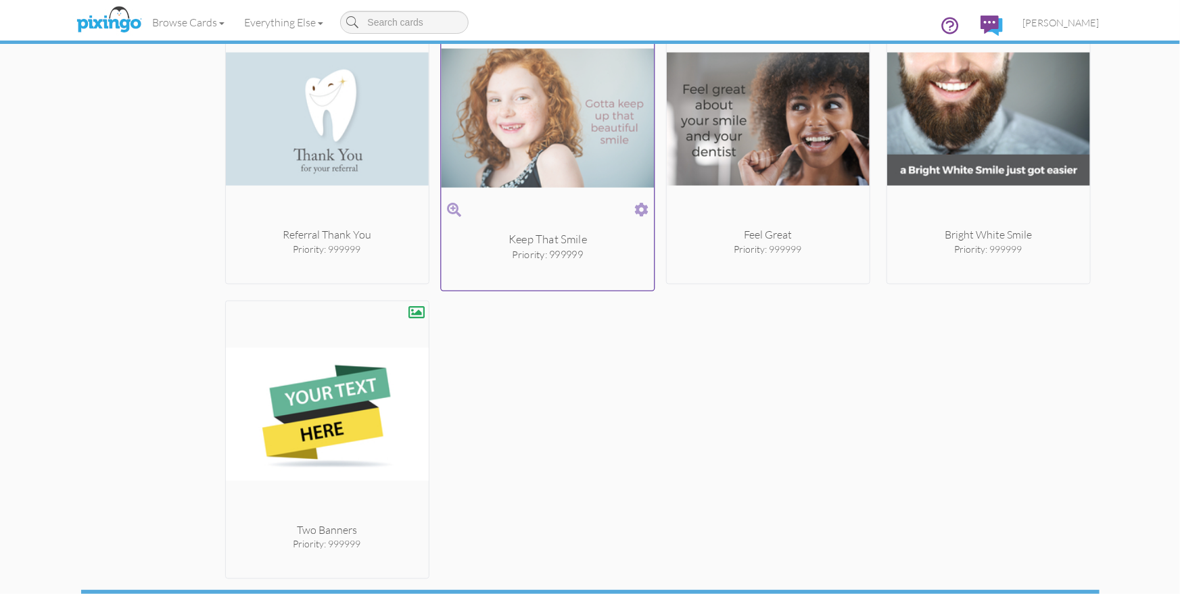
click at [642, 208] on span at bounding box center [641, 211] width 14 height 20
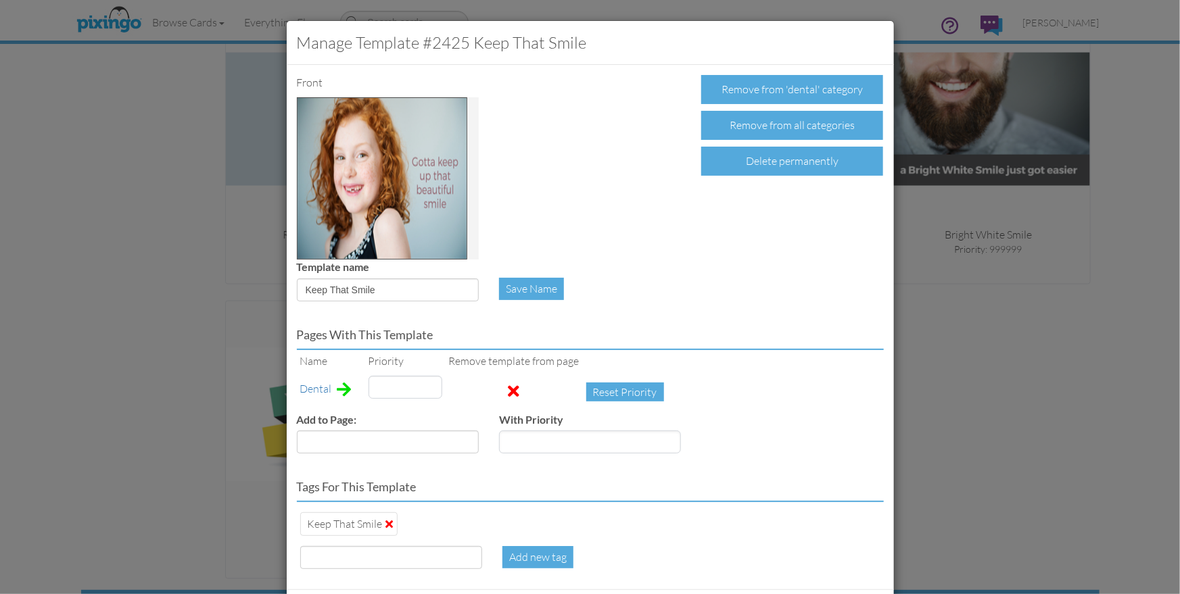
type input "999999"
click at [771, 156] on div "Delete permanently" at bounding box center [792, 161] width 182 height 29
click at [756, 157] on div "Confirm Delete" at bounding box center [753, 161] width 105 height 29
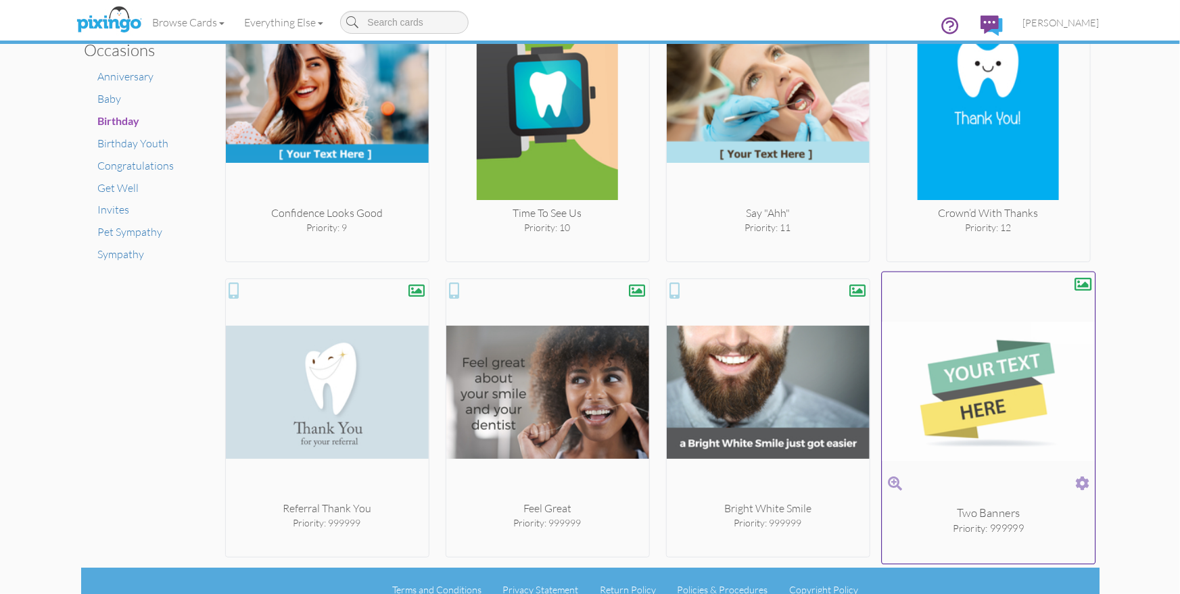
scroll to position [923, 0]
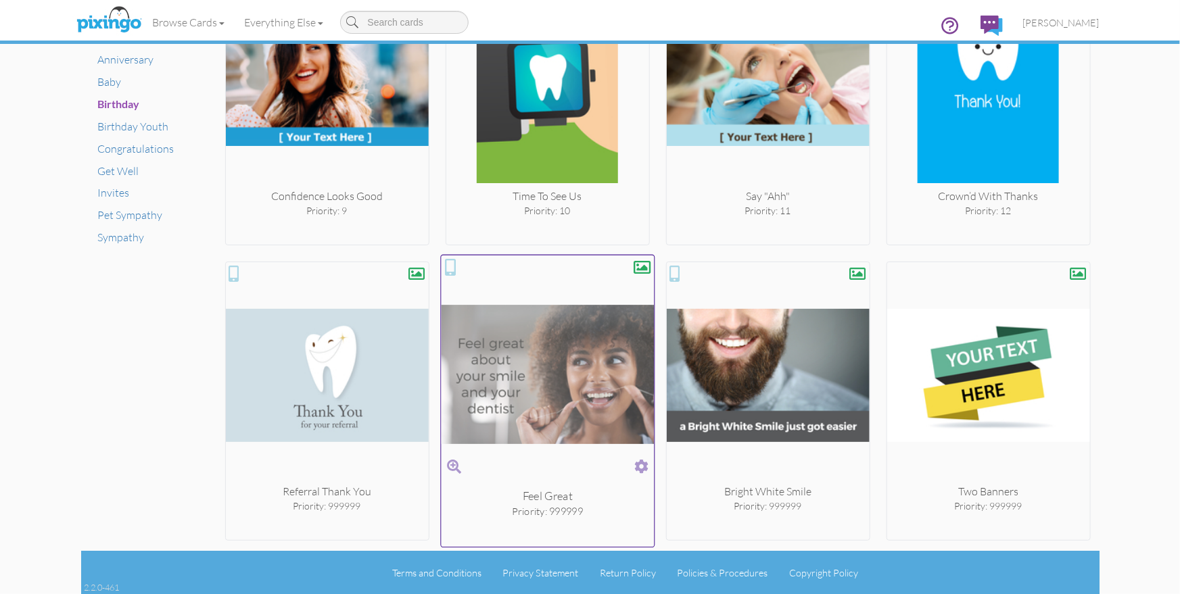
click at [641, 462] on span at bounding box center [641, 467] width 14 height 20
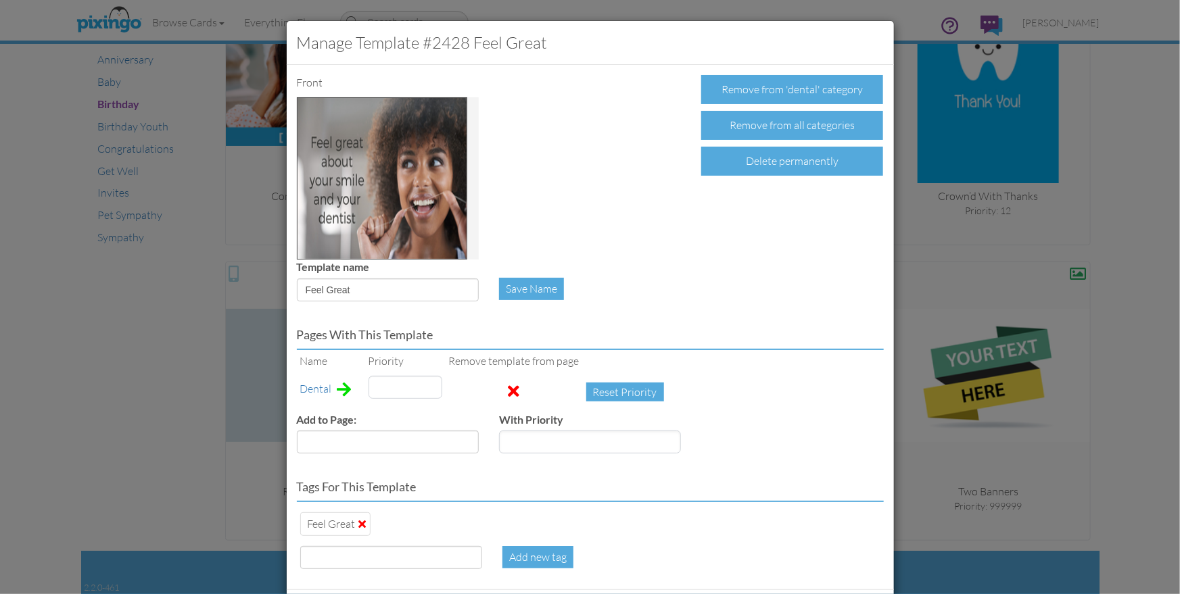
type input "999999"
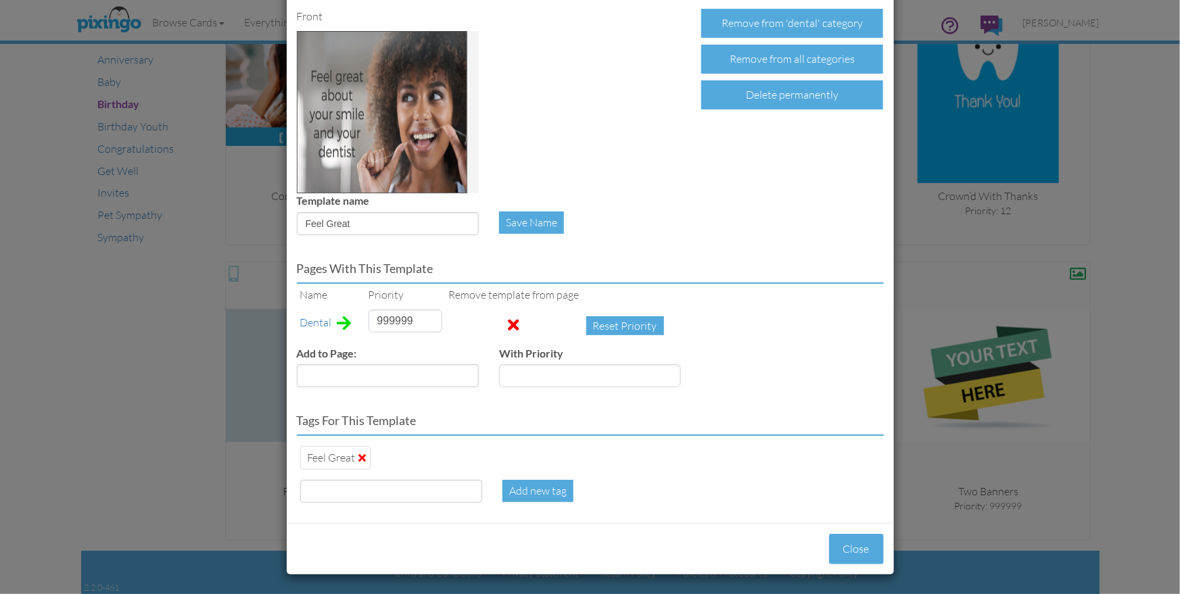
scroll to position [66, 0]
click at [789, 101] on div "Delete permanently" at bounding box center [792, 94] width 182 height 29
click at [773, 101] on div "Confirm Delete" at bounding box center [753, 94] width 105 height 29
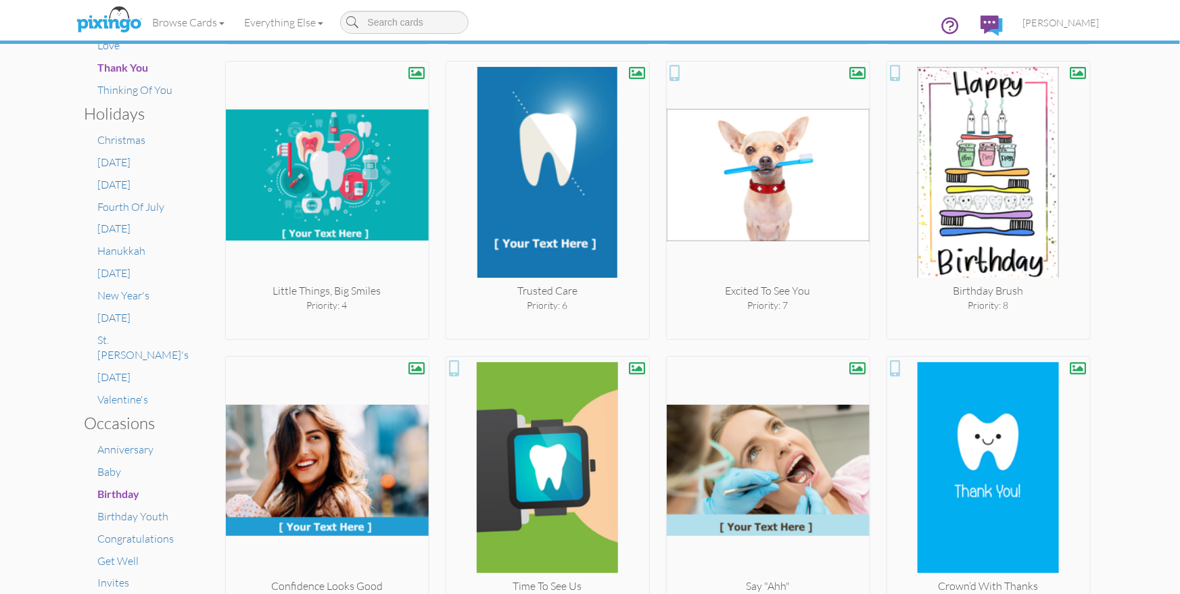
scroll to position [497, 0]
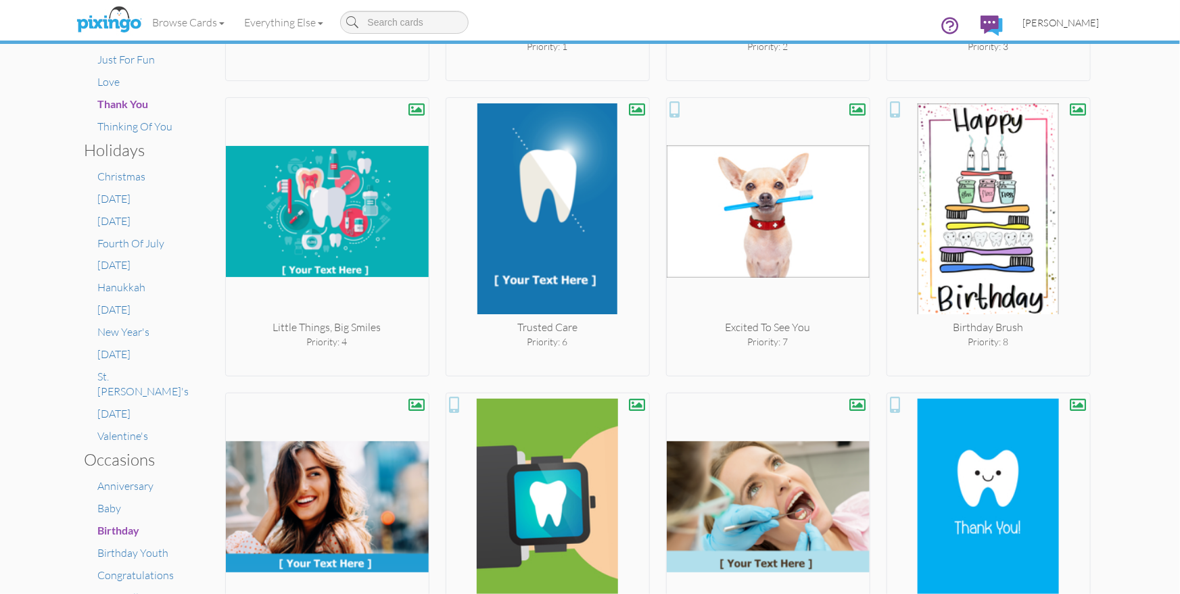
click at [1063, 27] on span "[PERSON_NAME]" at bounding box center [1061, 22] width 76 height 11
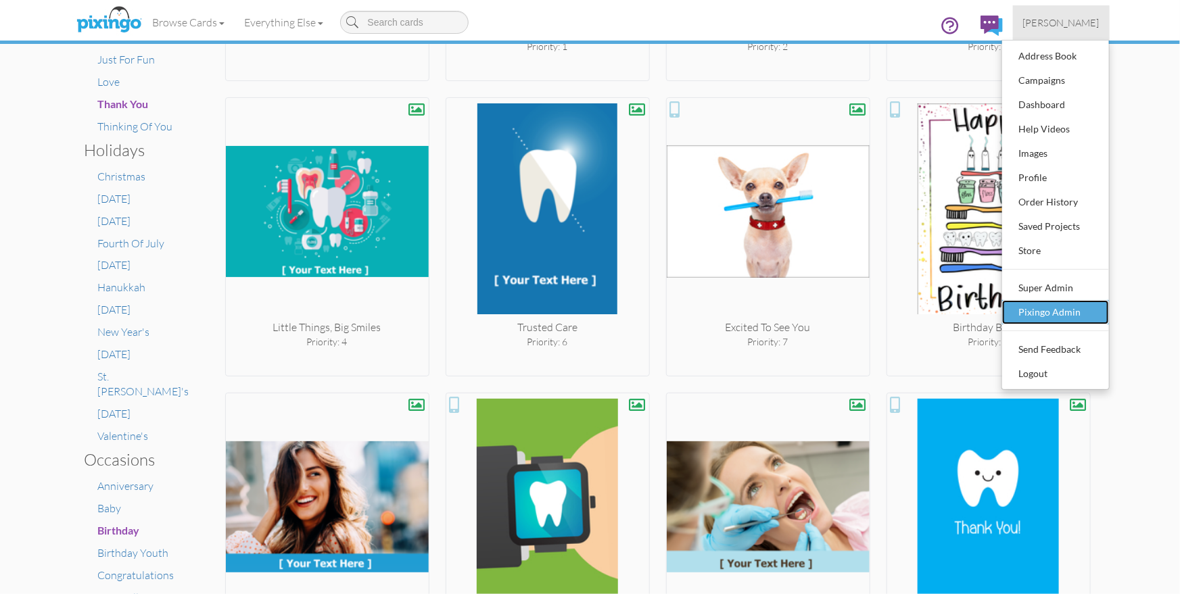
click at [1040, 308] on div "Pixingo Admin" at bounding box center [1055, 312] width 80 height 20
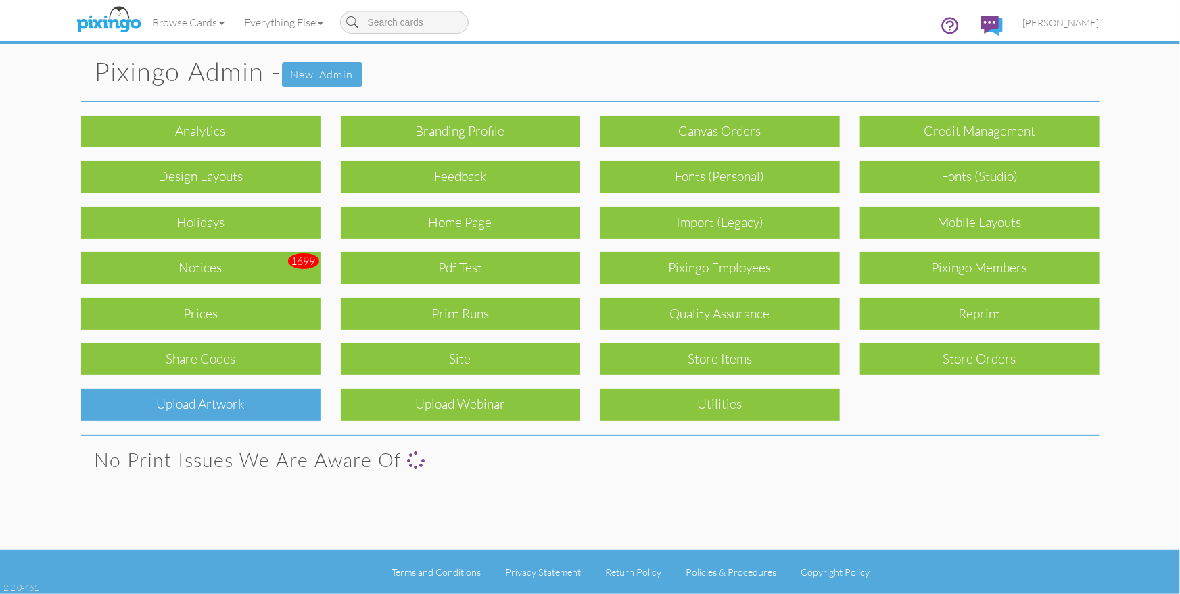
click at [266, 397] on div "Upload Artwork" at bounding box center [200, 405] width 239 height 32
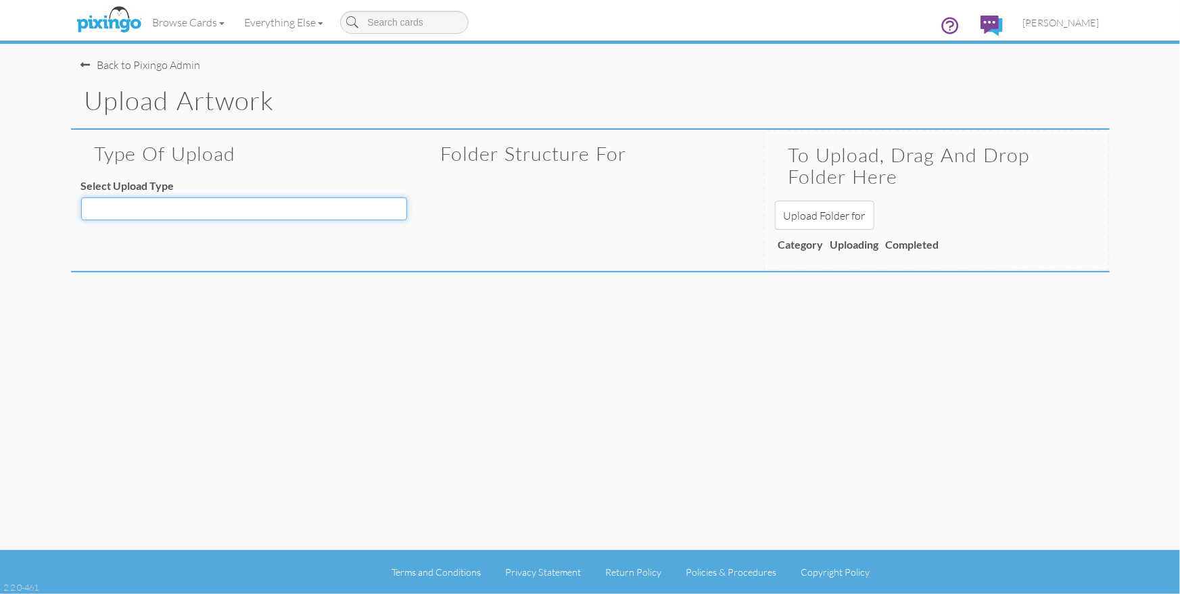
click at [197, 216] on select "Decoration - Backgrounds Decoration - Kits Decoration - Ready Texts Decoration …" at bounding box center [244, 208] width 326 height 23
select select "object:1996"
click at [81, 197] on select "Decoration - Backgrounds Decoration - Kits Decoration - Ready Texts Decoration …" at bounding box center [244, 208] width 326 height 23
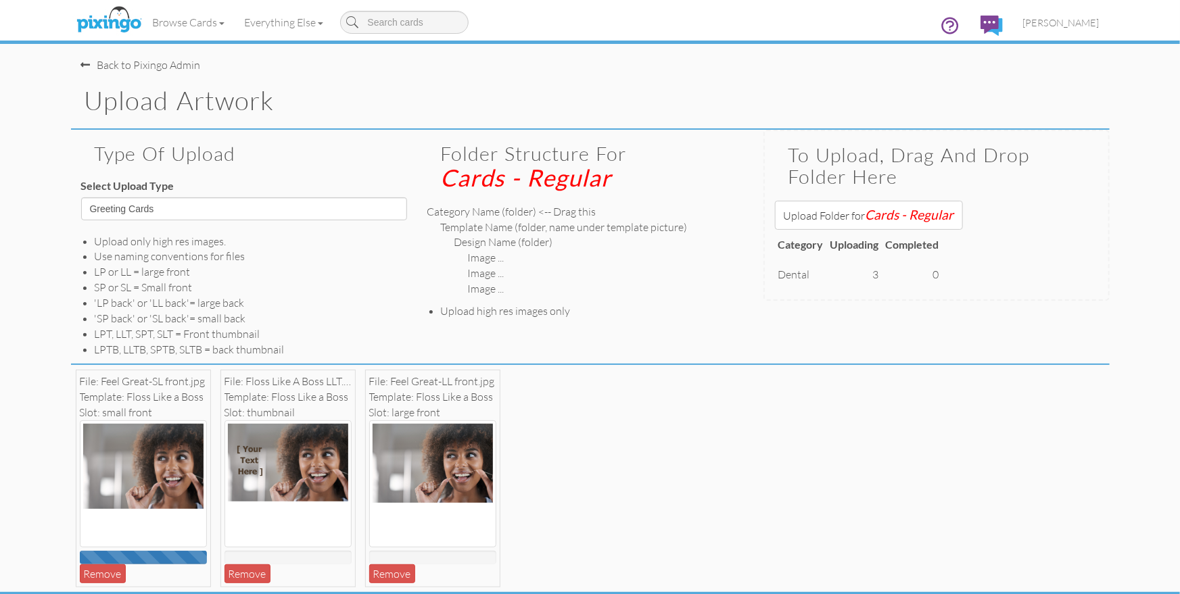
click at [886, 389] on div "File: Feel Great-SL front.jpg Template: Floss Like a Boss Slot: small front 1% …" at bounding box center [590, 478] width 1038 height 227
click at [183, 24] on link "Browse Cards" at bounding box center [189, 22] width 92 height 34
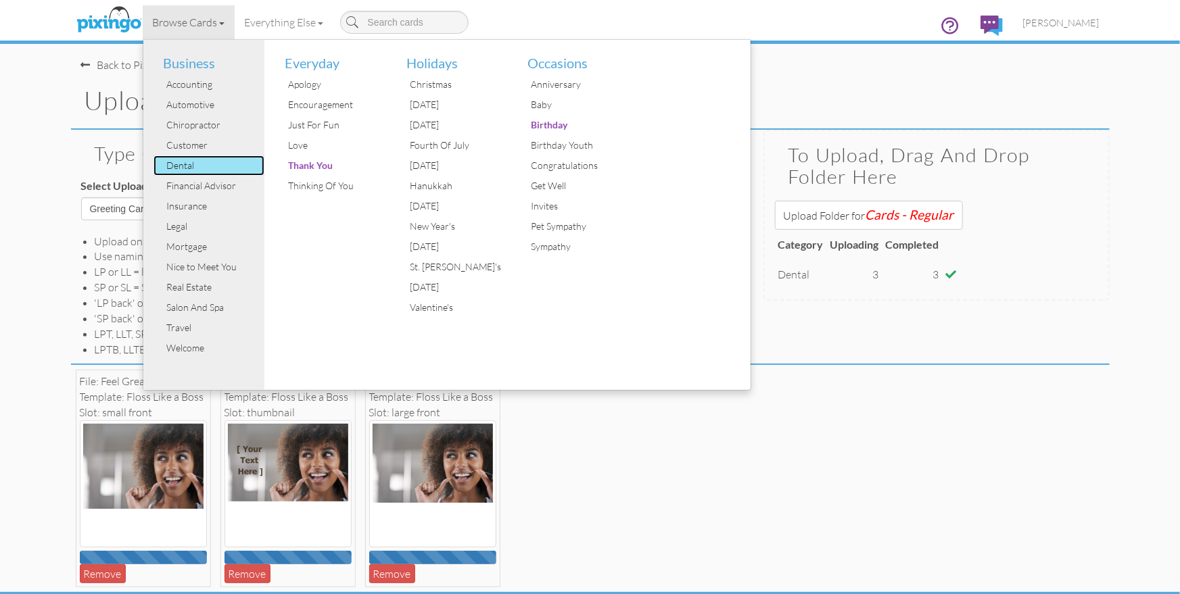
click at [178, 159] on div "Dental" at bounding box center [214, 165] width 101 height 20
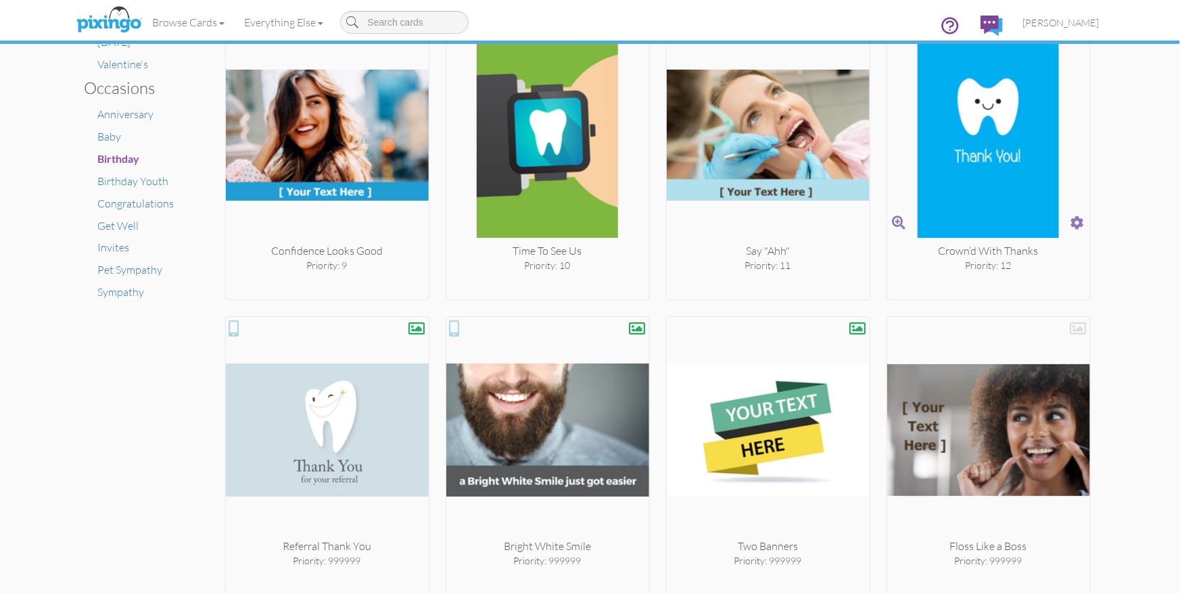
scroll to position [923, 0]
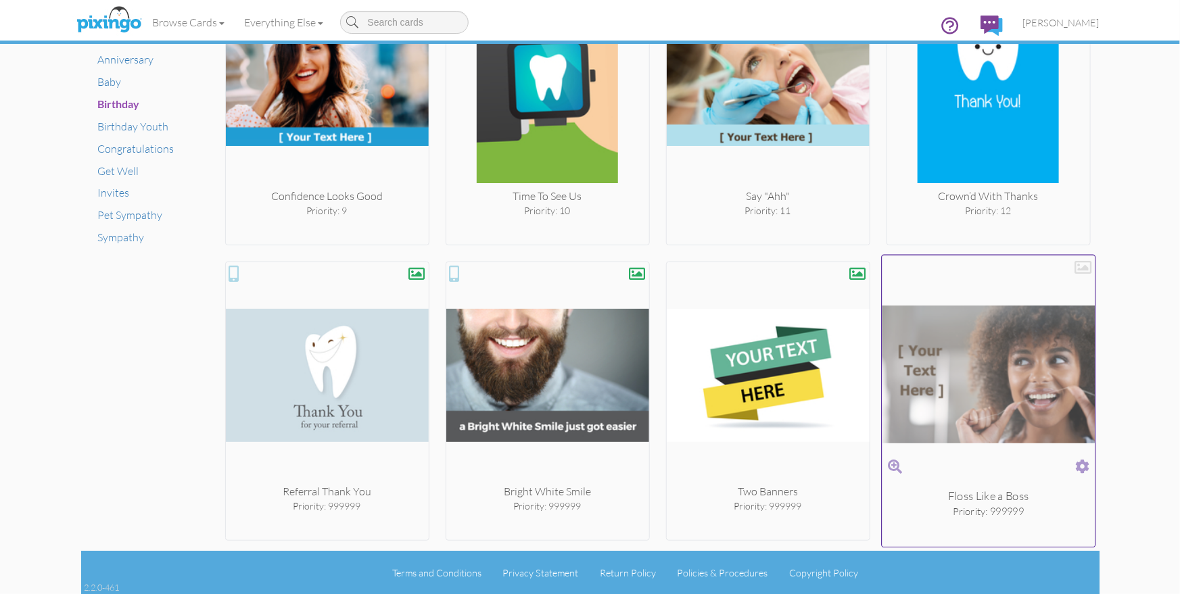
click at [1084, 464] on span at bounding box center [1082, 467] width 14 height 20
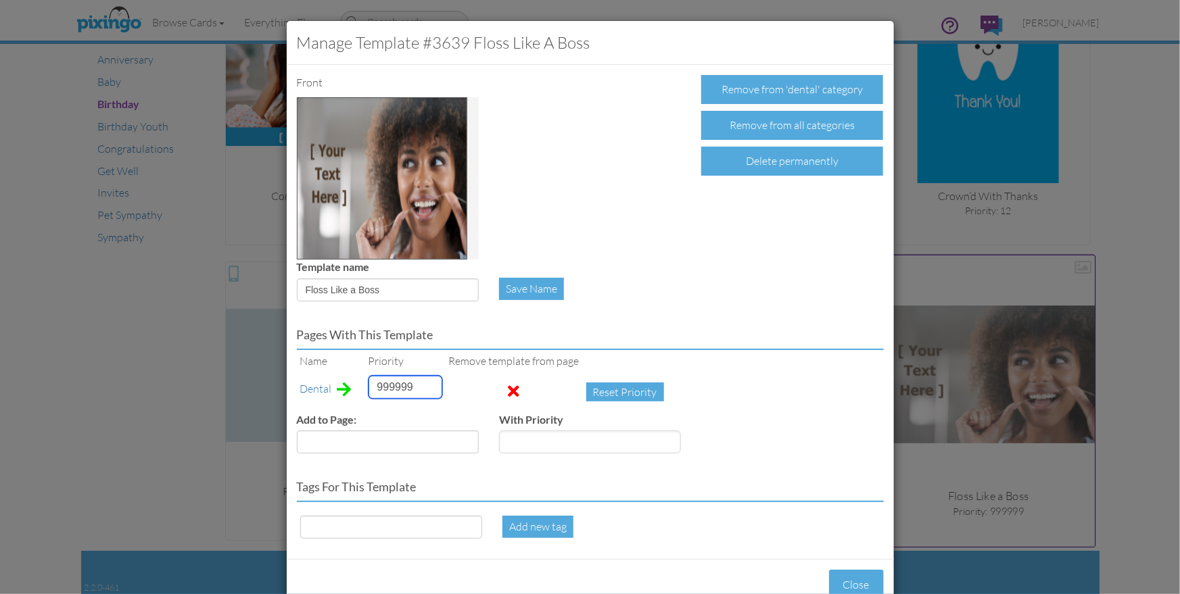
click at [393, 386] on input "999999" at bounding box center [405, 387] width 74 height 23
type input "13"
drag, startPoint x: 307, startPoint y: 288, endPoint x: 380, endPoint y: 287, distance: 73.0
click at [380, 287] on input "Floss Like a Boss" at bounding box center [388, 290] width 182 height 23
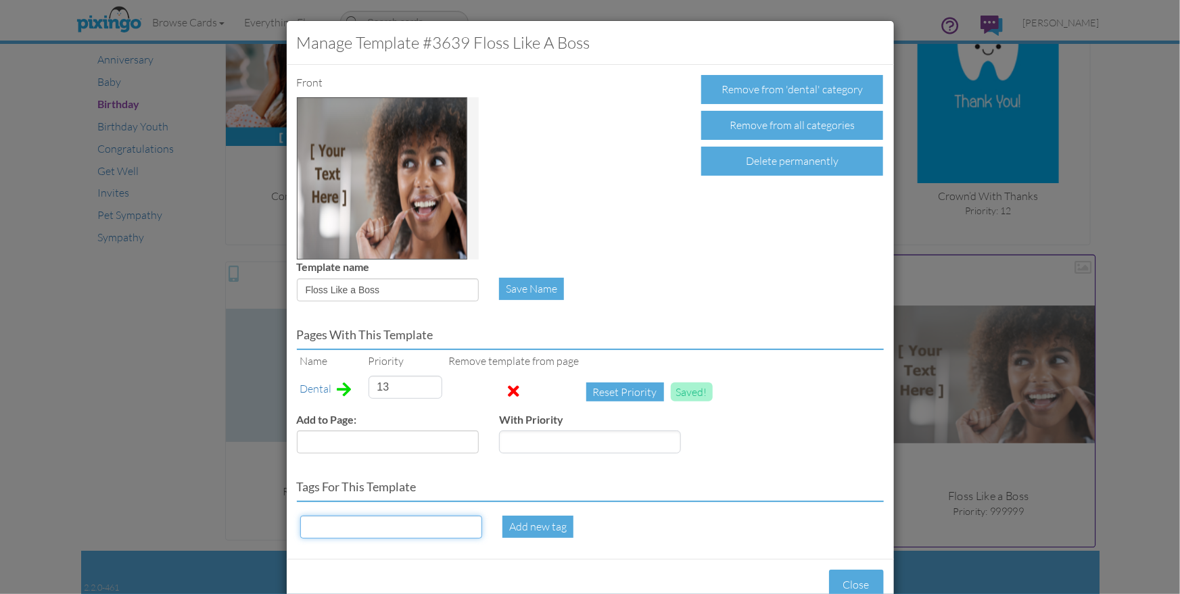
click at [335, 528] on input at bounding box center [391, 527] width 182 height 23
paste input "Floss Like a Boss"
type input "Floss Like a Boss"
click at [529, 525] on div "Add new tag" at bounding box center [537, 527] width 71 height 22
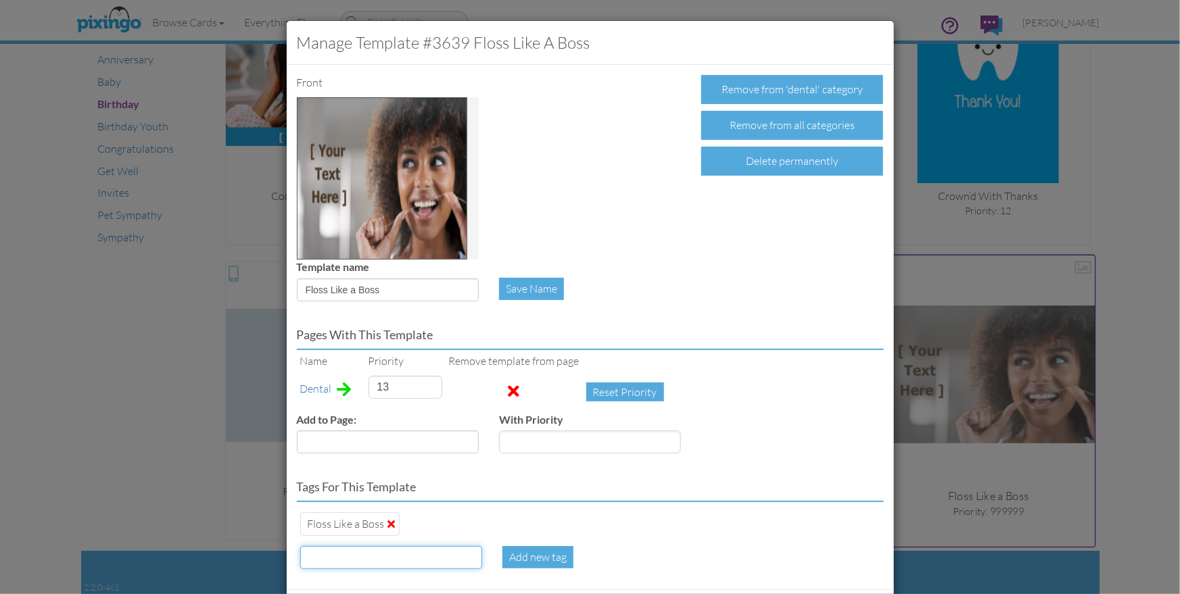
click at [339, 556] on input at bounding box center [391, 557] width 182 height 23
type input "smile"
click at [742, 412] on div at bounding box center [792, 412] width 202 height 1
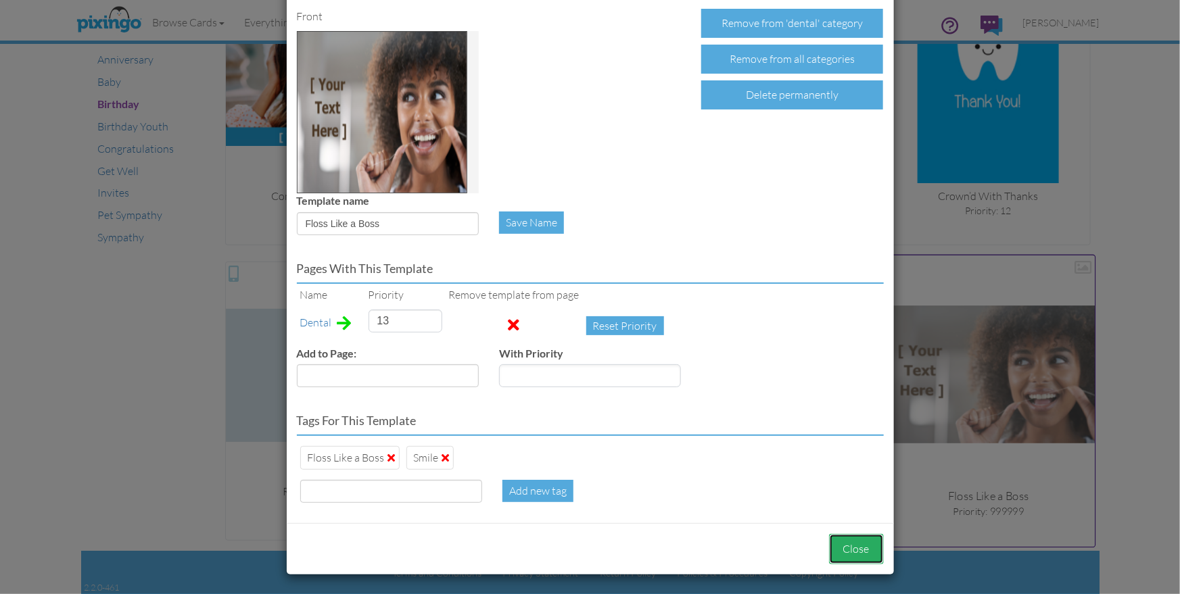
click at [850, 552] on button "Close" at bounding box center [856, 549] width 55 height 30
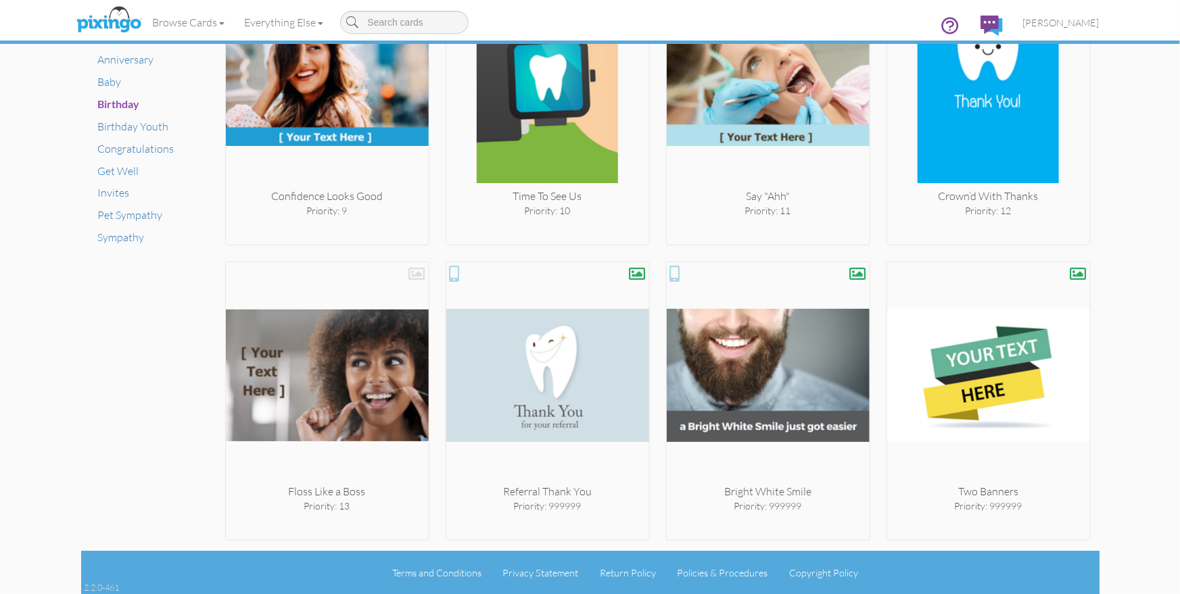
click at [1128, 363] on div "× Card home Create Your Own My Projects Business Accounting Automotive Chiropra…" at bounding box center [590, 319] width 1180 height 550
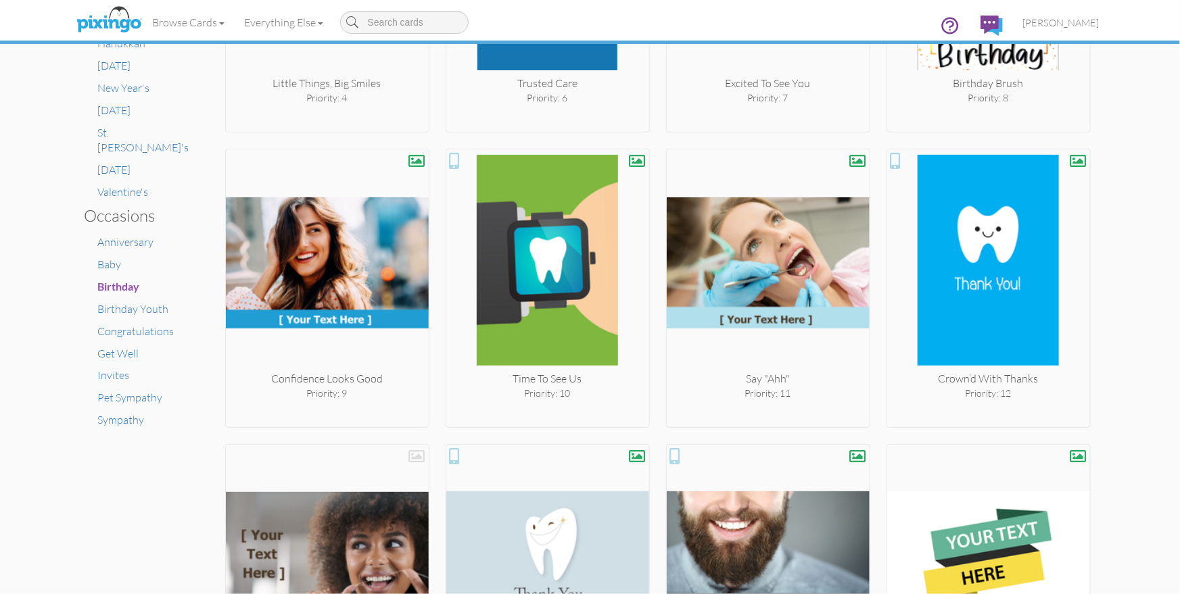
scroll to position [923, 0]
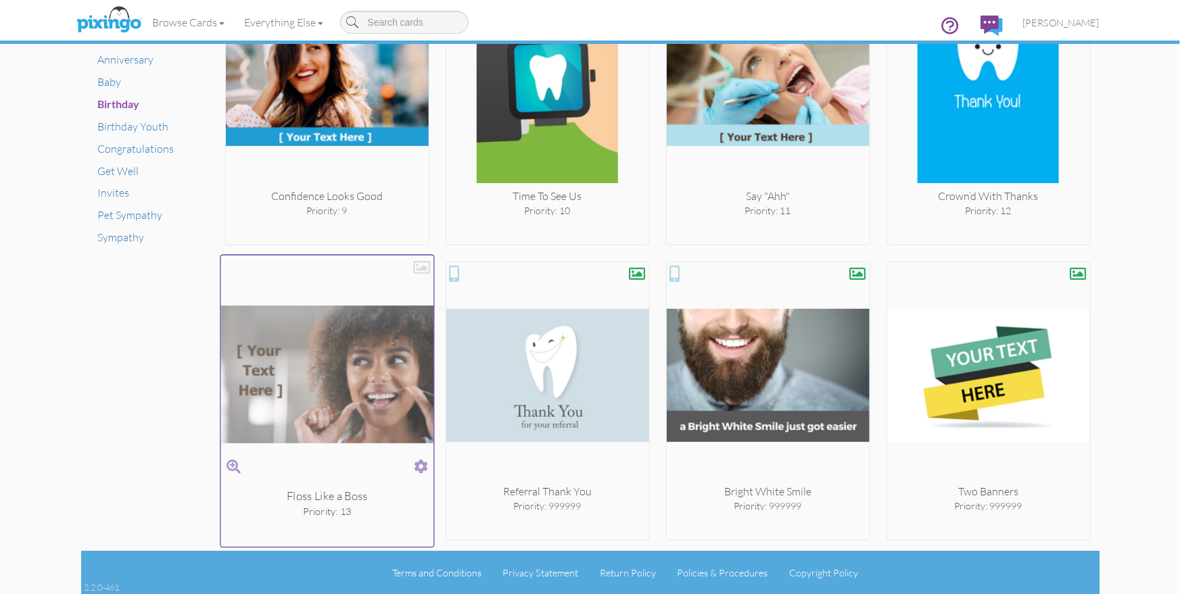
click at [420, 264] on div at bounding box center [421, 267] width 17 height 17
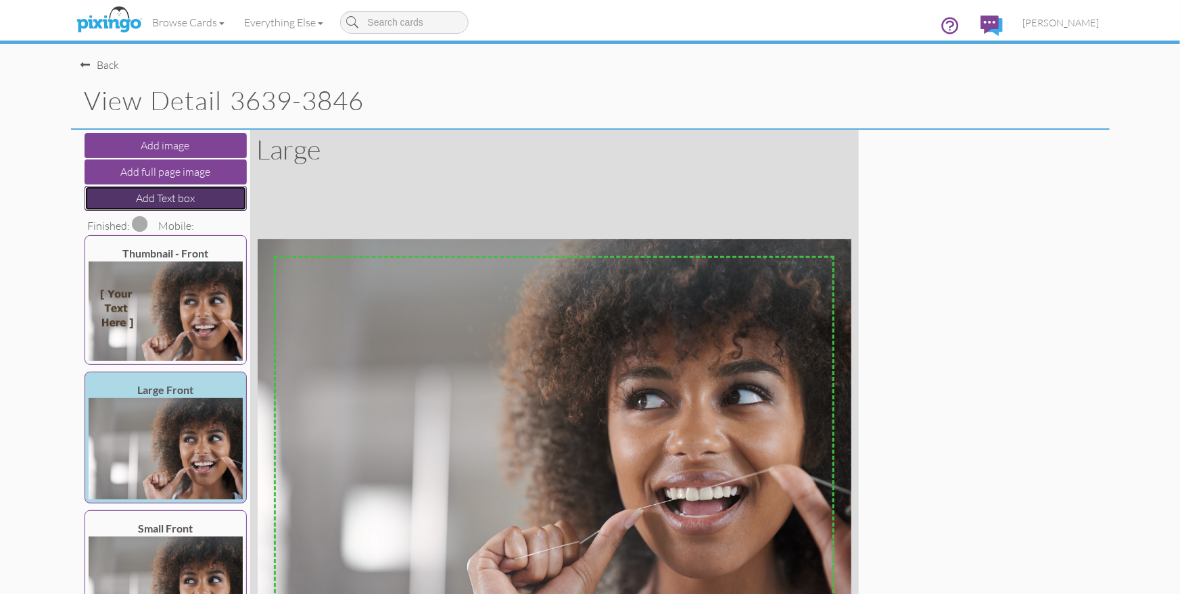
click at [149, 196] on button "Add Text box" at bounding box center [165, 198] width 162 height 25
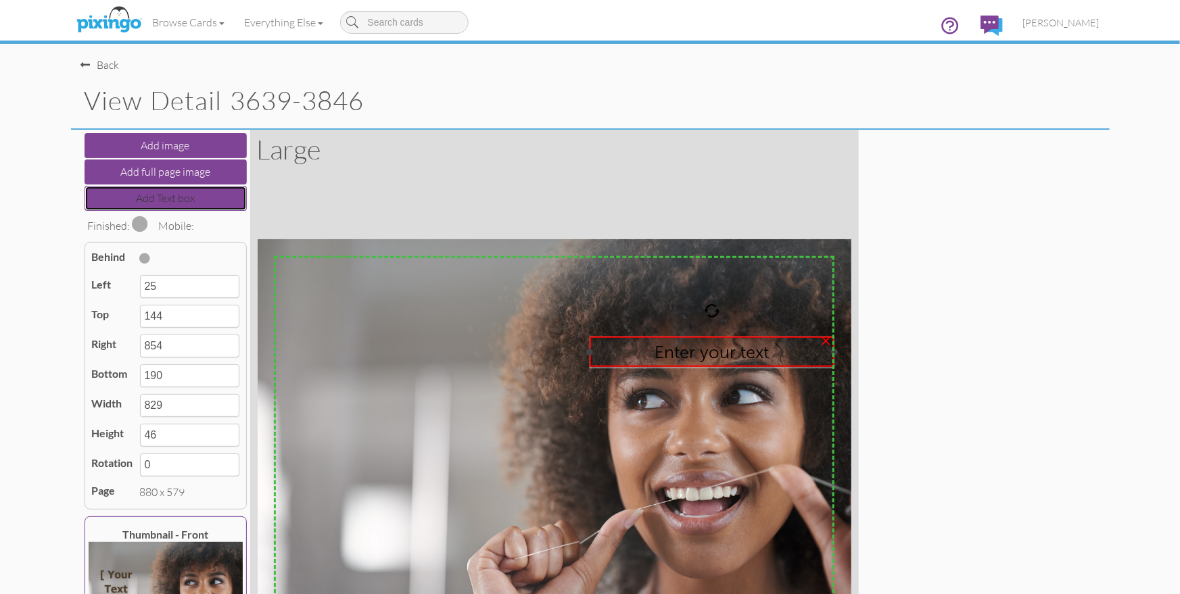
drag, startPoint x: 276, startPoint y: 349, endPoint x: 592, endPoint y: 377, distance: 316.8
click at [592, 377] on div "X X X X X X X X X X X X X X X X X X X X X X X X X X X X X X X X X X X X X X X X…" at bounding box center [554, 434] width 595 height 391
type input "492"
type input "362"
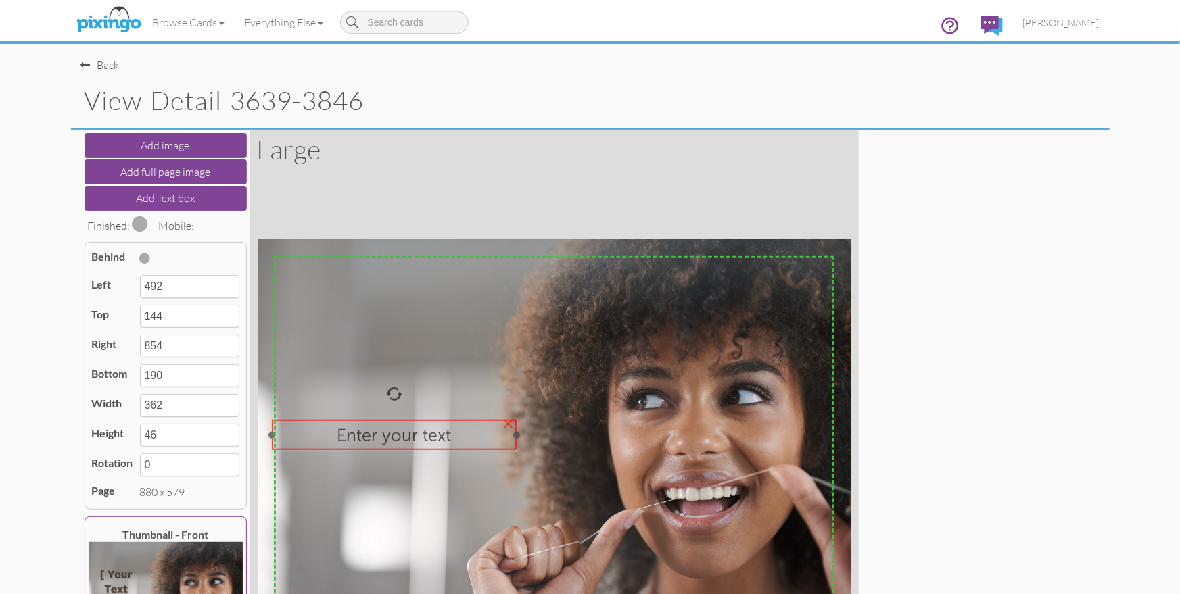
drag, startPoint x: 625, startPoint y: 361, endPoint x: 307, endPoint y: 444, distance: 328.4
click at [307, 444] on div "Enter your text" at bounding box center [393, 435] width 233 height 21
type input "22"
type input "267"
type input "384"
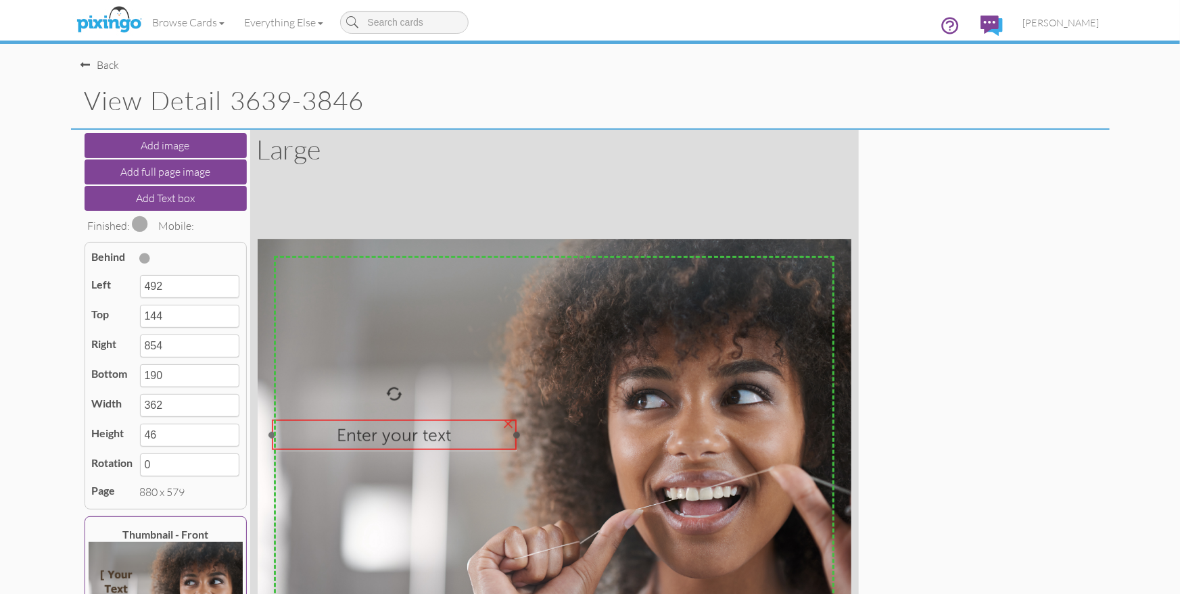
type input "313"
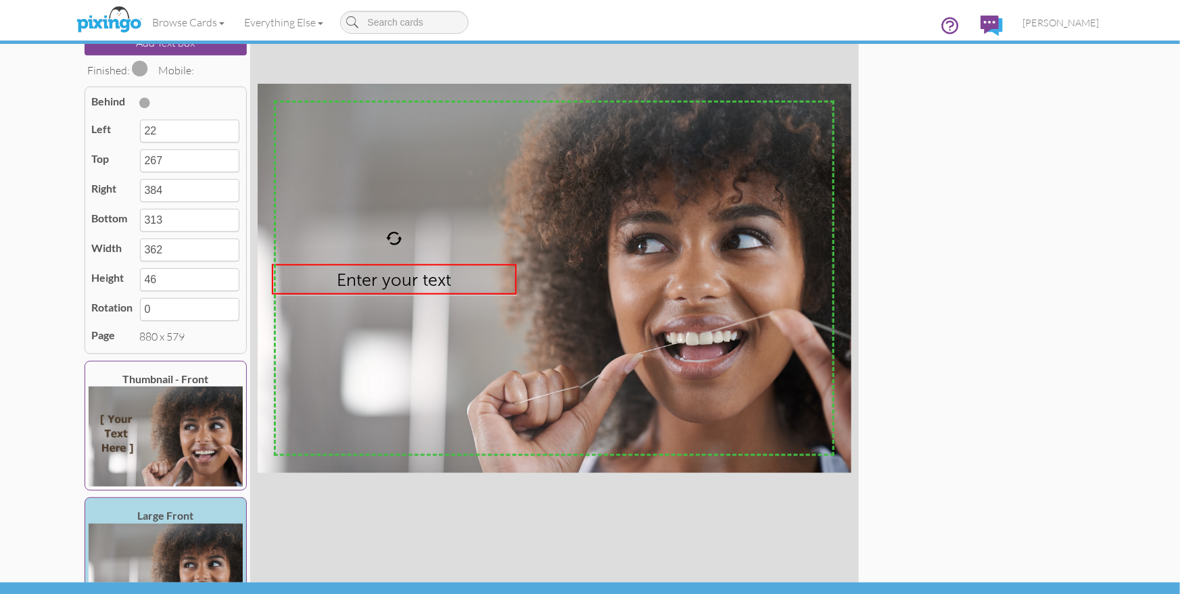
scroll to position [187, 0]
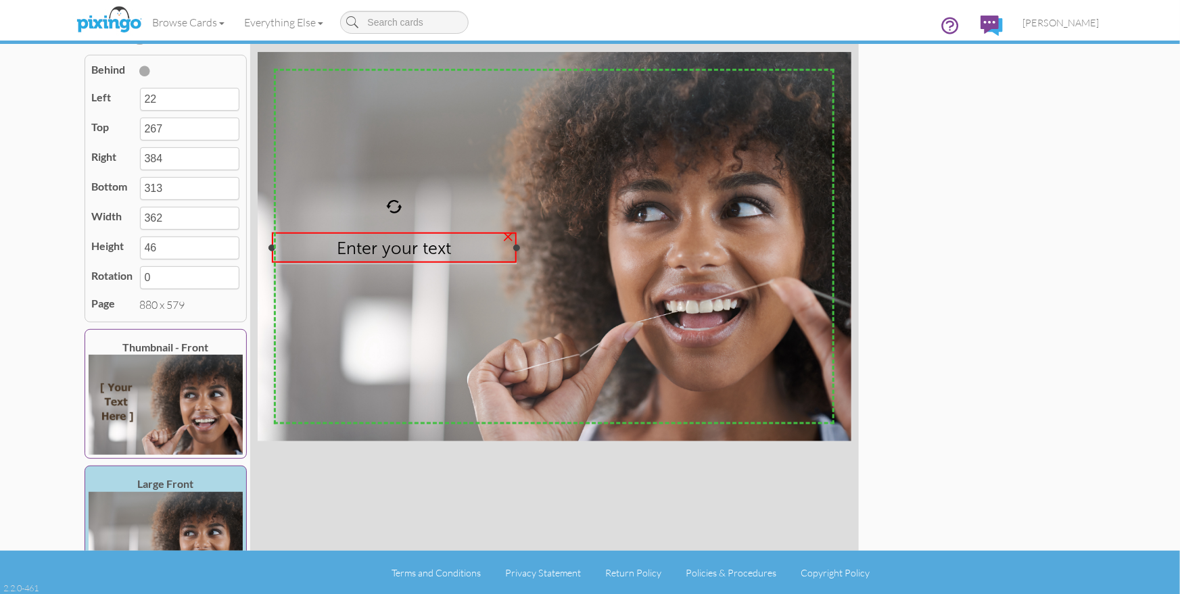
click at [389, 248] on span "Enter your text" at bounding box center [394, 247] width 114 height 21
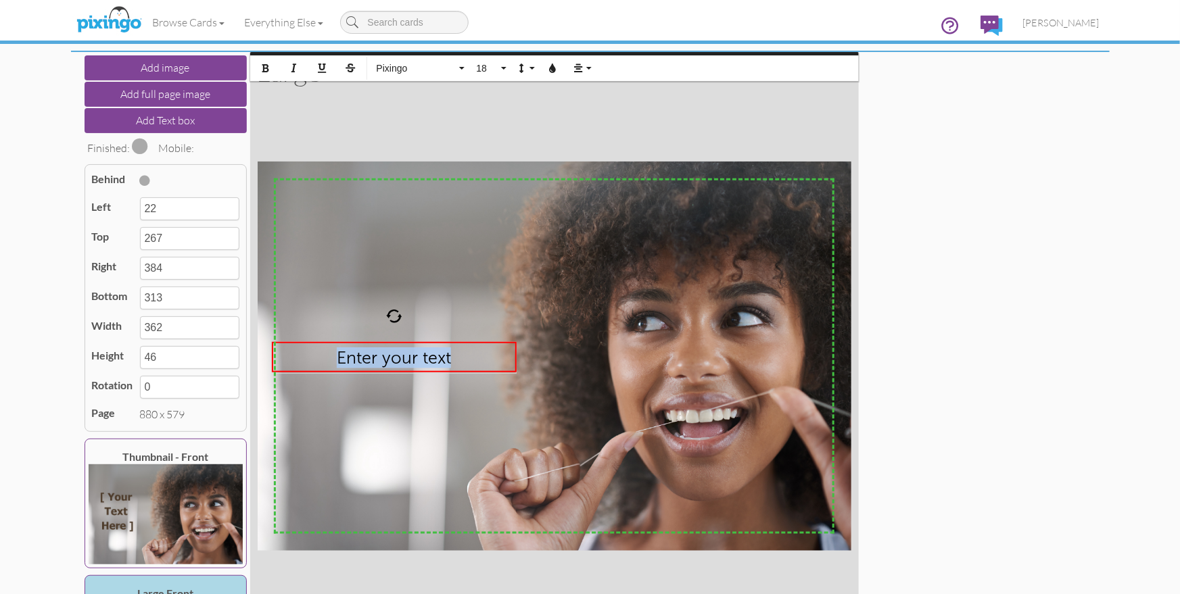
scroll to position [0, 0]
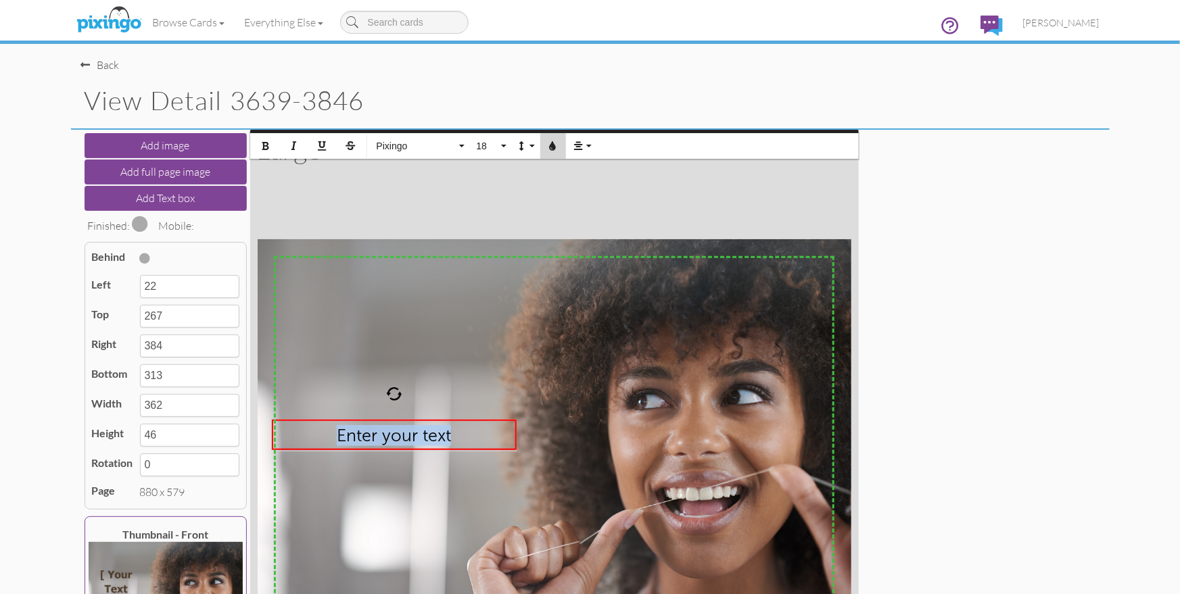
click at [550, 142] on icon "button" at bounding box center [552, 145] width 9 height 9
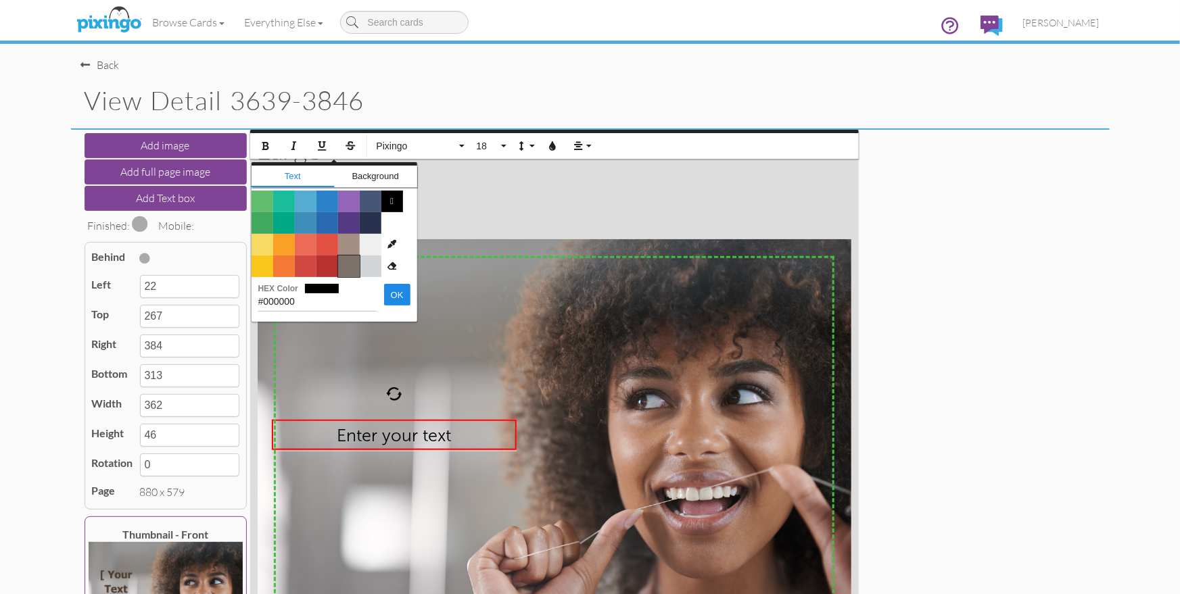
click at [345, 262] on span "Color #7C706B" at bounding box center [349, 267] width 22 height 22
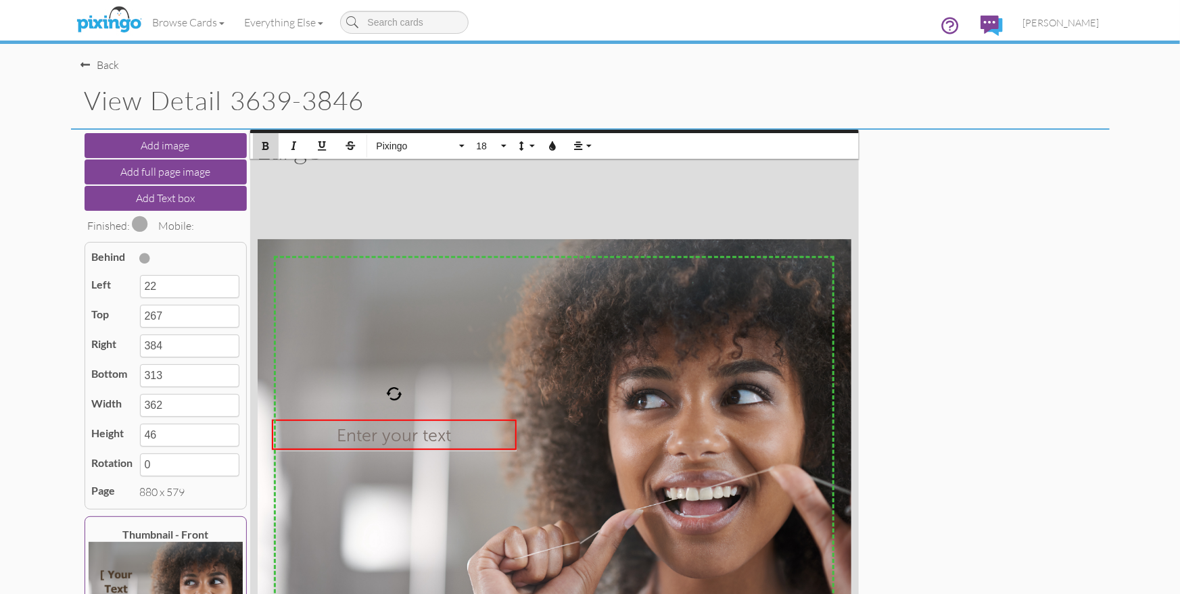
click at [261, 143] on icon "button" at bounding box center [265, 145] width 9 height 9
click at [386, 445] on div "Enter your text" at bounding box center [394, 436] width 244 height 32
click at [387, 439] on span "Enter your text" at bounding box center [394, 435] width 116 height 21
click at [386, 440] on span "Enter your text" at bounding box center [394, 435] width 116 height 21
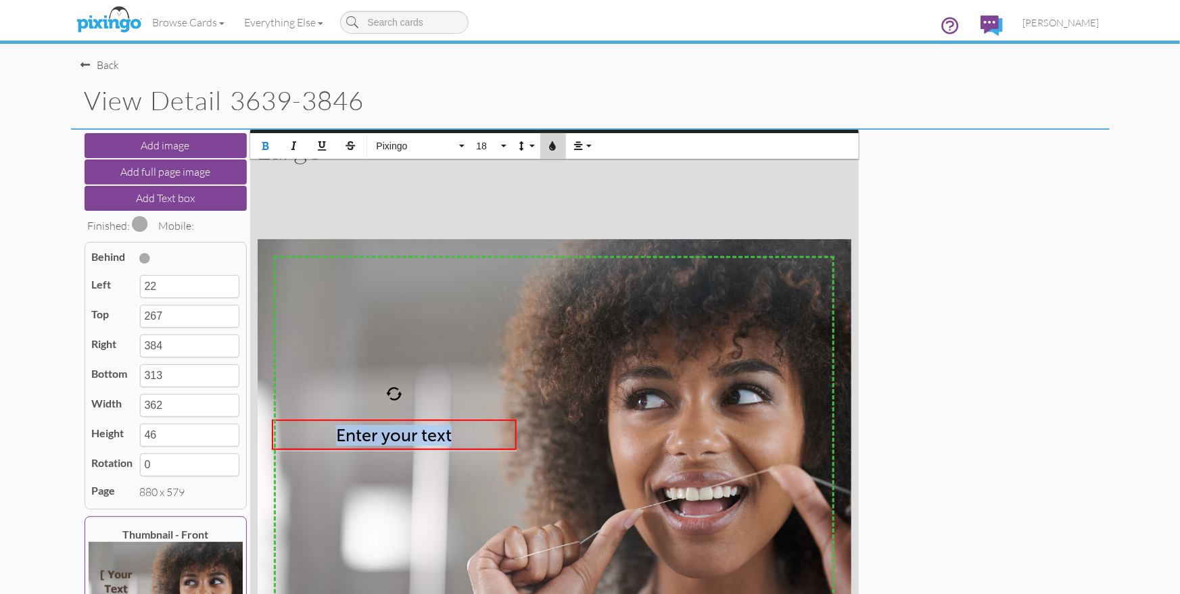
click at [554, 141] on icon "button" at bounding box center [552, 145] width 9 height 9
type input "#7C706B"
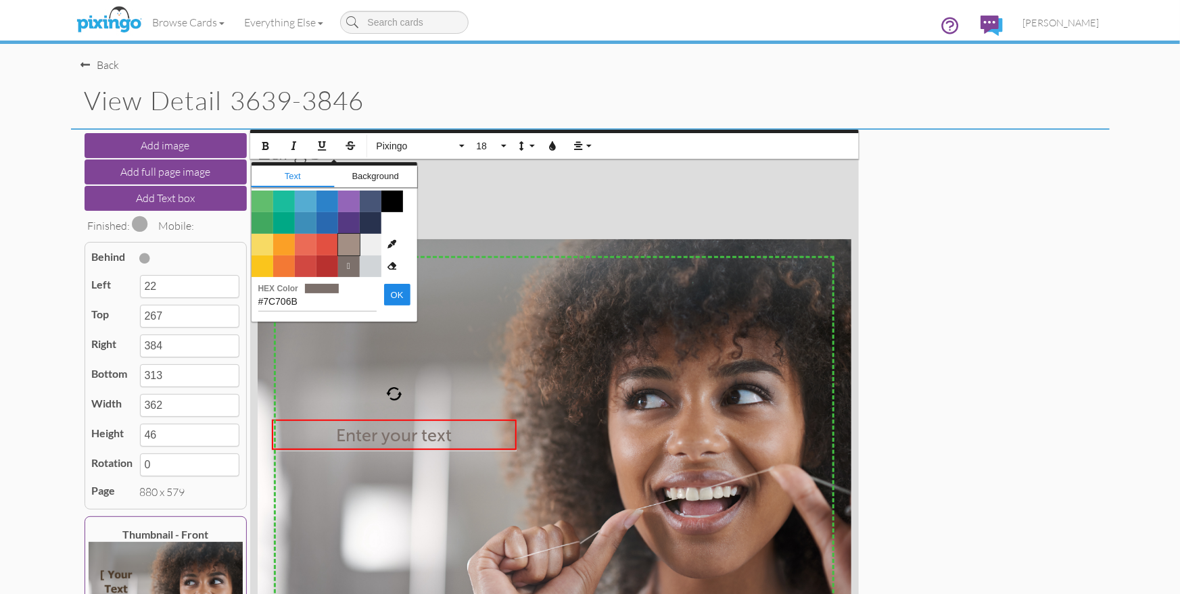
click at [342, 243] on span "Color #A38F84" at bounding box center [349, 245] width 22 height 22
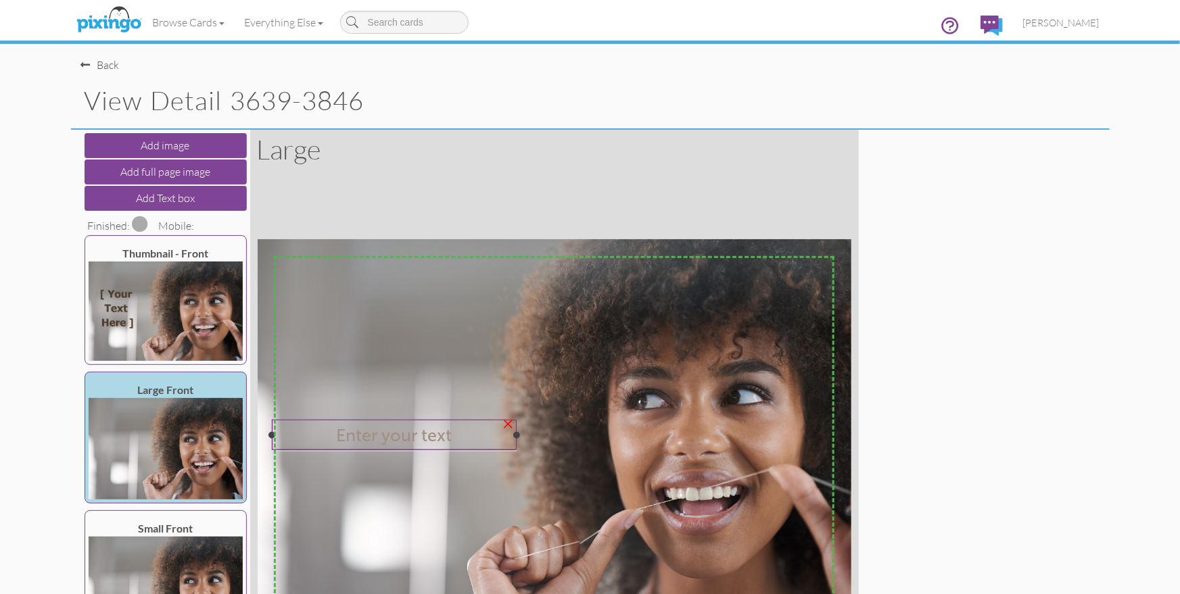
click at [341, 435] on span "Enter your text" at bounding box center [394, 435] width 116 height 21
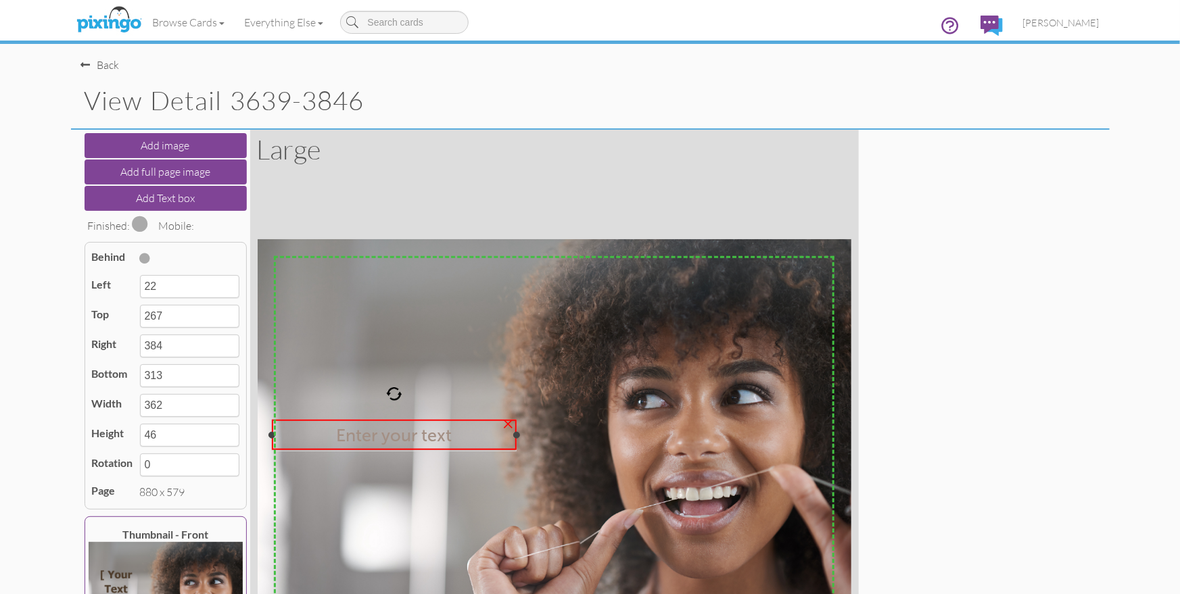
click at [341, 435] on span "Enter your text" at bounding box center [394, 435] width 116 height 21
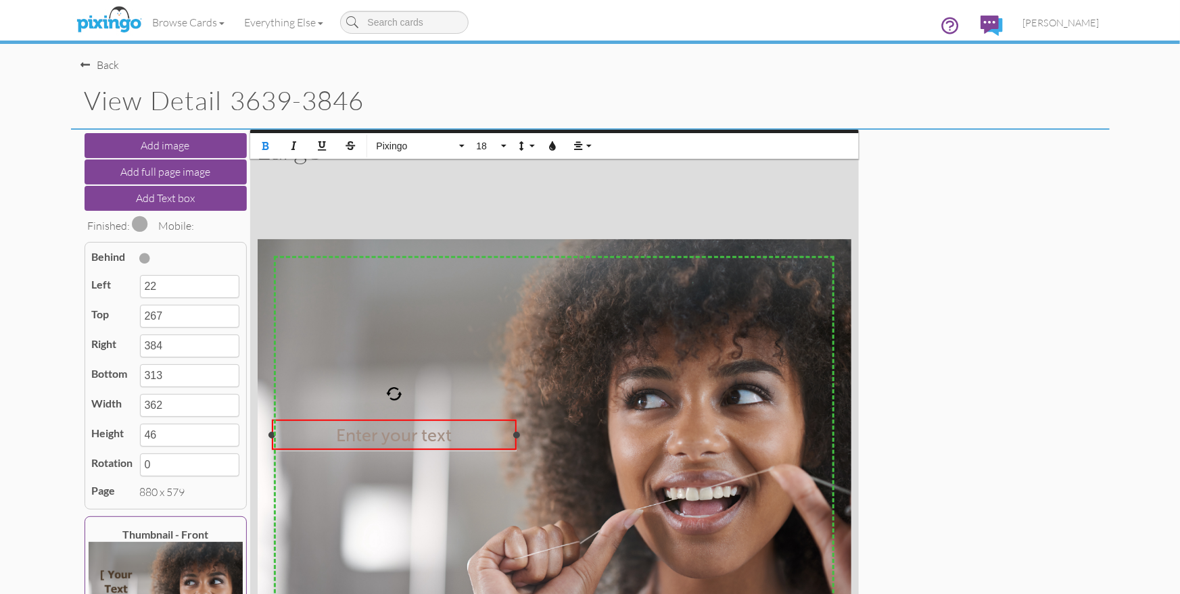
click at [341, 435] on span "Enter your text" at bounding box center [394, 435] width 116 height 21
click at [552, 147] on icon "button" at bounding box center [552, 145] width 9 height 9
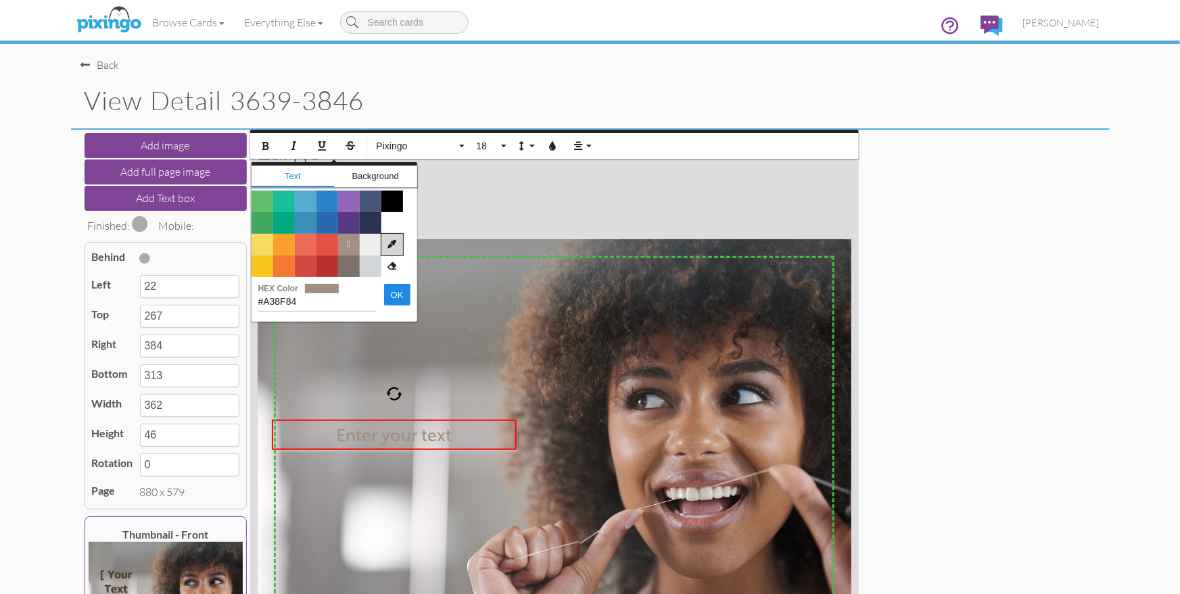
click at [391, 243] on icon at bounding box center [392, 245] width 22 height 22
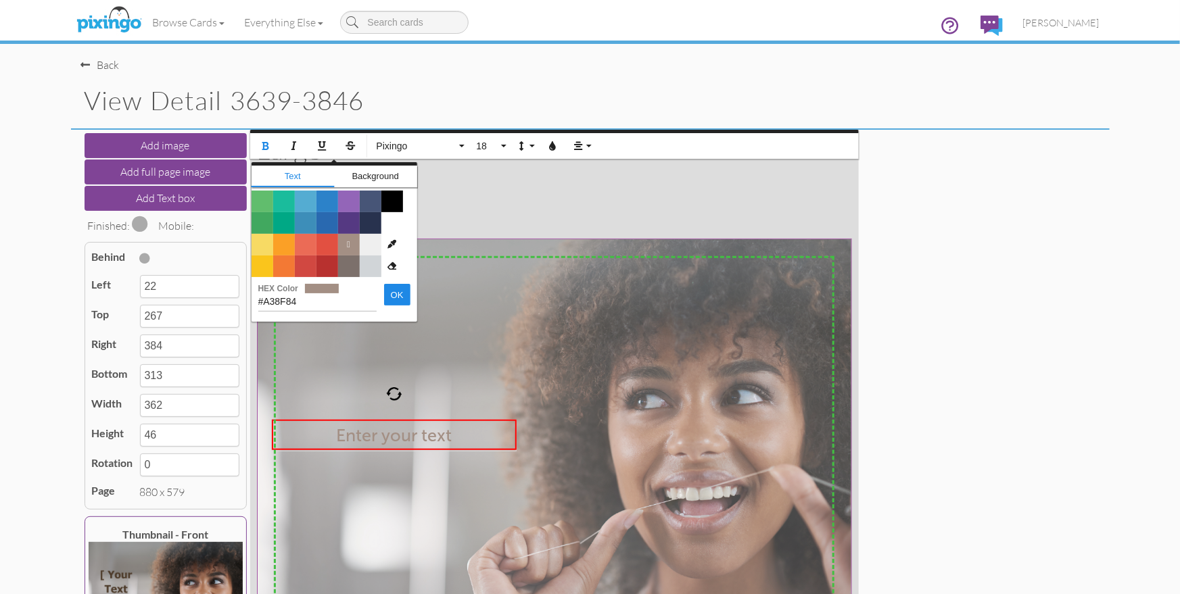
click at [546, 329] on img at bounding box center [555, 434] width 595 height 391
type input "#806154"
click at [384, 295] on button "OK" at bounding box center [397, 295] width 26 height 22
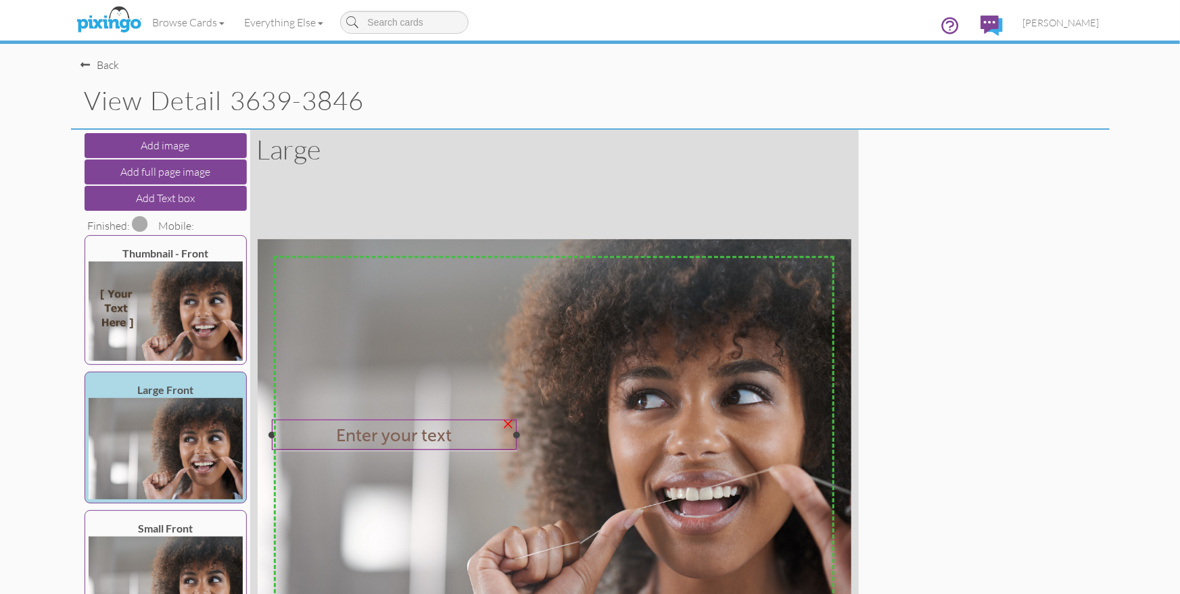
click at [383, 433] on span "Enter your text" at bounding box center [394, 435] width 116 height 21
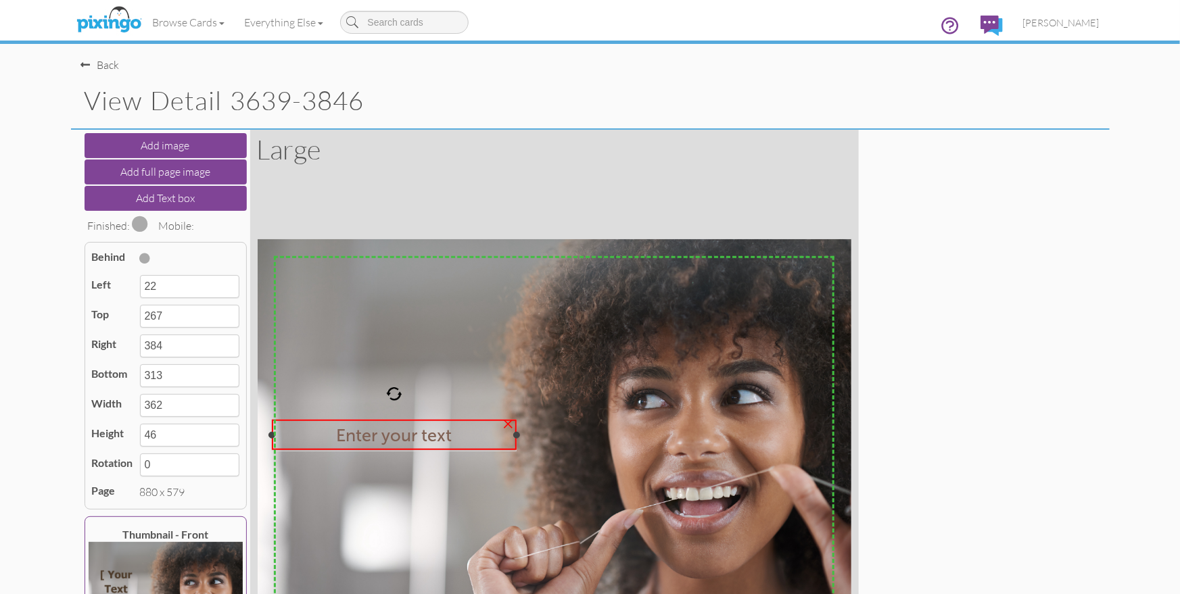
click at [383, 433] on span "Enter your text" at bounding box center [394, 435] width 116 height 21
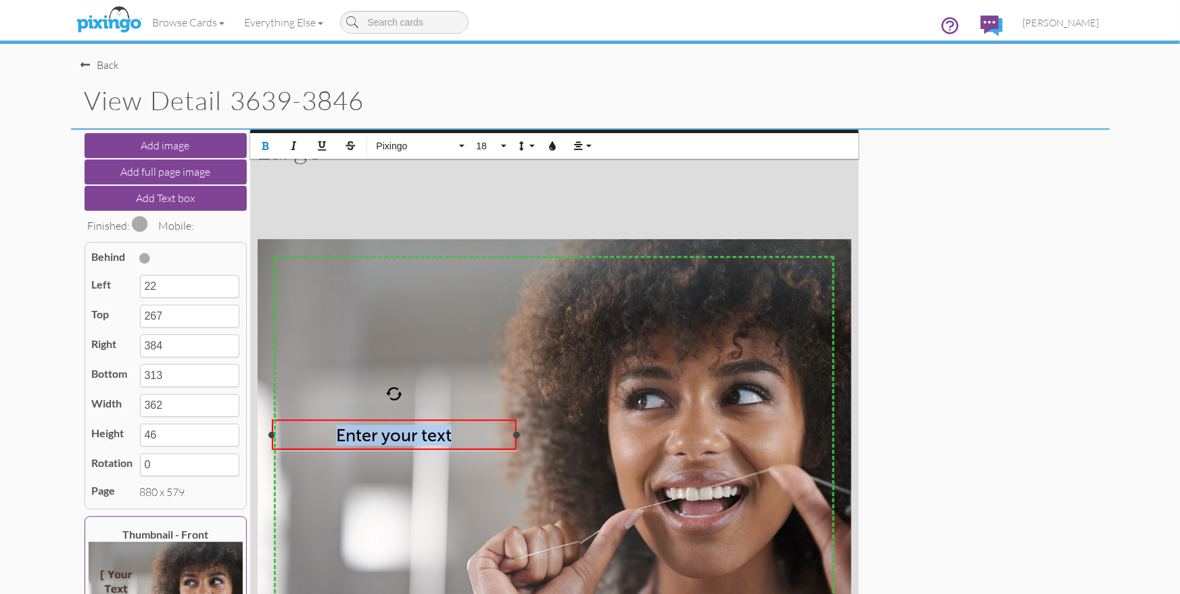
click at [383, 433] on span "Enter your text" at bounding box center [394, 435] width 116 height 21
click at [487, 146] on span "18" at bounding box center [486, 146] width 23 height 11
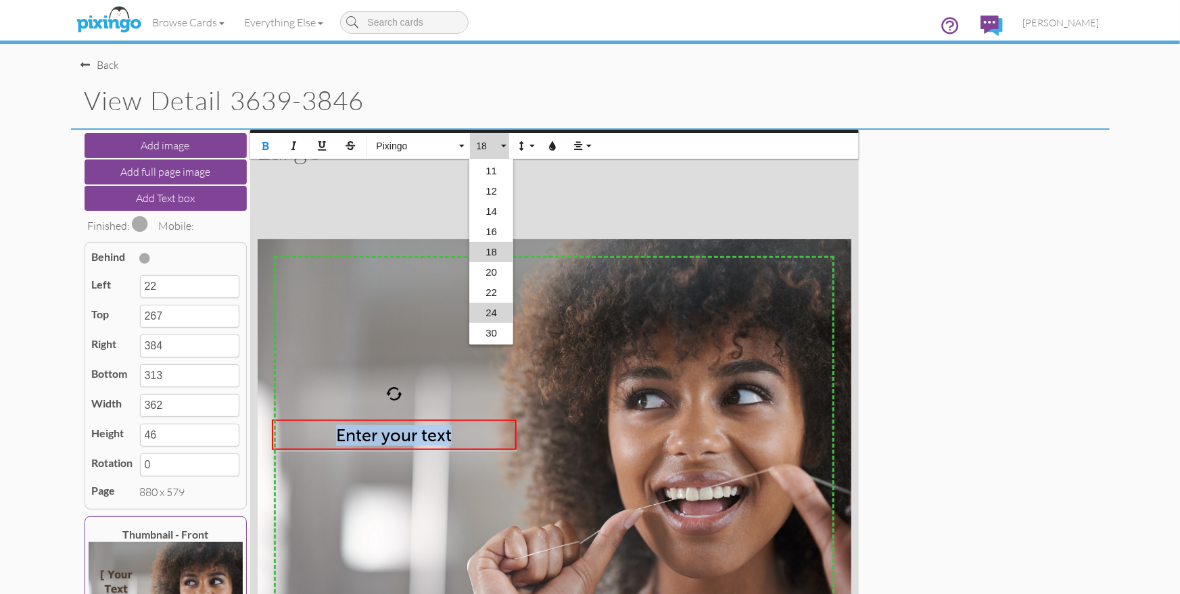
click at [489, 310] on link "24" at bounding box center [491, 313] width 44 height 20
type input "323"
type input "56"
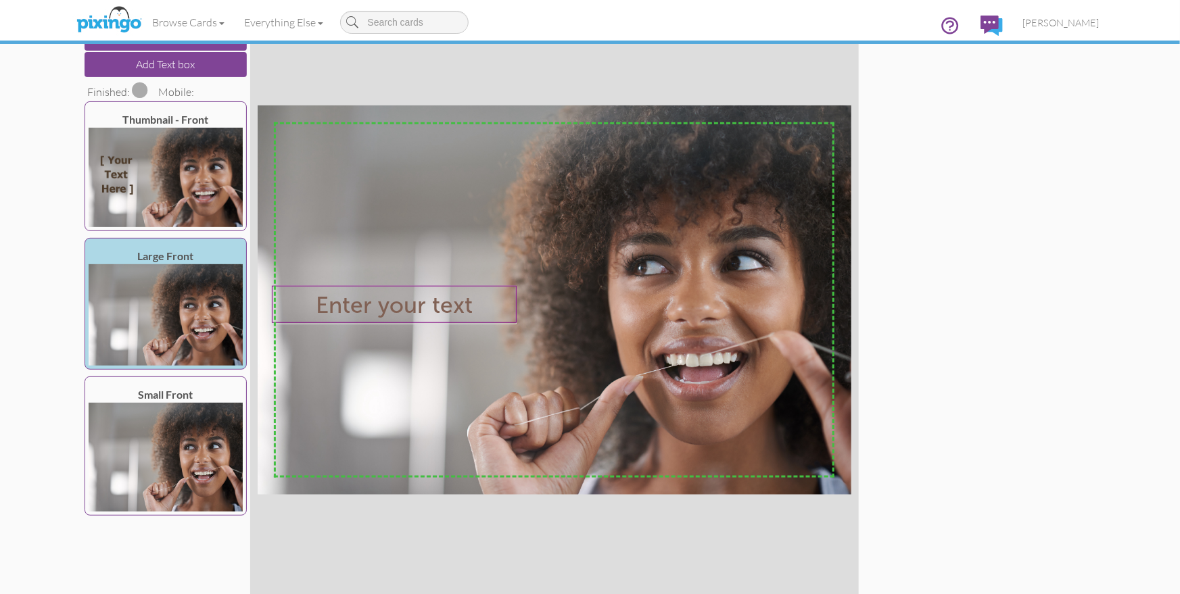
scroll to position [187, 0]
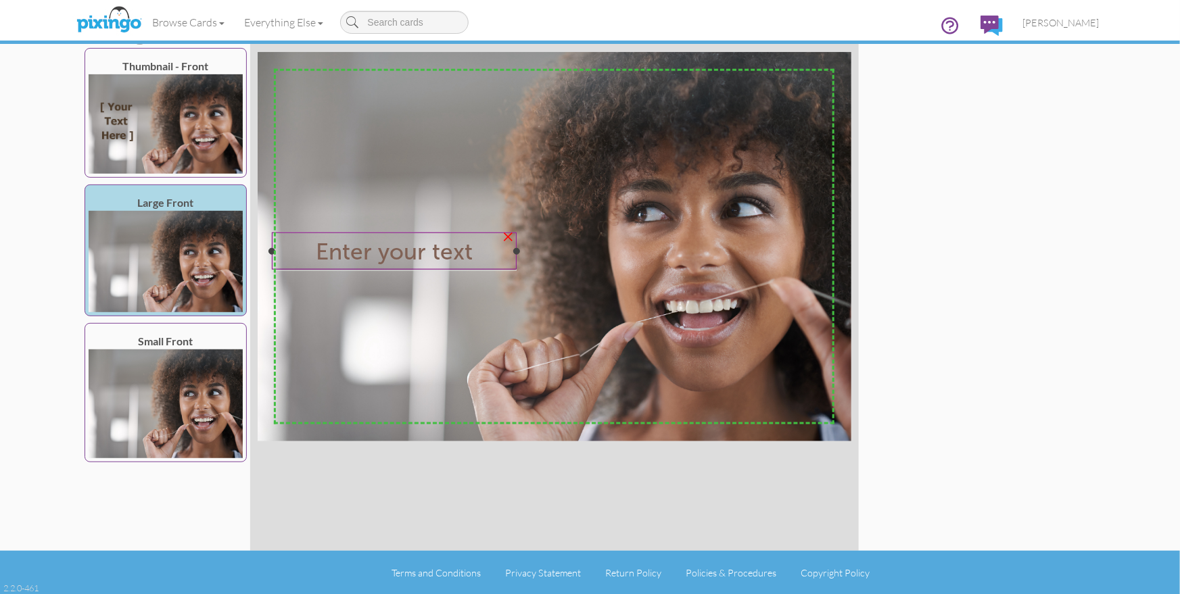
click at [352, 258] on span "Enter your text" at bounding box center [394, 251] width 157 height 28
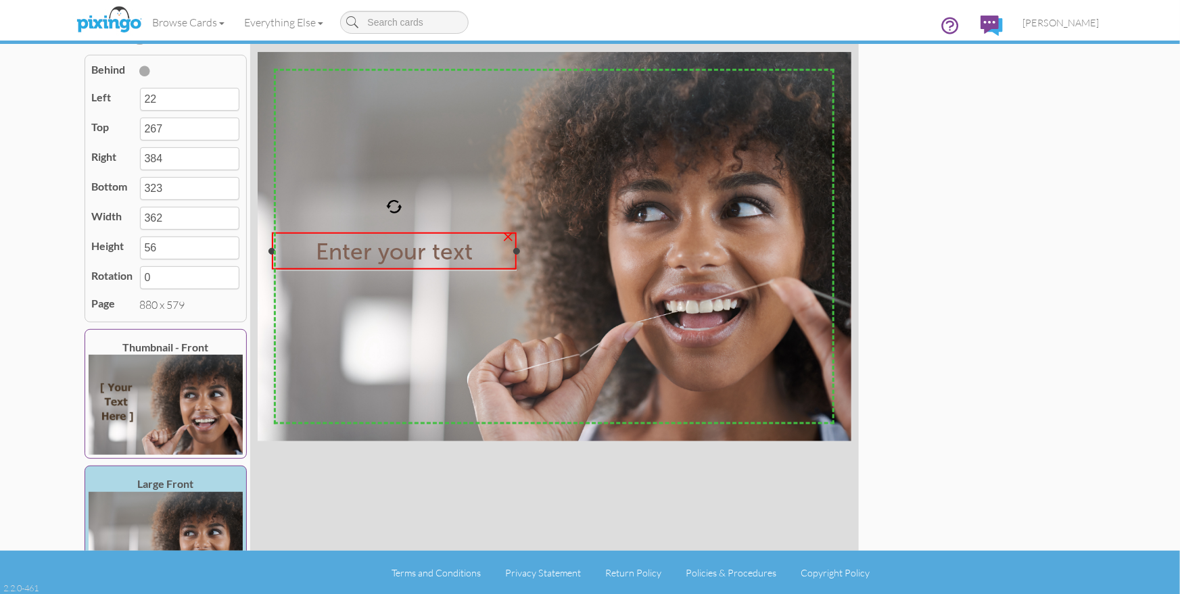
click at [352, 258] on span "Enter your text" at bounding box center [394, 251] width 157 height 28
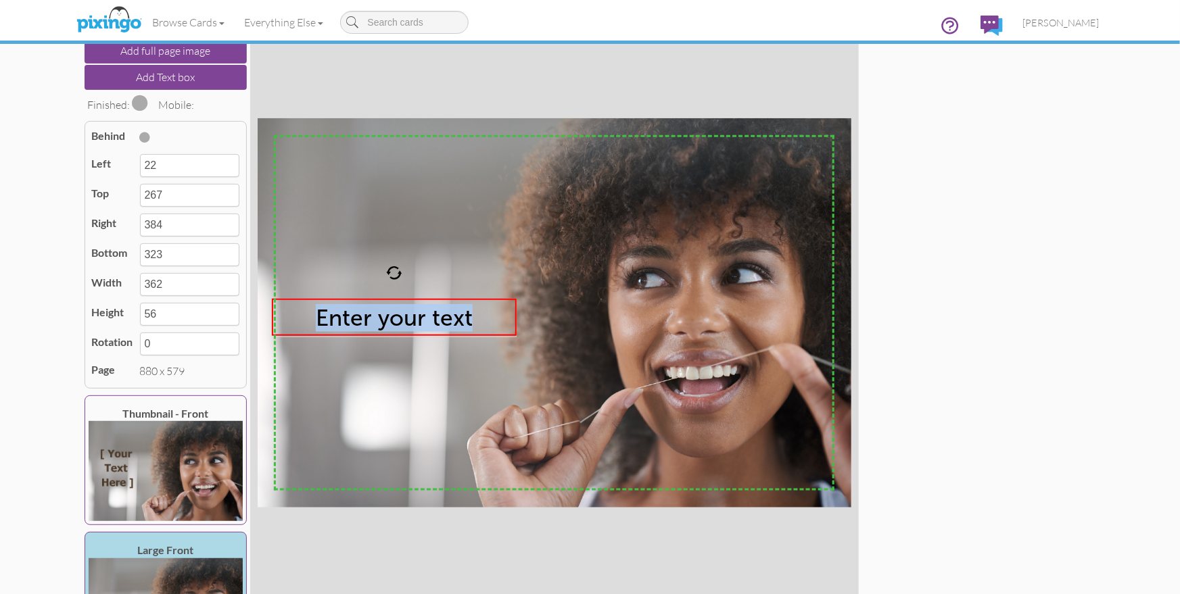
scroll to position [0, 0]
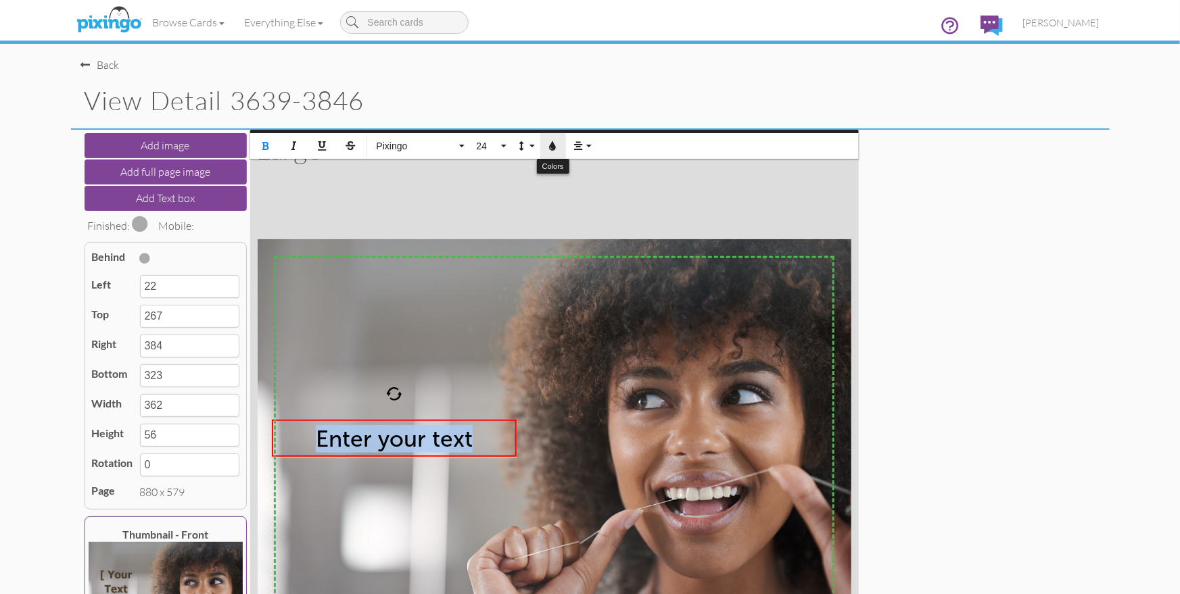
click at [553, 148] on icon "button" at bounding box center [552, 145] width 9 height 9
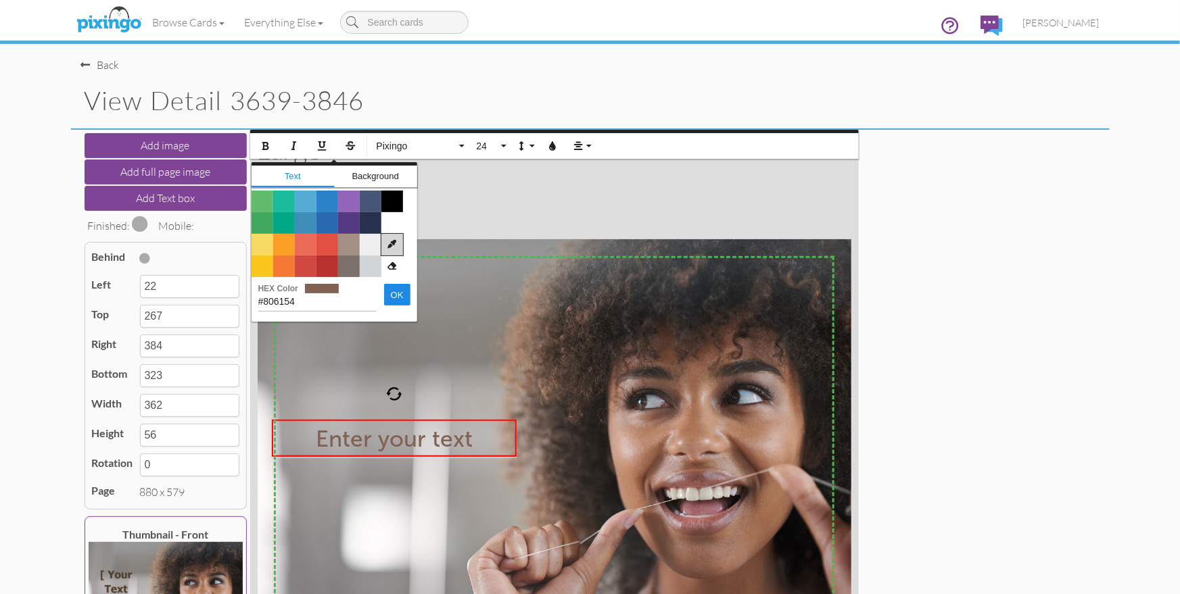
click at [391, 244] on icon at bounding box center [392, 245] width 22 height 22
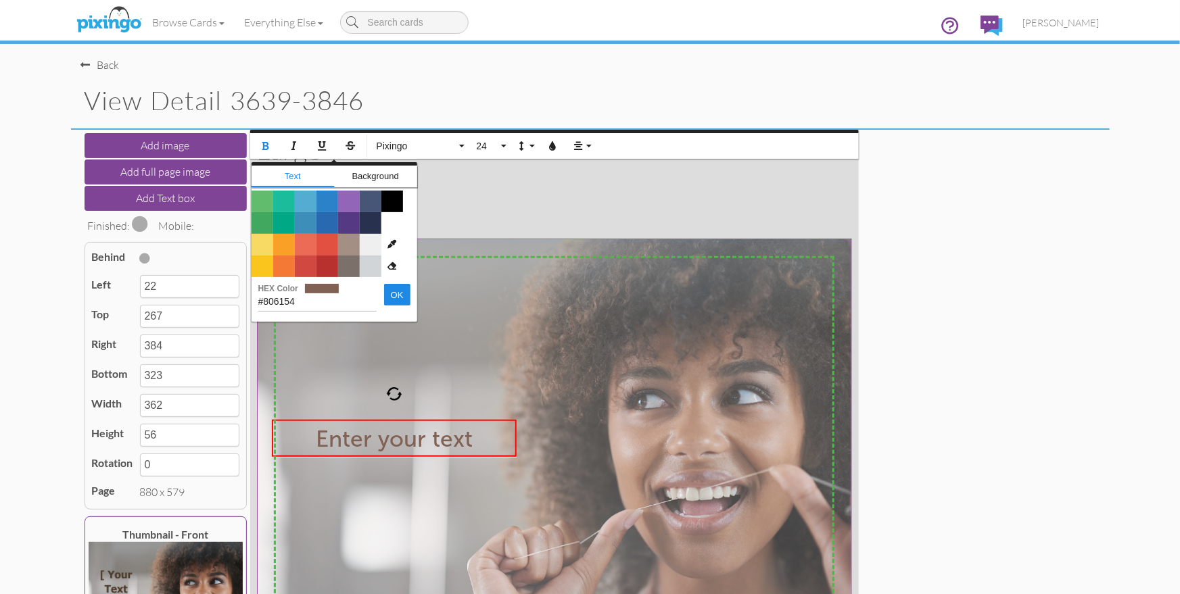
click at [551, 325] on img at bounding box center [555, 434] width 595 height 391
click at [547, 325] on img at bounding box center [555, 434] width 595 height 391
type input "#6C5246"
drag, startPoint x: 305, startPoint y: 301, endPoint x: 253, endPoint y: 298, distance: 51.4
click at [253, 298] on div "#6C5246 HEX Color OK" at bounding box center [334, 298] width 166 height 42
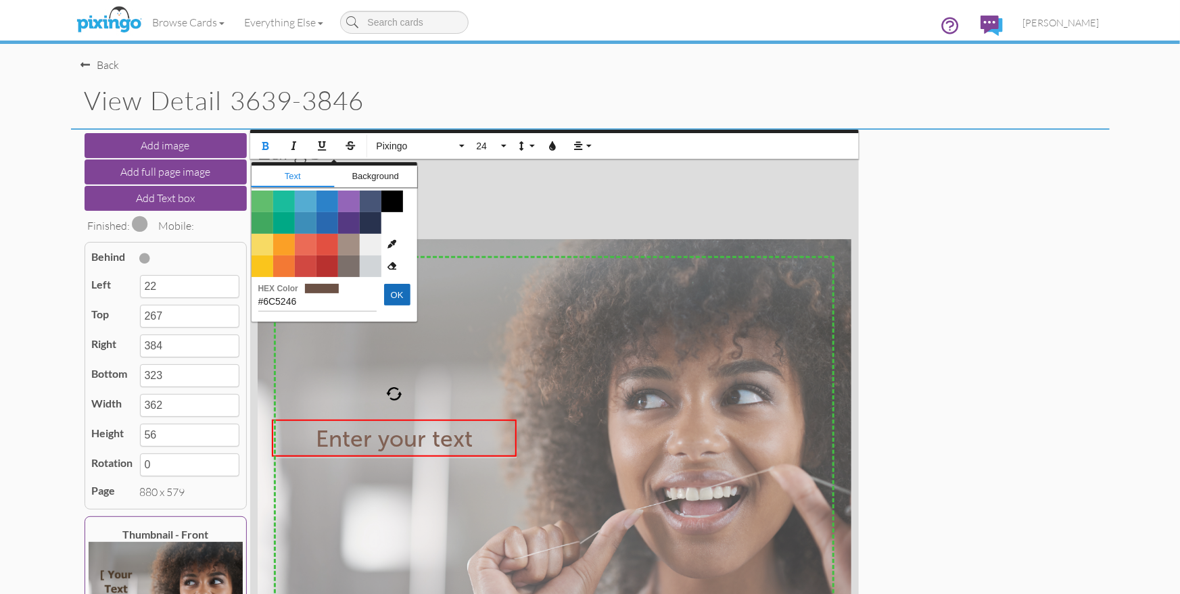
click at [384, 293] on button "OK" at bounding box center [397, 295] width 26 height 22
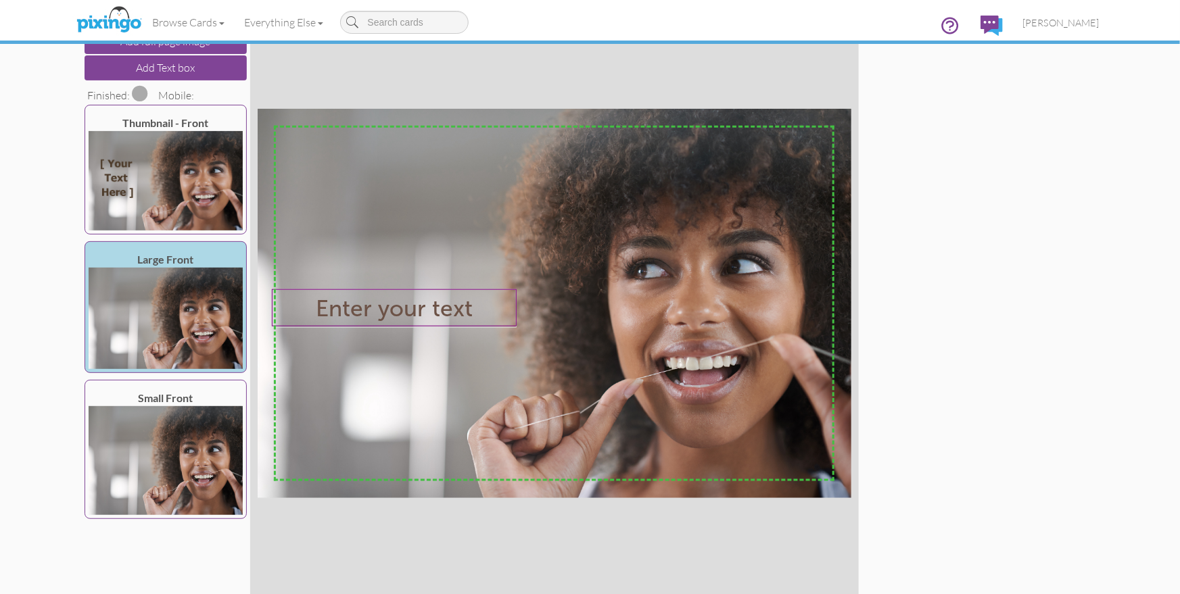
scroll to position [187, 0]
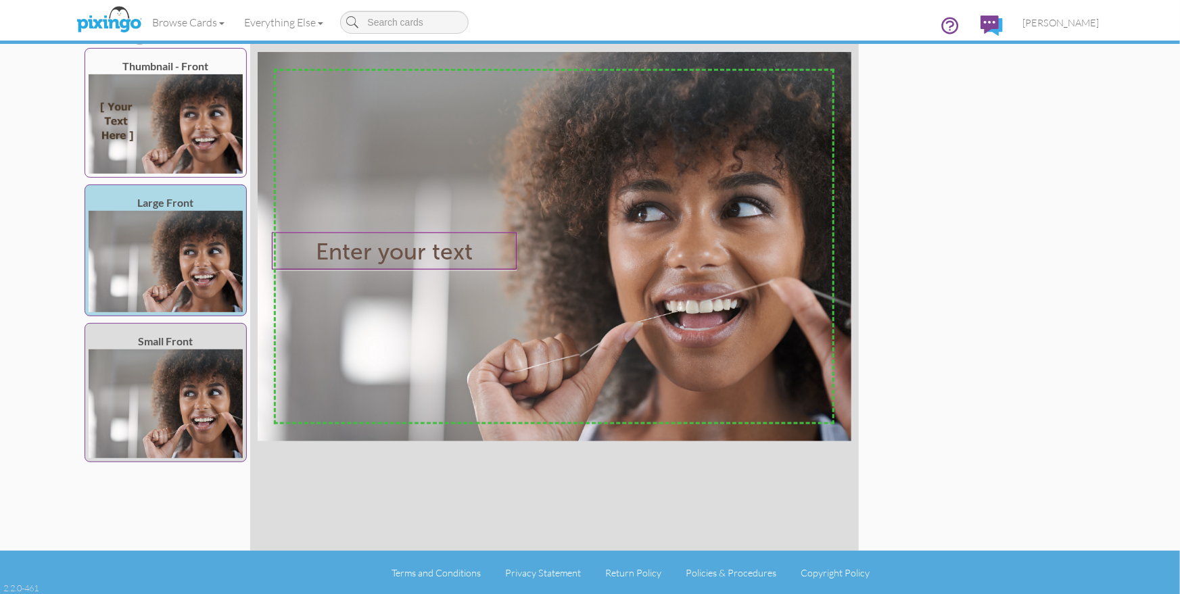
click at [214, 369] on img at bounding box center [166, 404] width 154 height 110
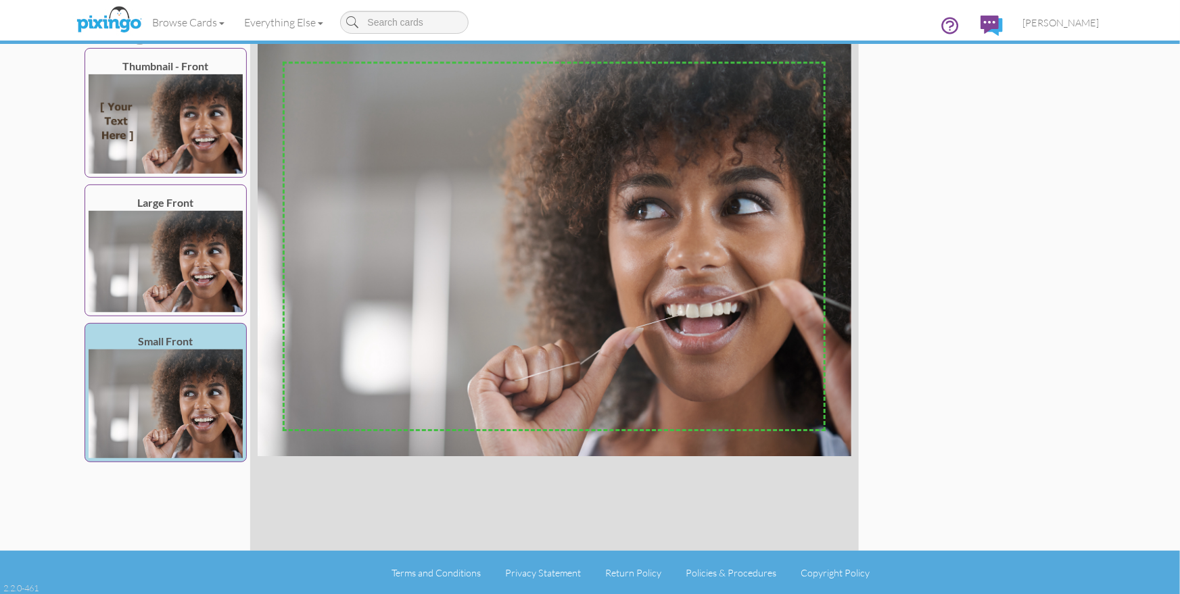
scroll to position [0, 0]
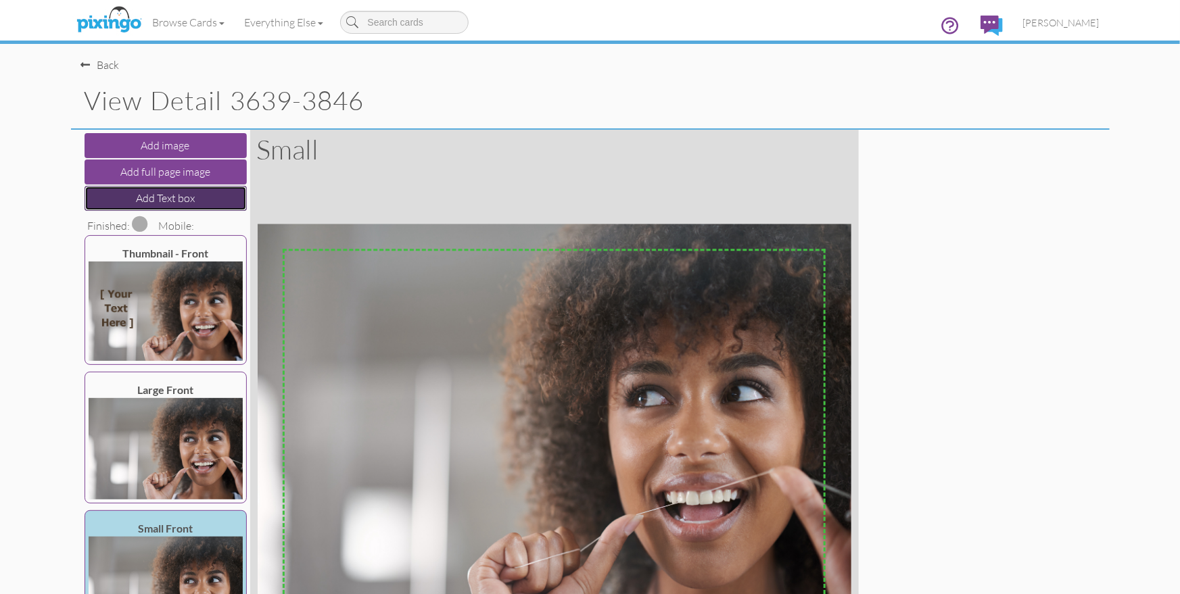
click at [178, 196] on button "Add Text box" at bounding box center [165, 198] width 162 height 25
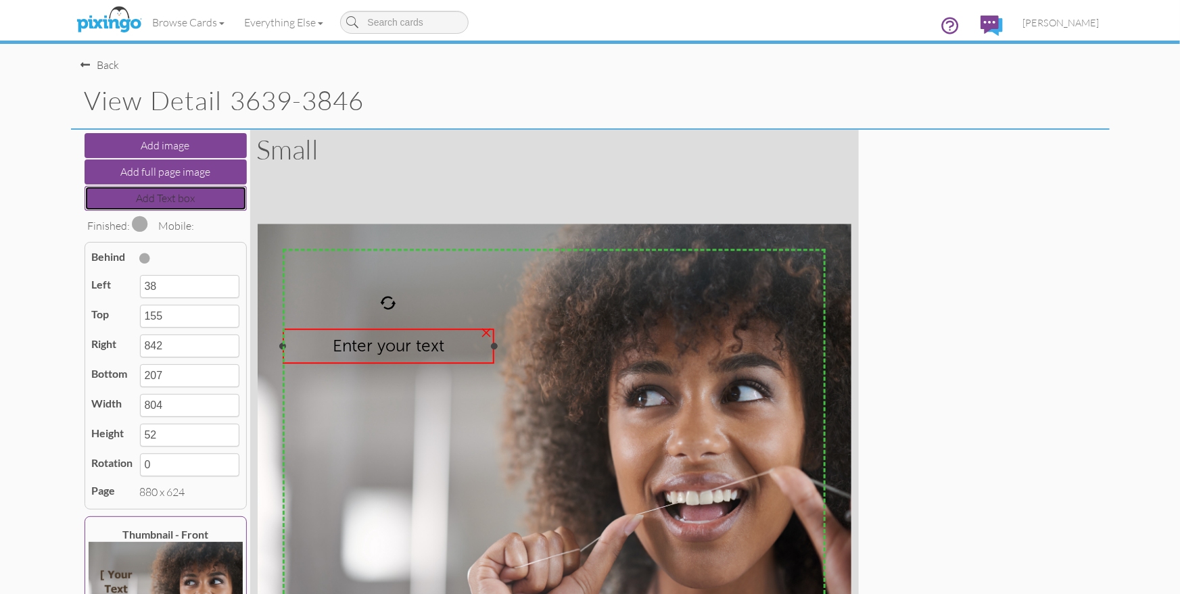
drag, startPoint x: 823, startPoint y: 345, endPoint x: 492, endPoint y: 351, distance: 331.3
click at [492, 351] on div "Enter your text ×" at bounding box center [389, 346] width 212 height 35
type input "352"
type input "314"
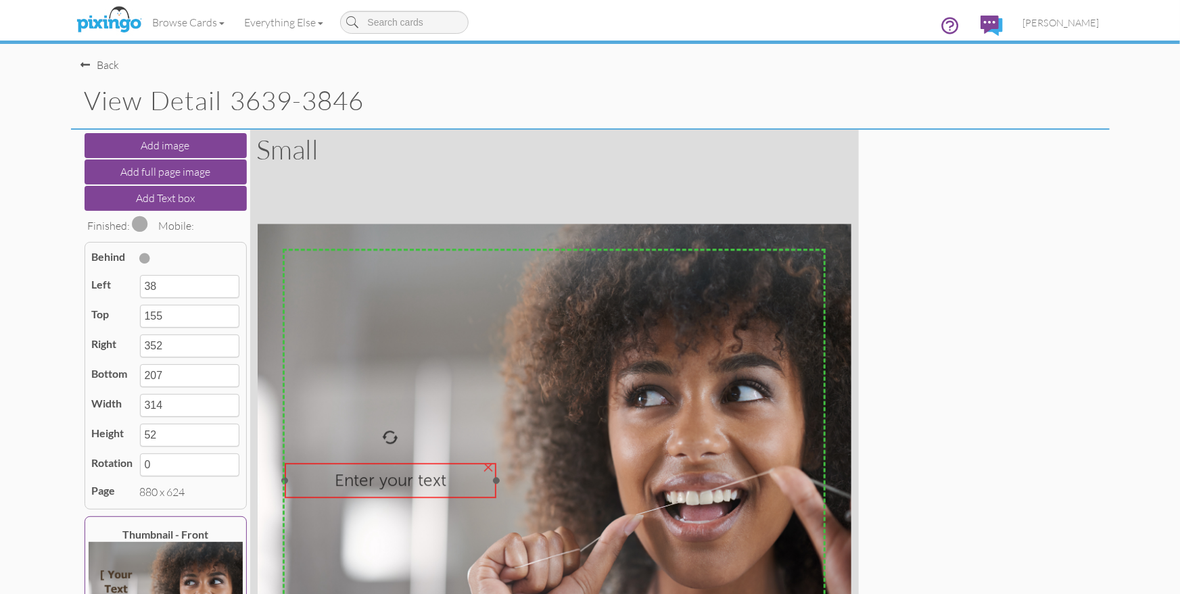
drag, startPoint x: 427, startPoint y: 360, endPoint x: 419, endPoint y: 492, distance: 132.0
click at [429, 495] on div "Enter your text" at bounding box center [391, 480] width 212 height 34
type input "41"
type input "354"
type input "355"
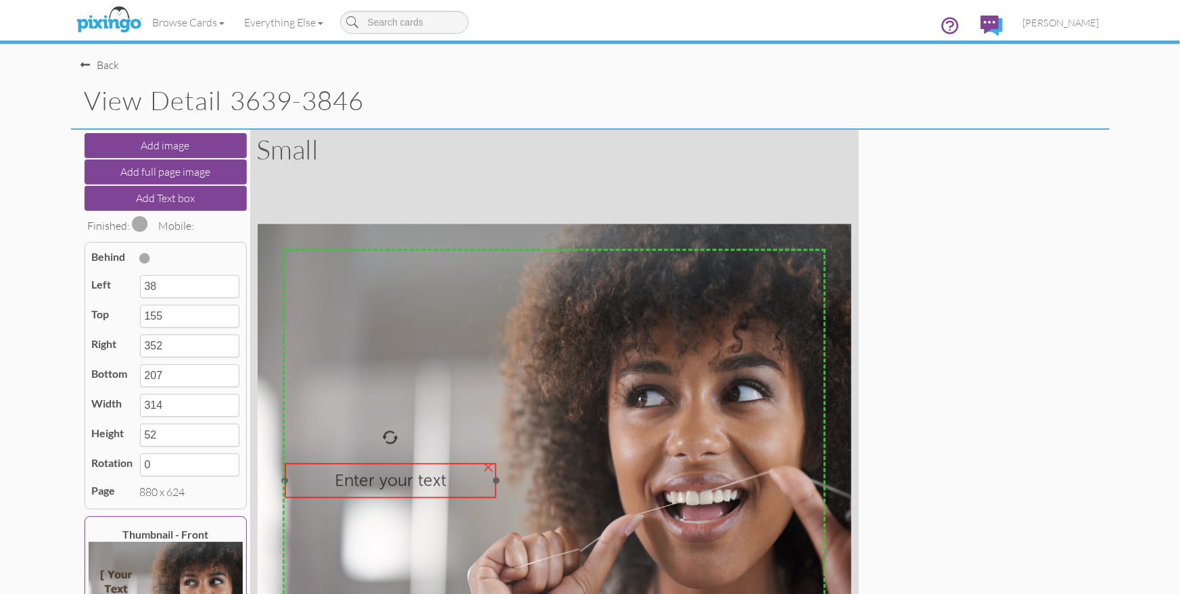
type input "406"
click at [397, 481] on span "Enter your text" at bounding box center [391, 480] width 112 height 20
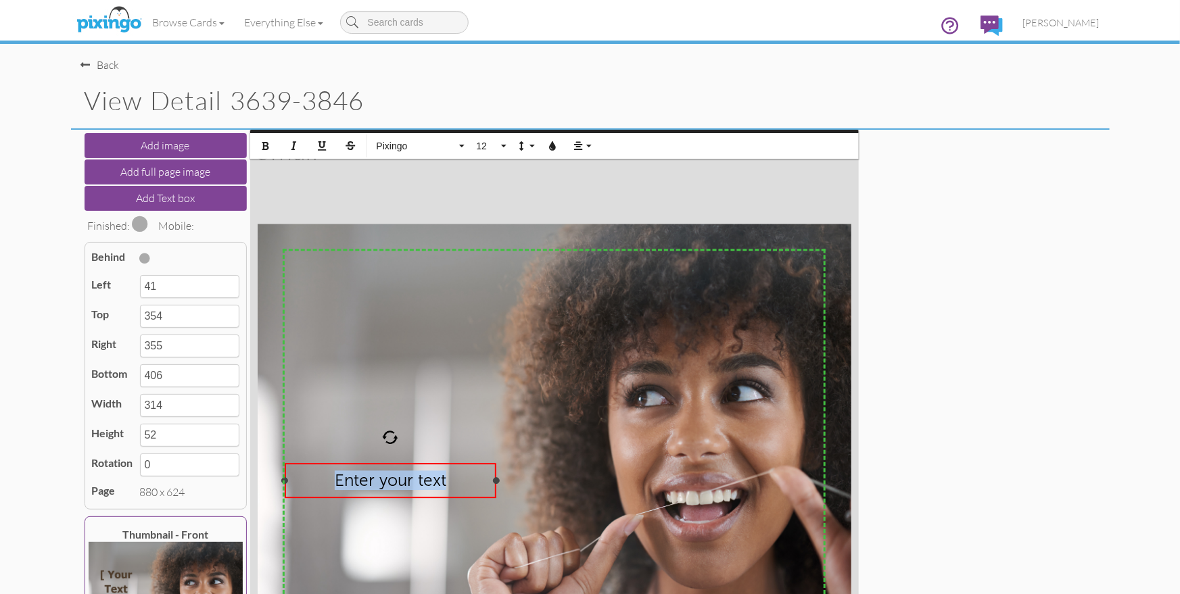
click at [397, 481] on span "Enter your text" at bounding box center [391, 480] width 112 height 20
click at [554, 147] on icon "button" at bounding box center [552, 145] width 9 height 9
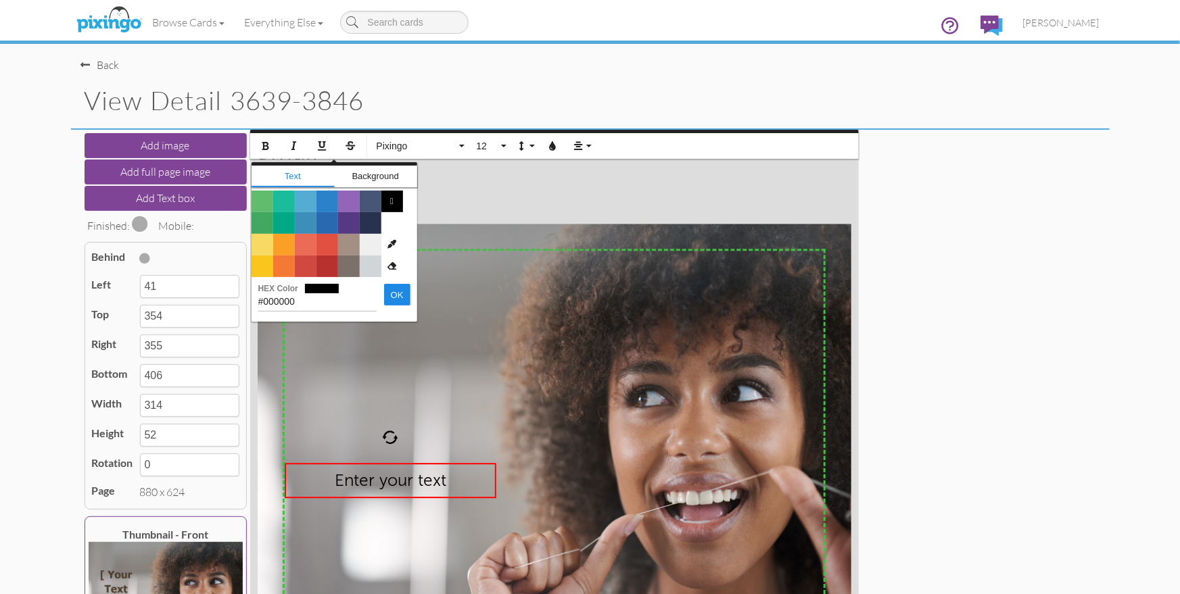
drag, startPoint x: 313, startPoint y: 301, endPoint x: 244, endPoint y: 295, distance: 69.2
click at [243, 295] on div "Add image Add full page image Add Text box Finished: Mobile: Behind Left 41 Top…" at bounding box center [590, 434] width 1018 height 608
type input "#6C5246"
click at [384, 299] on button "OK" at bounding box center [397, 295] width 26 height 22
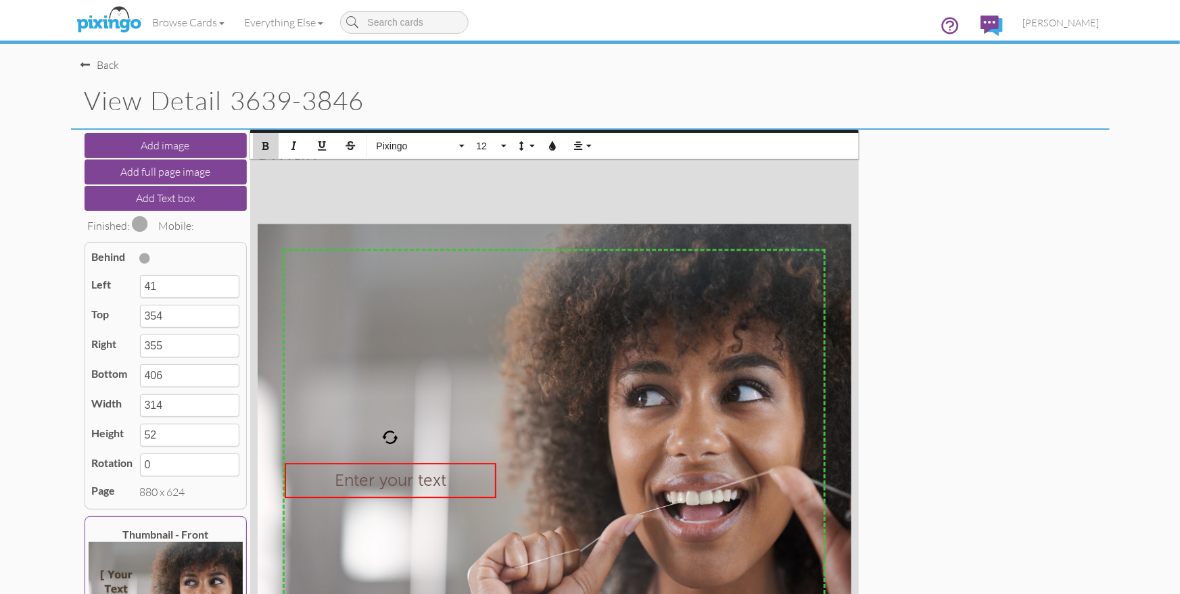
click at [265, 149] on icon "button" at bounding box center [265, 145] width 9 height 9
click at [356, 475] on span "Enter your text" at bounding box center [390, 480] width 114 height 20
click at [481, 146] on span "12" at bounding box center [486, 146] width 23 height 11
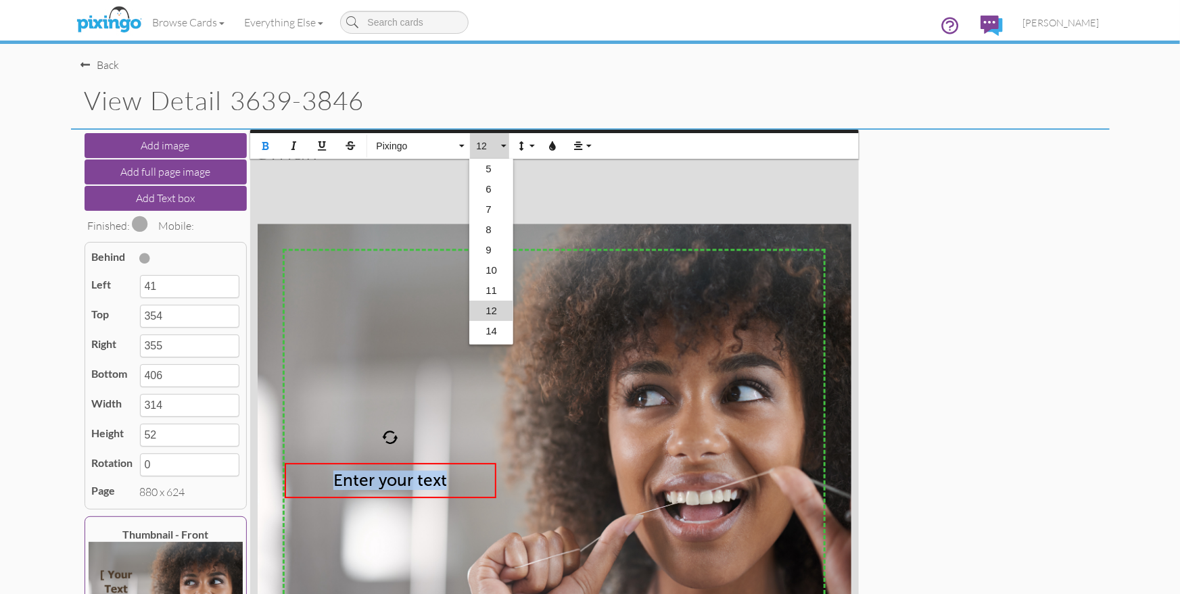
scroll to position [59, 0]
click at [491, 294] on link "16" at bounding box center [491, 293] width 44 height 20
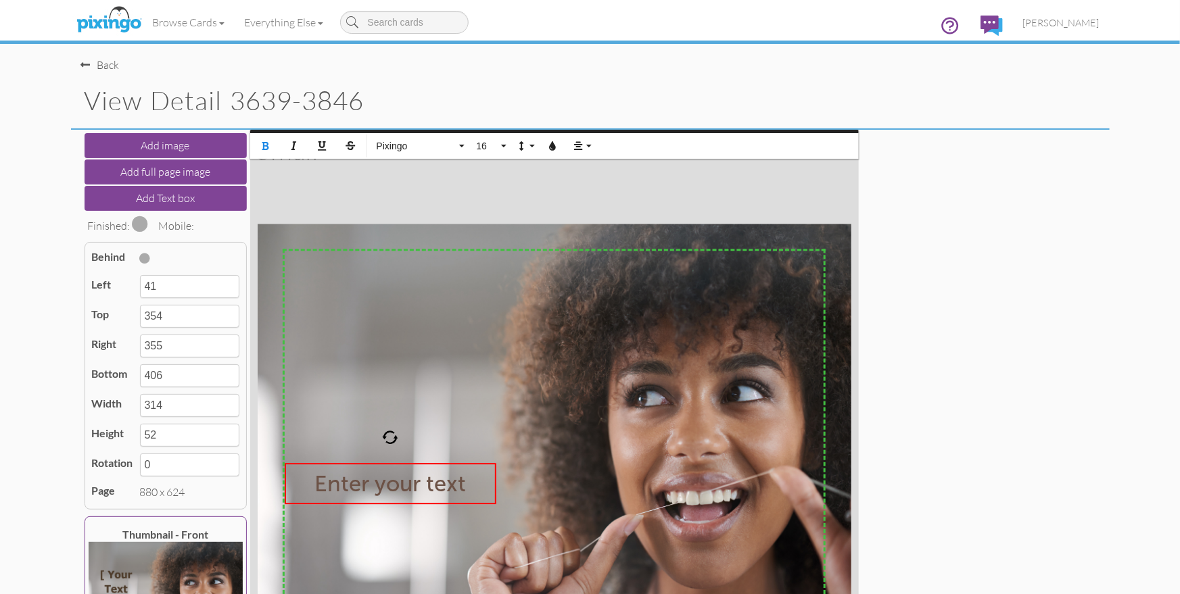
type input "416"
type input "62"
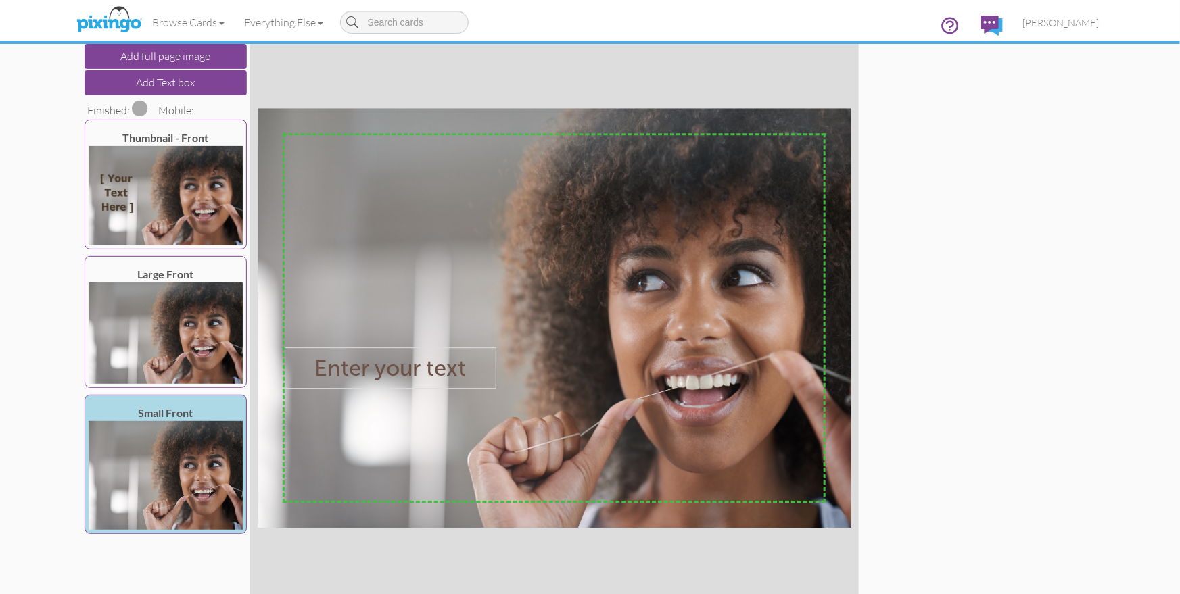
scroll to position [114, 0]
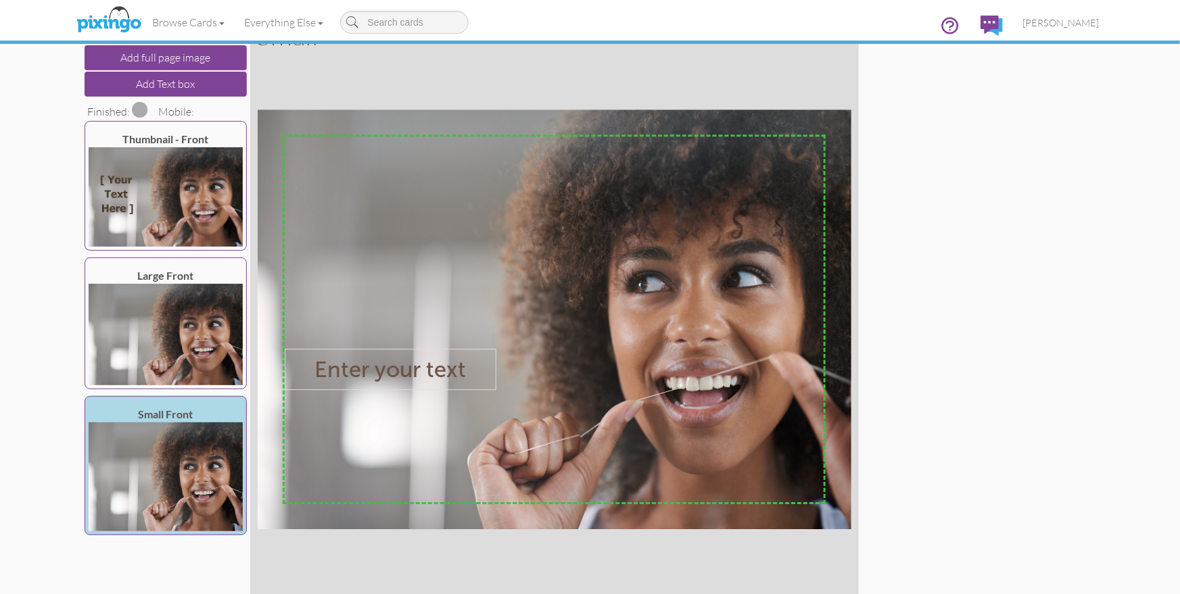
click at [137, 109] on span at bounding box center [140, 109] width 16 height 16
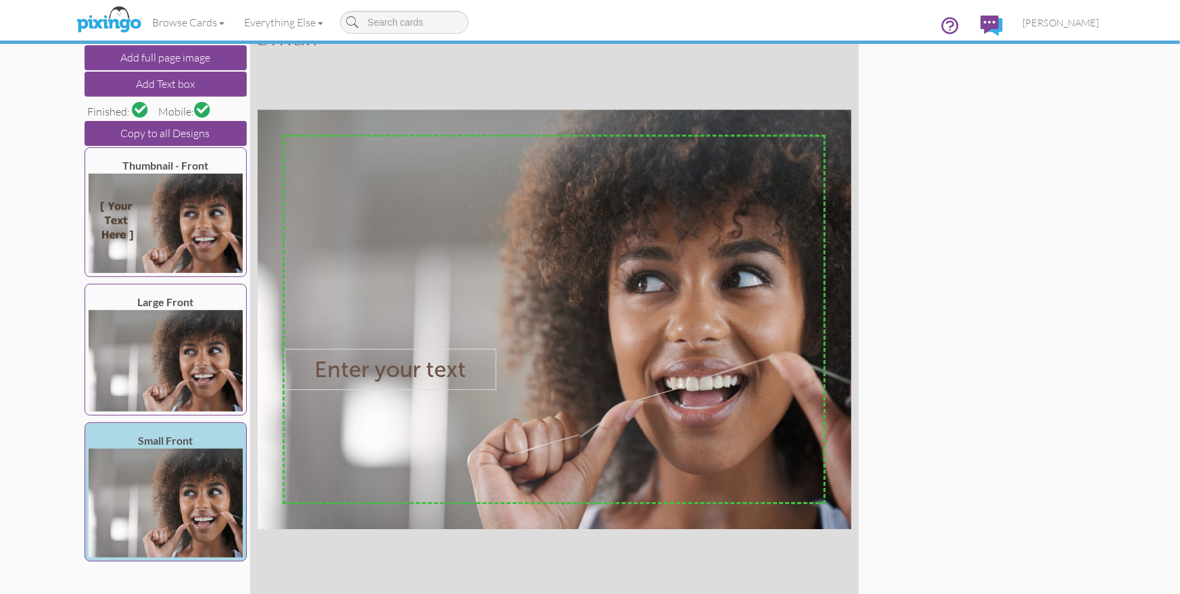
click at [199, 109] on span at bounding box center [202, 108] width 11 height 11
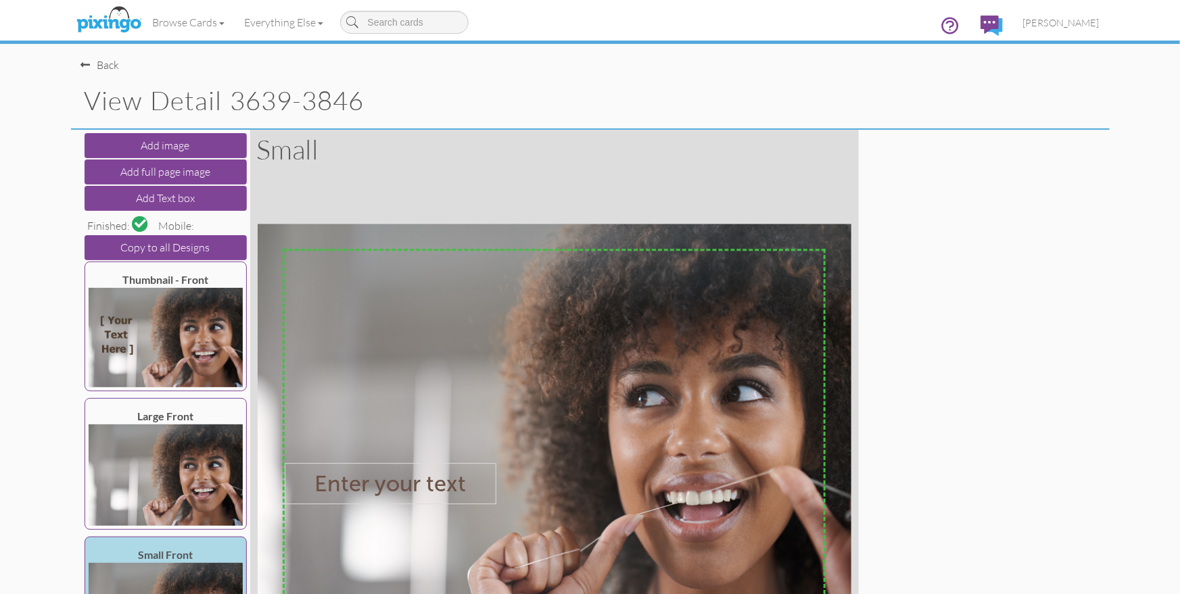
click at [112, 67] on div "Back" at bounding box center [100, 65] width 39 height 16
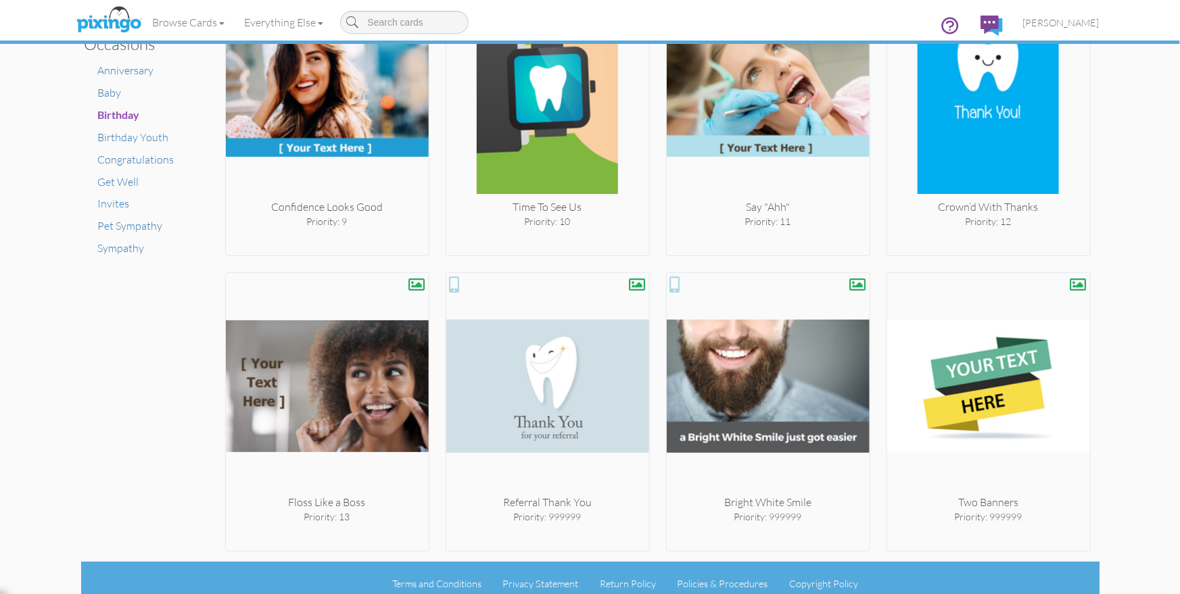
scroll to position [923, 0]
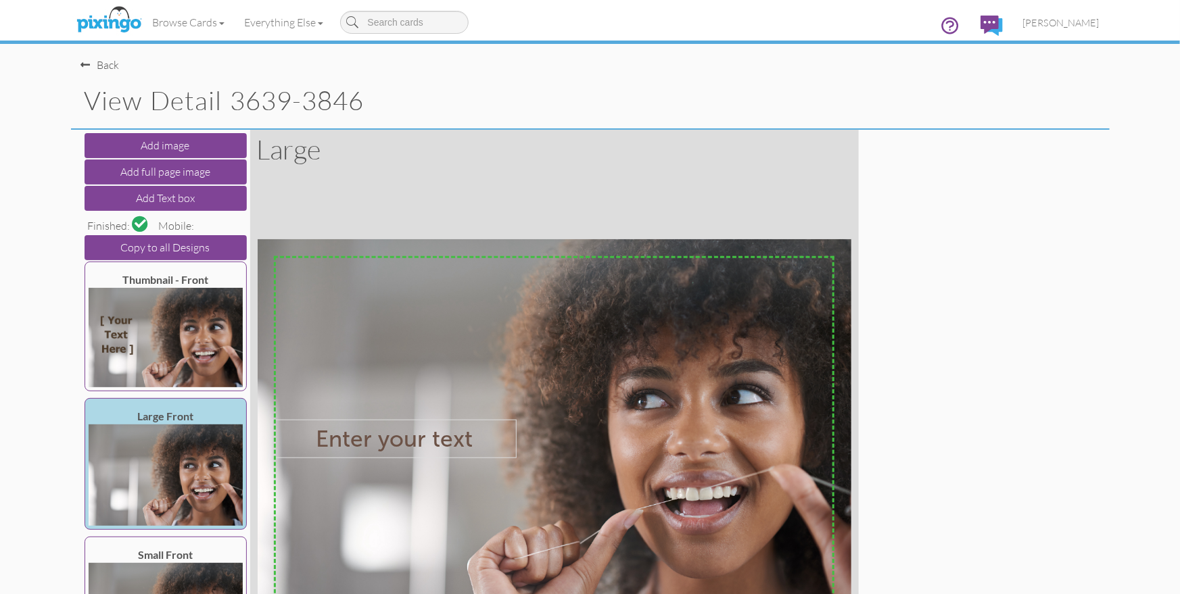
click at [95, 64] on div "Back" at bounding box center [100, 65] width 39 height 16
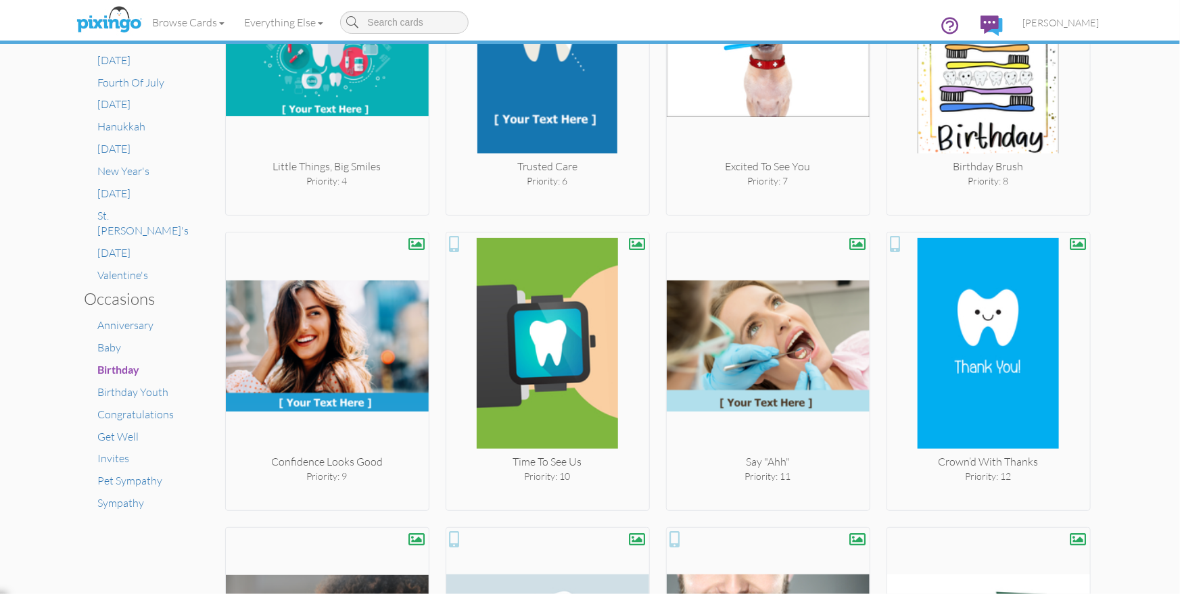
scroll to position [923, 0]
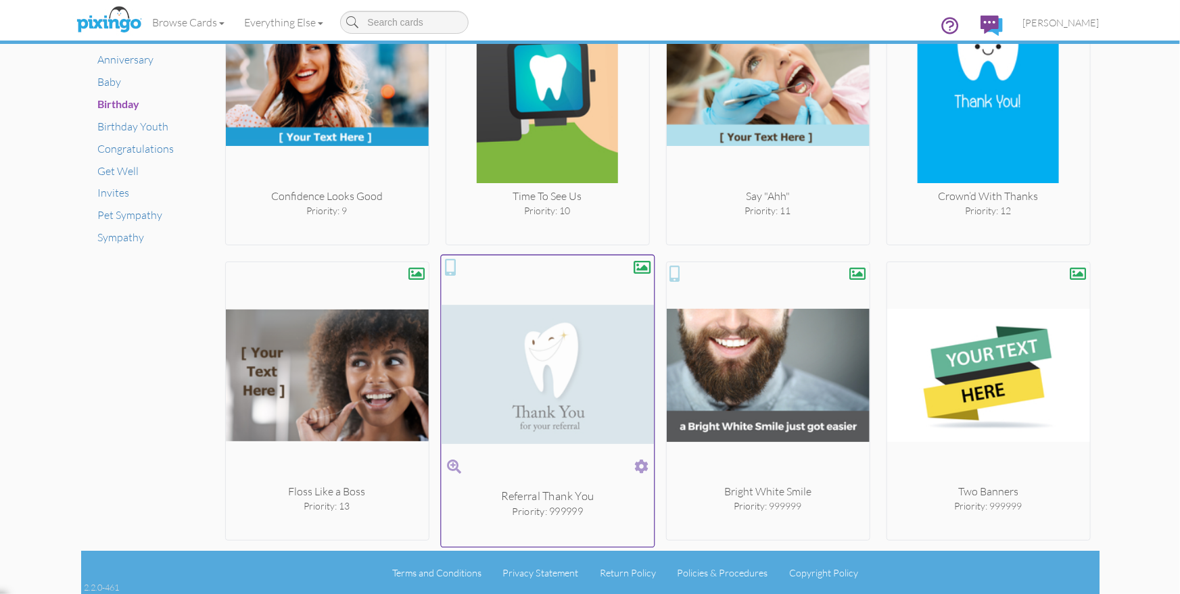
click at [641, 464] on span at bounding box center [641, 467] width 14 height 20
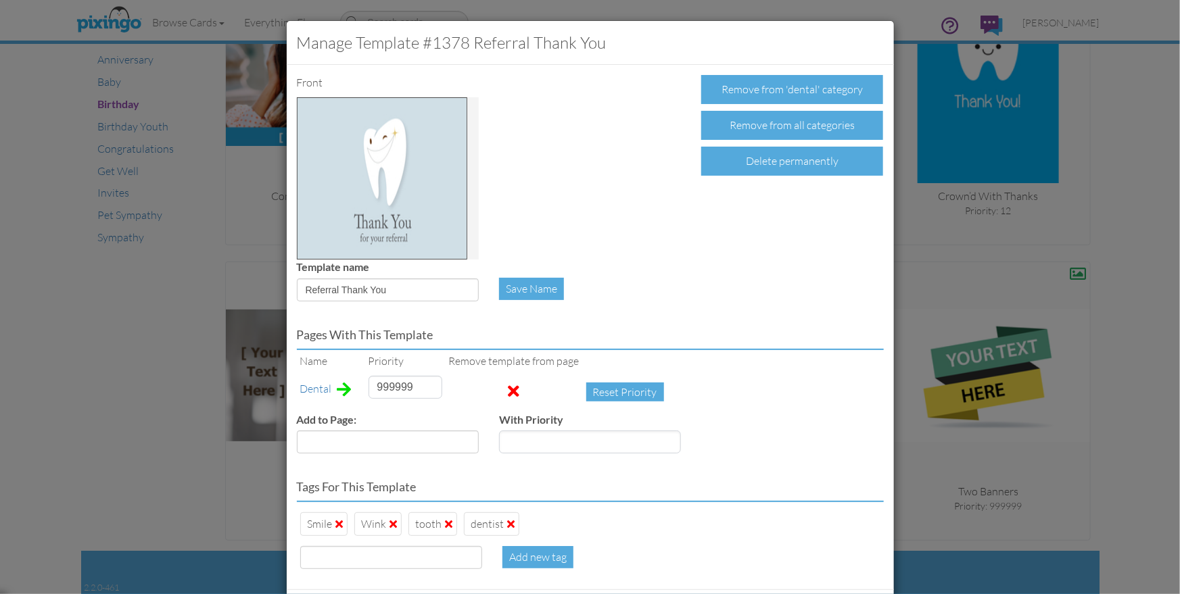
scroll to position [66, 0]
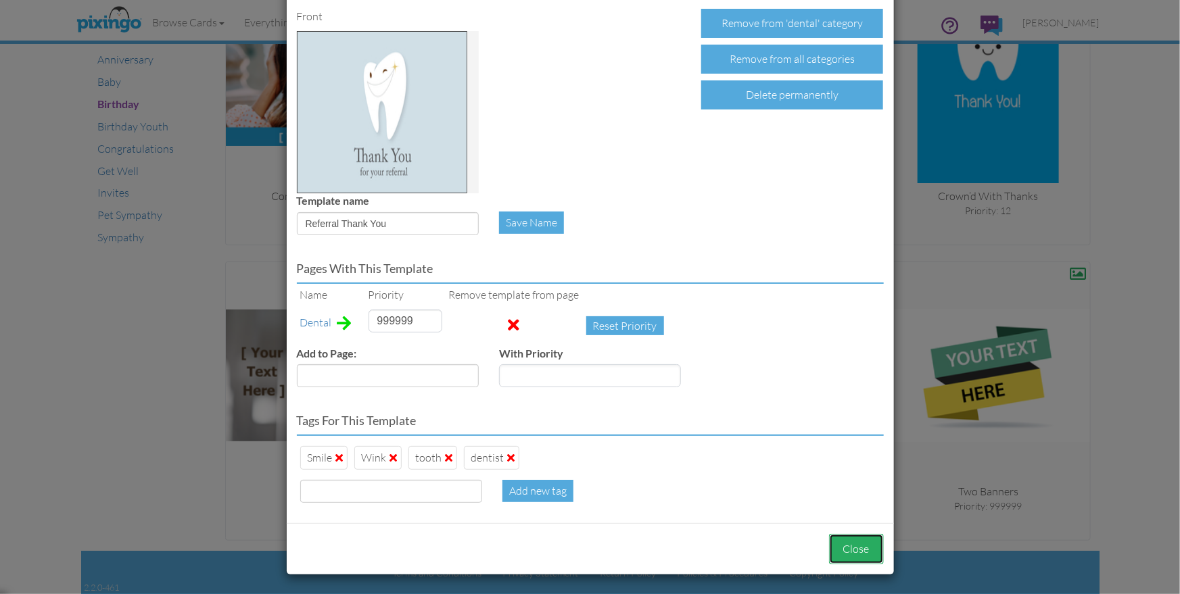
click at [853, 542] on button "Close" at bounding box center [856, 549] width 55 height 30
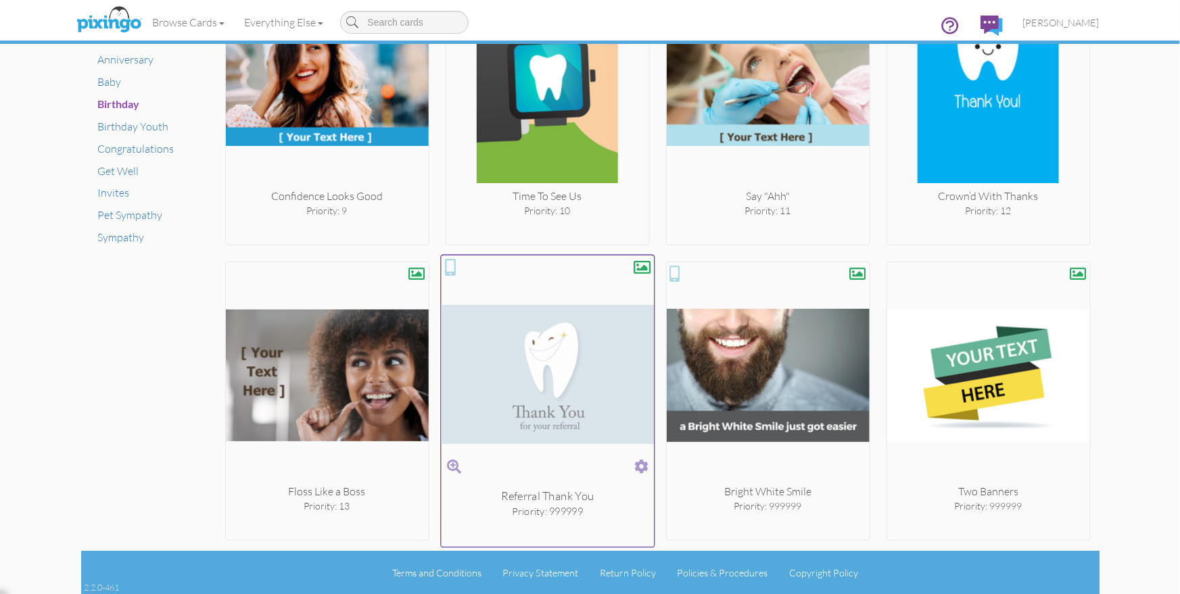
click at [641, 458] on span at bounding box center [641, 467] width 14 height 20
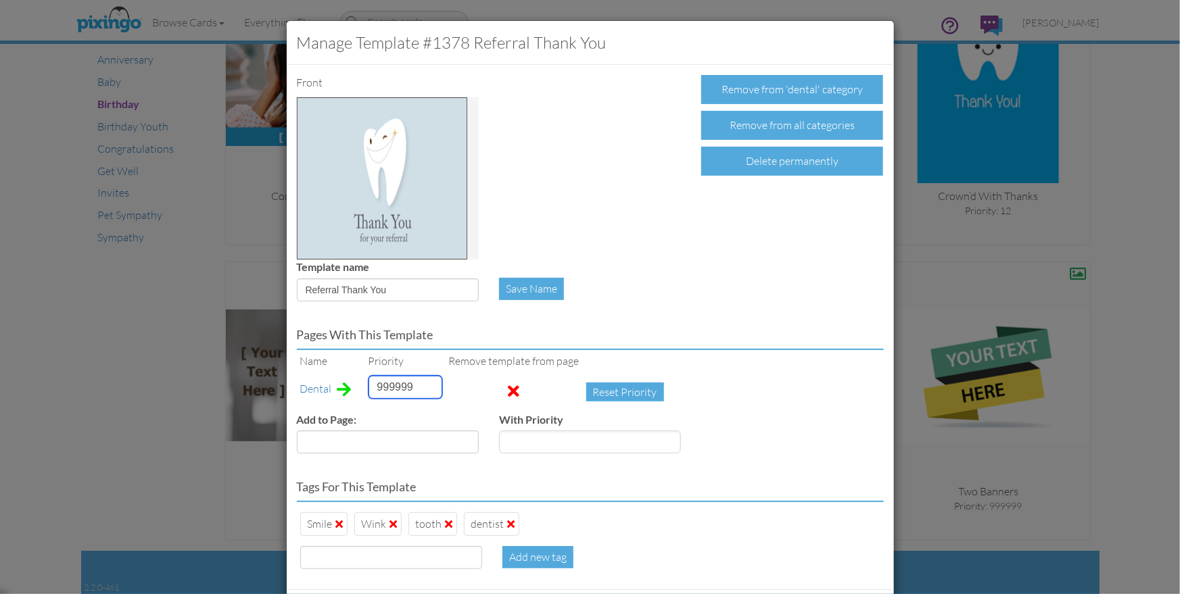
click at [380, 389] on input "999999" at bounding box center [405, 387] width 74 height 23
type input "14"
click at [348, 290] on input "Referral Thank You" at bounding box center [388, 290] width 182 height 23
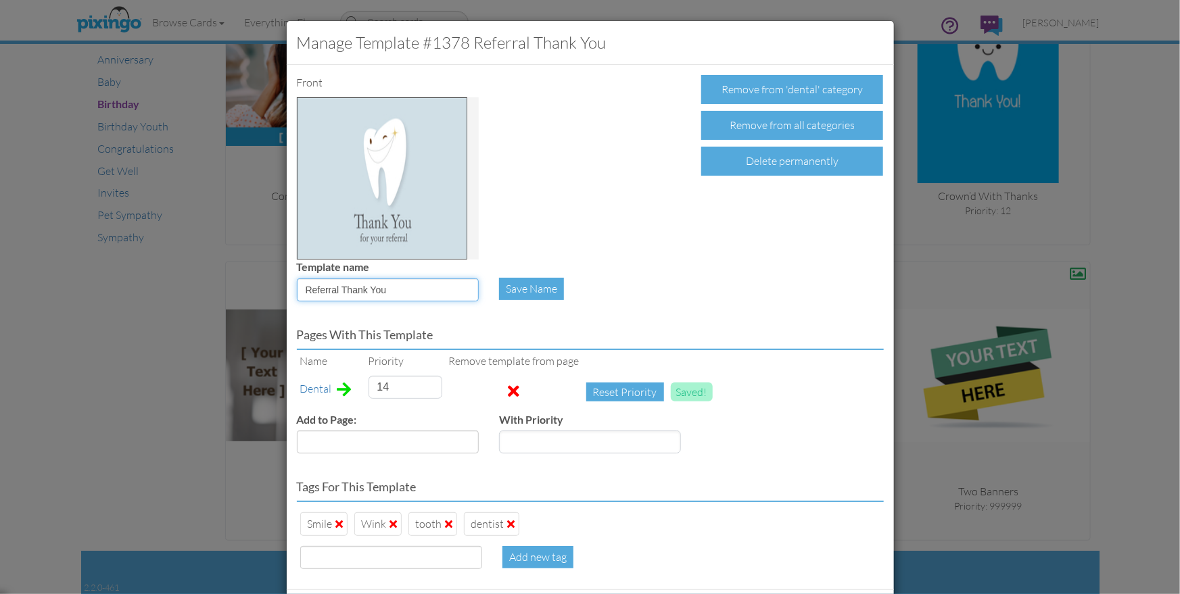
click at [348, 290] on input "Referral Thank You" at bounding box center [388, 290] width 182 height 23
paste input "Thanks for Spreading Smiles"
type input "Thanks for Spreading Smiles"
click at [527, 291] on div "Save Name" at bounding box center [531, 289] width 65 height 22
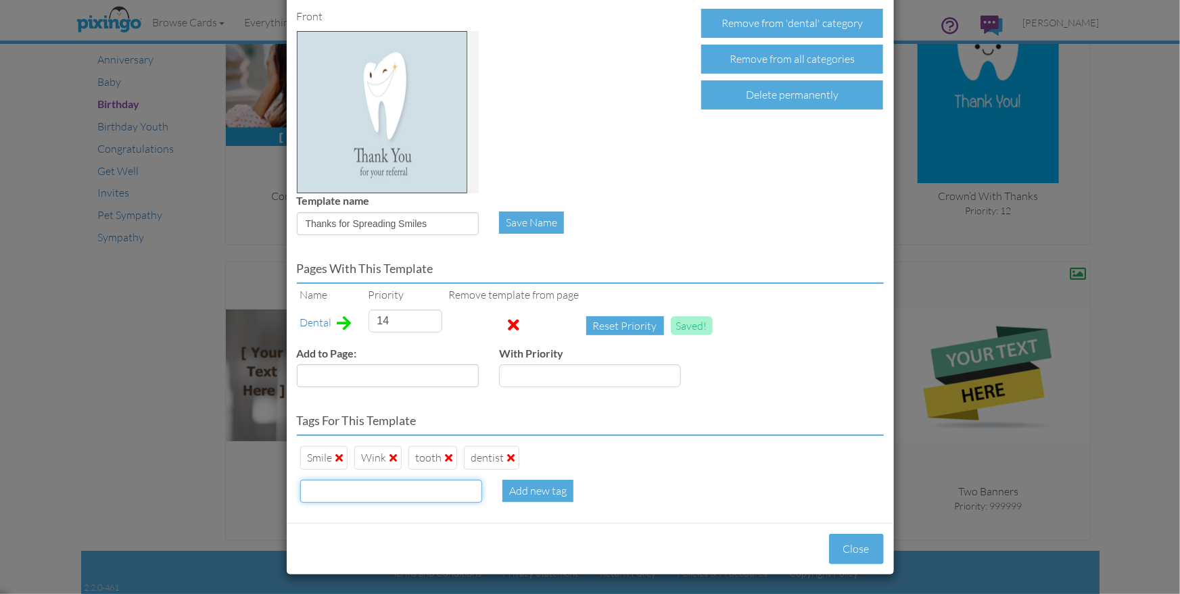
click at [347, 484] on input at bounding box center [391, 491] width 182 height 23
paste input "Thanks for Spreading Smiles"
type input "Thanks for Spreading Smiles"
click at [519, 491] on div "Add new tag" at bounding box center [537, 491] width 71 height 22
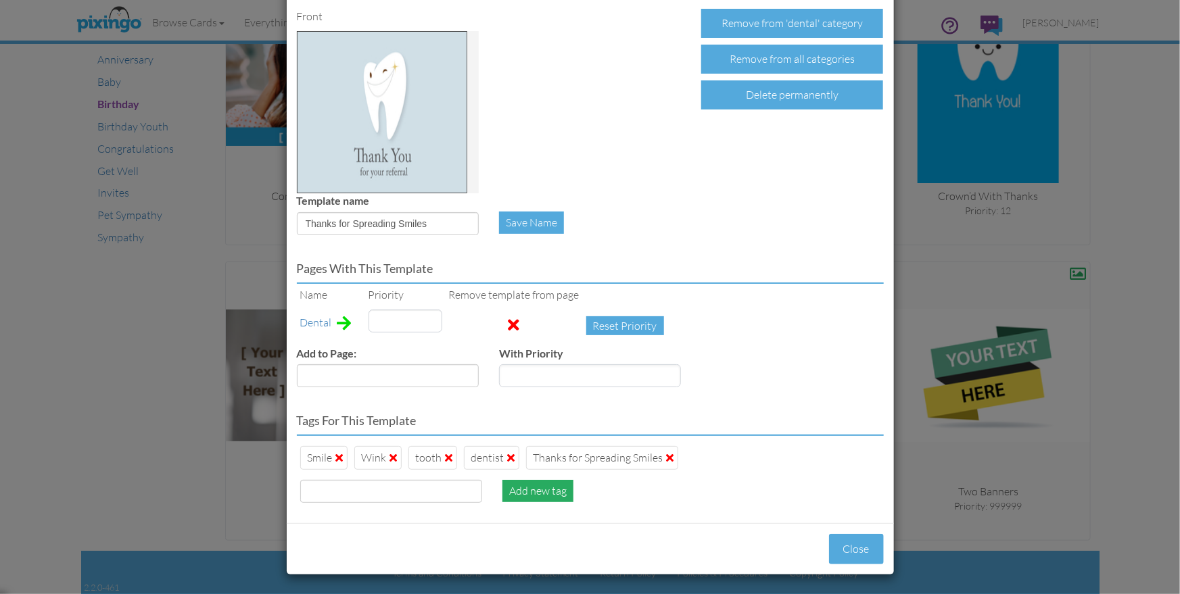
type input "14"
click at [850, 546] on button "Close" at bounding box center [856, 549] width 55 height 30
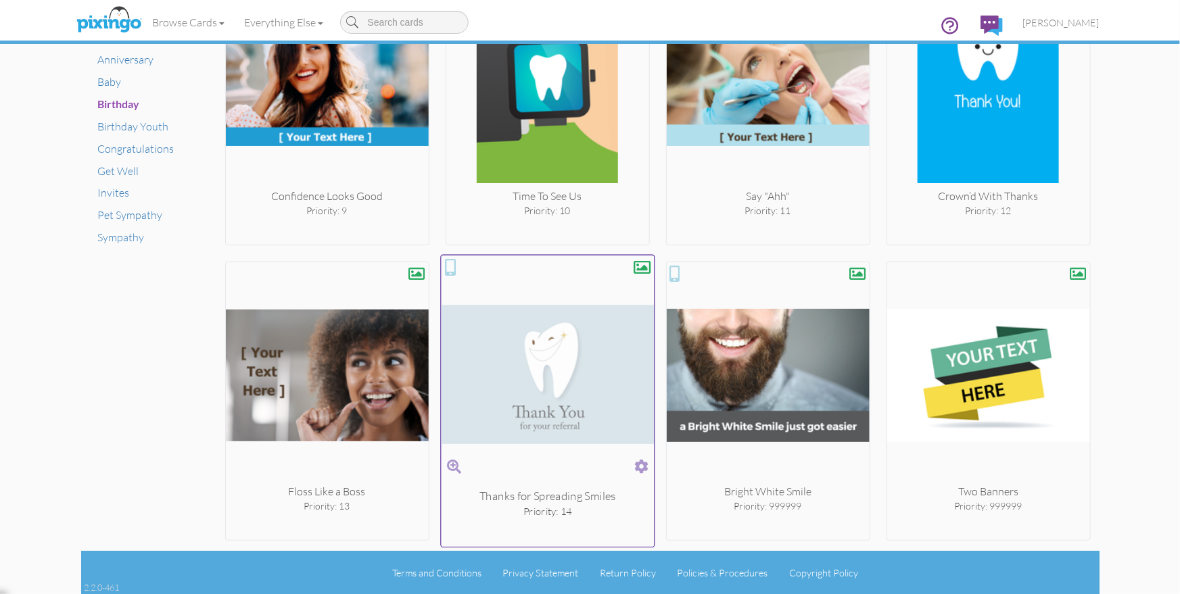
click at [646, 266] on div at bounding box center [641, 267] width 17 height 17
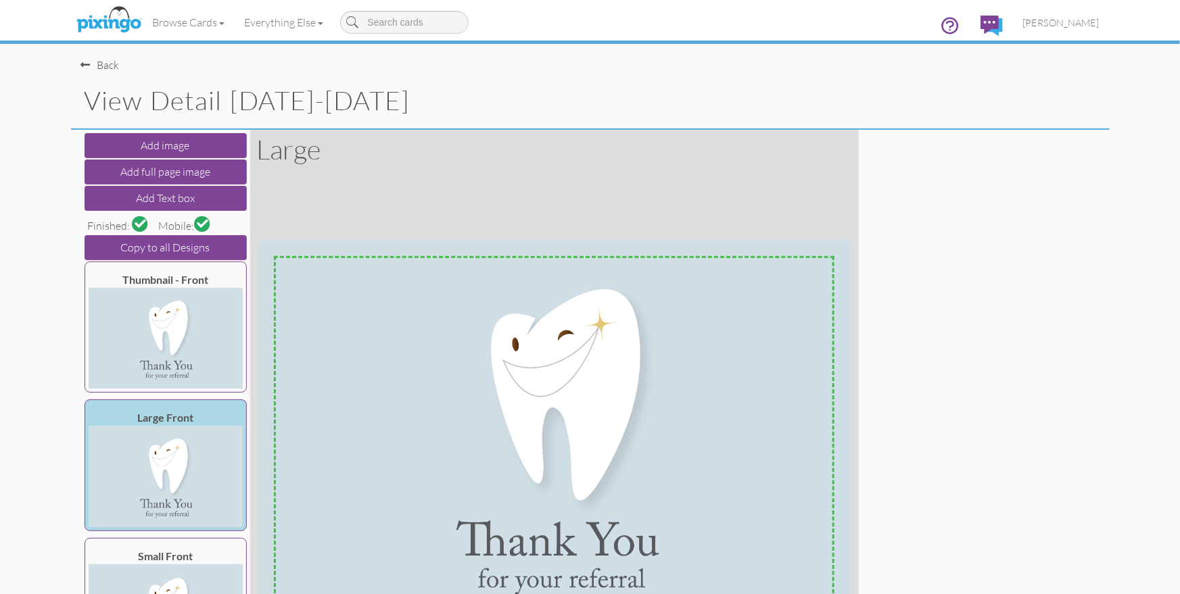
click at [106, 60] on div "Back" at bounding box center [100, 65] width 39 height 16
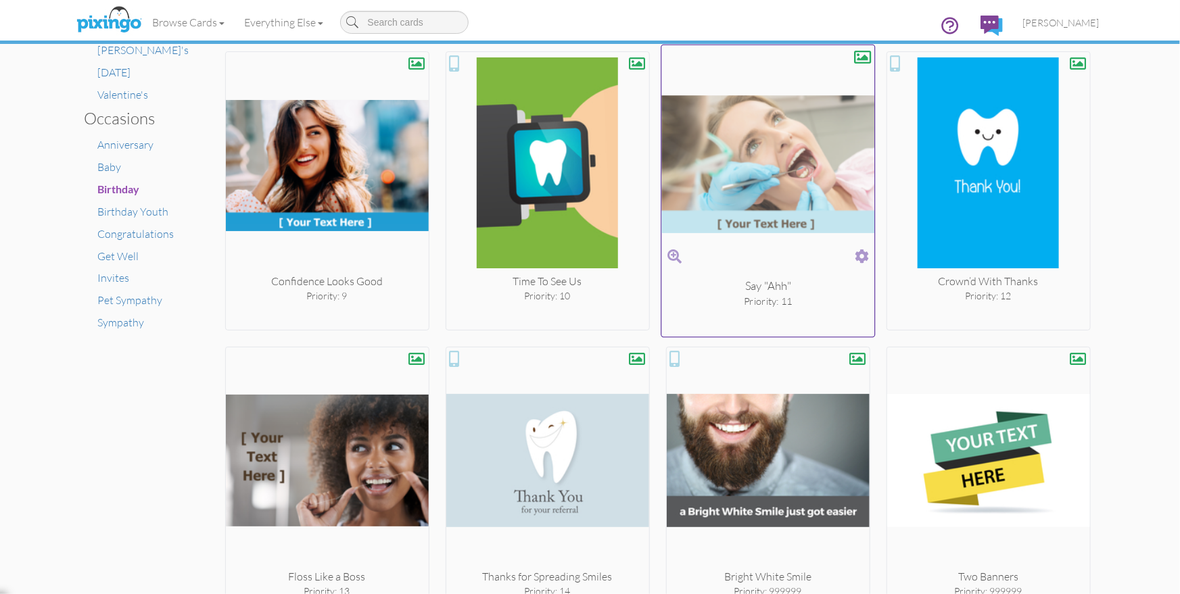
scroll to position [923, 0]
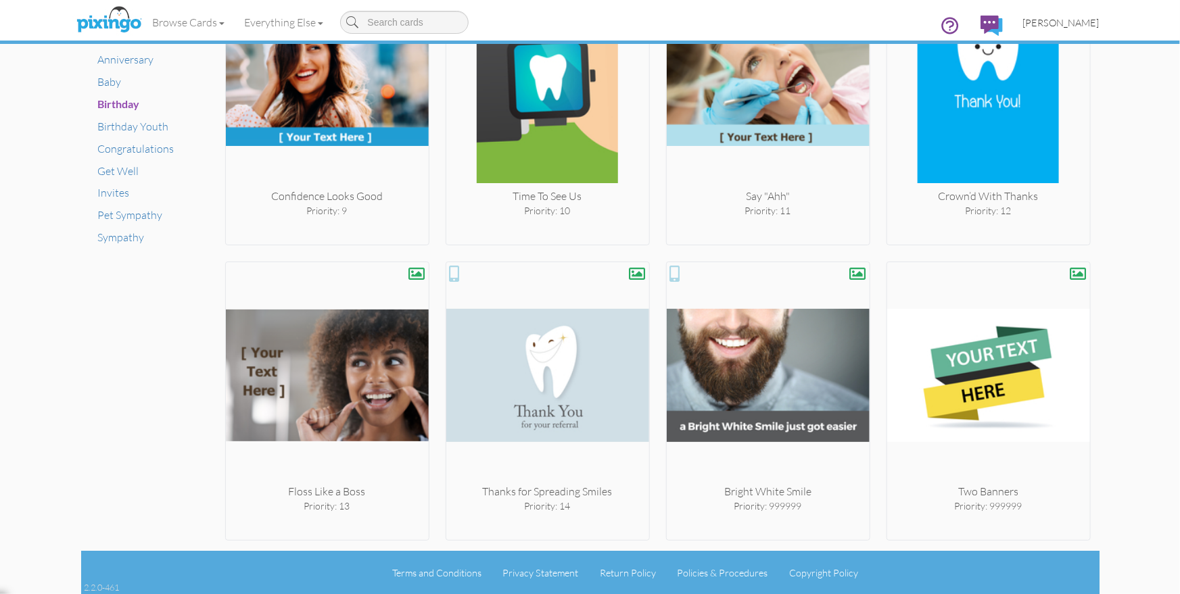
click at [1074, 27] on span "[PERSON_NAME]" at bounding box center [1061, 22] width 76 height 11
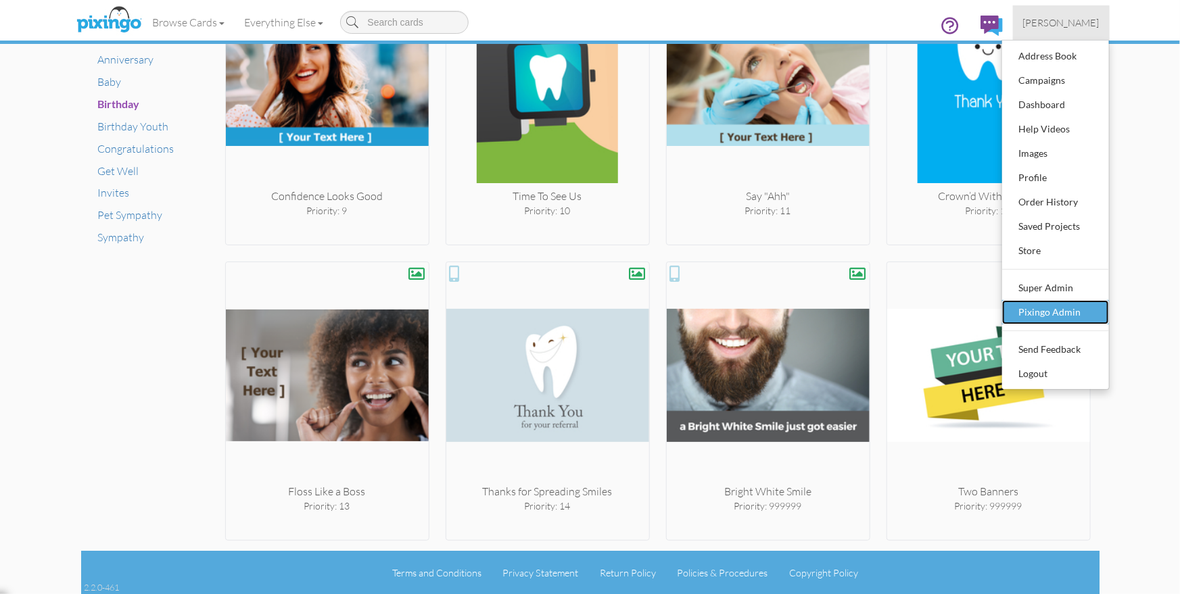
click at [1062, 316] on div "Pixingo Admin" at bounding box center [1055, 312] width 80 height 20
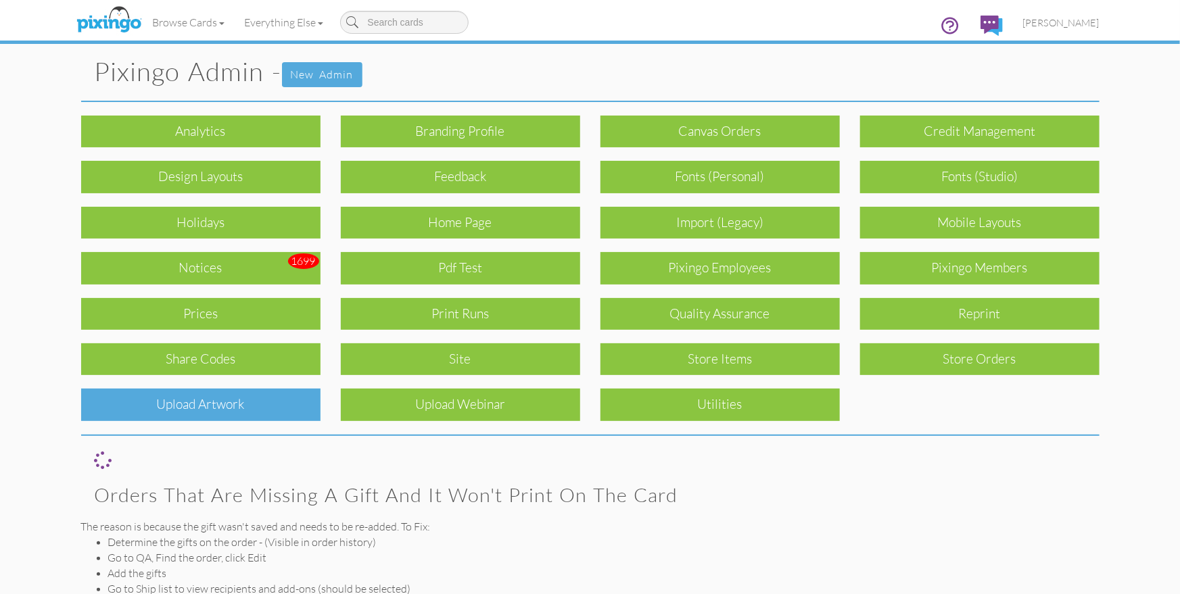
click at [206, 396] on div "Upload Artwork" at bounding box center [200, 405] width 239 height 32
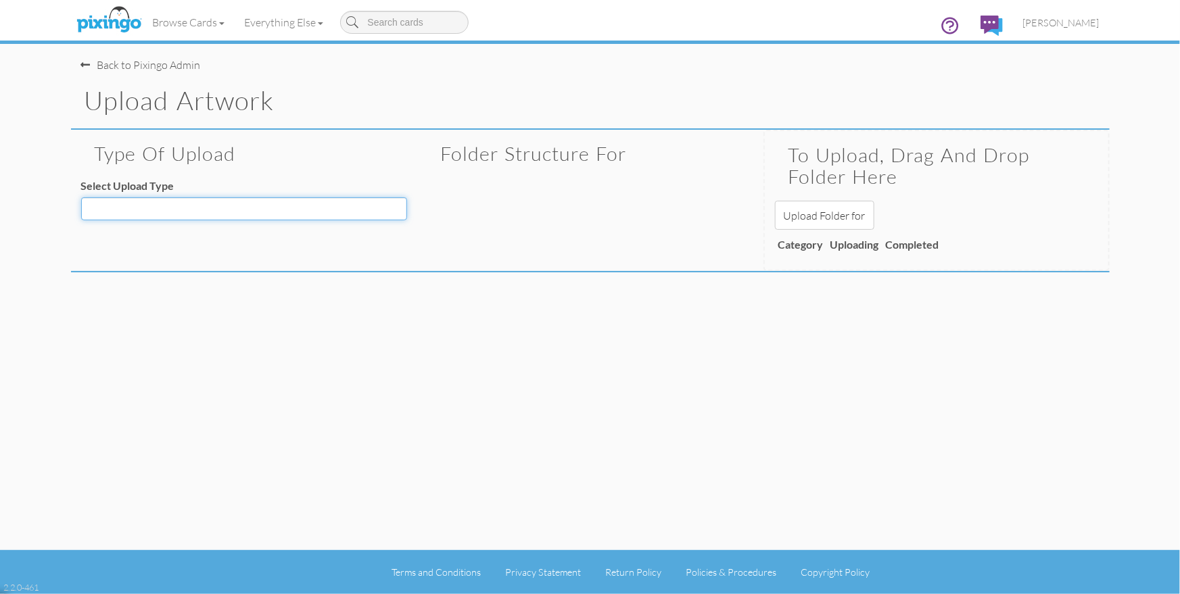
click at [195, 210] on select "Decoration - Backgrounds Decoration - Kits Decoration - Ready Texts Decoration …" at bounding box center [244, 208] width 326 height 23
select select "object:5139"
click at [81, 197] on select "Decoration - Backgrounds Decoration - Kits Decoration - Ready Texts Decoration …" at bounding box center [244, 208] width 326 height 23
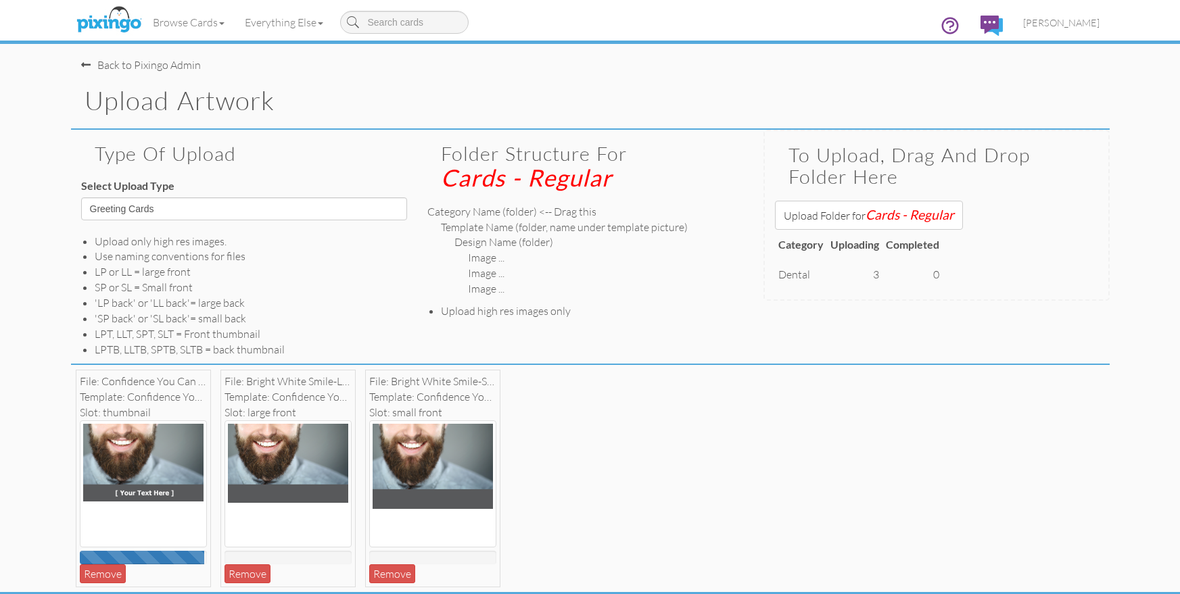
select select "object:5139"
click at [168, 23] on link "Browse Cards" at bounding box center [189, 22] width 92 height 34
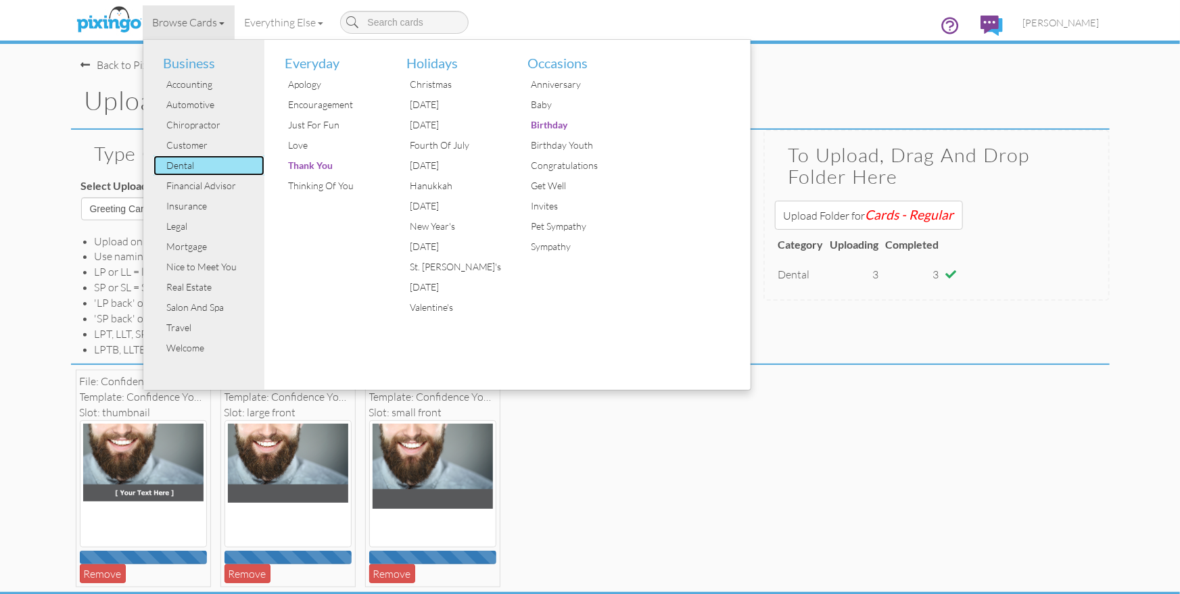
click at [185, 166] on div "Dental" at bounding box center [214, 165] width 101 height 20
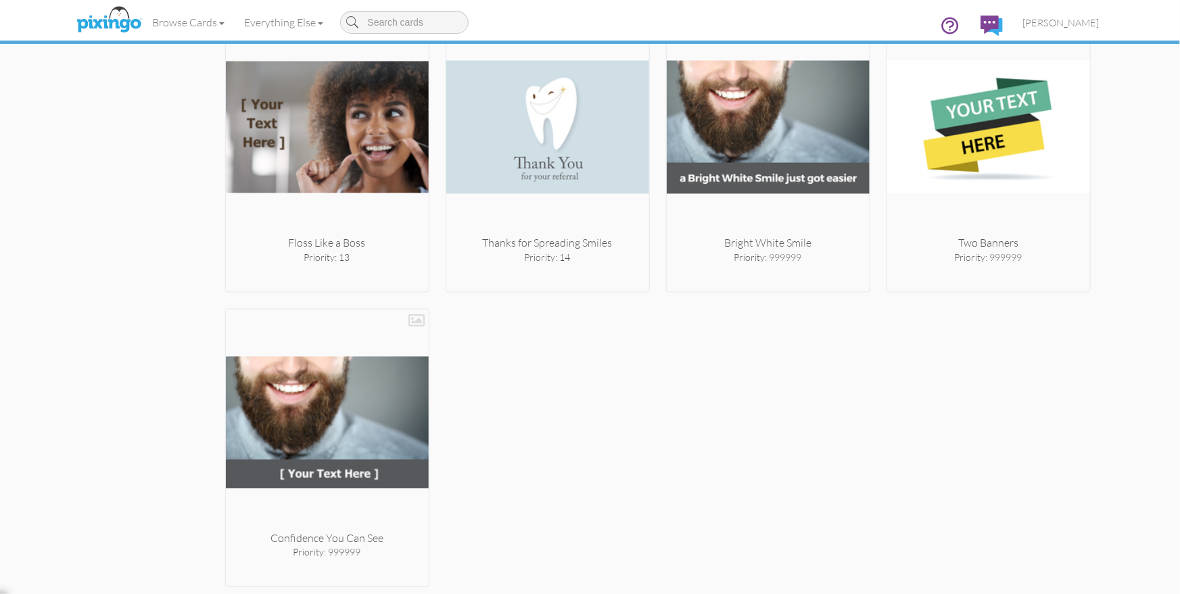
scroll to position [1219, 0]
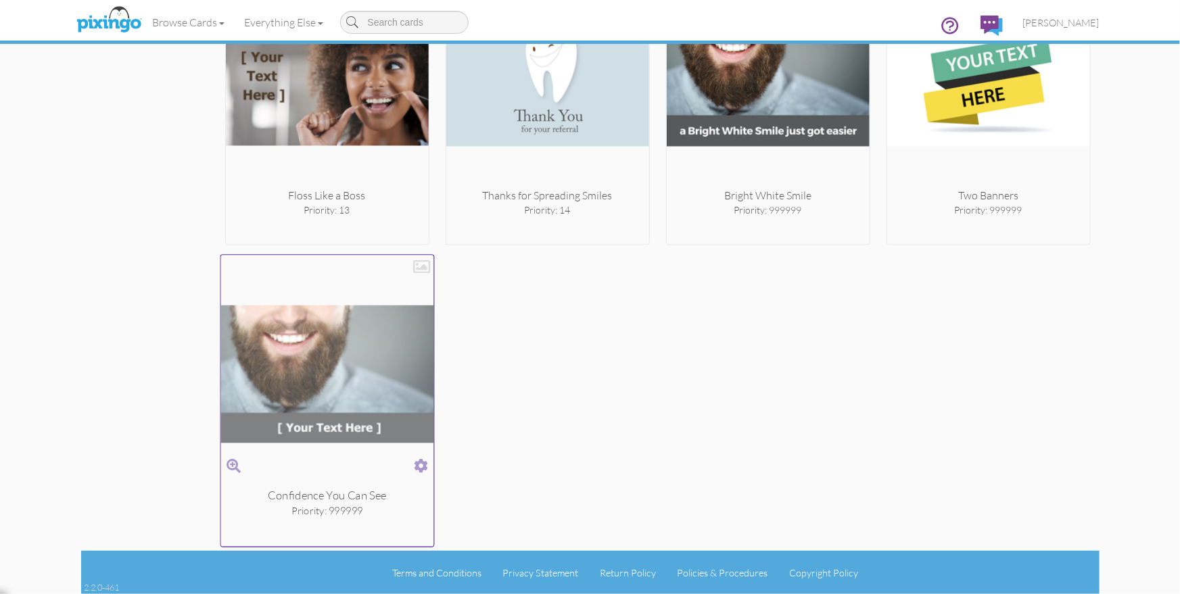
click at [420, 461] on span at bounding box center [421, 466] width 14 height 20
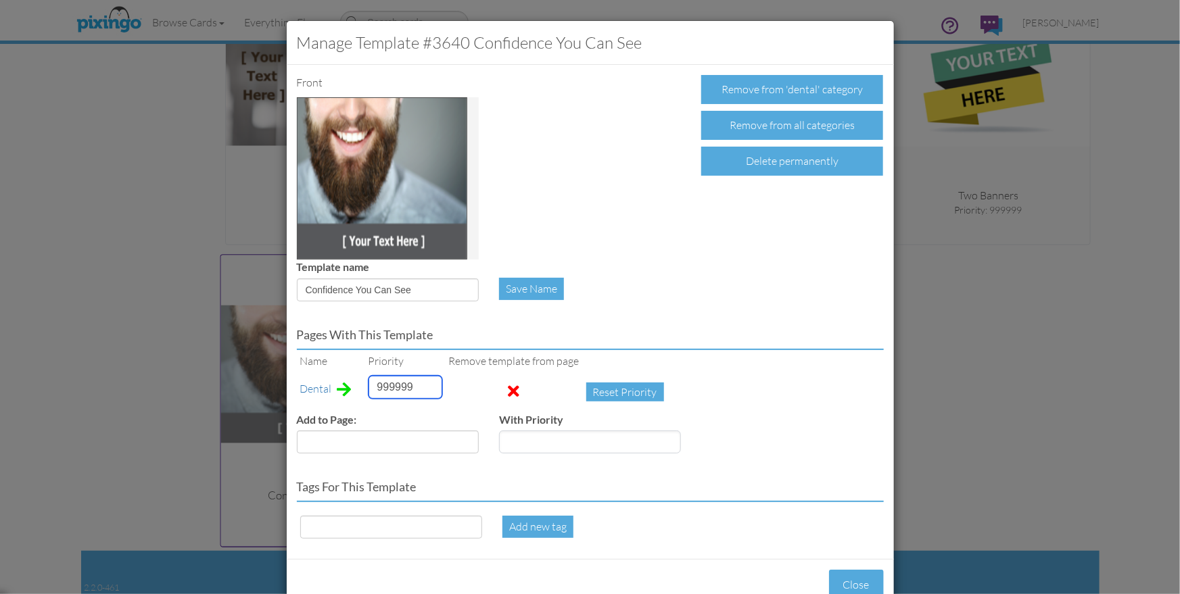
click at [398, 387] on input "999999" at bounding box center [405, 387] width 74 height 23
type input "15"
drag, startPoint x: 306, startPoint y: 288, endPoint x: 410, endPoint y: 288, distance: 103.4
click at [410, 288] on input "Confidence You Can See" at bounding box center [388, 290] width 182 height 23
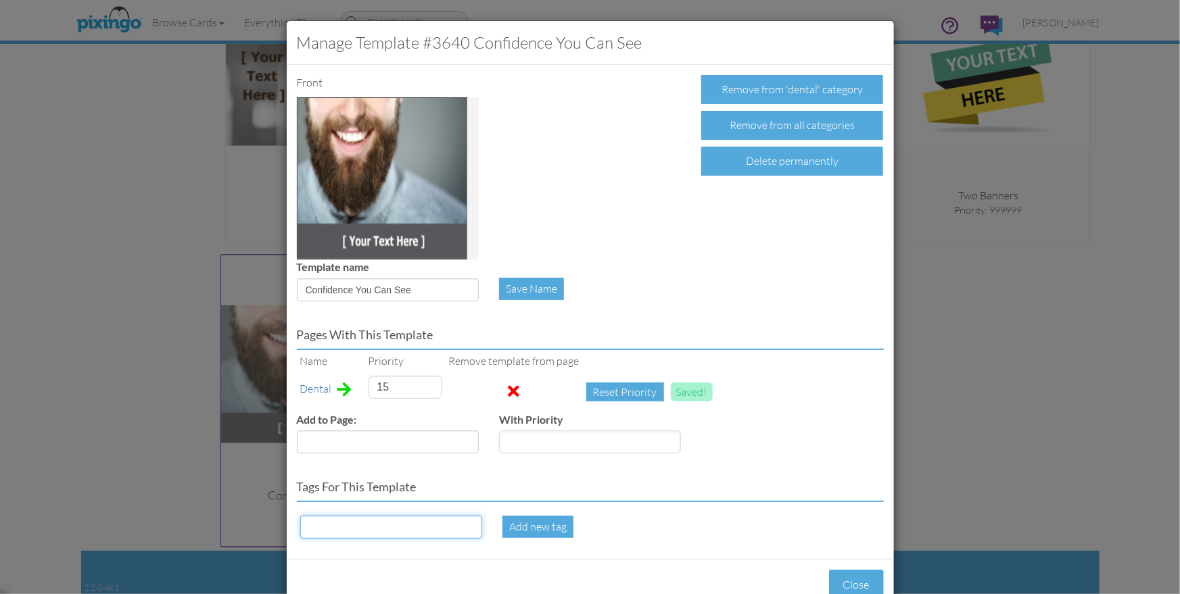
click at [331, 533] on input at bounding box center [391, 527] width 182 height 23
paste input "Confidence You Can See"
type input "Confidence You Can See"
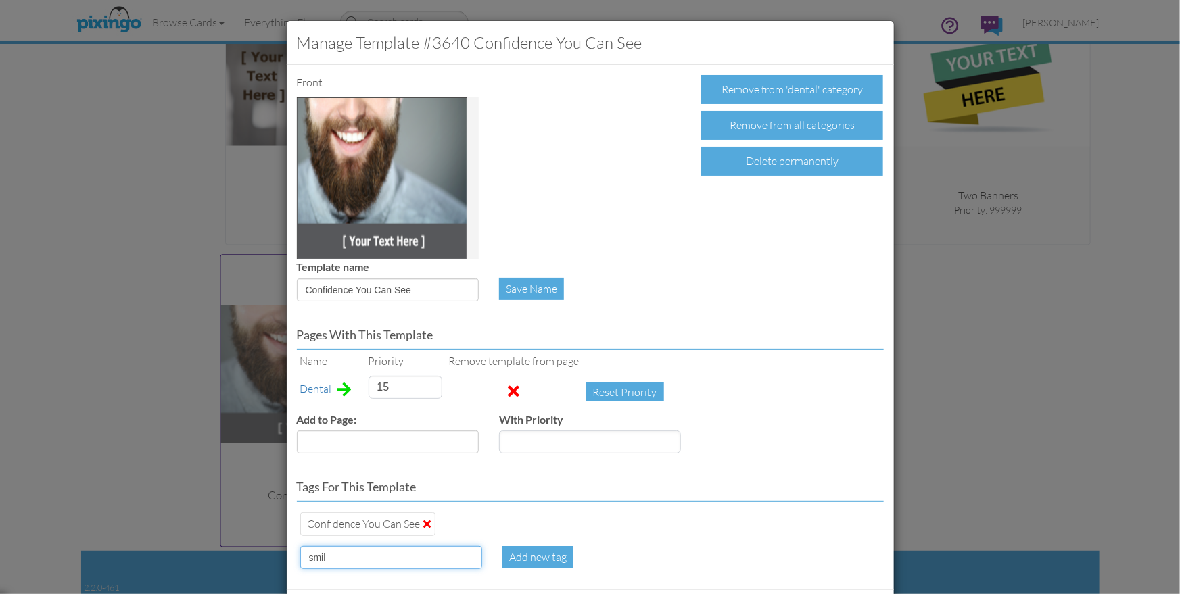
type input "smile"
type input "15"
type input "beard"
type input "15"
type input "teeth"
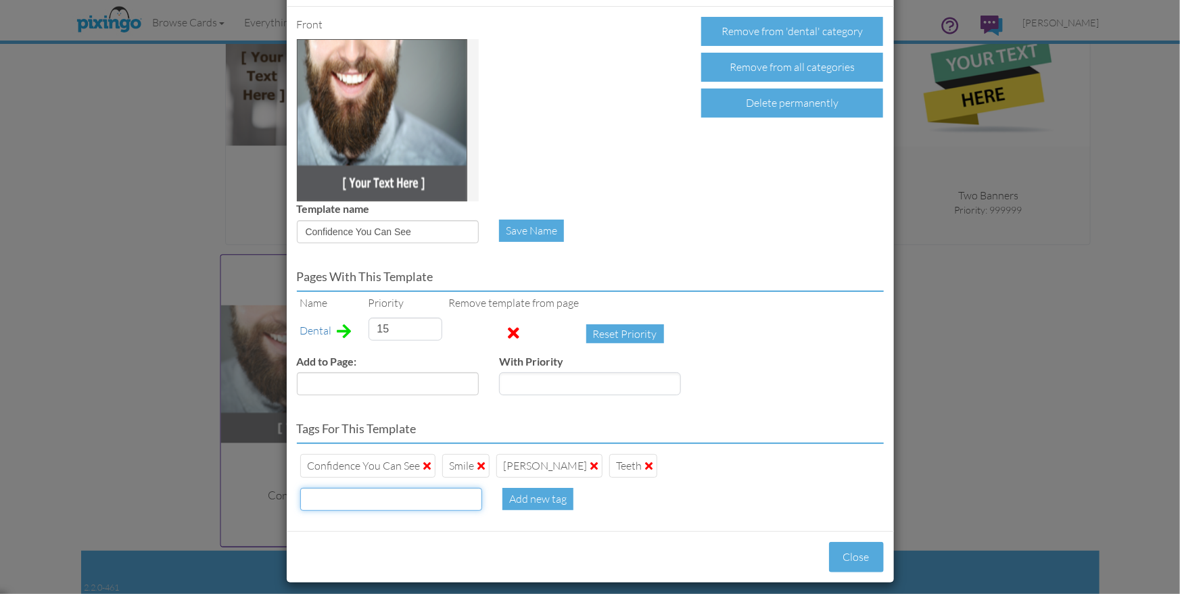
scroll to position [66, 0]
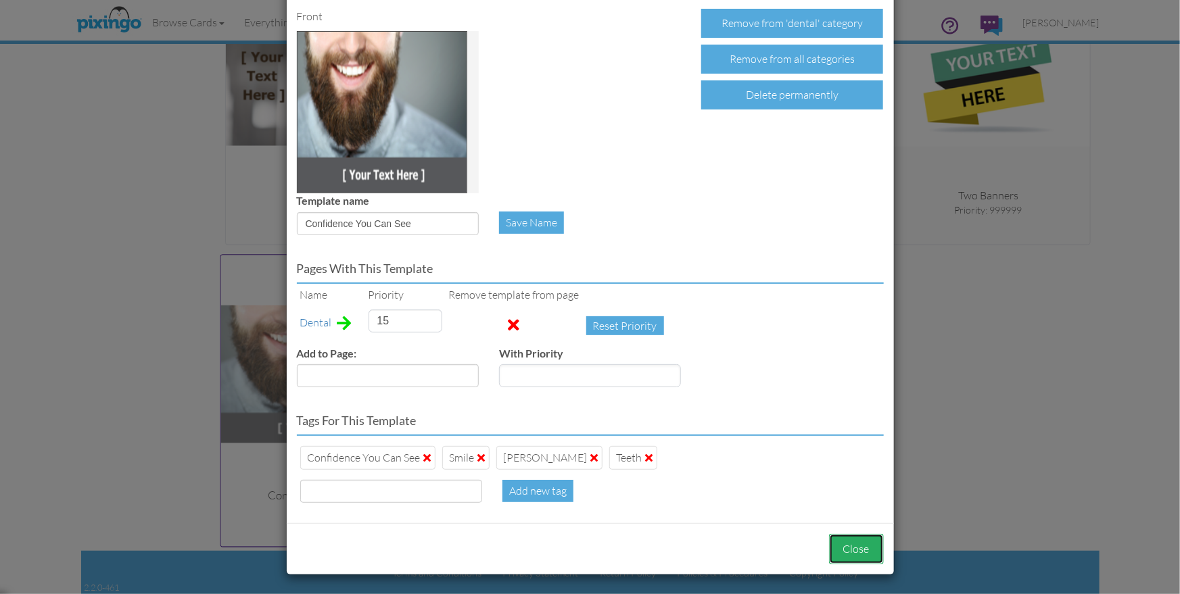
click at [851, 540] on button "Close" at bounding box center [856, 549] width 55 height 30
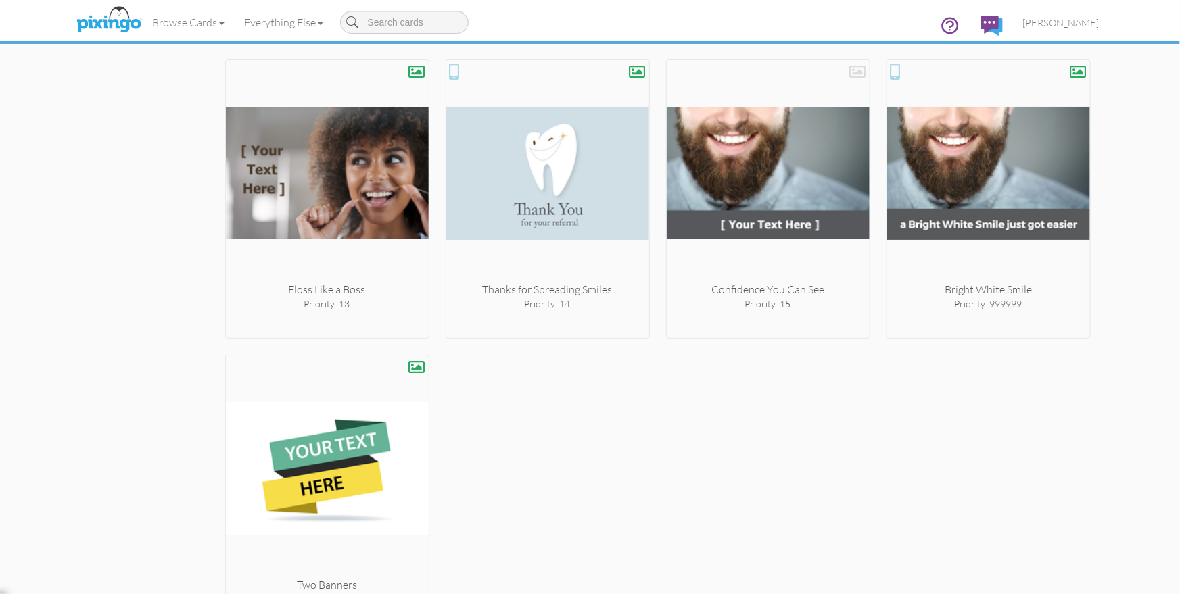
scroll to position [1065, 0]
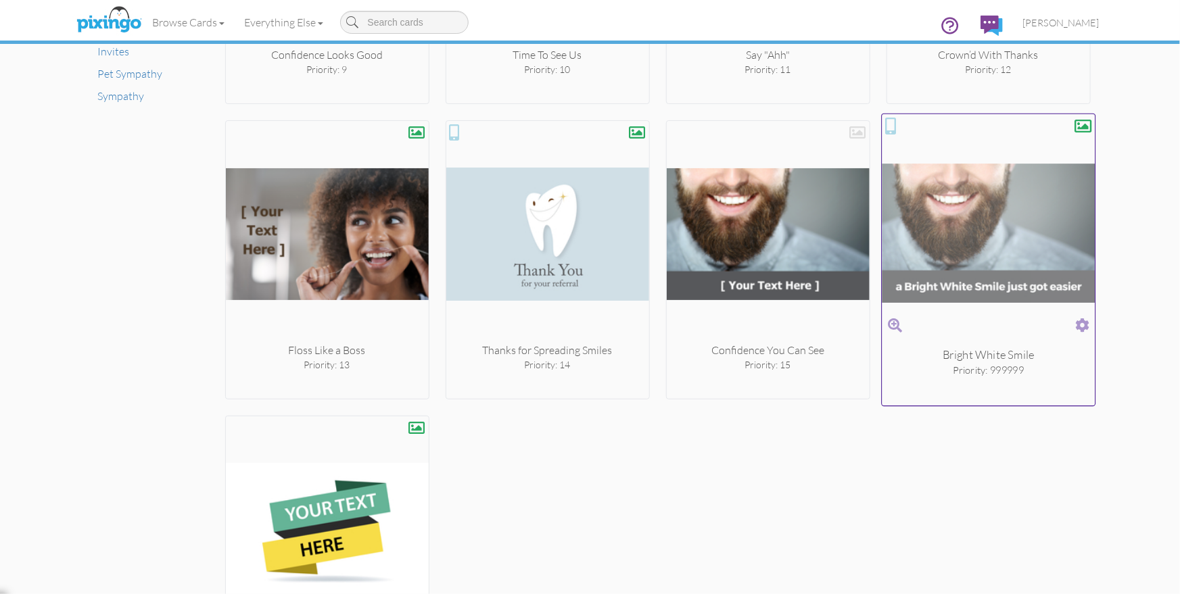
click at [1084, 320] on span at bounding box center [1082, 326] width 14 height 20
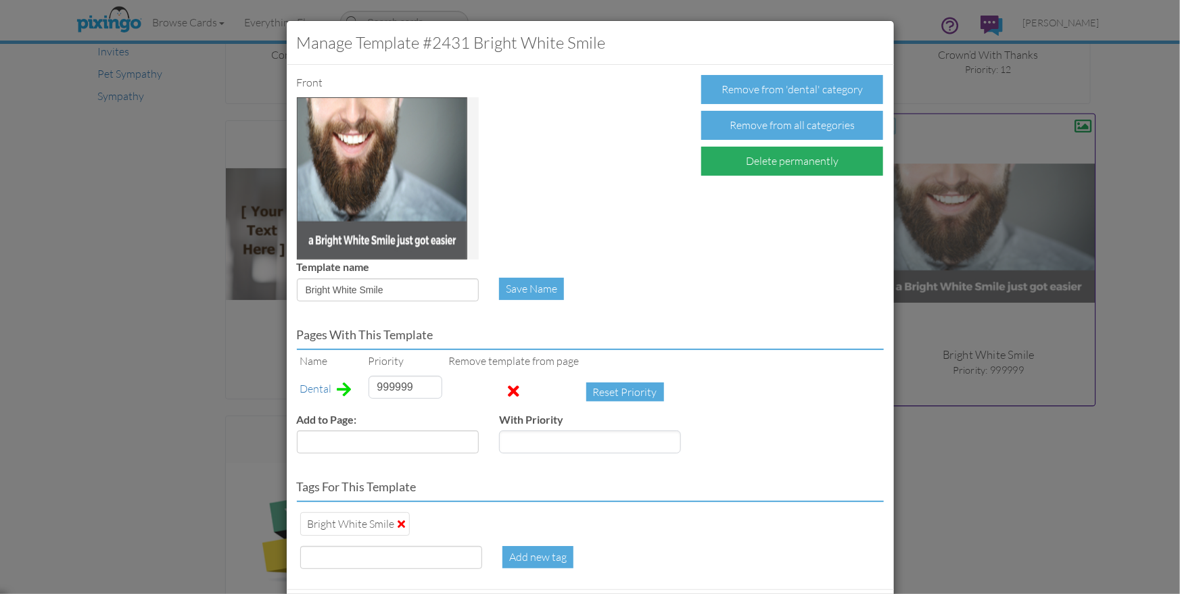
click at [785, 167] on div "Delete permanently" at bounding box center [792, 161] width 182 height 29
click at [746, 160] on div "Confirm Delete" at bounding box center [753, 161] width 105 height 29
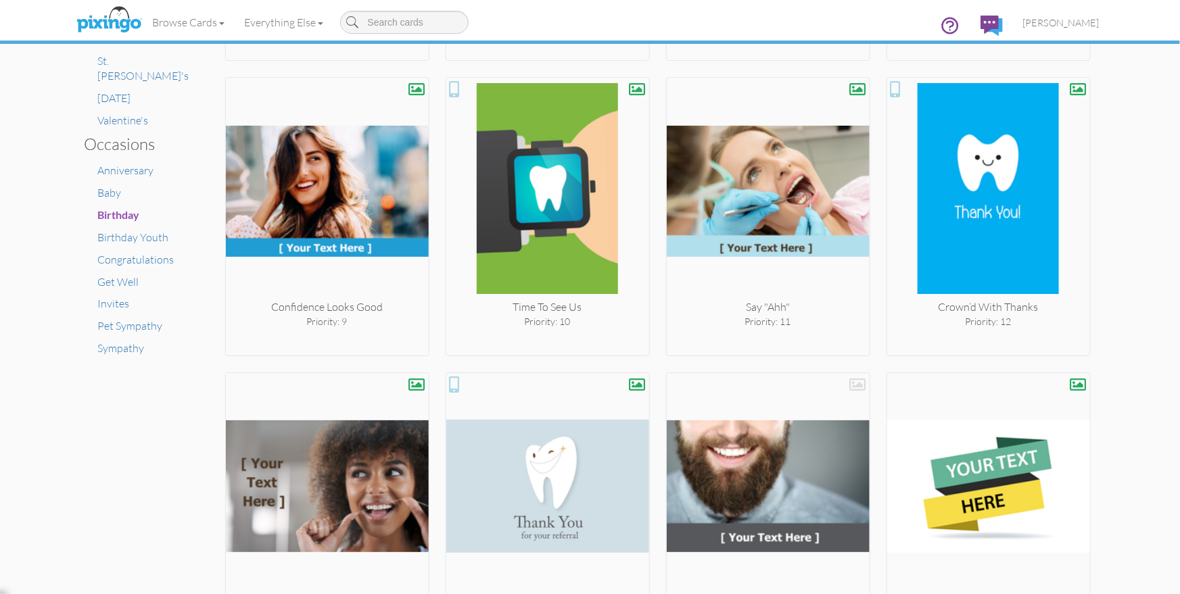
scroll to position [923, 0]
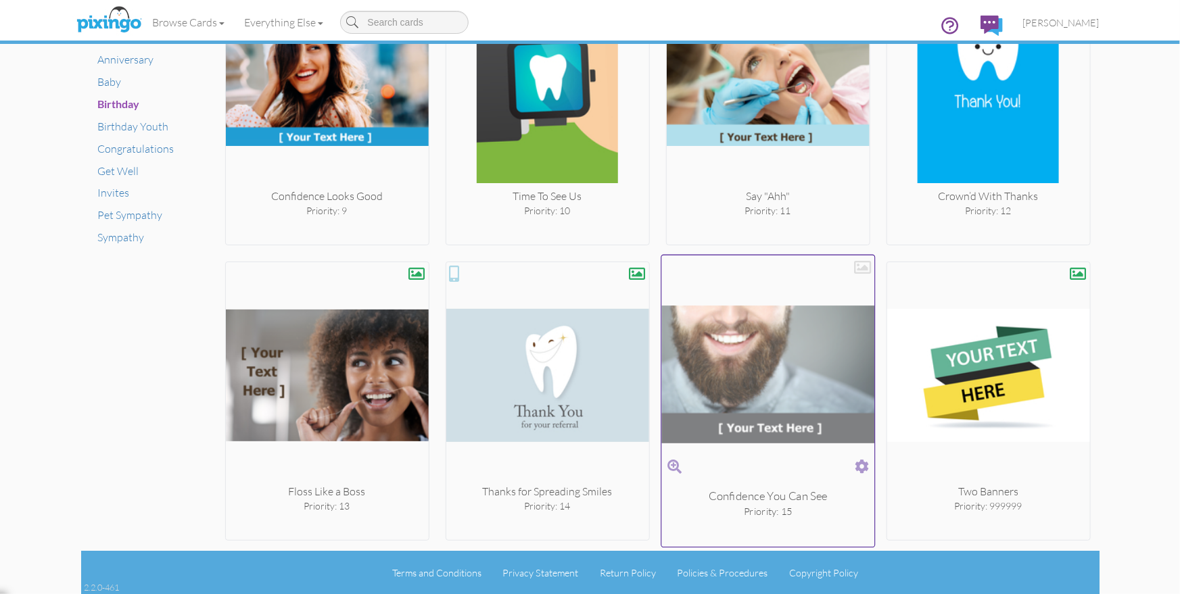
click at [866, 268] on div at bounding box center [862, 267] width 17 height 17
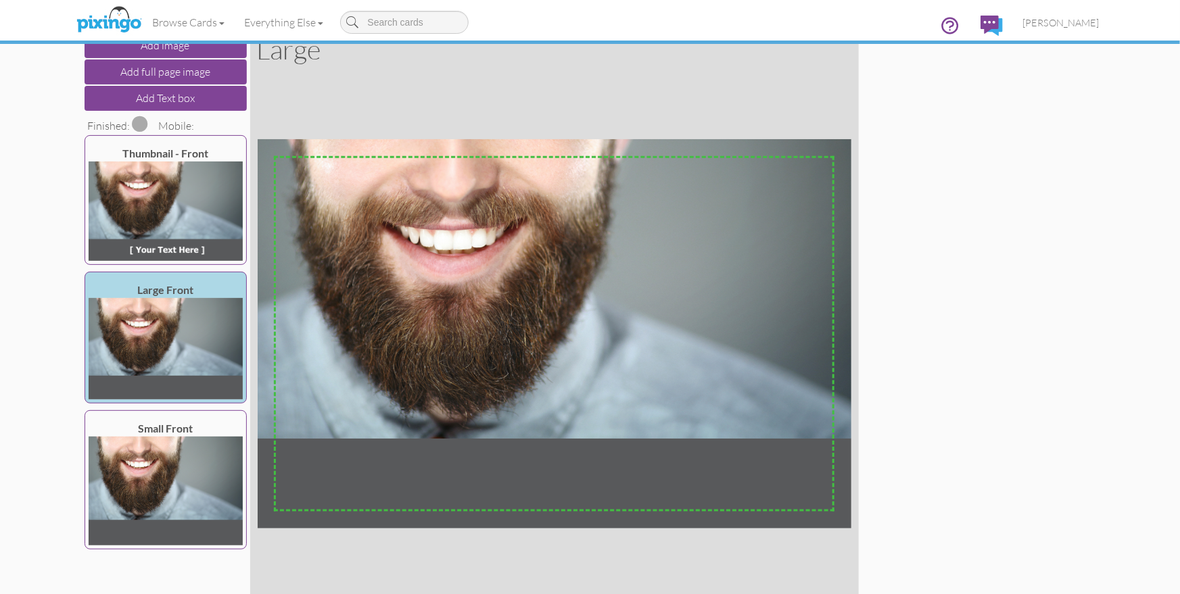
scroll to position [68, 0]
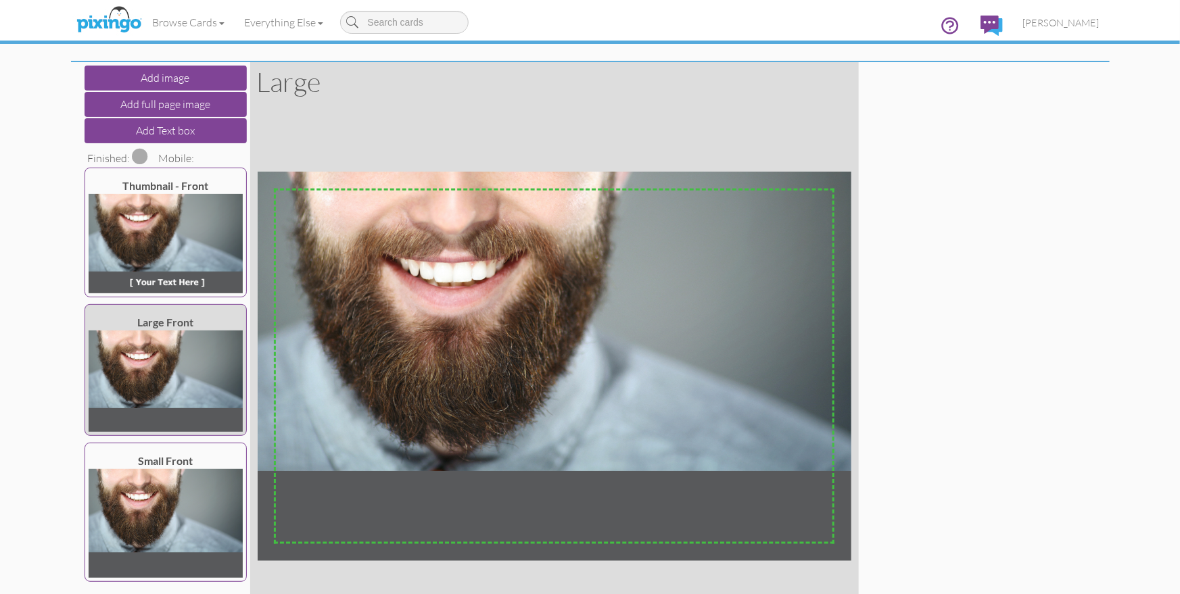
click at [166, 370] on img at bounding box center [166, 381] width 154 height 101
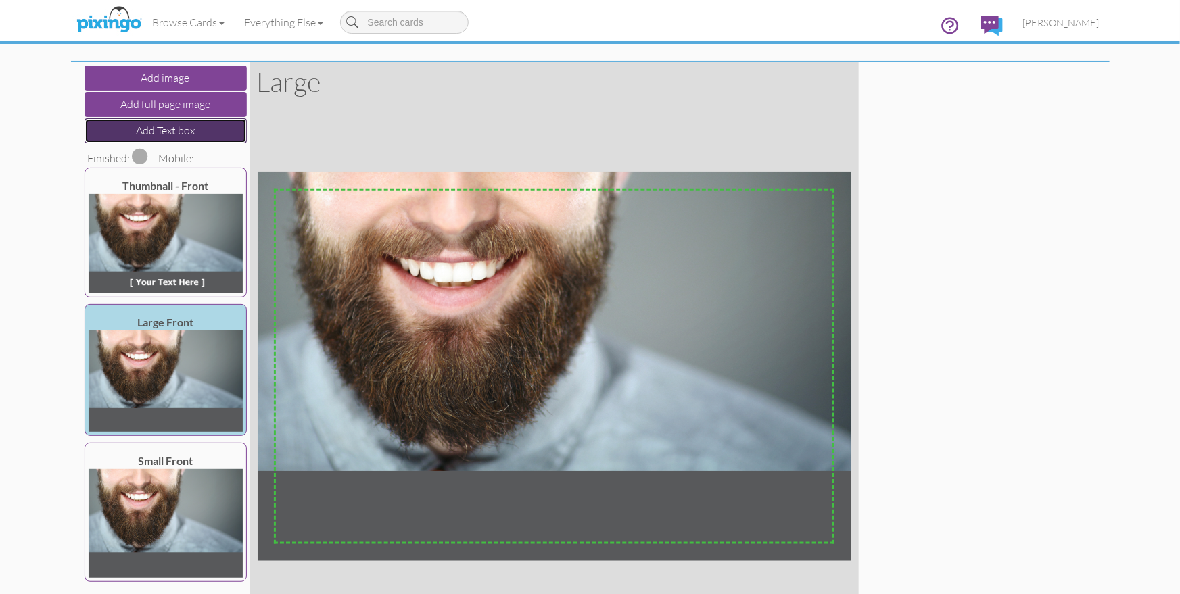
click at [151, 130] on button "Add Text box" at bounding box center [165, 130] width 162 height 25
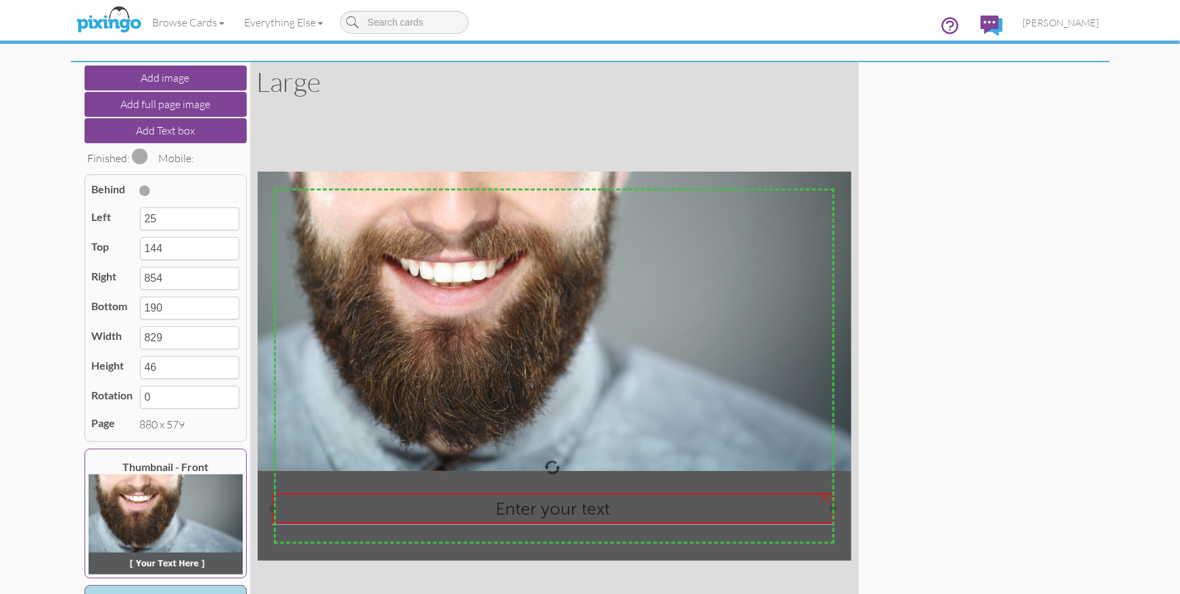
drag, startPoint x: 553, startPoint y: 299, endPoint x: 549, endPoint y: 518, distance: 219.1
click at [552, 524] on div at bounding box center [552, 509] width 566 height 38
type input "23"
type input "476"
type input "852"
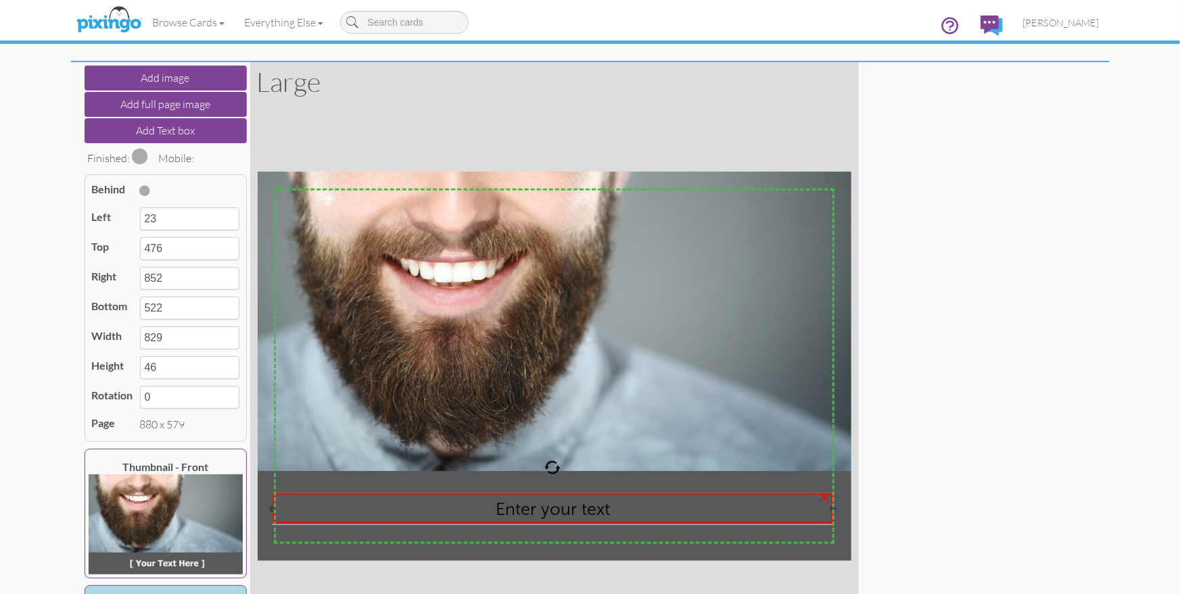
click at [546, 513] on span "Enter your text" at bounding box center [553, 508] width 114 height 21
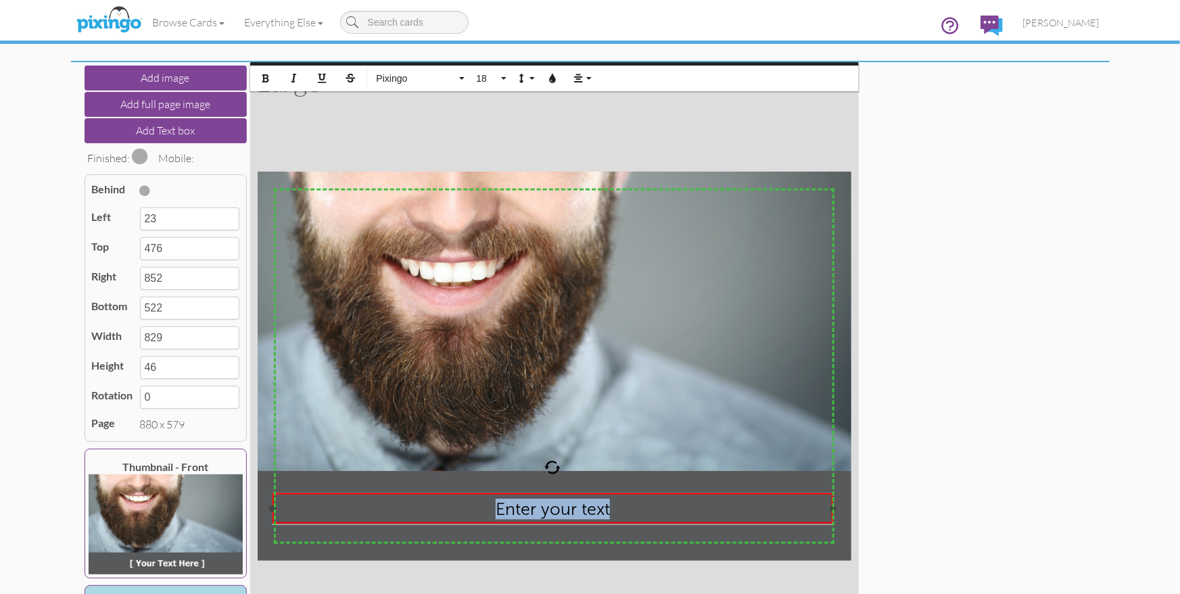
click at [546, 513] on span "Enter your text" at bounding box center [553, 508] width 114 height 21
click at [552, 79] on icon "button" at bounding box center [552, 78] width 9 height 9
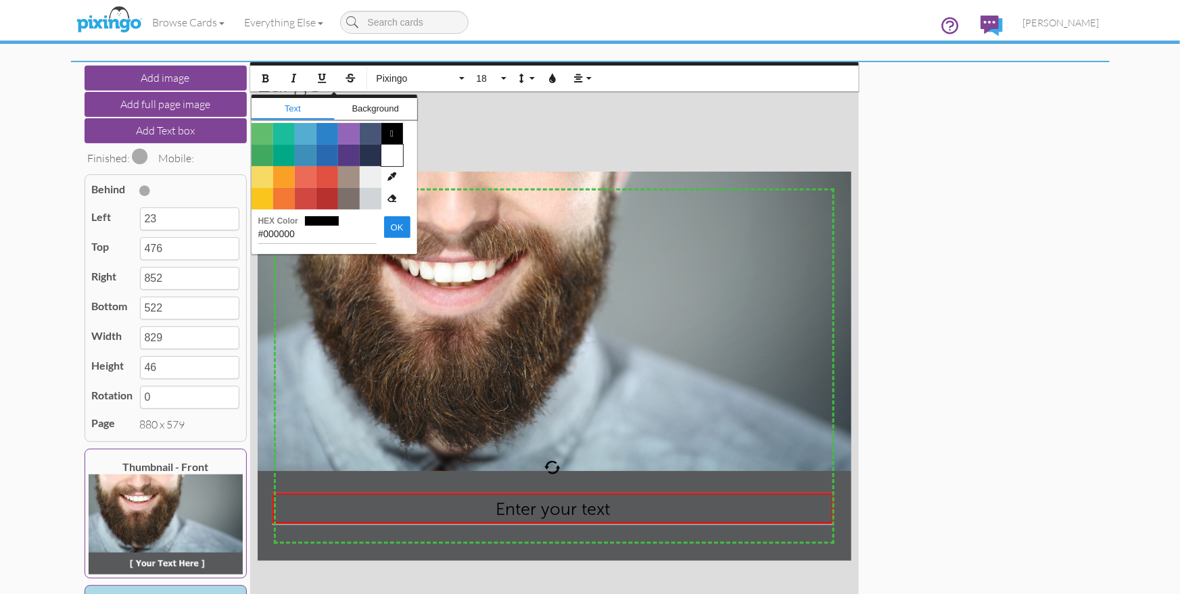
click at [393, 151] on span "Color #FFFFFF" at bounding box center [392, 156] width 22 height 22
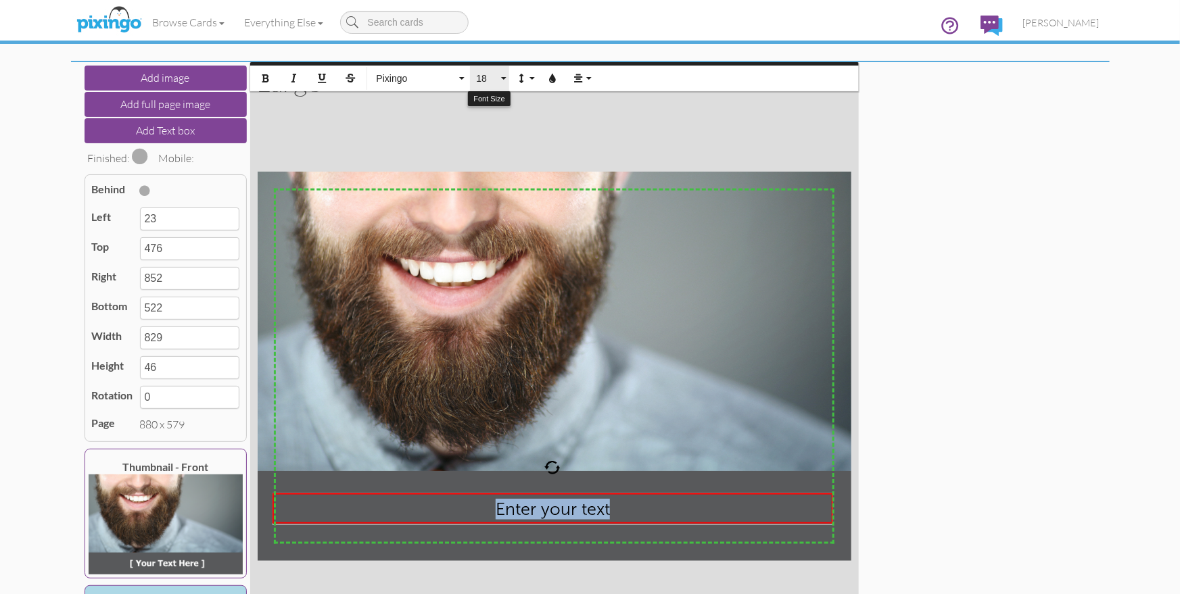
click at [498, 76] on button "18" at bounding box center [489, 79] width 39 height 26
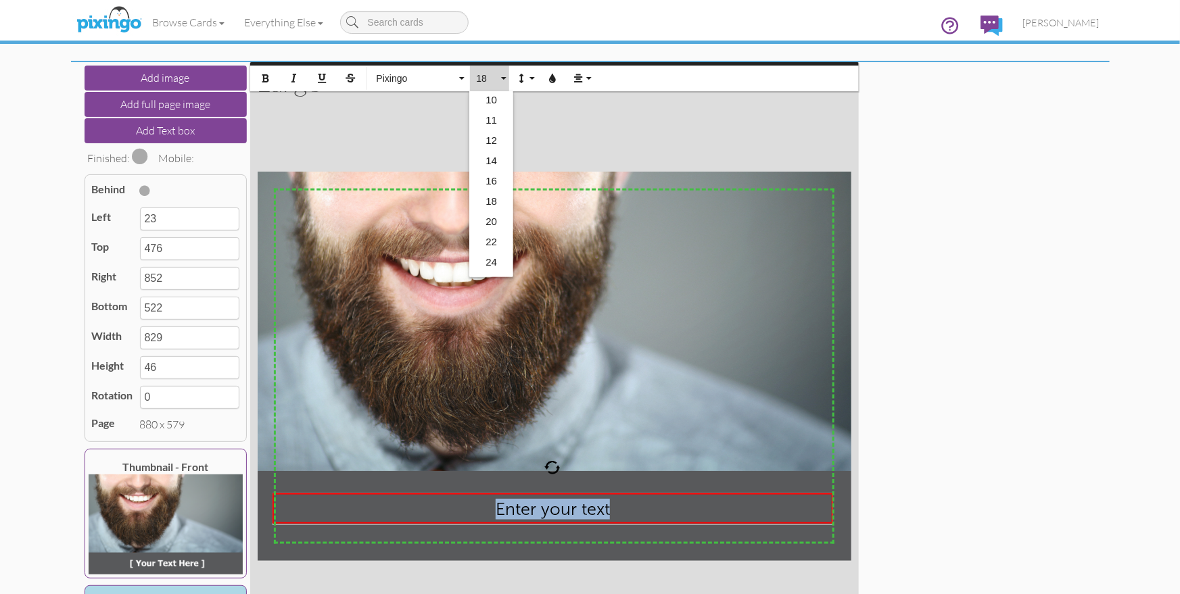
scroll to position [104, 0]
click at [489, 253] on link "24" at bounding box center [491, 261] width 44 height 20
type input "532"
type input "56"
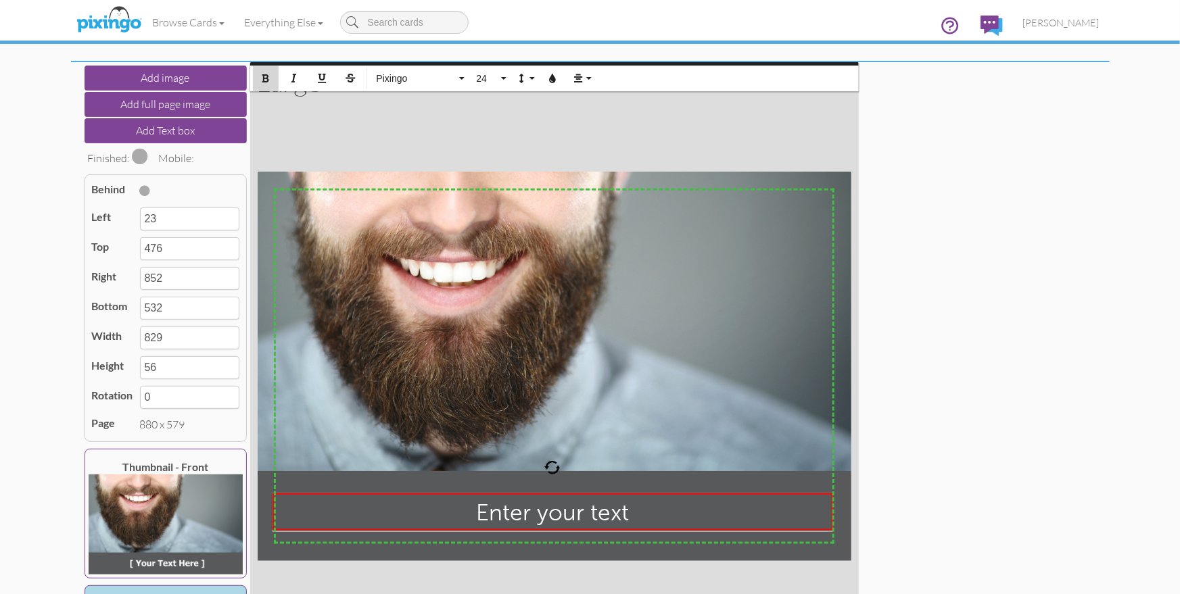
click at [260, 79] on button "Bold" at bounding box center [266, 79] width 26 height 26
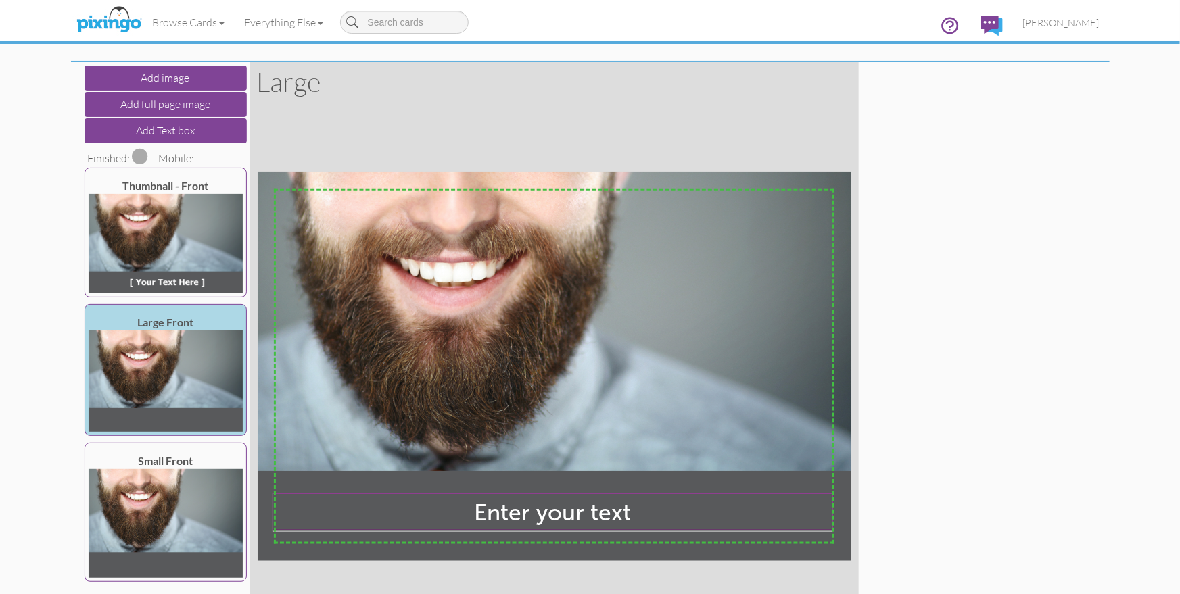
click at [950, 368] on div "Add image Add full page image Add Text box Finished: Mobile: Thumbnail - Front …" at bounding box center [590, 366] width 1018 height 608
click at [961, 391] on div "Add image Add full page image Add Text box Finished: Mobile: Thumbnail - Front …" at bounding box center [590, 366] width 1018 height 608
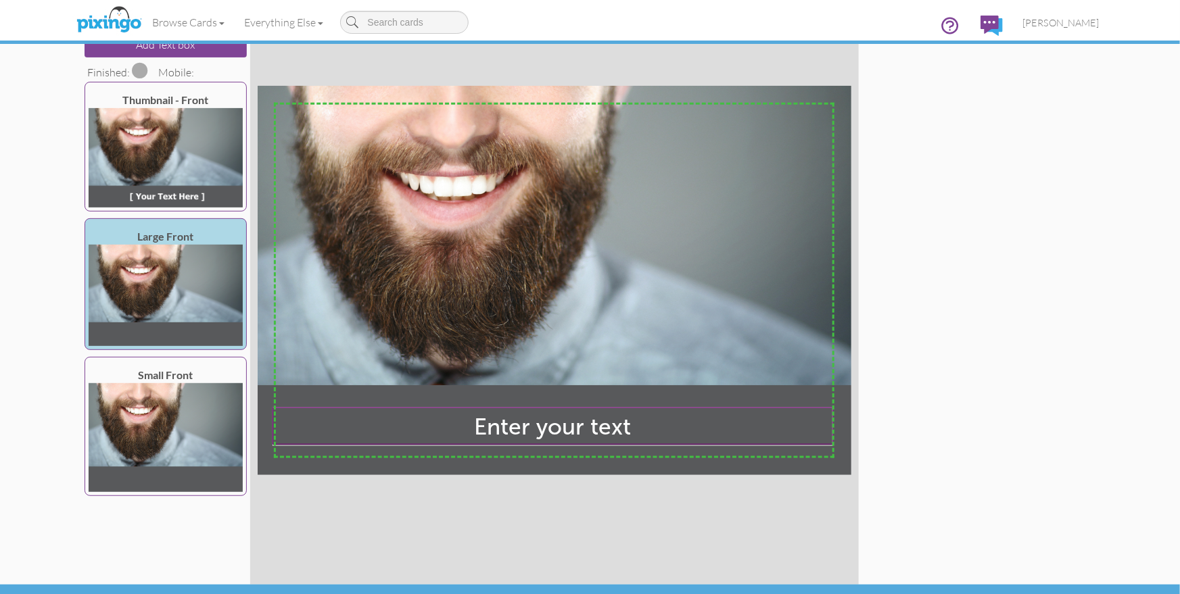
scroll to position [187, 0]
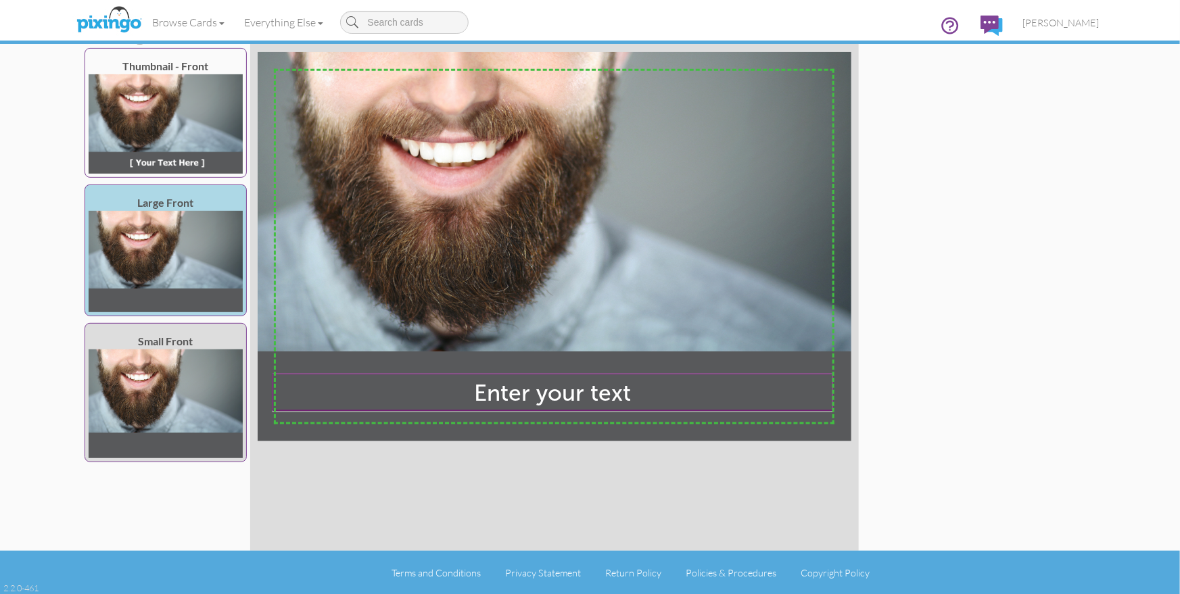
click at [170, 410] on img at bounding box center [166, 404] width 154 height 110
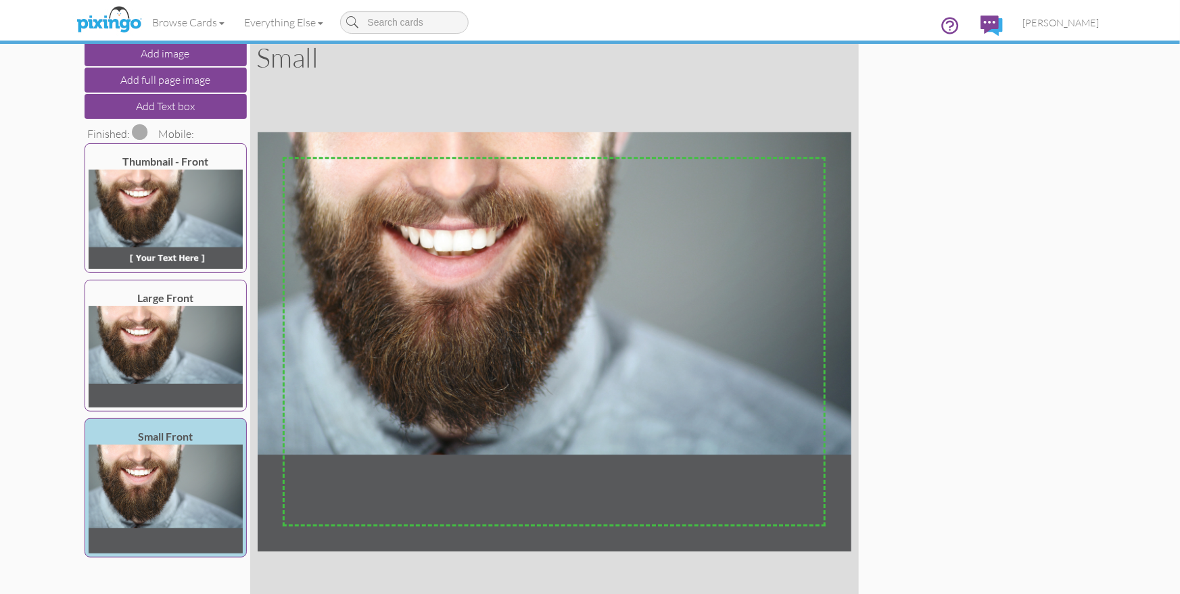
scroll to position [0, 0]
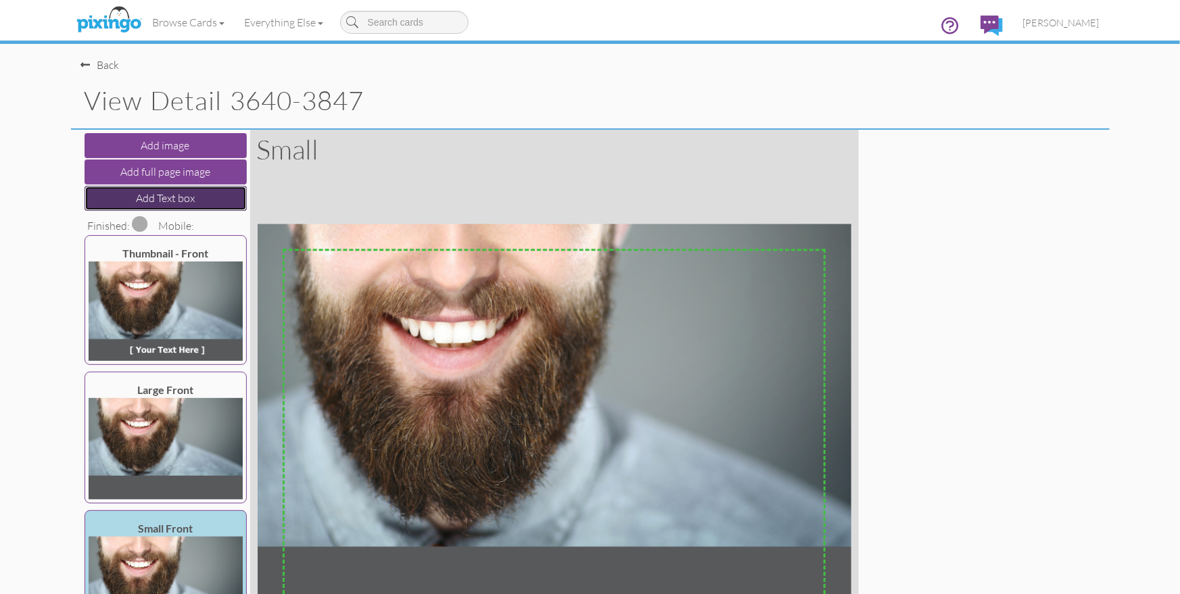
click at [171, 199] on button "Add Text box" at bounding box center [165, 198] width 162 height 25
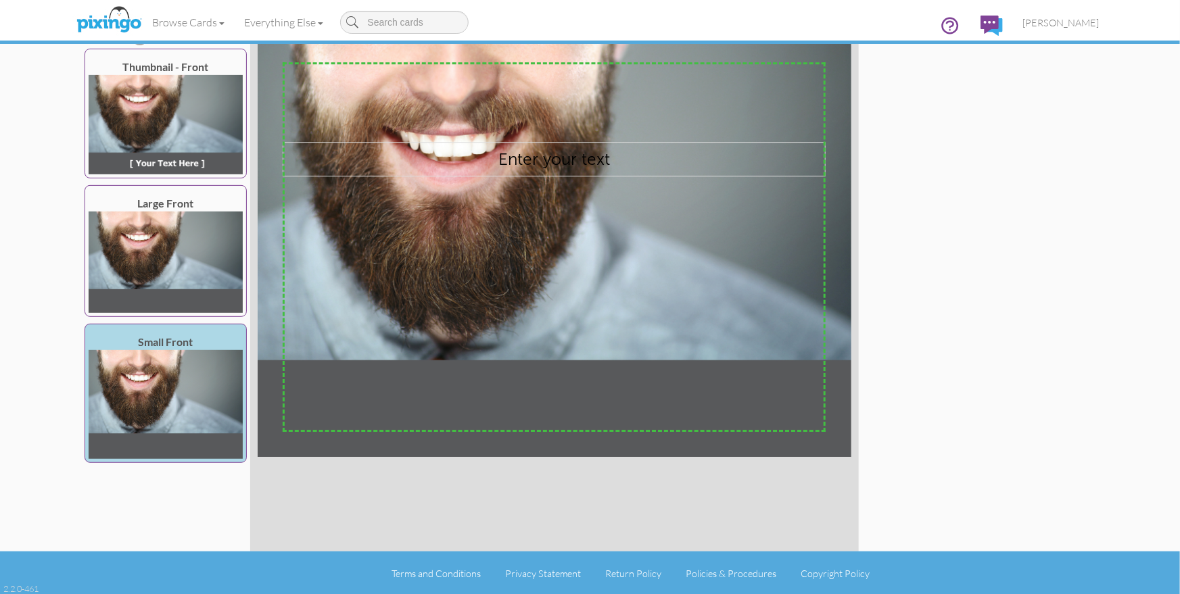
scroll to position [187, 0]
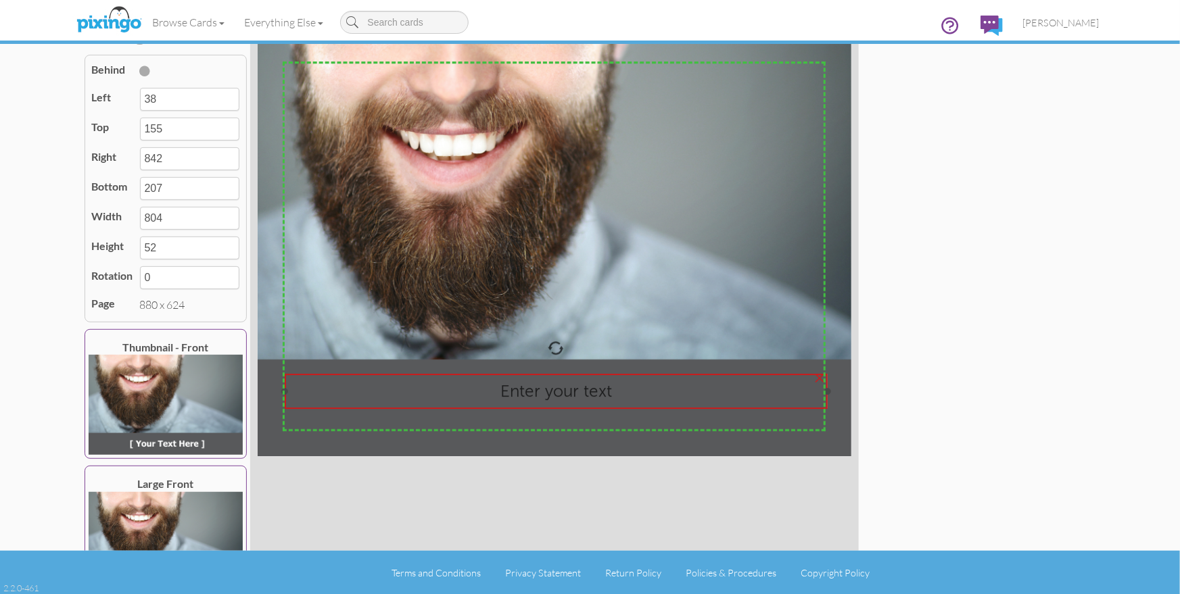
drag, startPoint x: 550, startPoint y: 172, endPoint x: 552, endPoint y: 405, distance: 233.2
click at [552, 405] on div "Enter your text" at bounding box center [556, 391] width 543 height 34
type input "41"
type input "499"
type input "845"
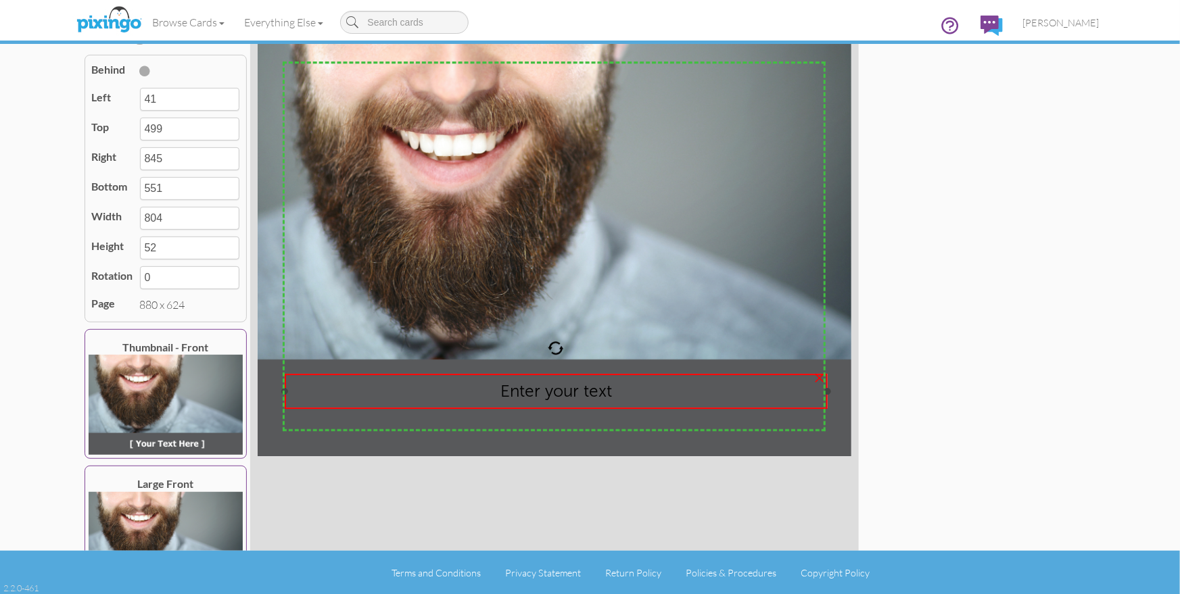
click at [543, 392] on span "Enter your text" at bounding box center [556, 391] width 112 height 20
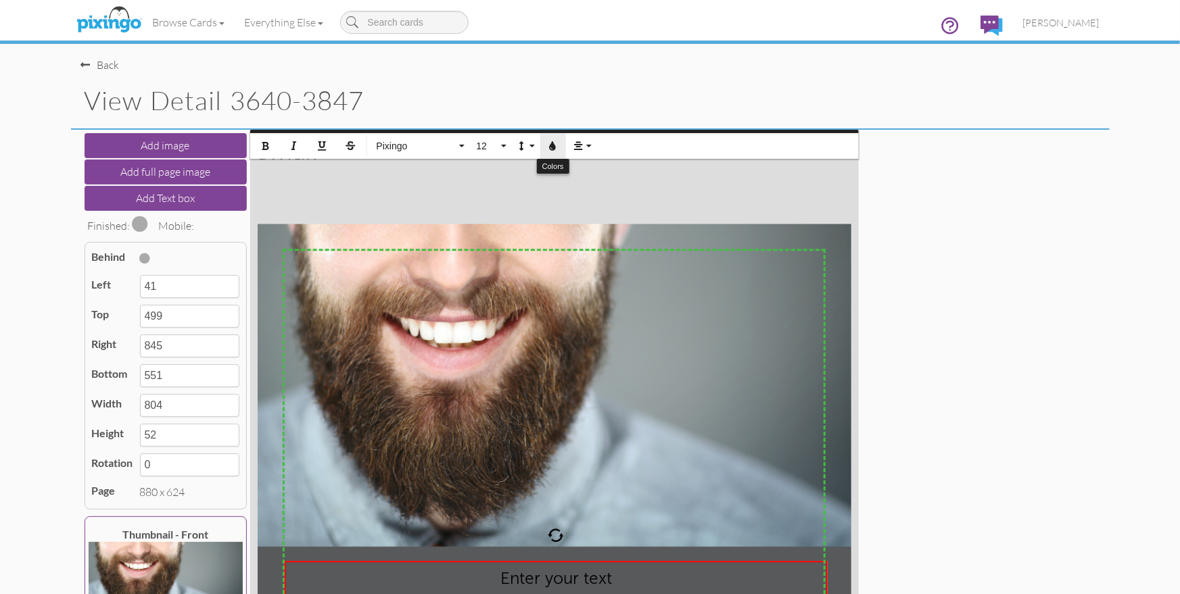
click at [556, 148] on icon "button" at bounding box center [552, 145] width 9 height 9
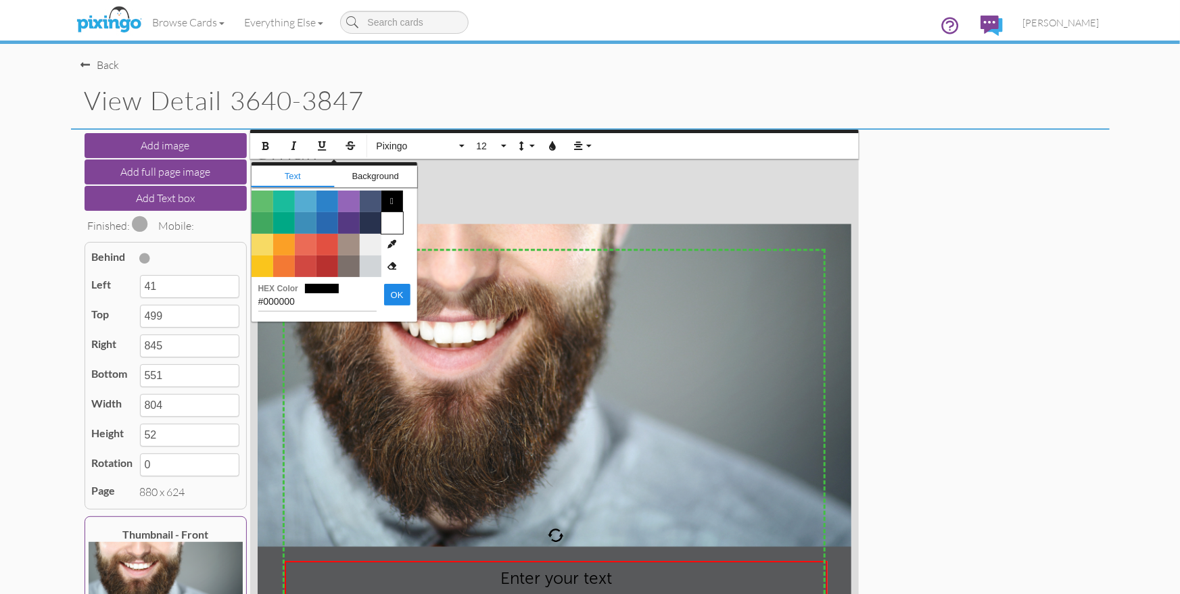
click at [395, 222] on span "Color #FFFFFF" at bounding box center [392, 223] width 22 height 22
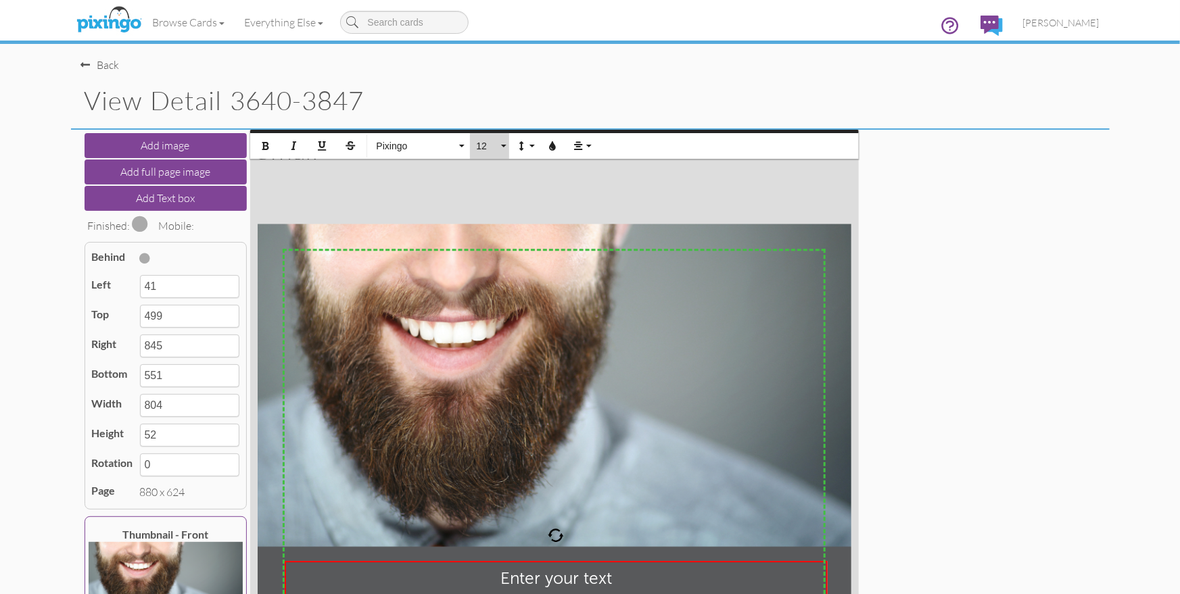
click at [484, 147] on span "12" at bounding box center [486, 146] width 23 height 11
click at [485, 292] on link "16" at bounding box center [491, 301] width 44 height 20
type input "561"
type input "62"
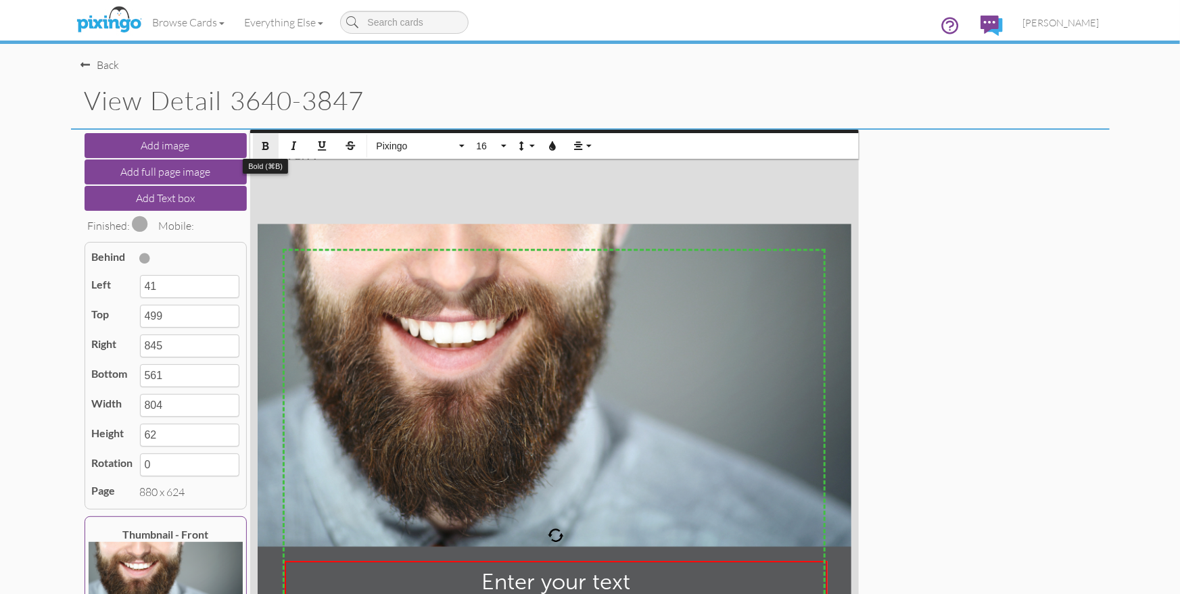
click at [269, 150] on icon "button" at bounding box center [265, 145] width 9 height 9
click at [963, 312] on div "Add image Add full page image Add Text box Finished: Mobile: Behind Left 41 Top…" at bounding box center [590, 434] width 1018 height 608
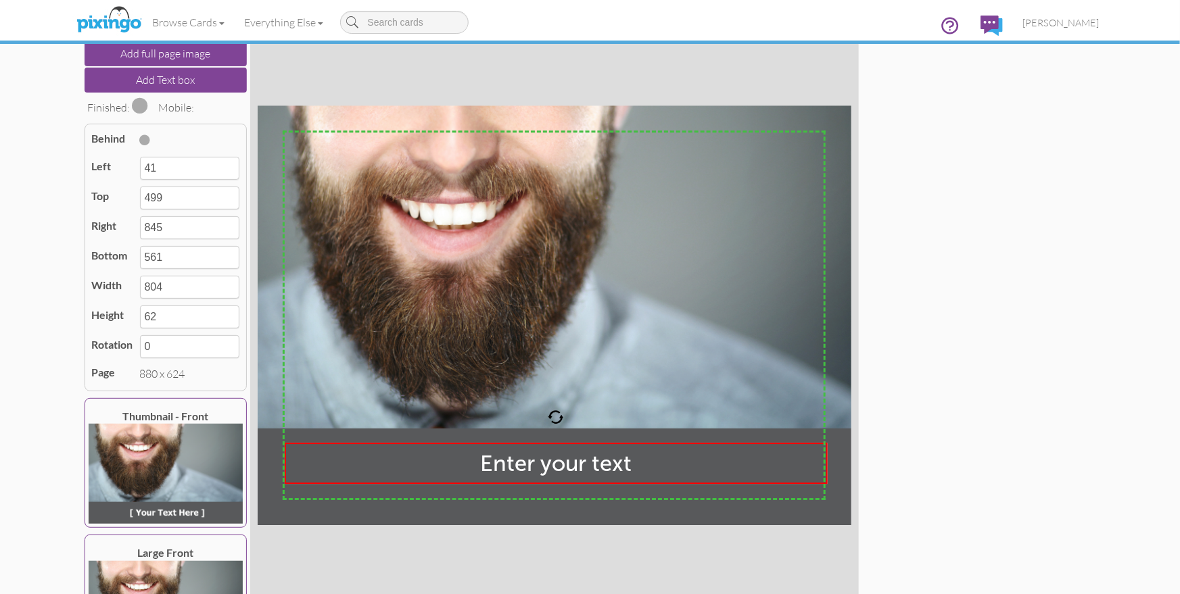
scroll to position [187, 0]
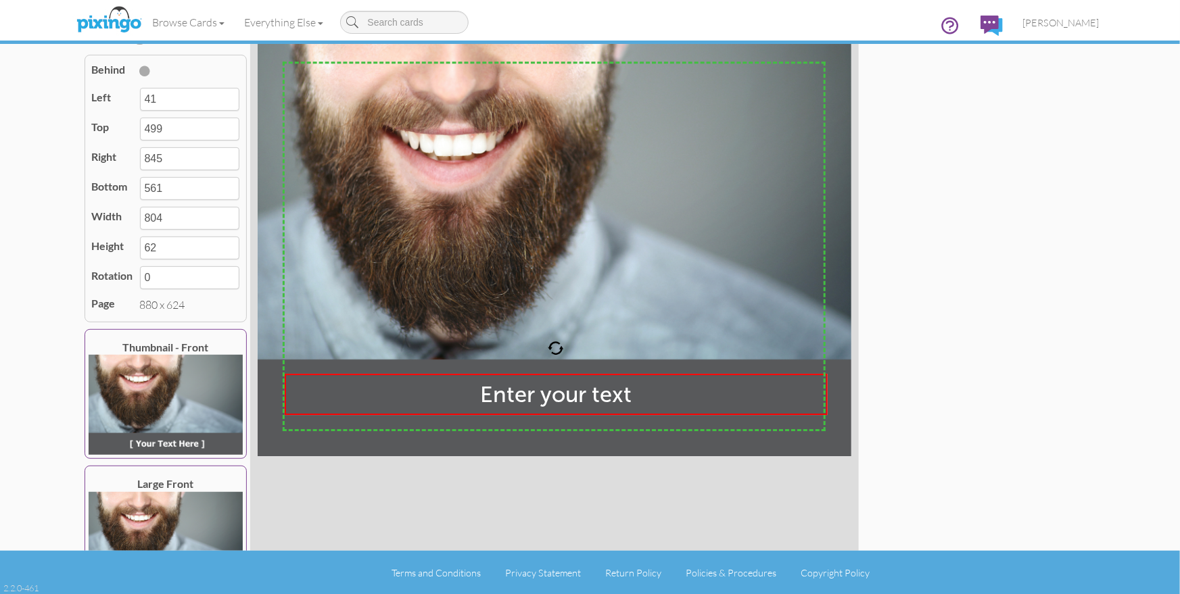
click at [904, 306] on div "Add image Add full page image Add Text box Finished: Mobile: Behind Left 41 Top…" at bounding box center [590, 247] width 1018 height 608
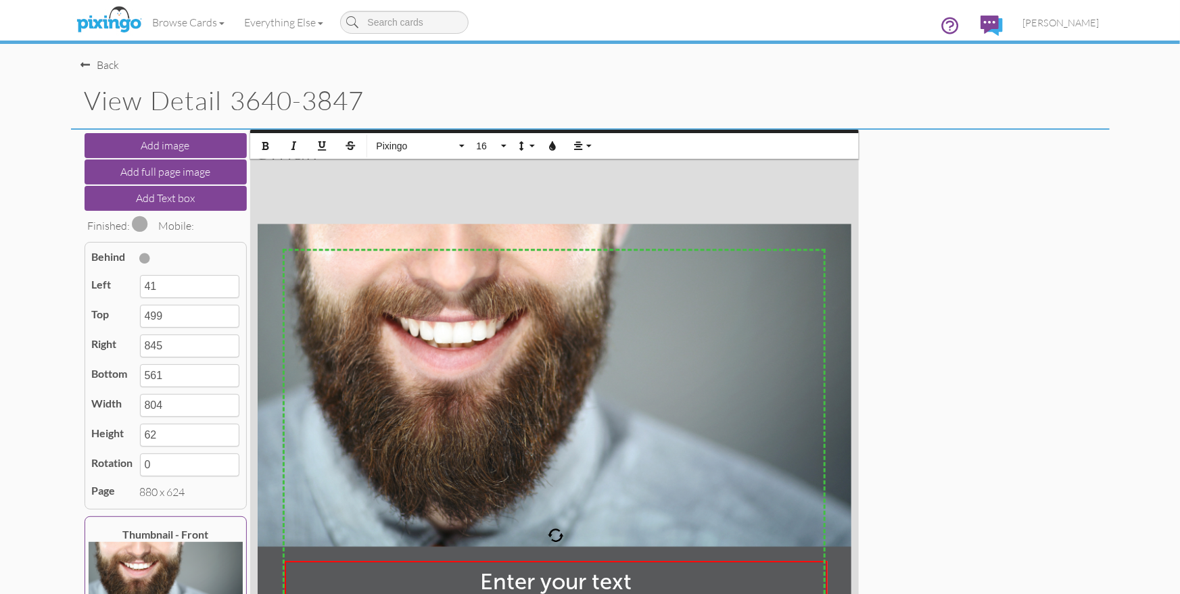
click at [139, 222] on span at bounding box center [140, 224] width 16 height 16
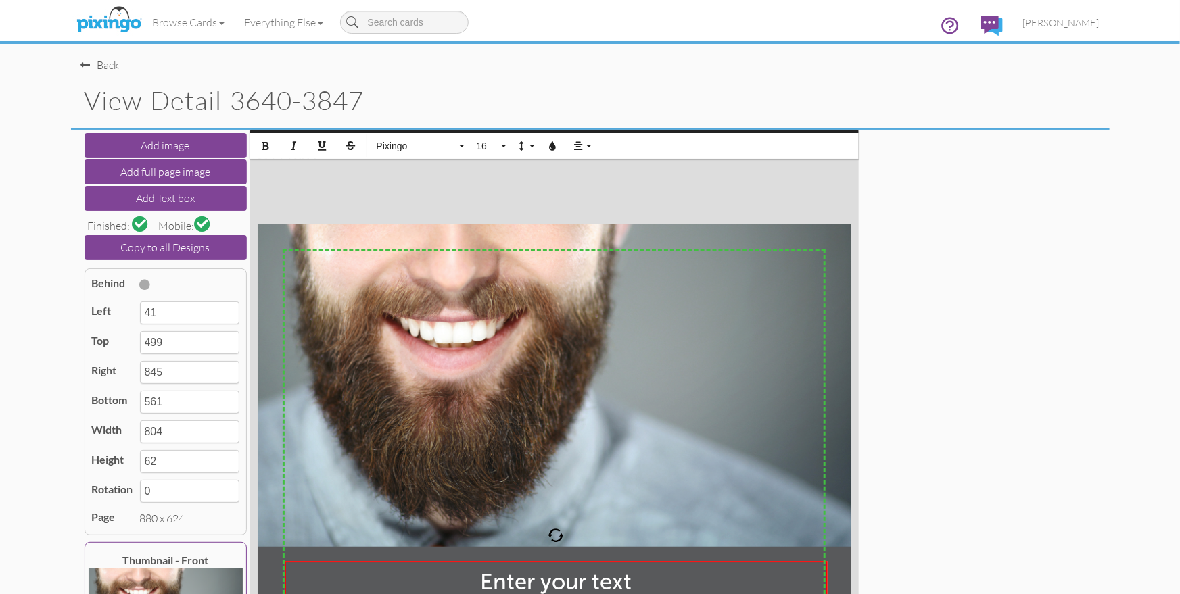
click at [205, 228] on span at bounding box center [202, 223] width 11 height 11
click at [923, 393] on div "Add image Add full page image Add Text box Finished: Mobile: Copy to all Design…" at bounding box center [590, 434] width 1018 height 608
click at [102, 65] on div "Back" at bounding box center [100, 65] width 39 height 16
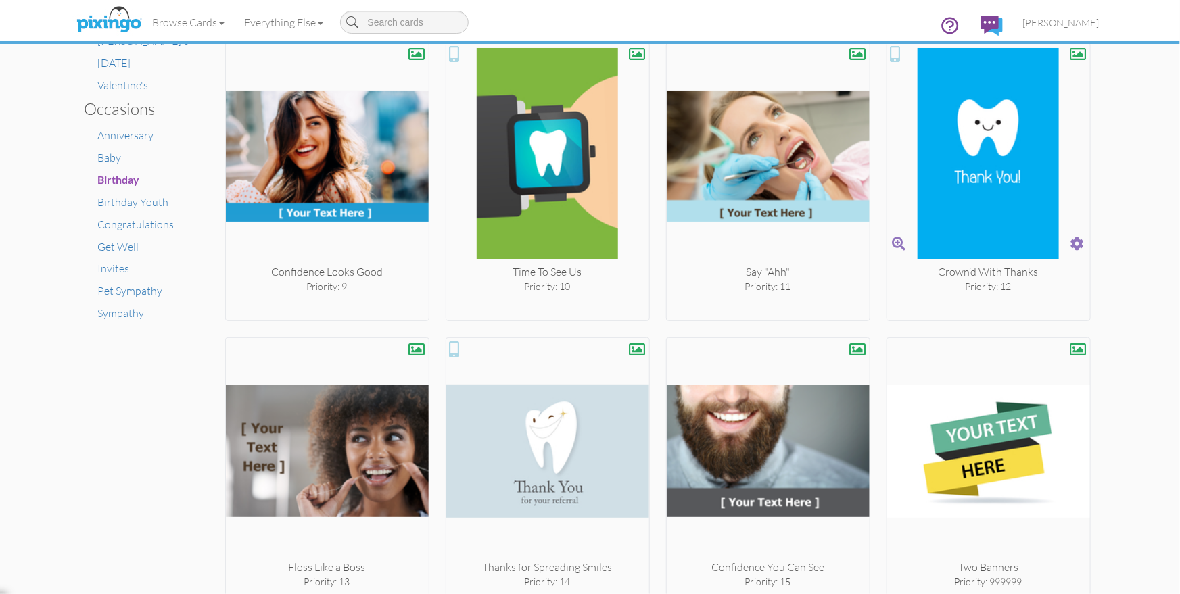
scroll to position [923, 0]
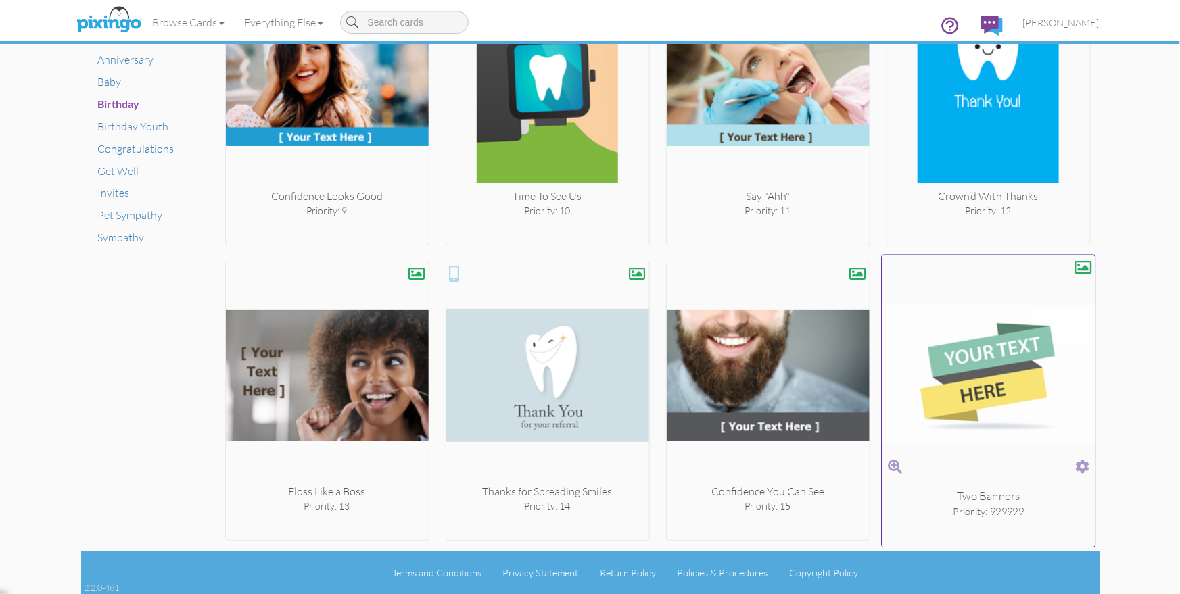
click at [1078, 466] on span at bounding box center [1082, 467] width 14 height 20
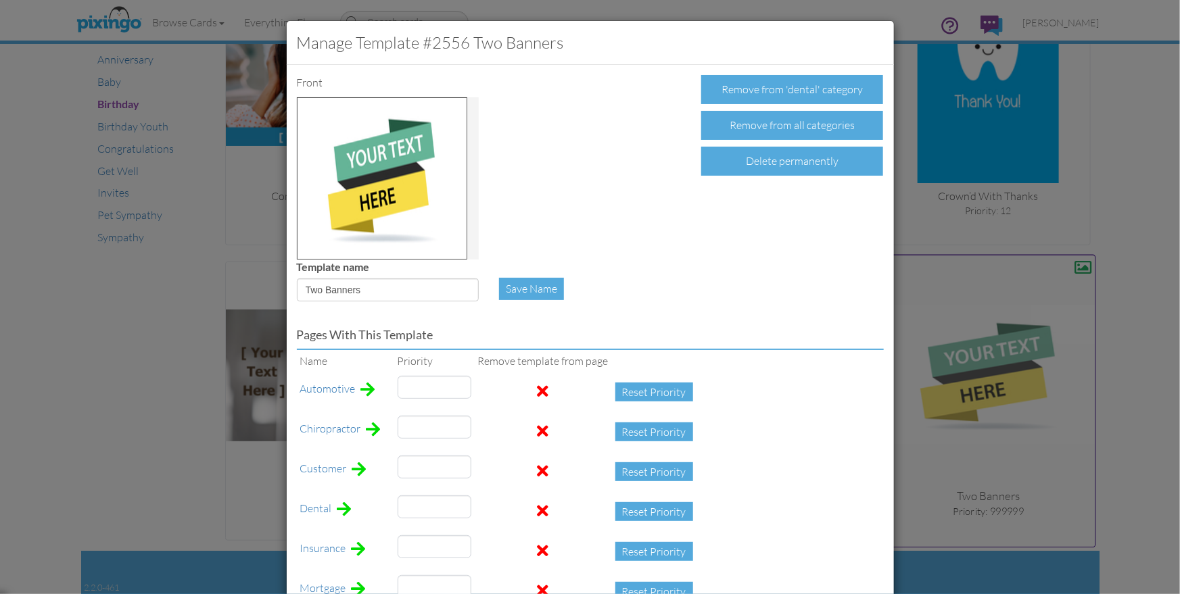
type input "999999"
type input "3"
type input "47"
type input "999999"
type input "12"
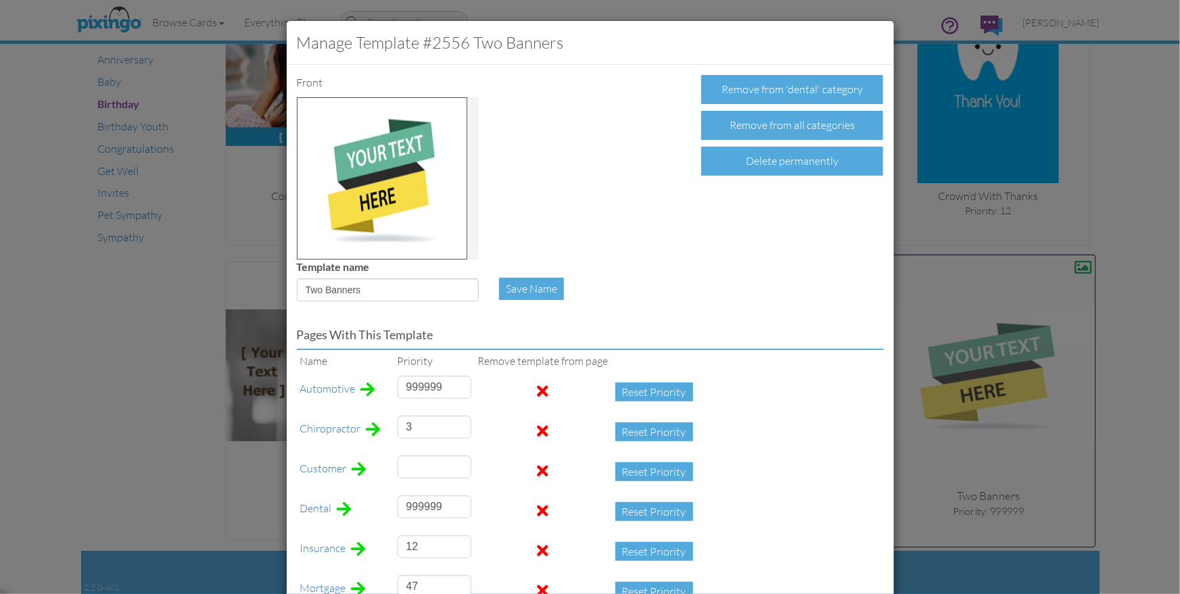
type input "999999"
type input "135"
type input "76"
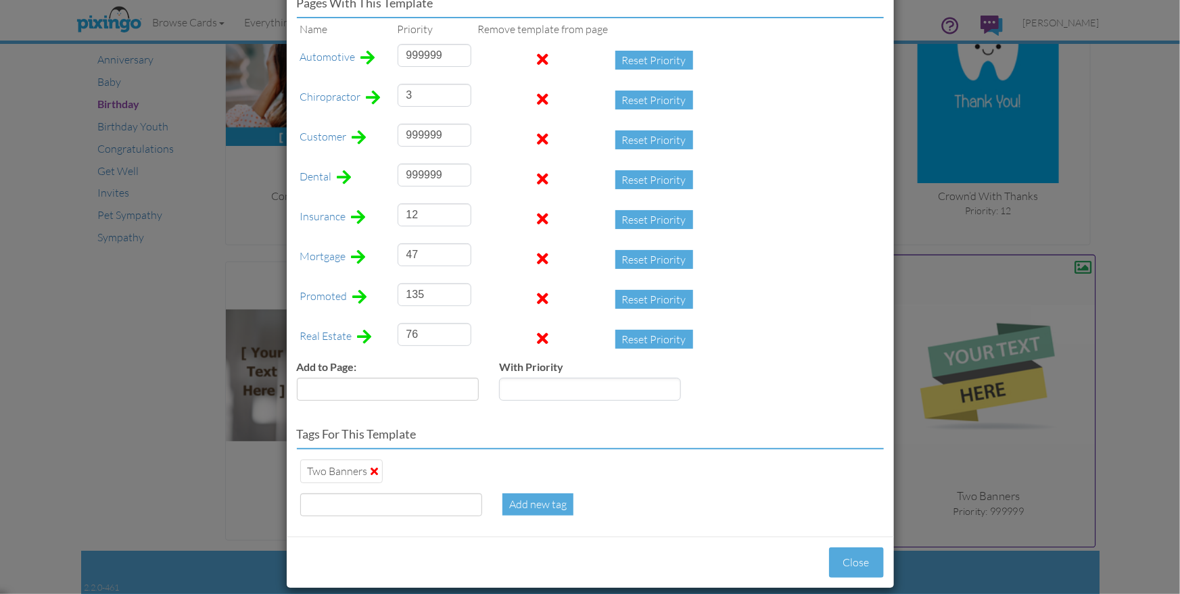
scroll to position [335, 0]
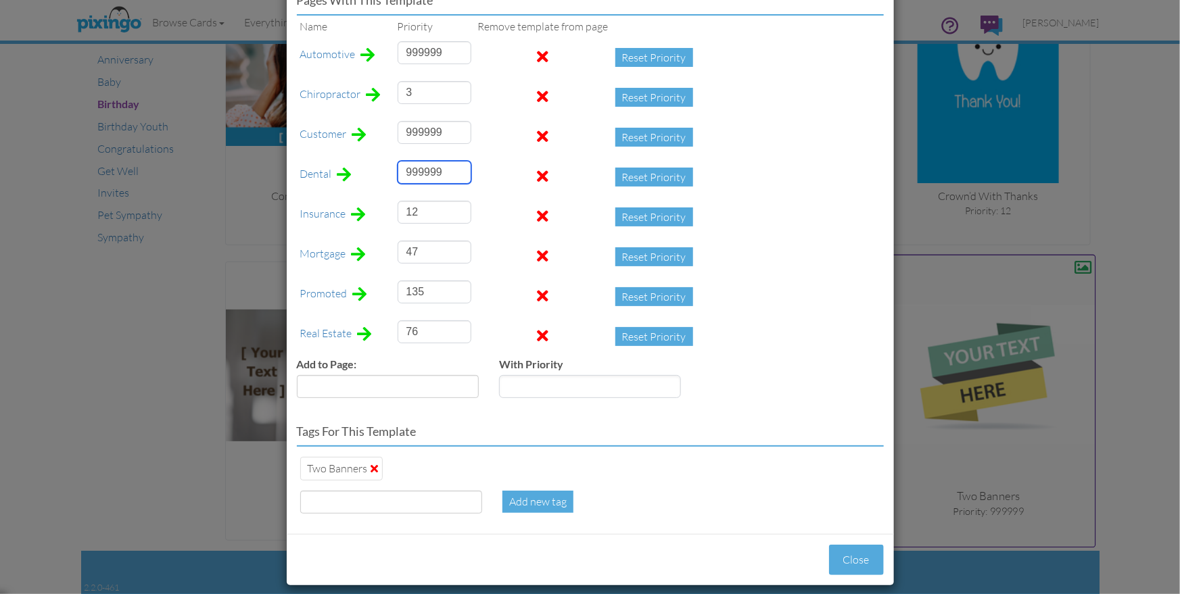
click at [407, 169] on input "999999" at bounding box center [434, 172] width 74 height 23
type input "16"
click at [864, 554] on button "Close" at bounding box center [856, 560] width 55 height 30
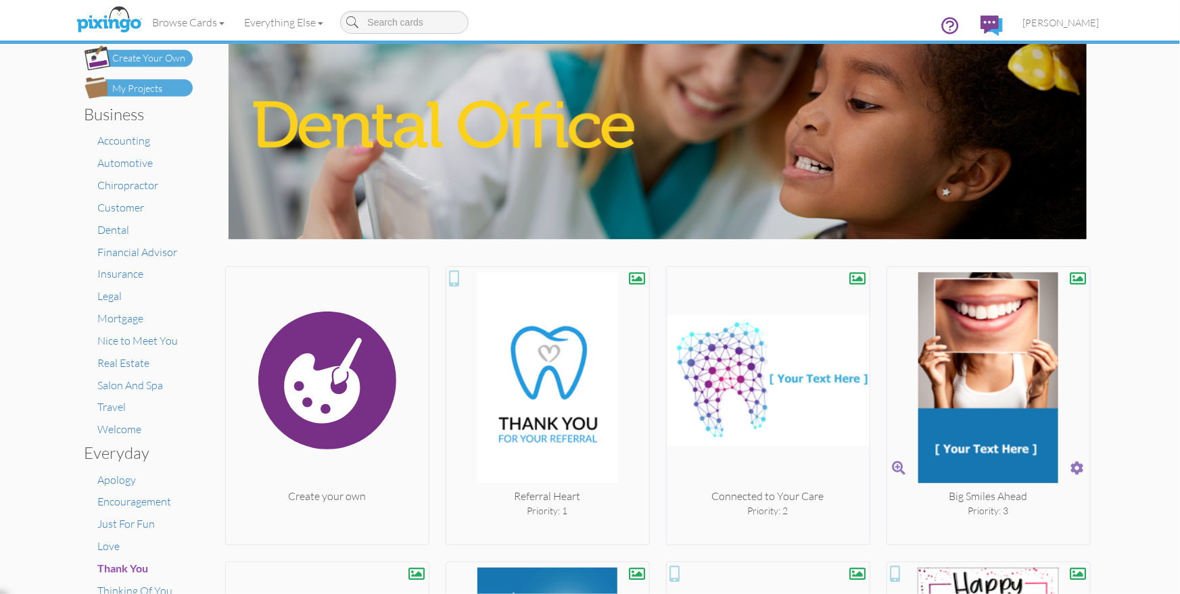
scroll to position [30, 0]
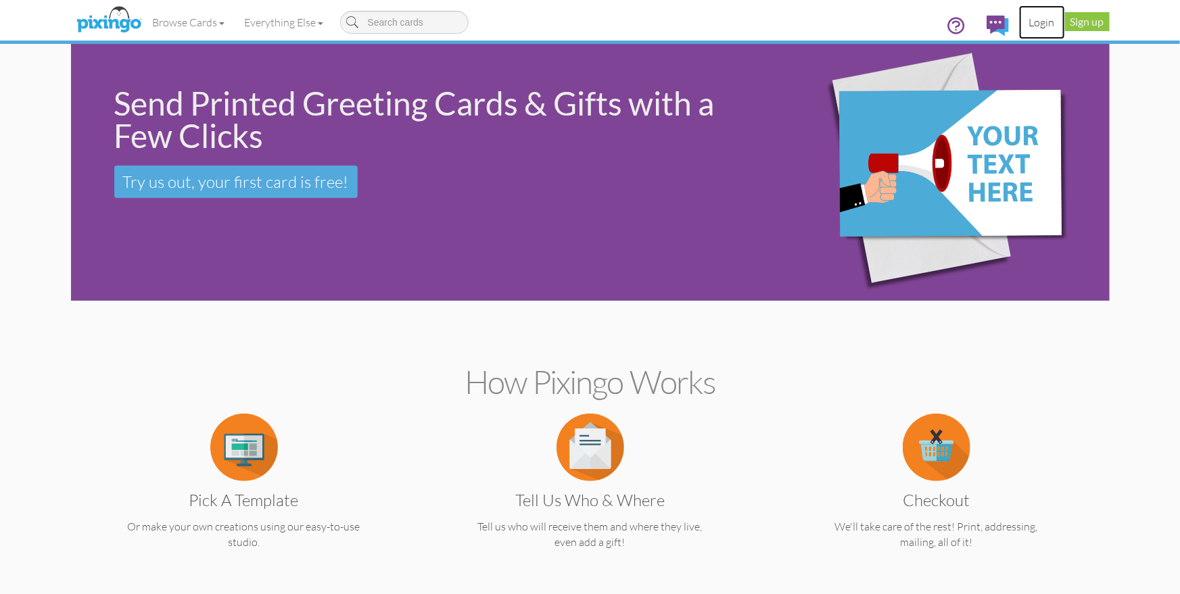
click at [1048, 20] on link "Login" at bounding box center [1042, 22] width 46 height 34
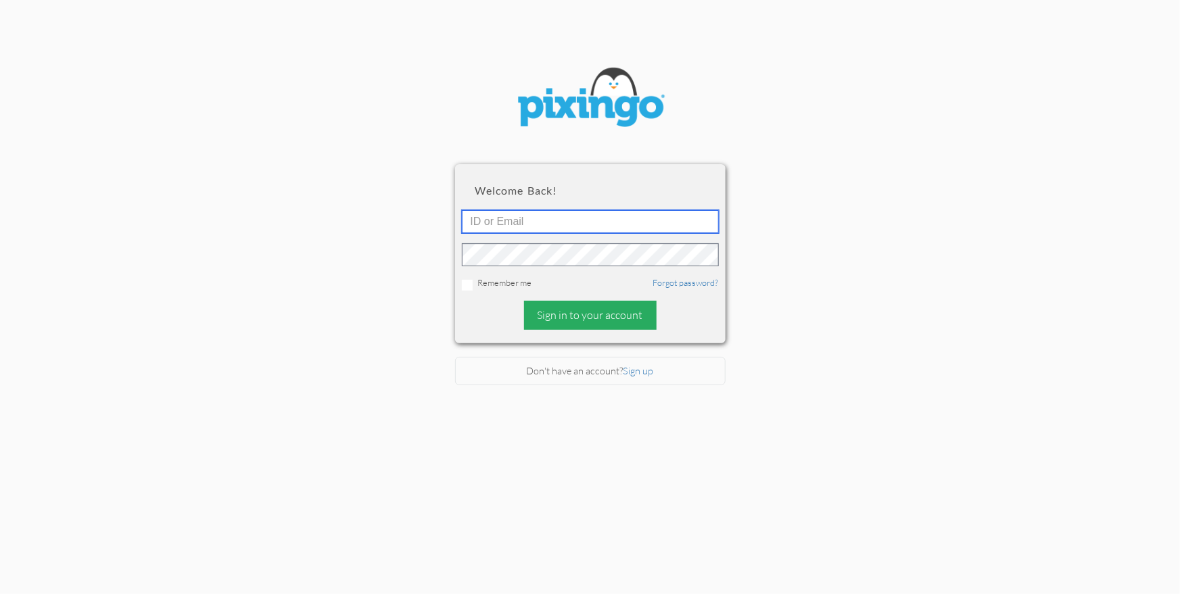
type input "1644"
click at [548, 309] on div "Sign in to your account" at bounding box center [590, 315] width 132 height 29
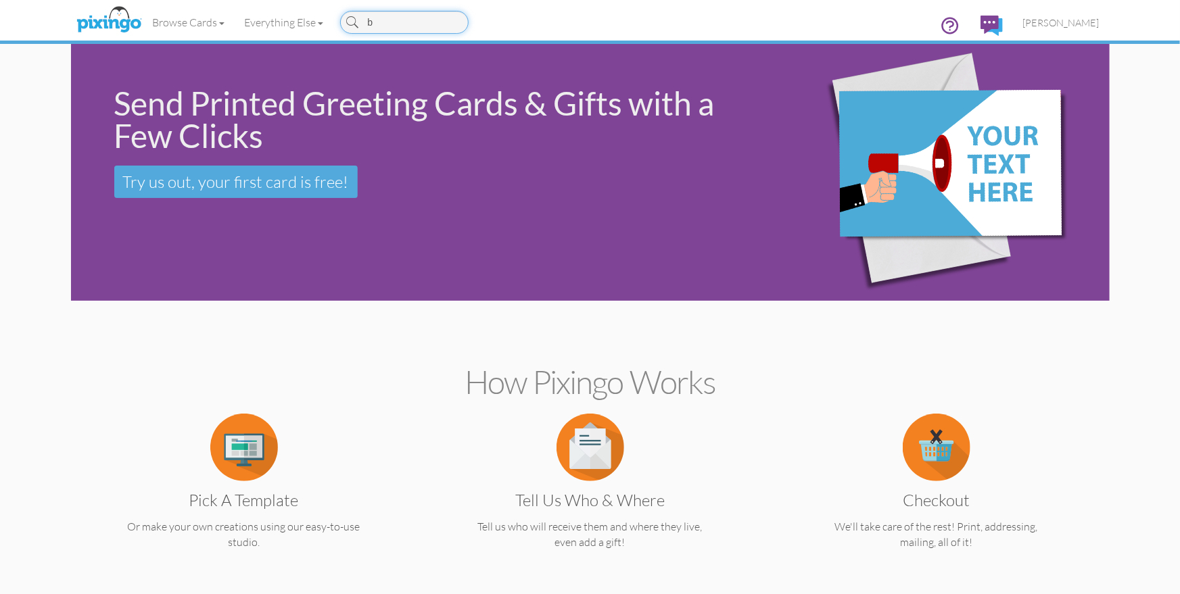
type input "bu"
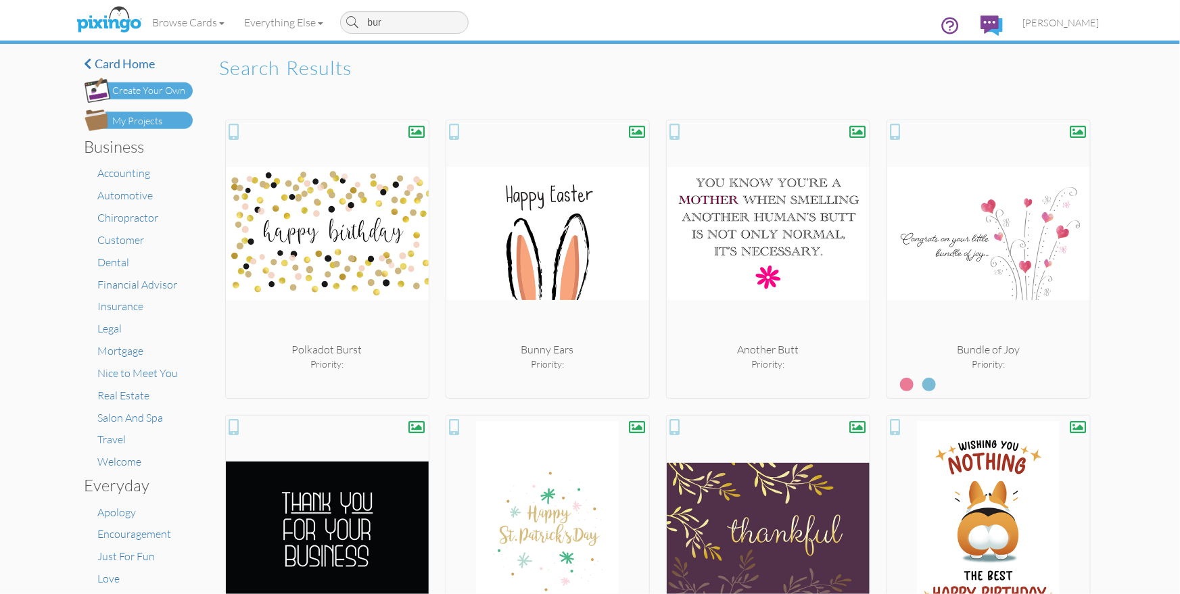
type input "burs"
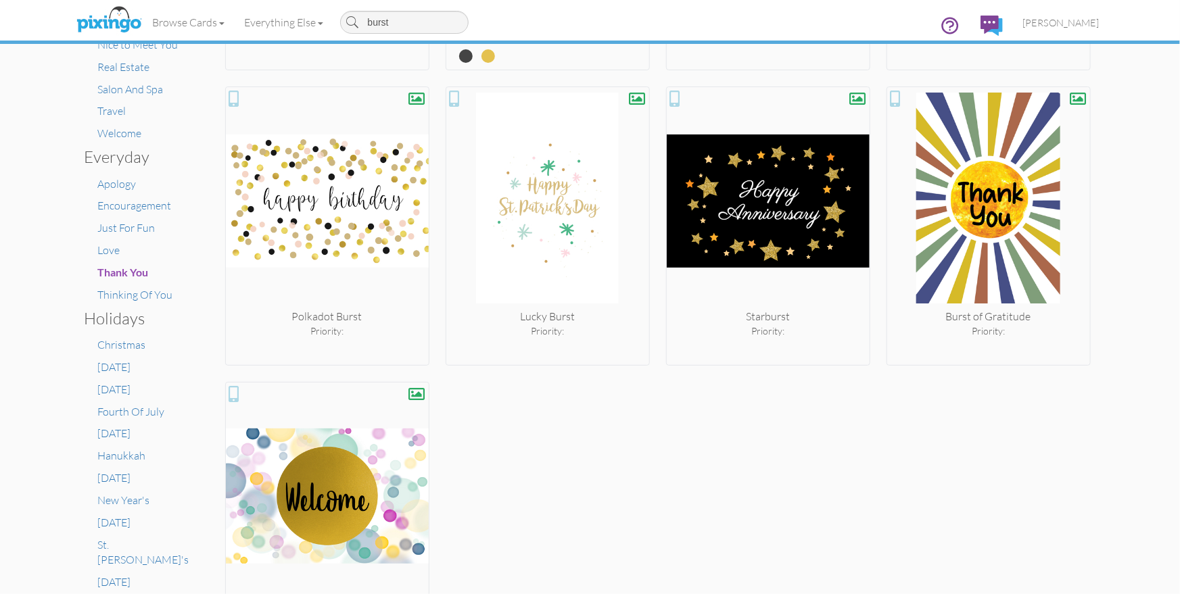
scroll to position [328, 0]
click at [412, 22] on input "burst" at bounding box center [404, 22] width 128 height 23
type input "grounded"
